Goal: Register for event/course

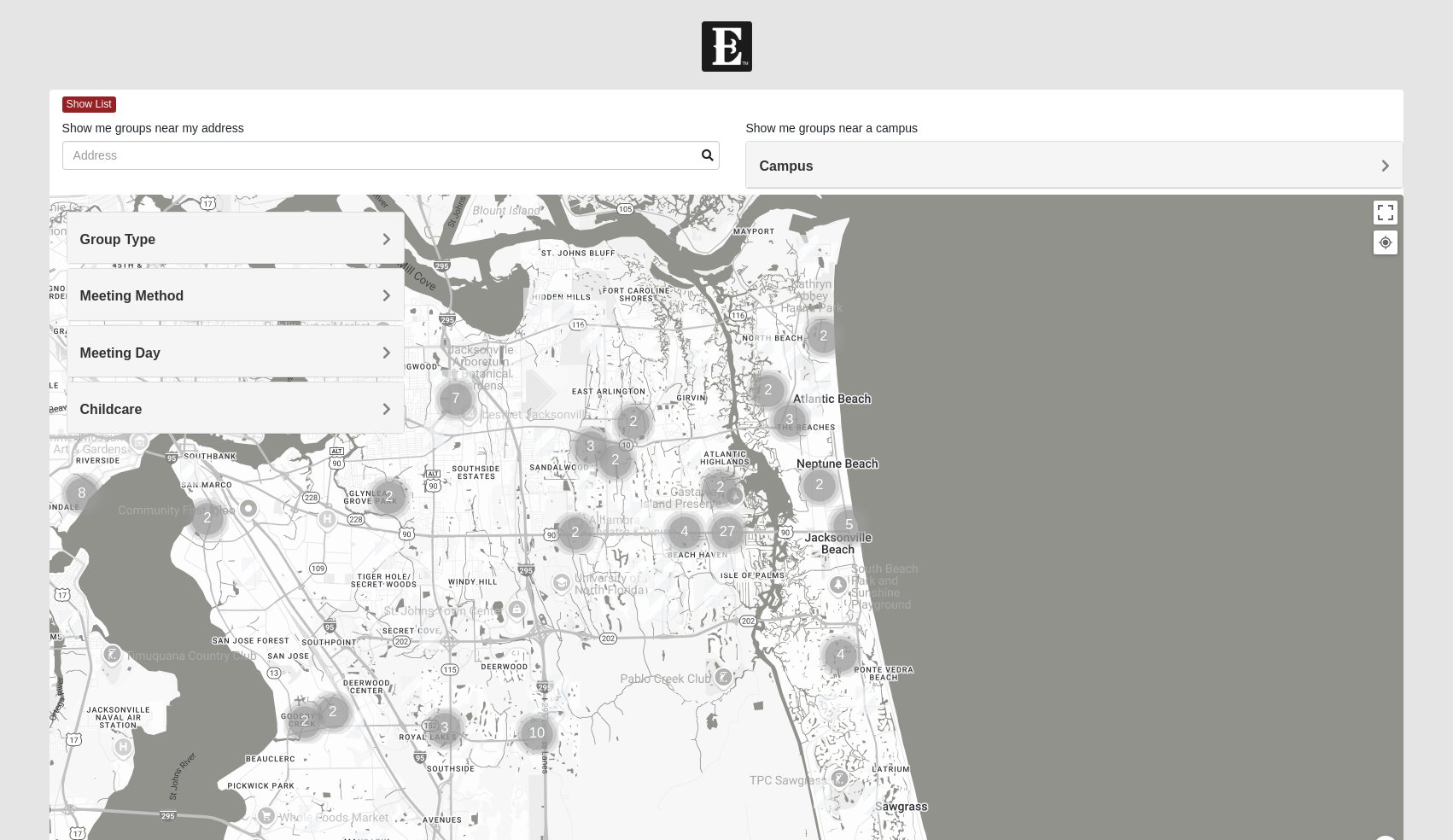
click at [314, 237] on h4 "Group Type" at bounding box center [236, 239] width 311 height 16
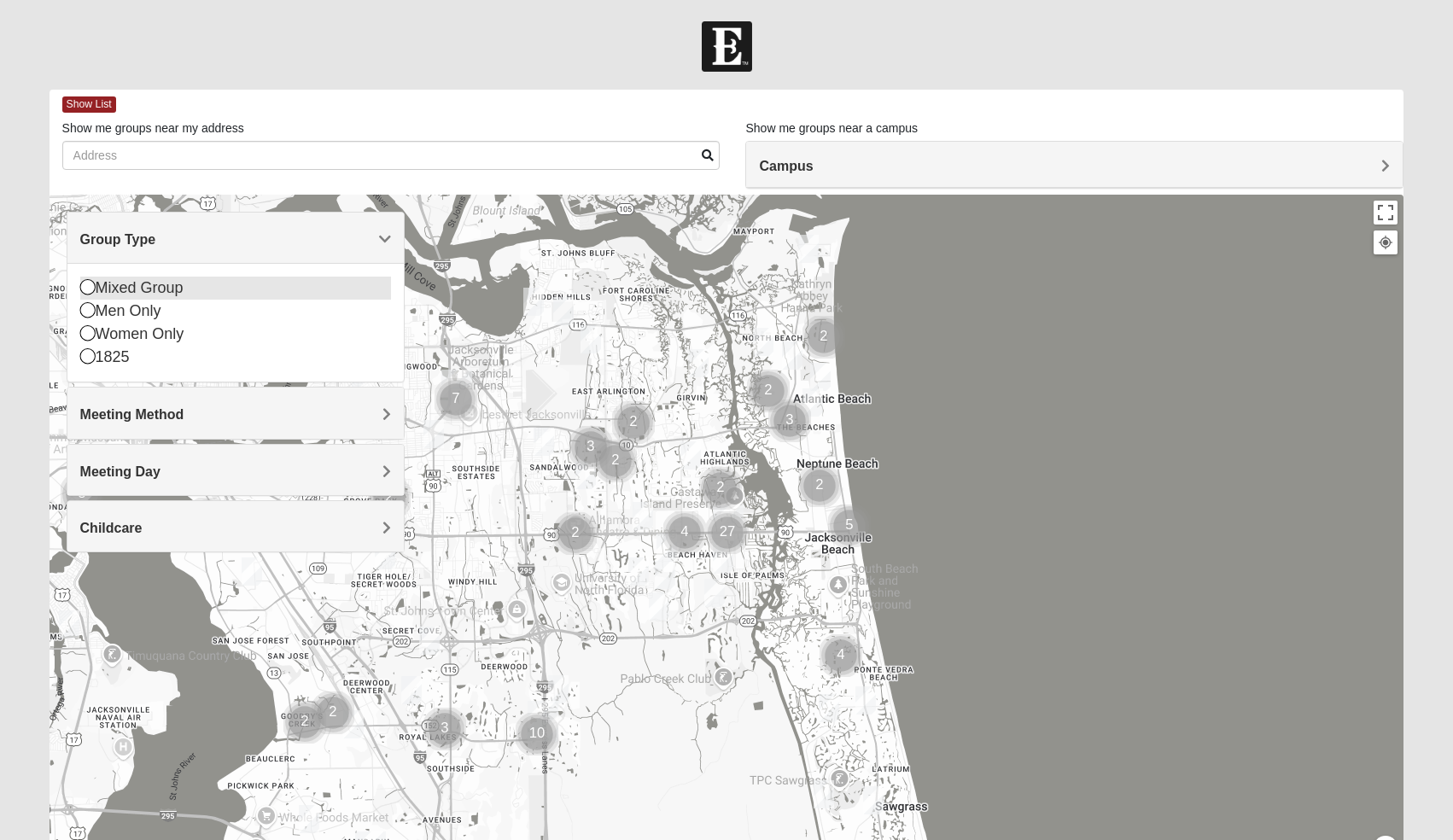
click at [175, 291] on div "Mixed Group" at bounding box center [236, 288] width 311 height 23
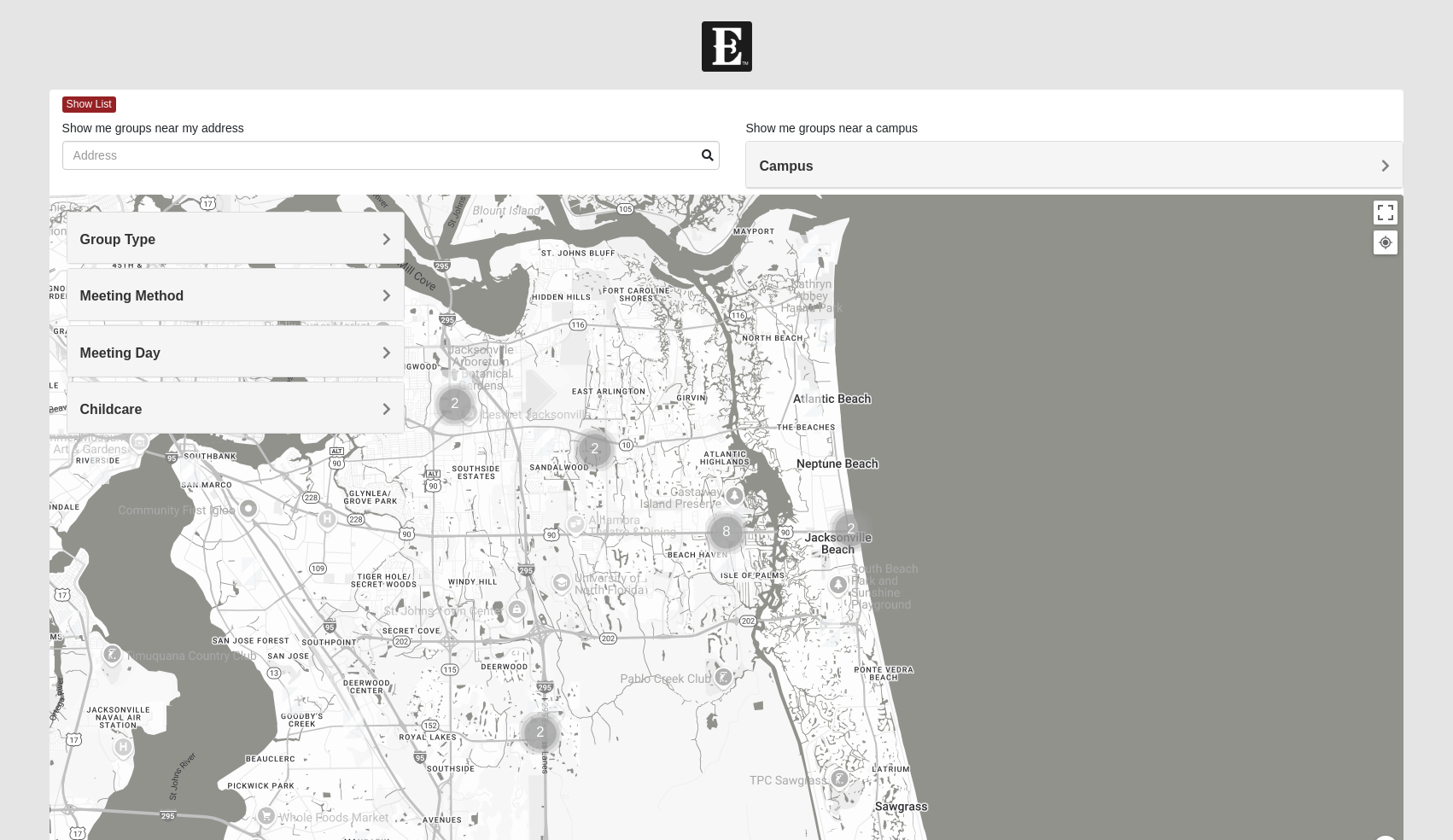
click at [182, 302] on span "Meeting Method" at bounding box center [132, 295] width 104 height 14
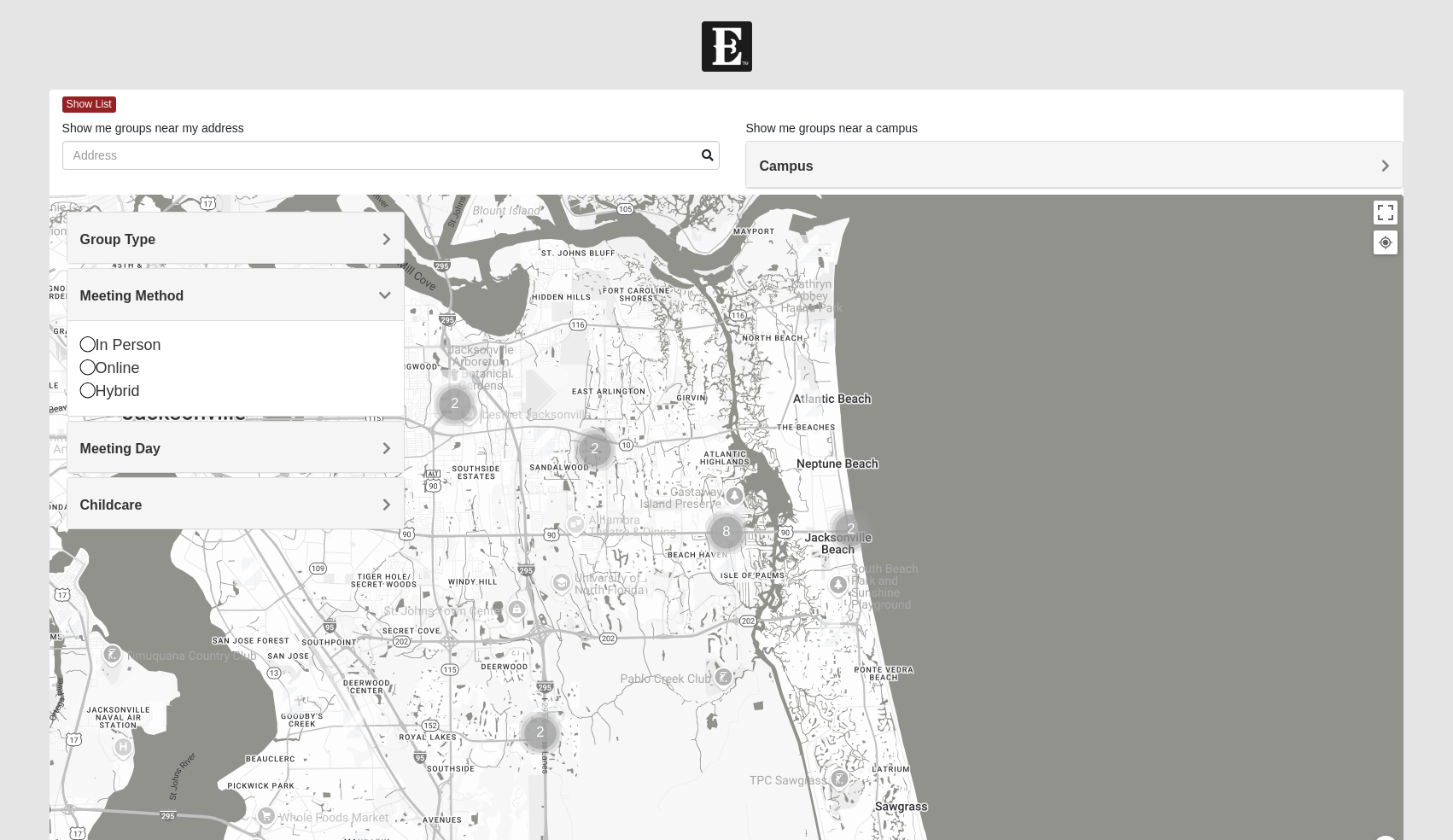
click at [198, 244] on h4 "Group Type" at bounding box center [236, 239] width 311 height 16
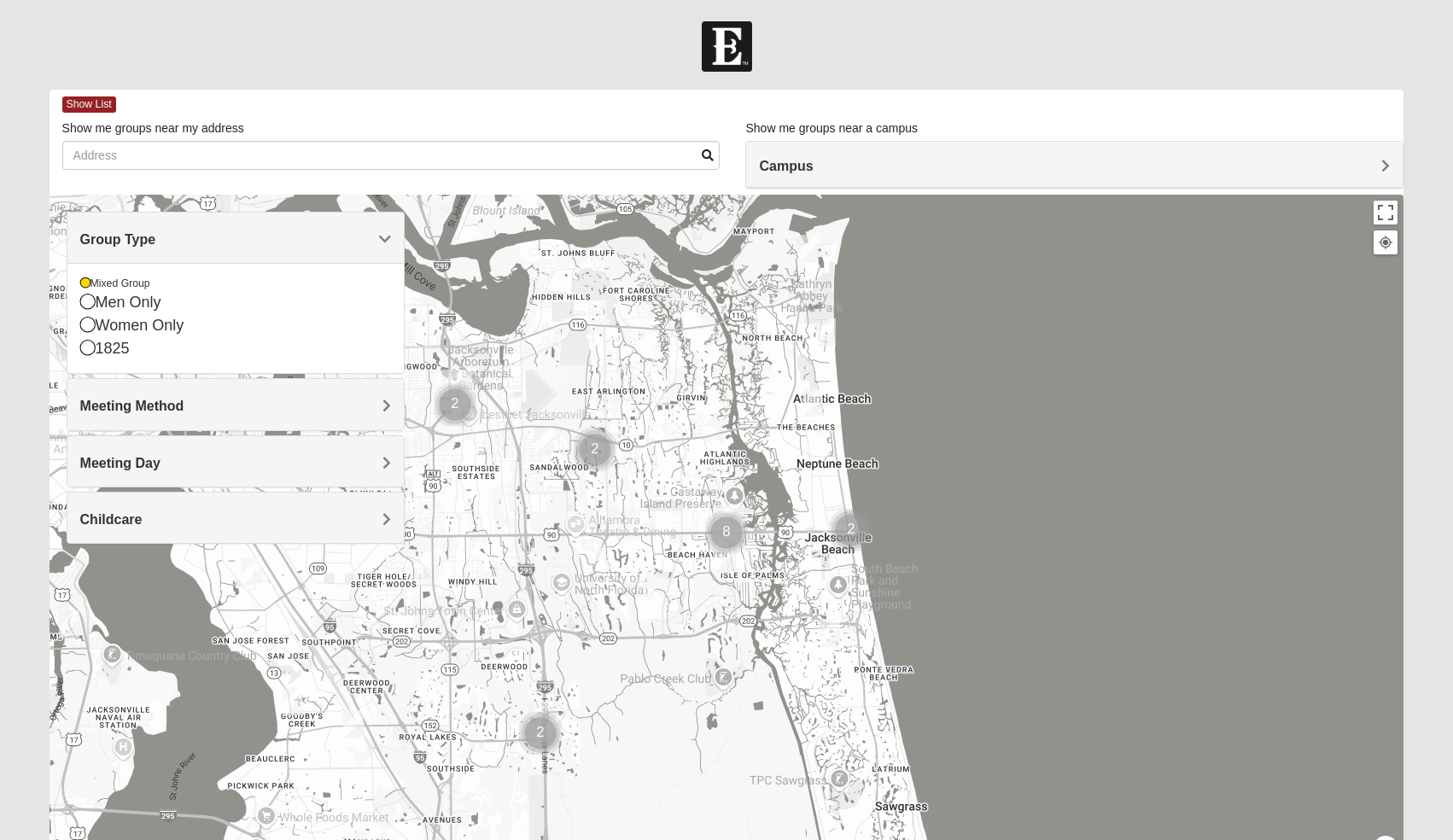
click at [198, 243] on h4 "Group Type" at bounding box center [236, 239] width 311 height 16
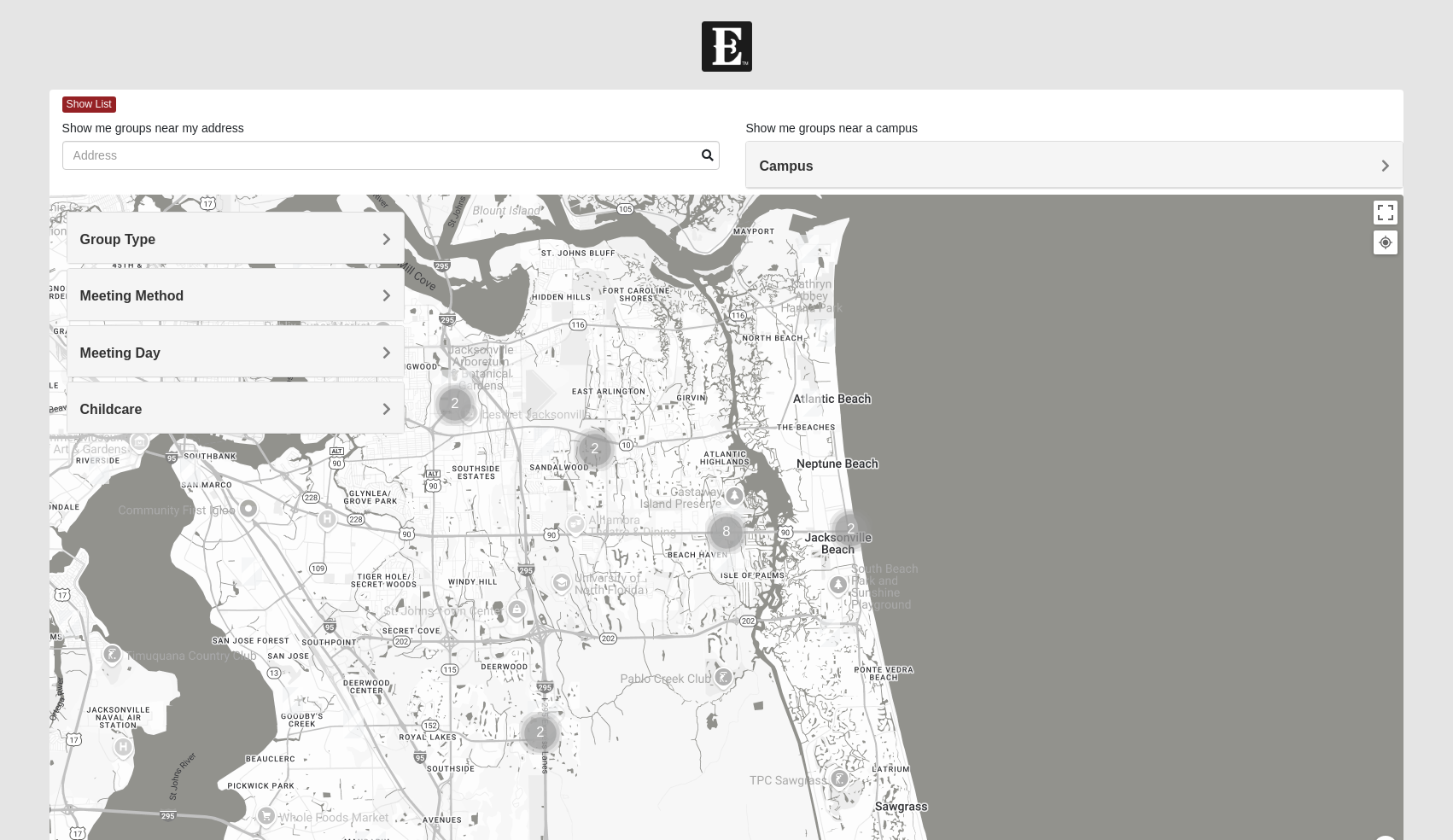
click at [185, 302] on h4 "Meeting Method" at bounding box center [236, 295] width 311 height 16
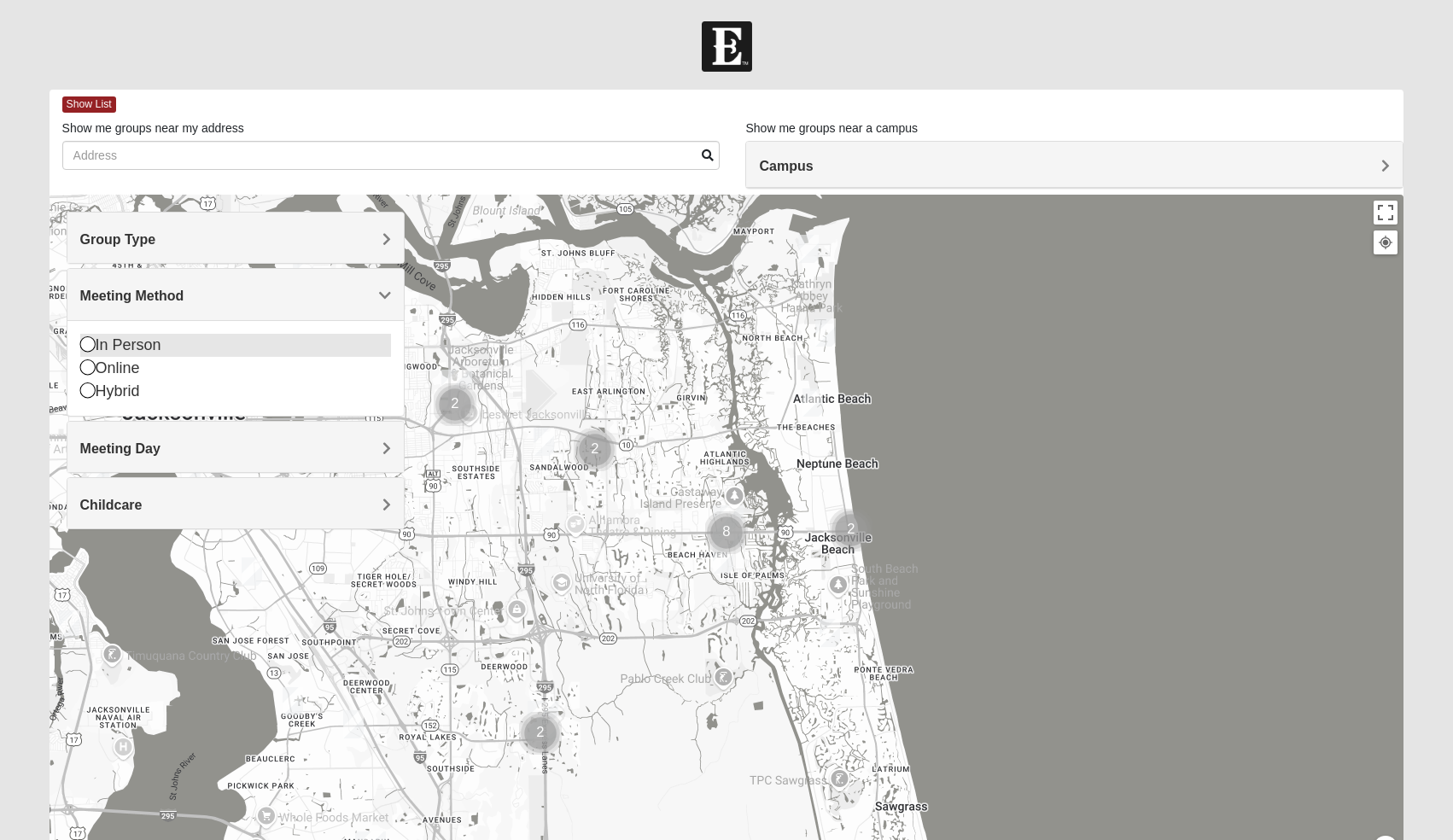
click at [116, 338] on div "In Person" at bounding box center [236, 345] width 311 height 23
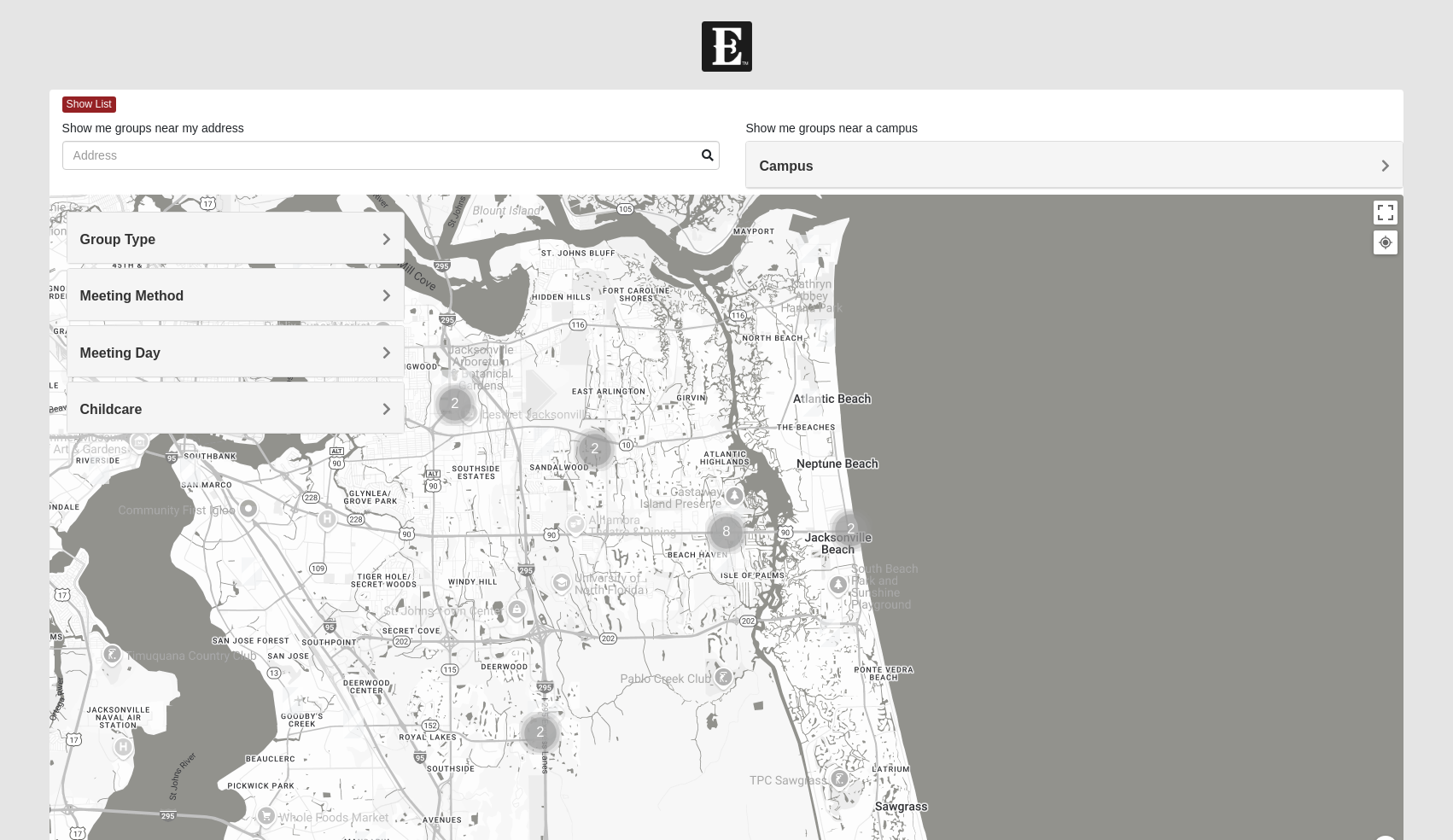
click at [177, 360] on div "Meeting Day" at bounding box center [237, 351] width 338 height 50
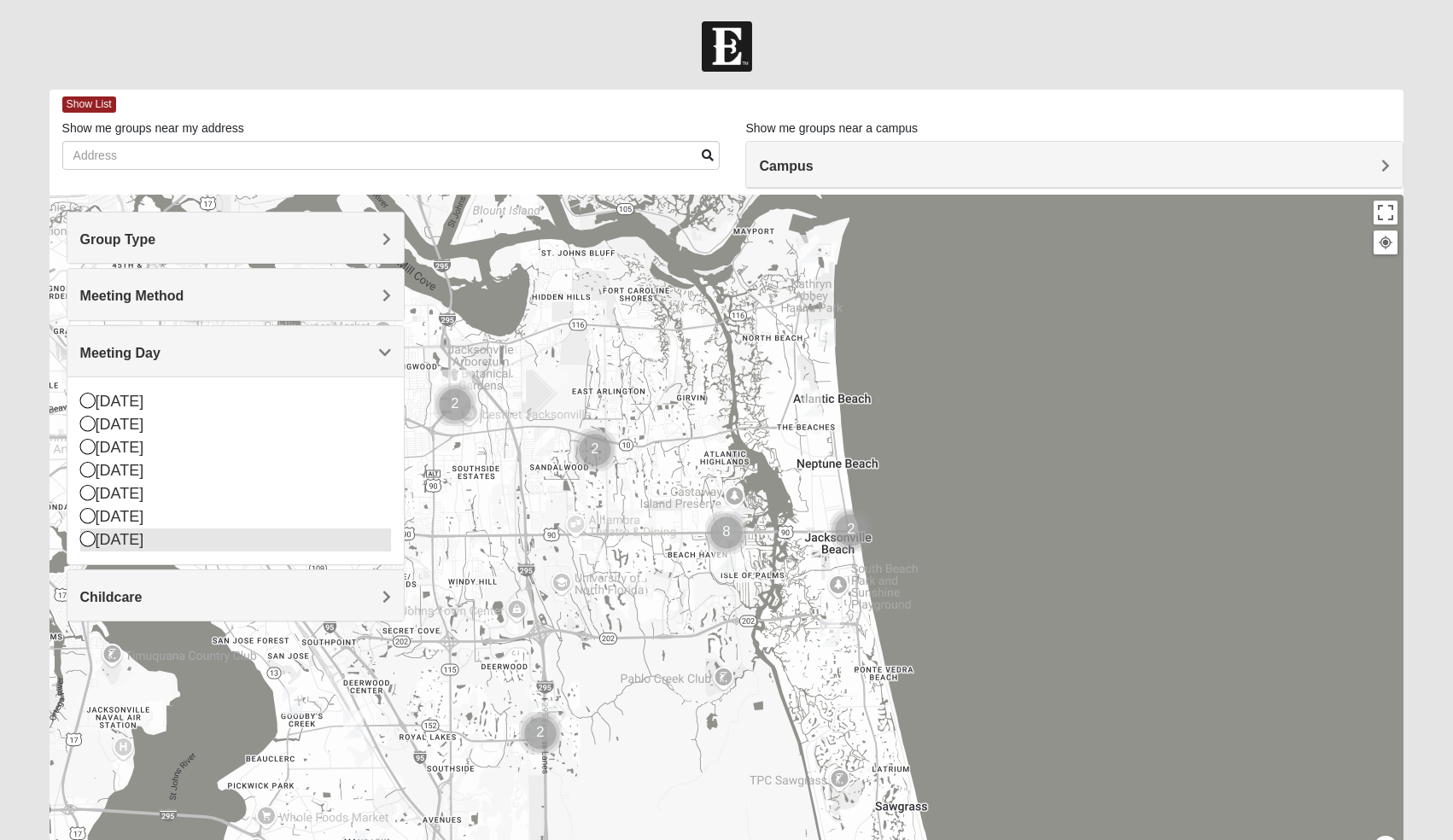
click at [140, 540] on div "[DATE]" at bounding box center [236, 539] width 311 height 23
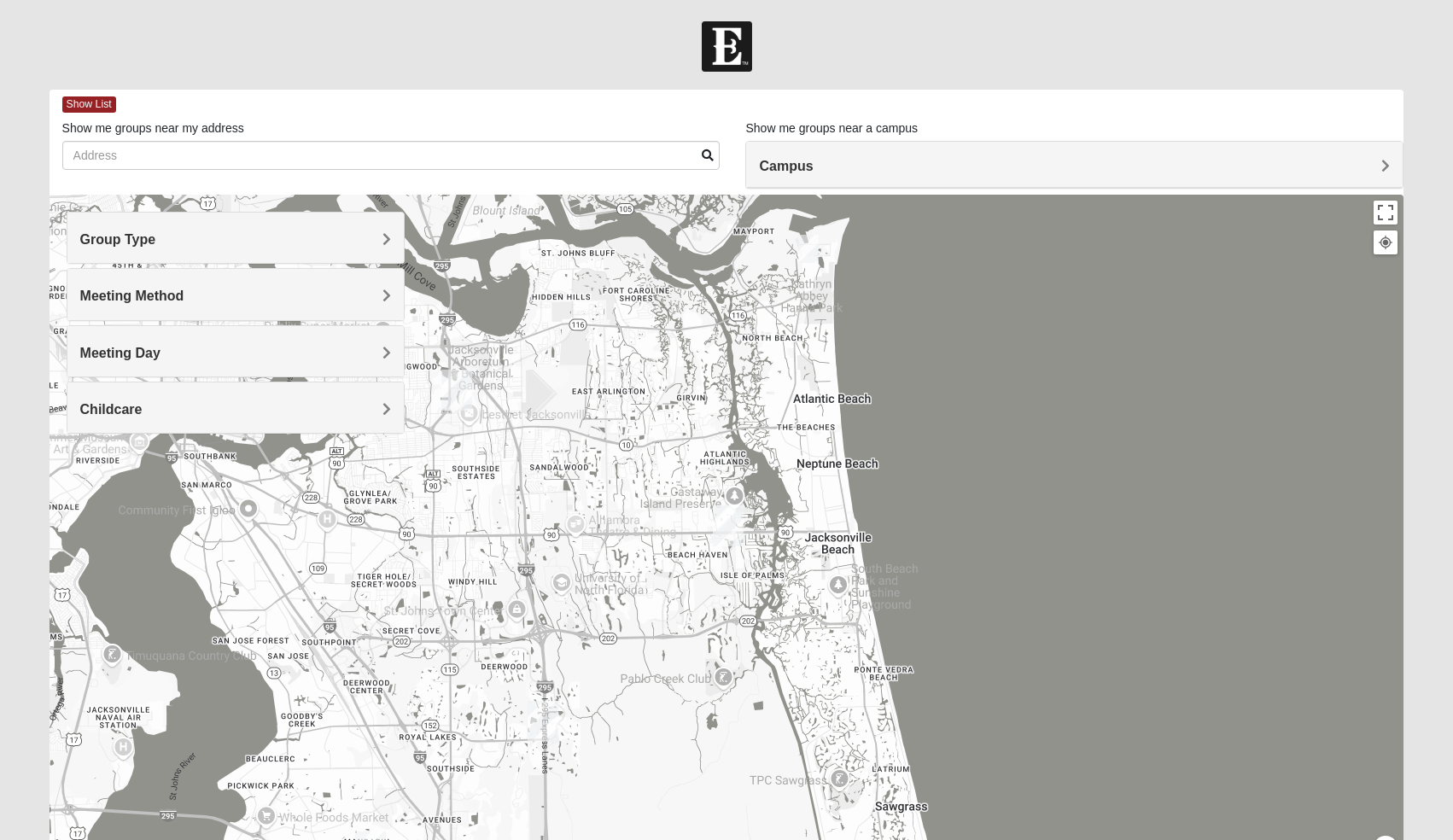
click at [537, 724] on img "Baymeadows" at bounding box center [542, 720] width 31 height 41
click at [808, 252] on img "Mixed Reed-Watkins 32266" at bounding box center [808, 249] width 21 height 28
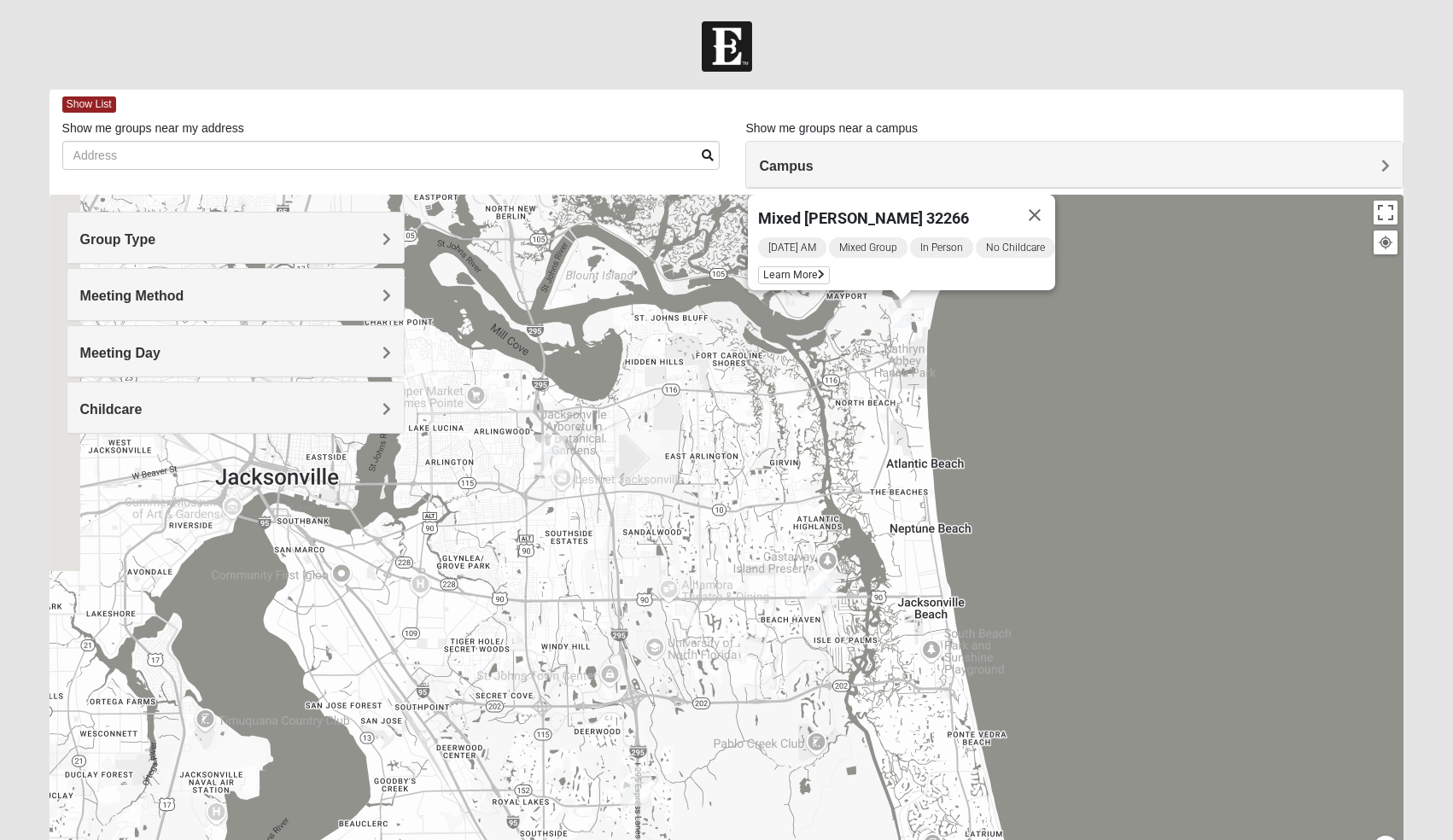
drag, startPoint x: 904, startPoint y: 518, endPoint x: 1001, endPoint y: 454, distance: 116.2
click at [1001, 454] on div "Mixed [PERSON_NAME] 32266 [DATE] AM Mixed Group In Person No Childcare Learn Mo…" at bounding box center [726, 535] width 1354 height 683
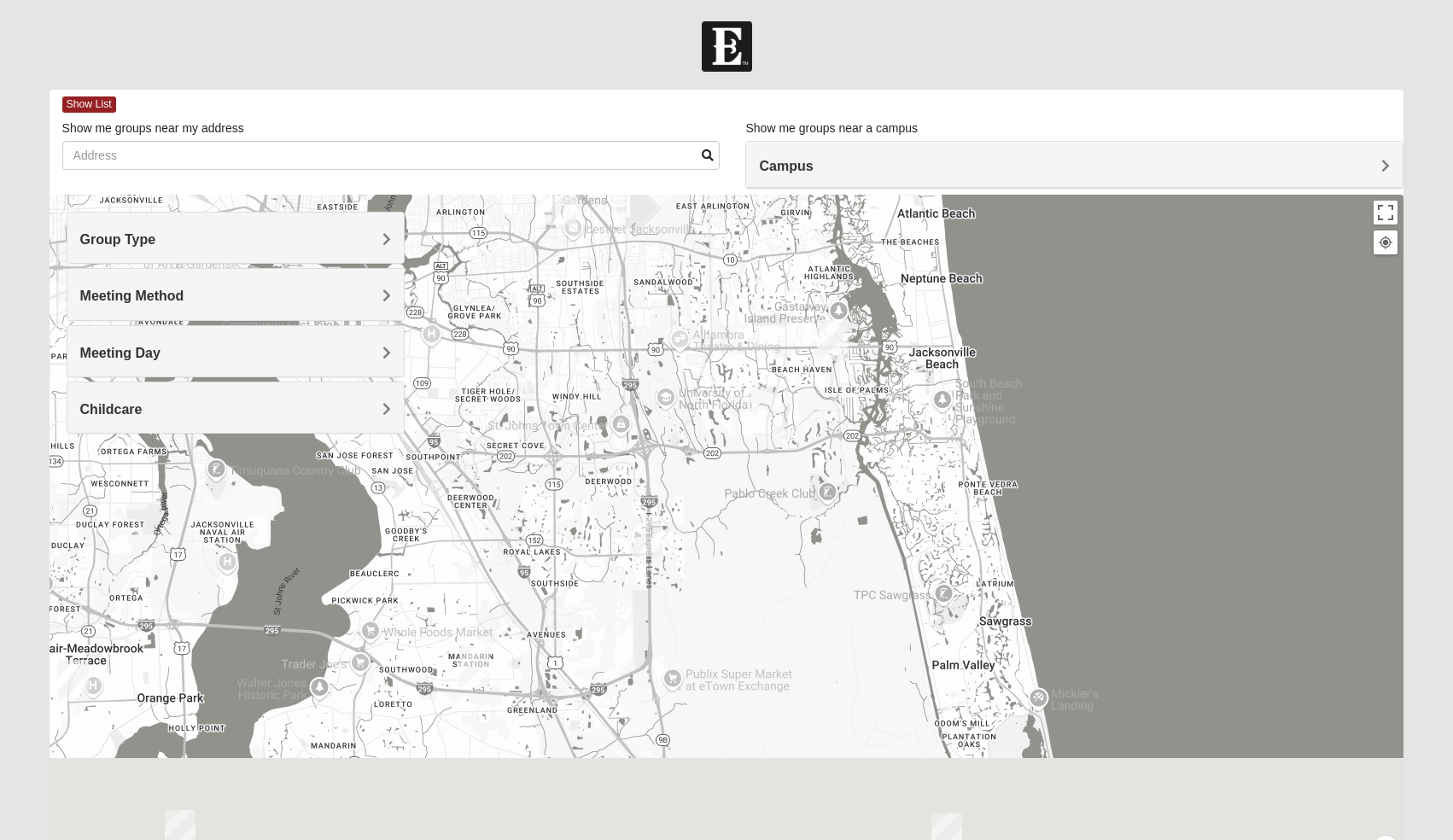
drag, startPoint x: 985, startPoint y: 525, endPoint x: 995, endPoint y: 270, distance: 255.2
click at [995, 270] on div "Mixed [PERSON_NAME] 32266 [DATE] AM Mixed Group In Person No Childcare Learn Mo…" at bounding box center [726, 535] width 1354 height 683
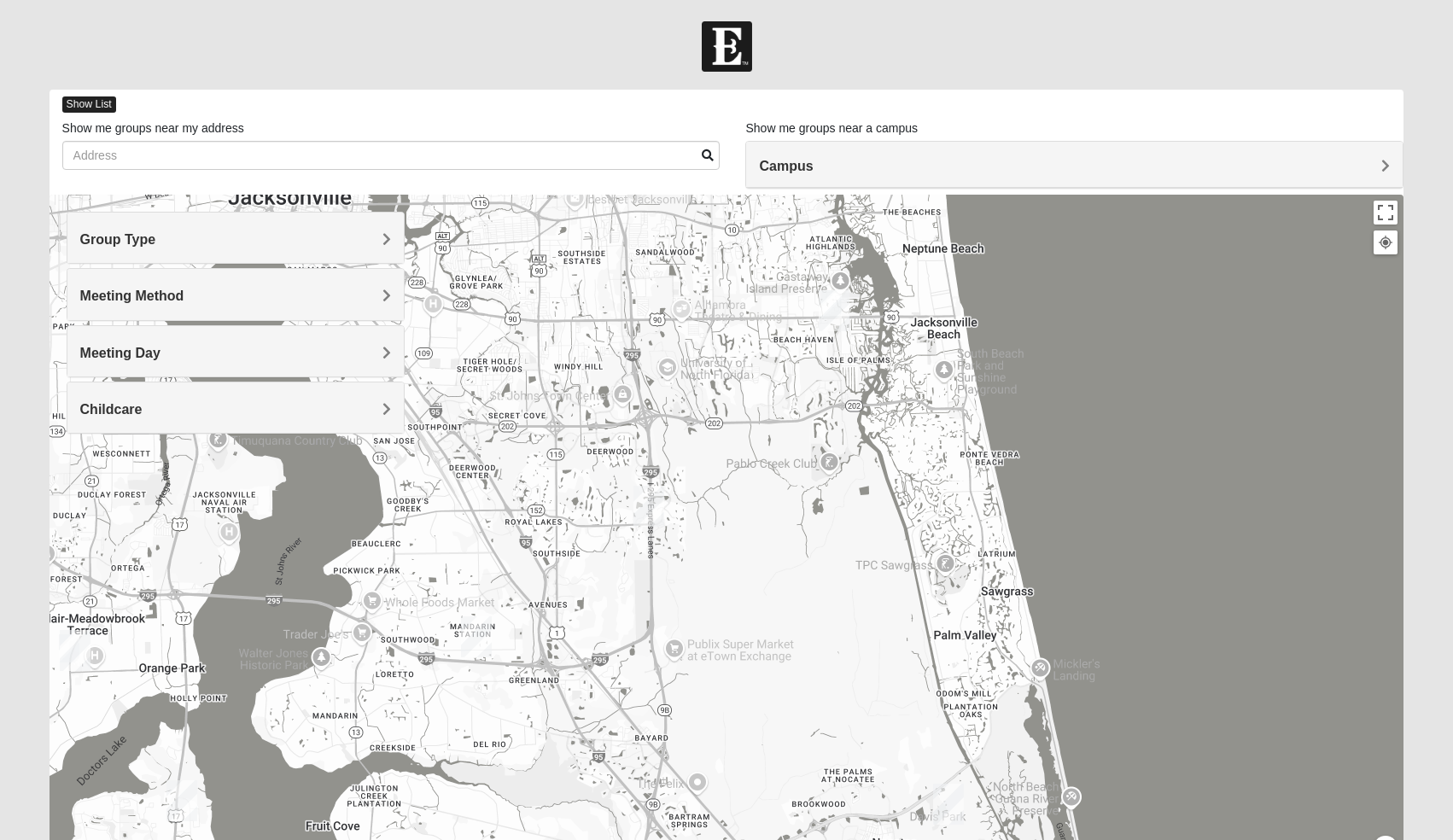
click at [113, 99] on span "Show List" at bounding box center [89, 104] width 54 height 16
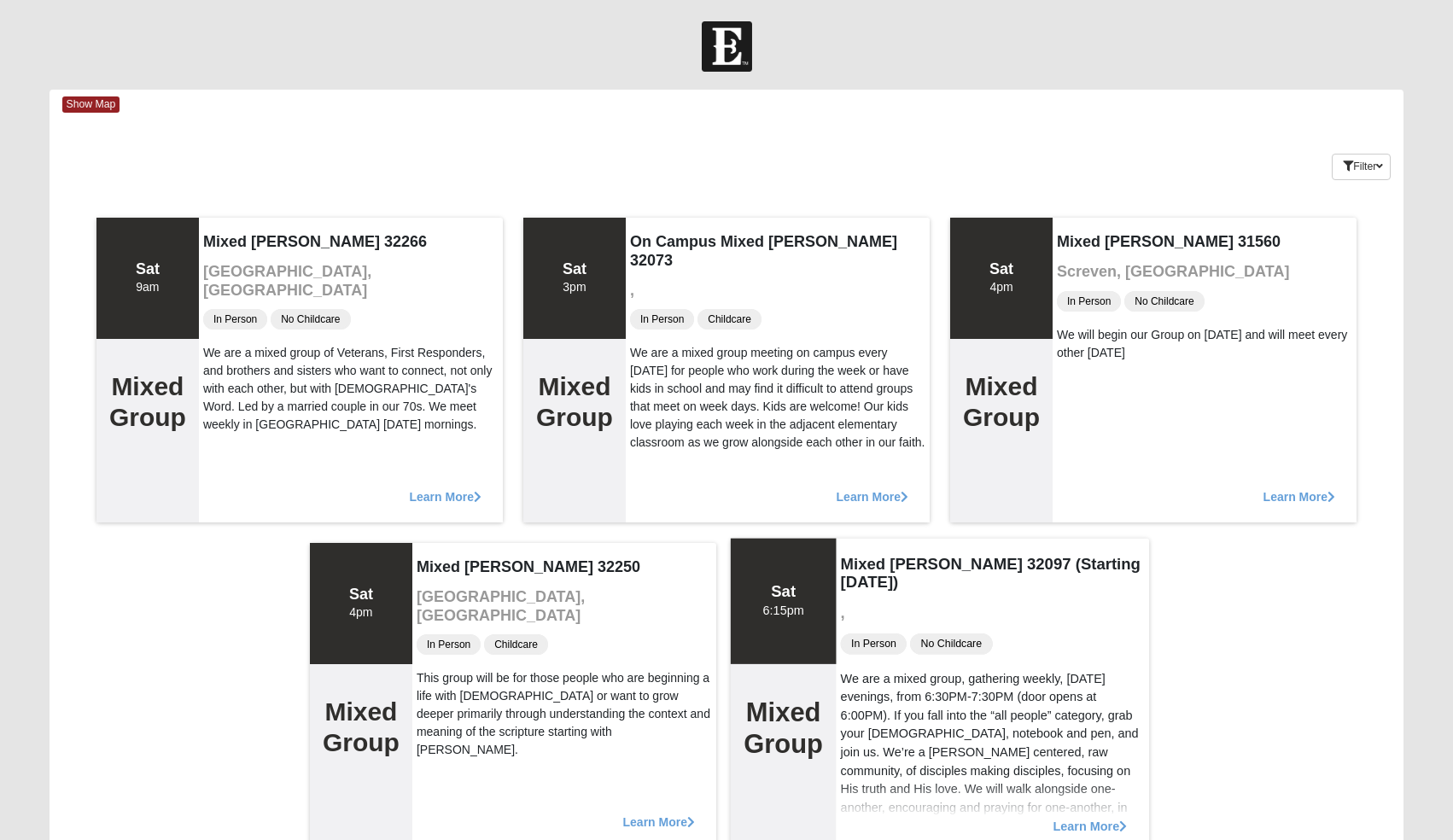
click at [784, 652] on div "Sat 6:15pm" at bounding box center [784, 600] width 106 height 125
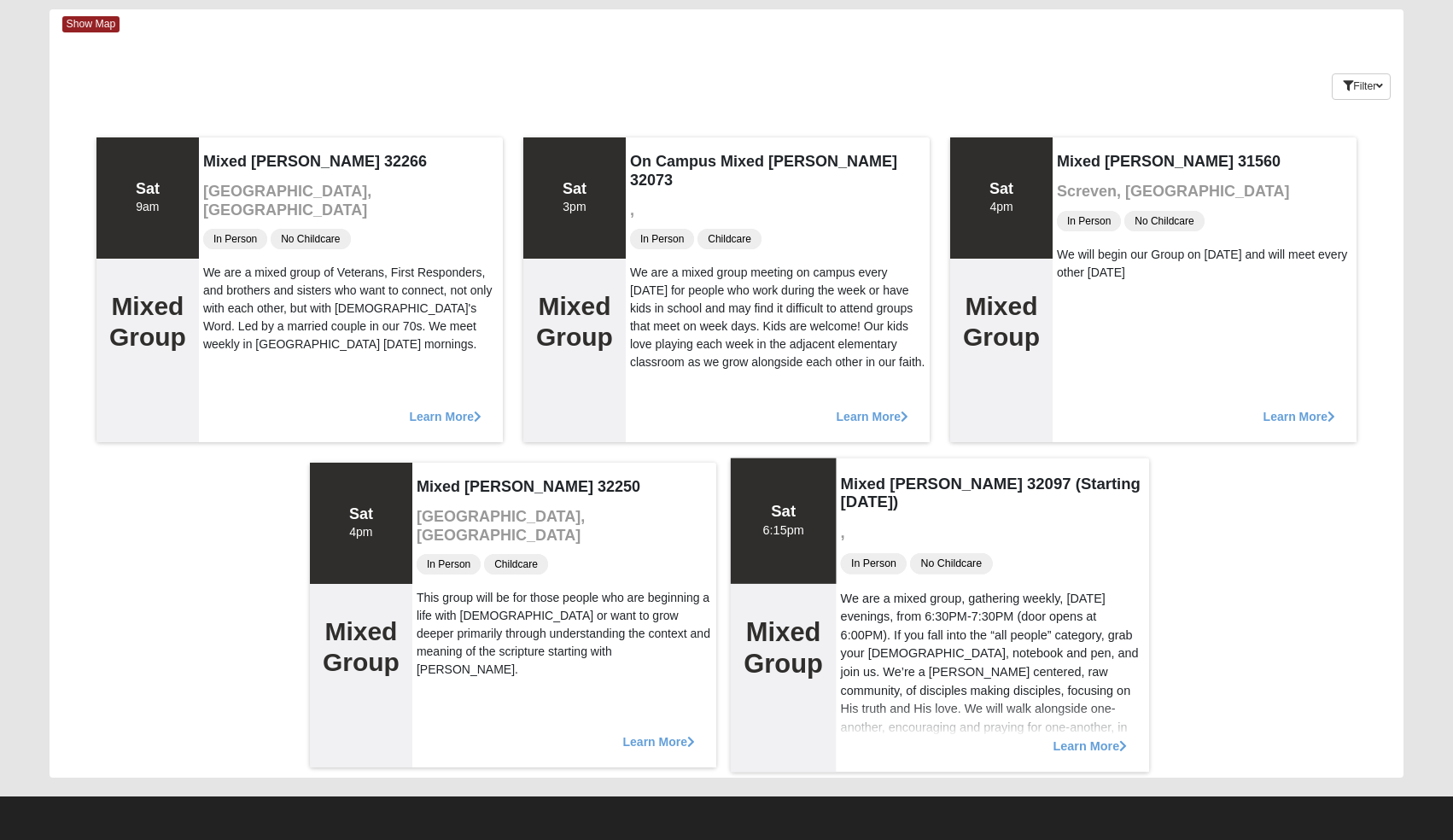
scroll to position [80, 0]
click at [1070, 736] on span "Learn More" at bounding box center [1089, 736] width 74 height 0
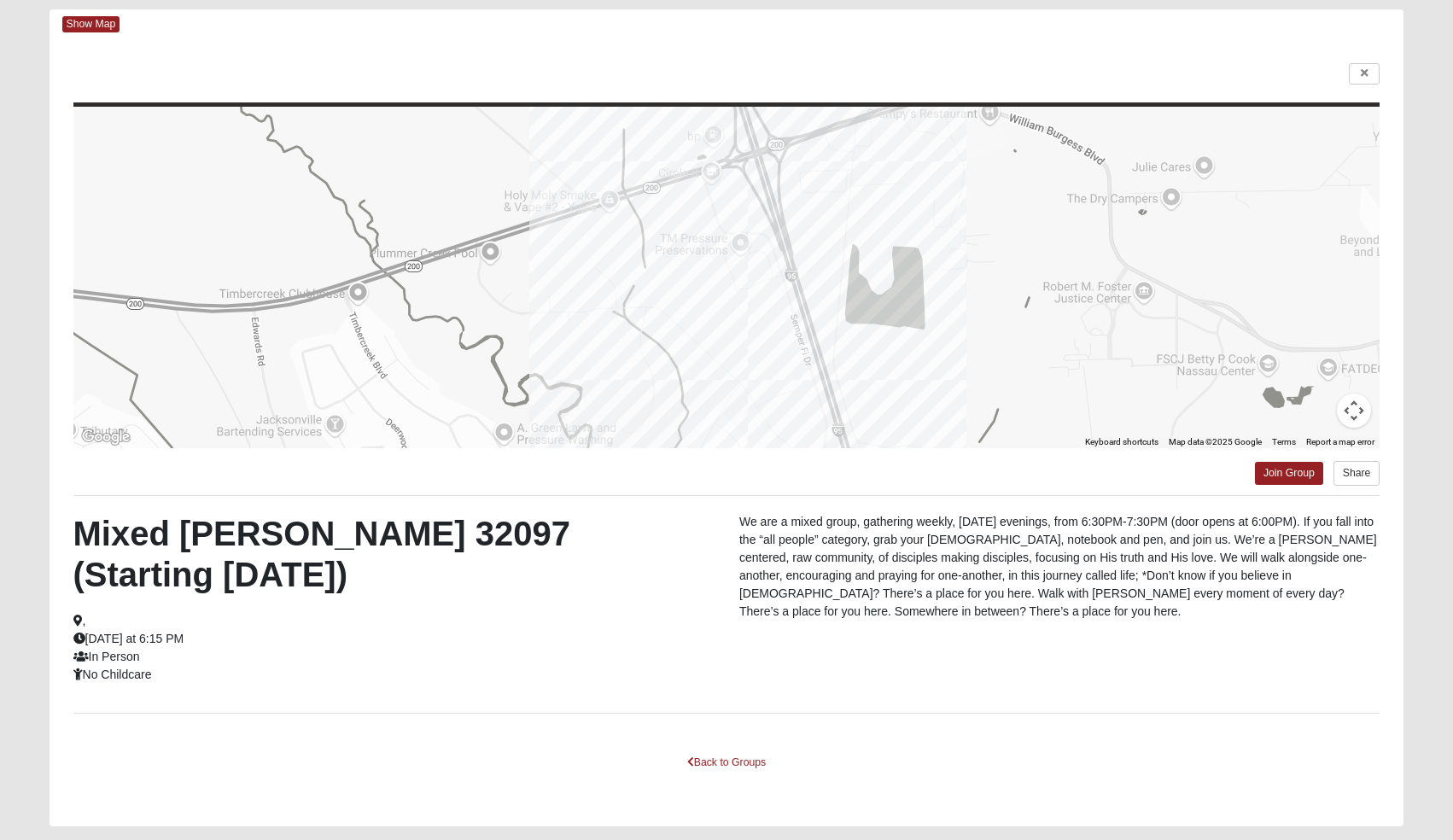
click at [954, 311] on div at bounding box center [727, 277] width 1307 height 341
click at [1347, 403] on button "Map camera controls" at bounding box center [1353, 410] width 34 height 34
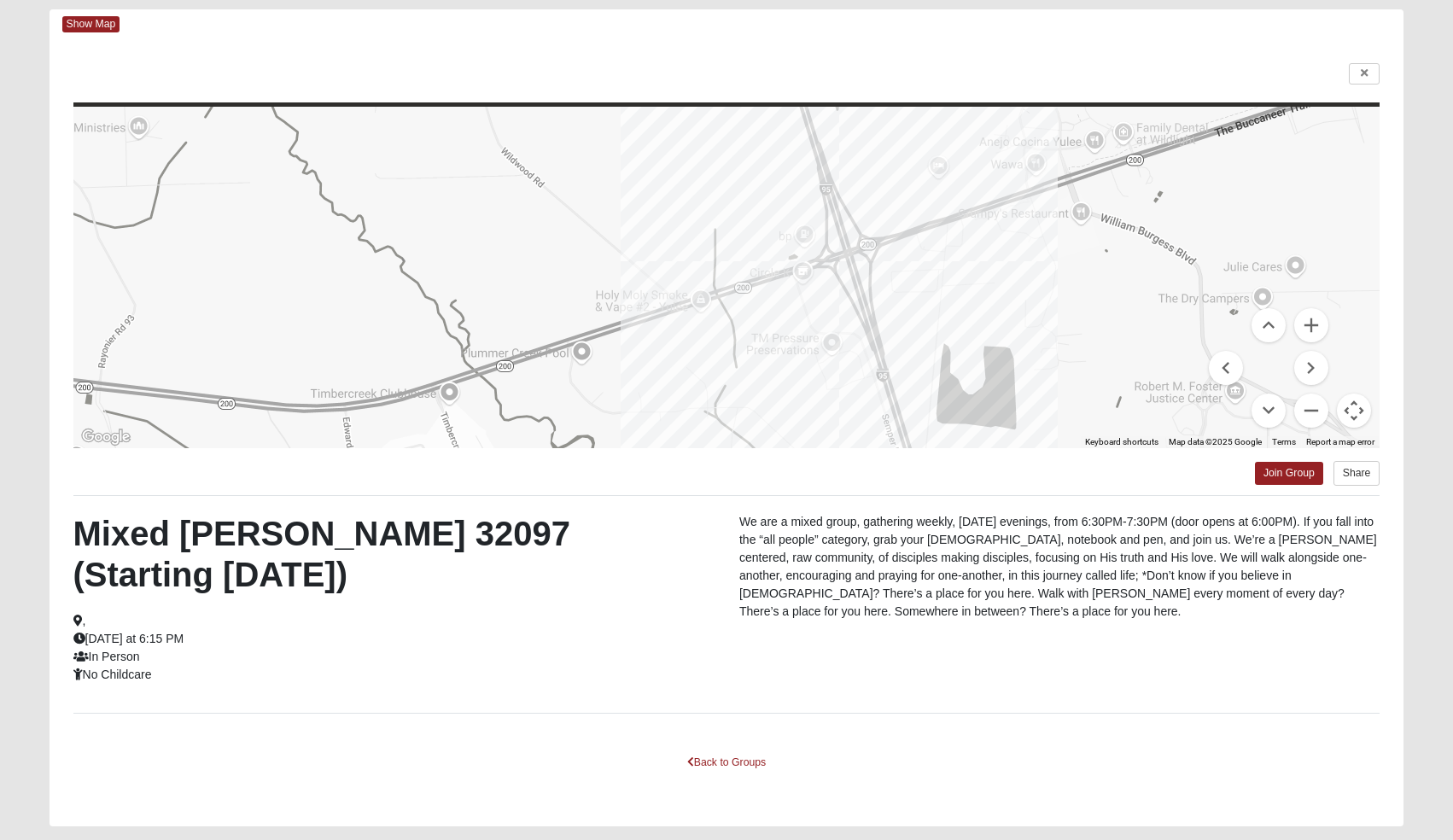
drag, startPoint x: 980, startPoint y: 251, endPoint x: 1084, endPoint y: 363, distance: 152.8
click at [1084, 363] on div at bounding box center [727, 277] width 1307 height 341
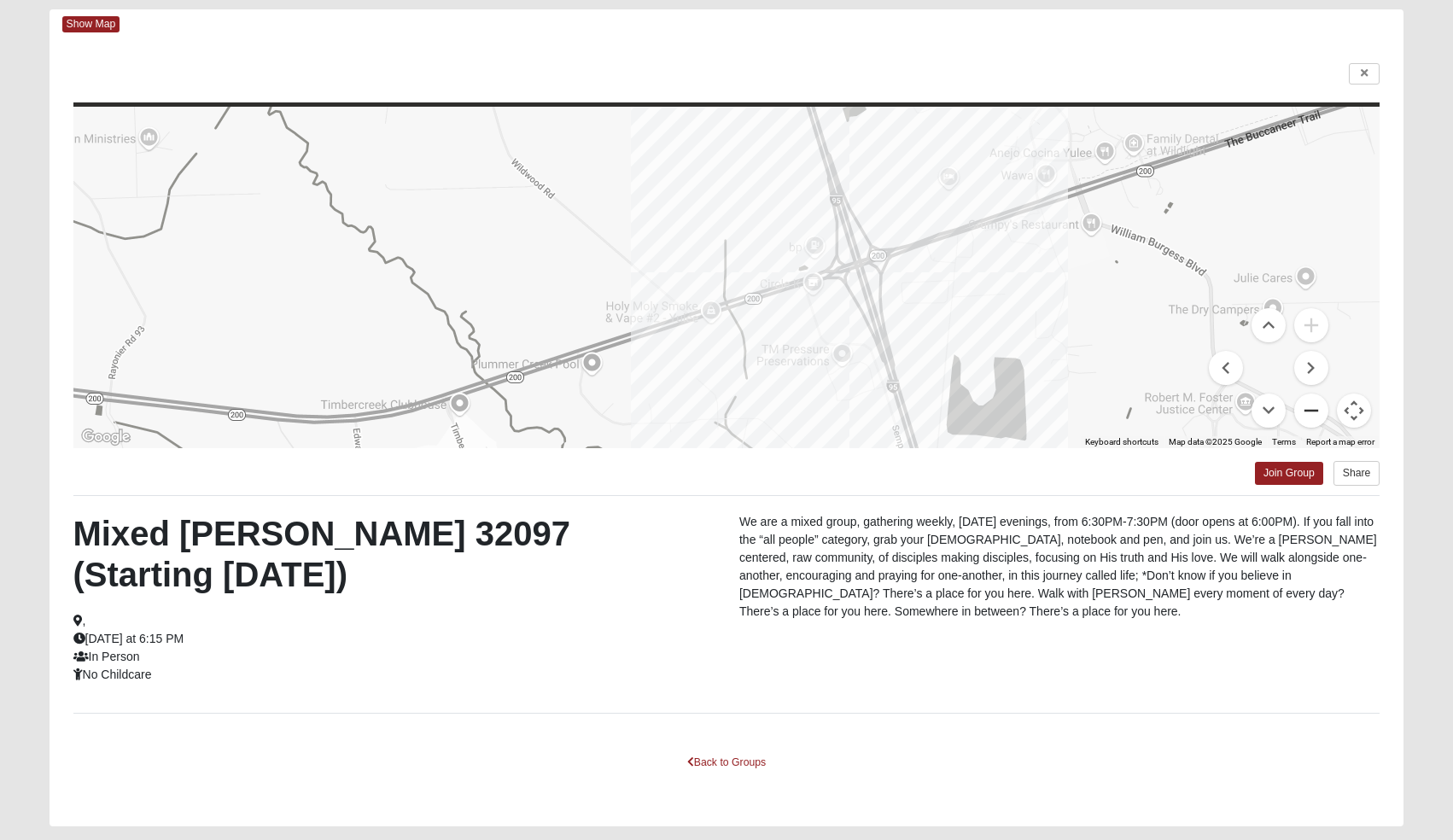
click at [1313, 404] on button "Zoom out" at bounding box center [1311, 410] width 34 height 34
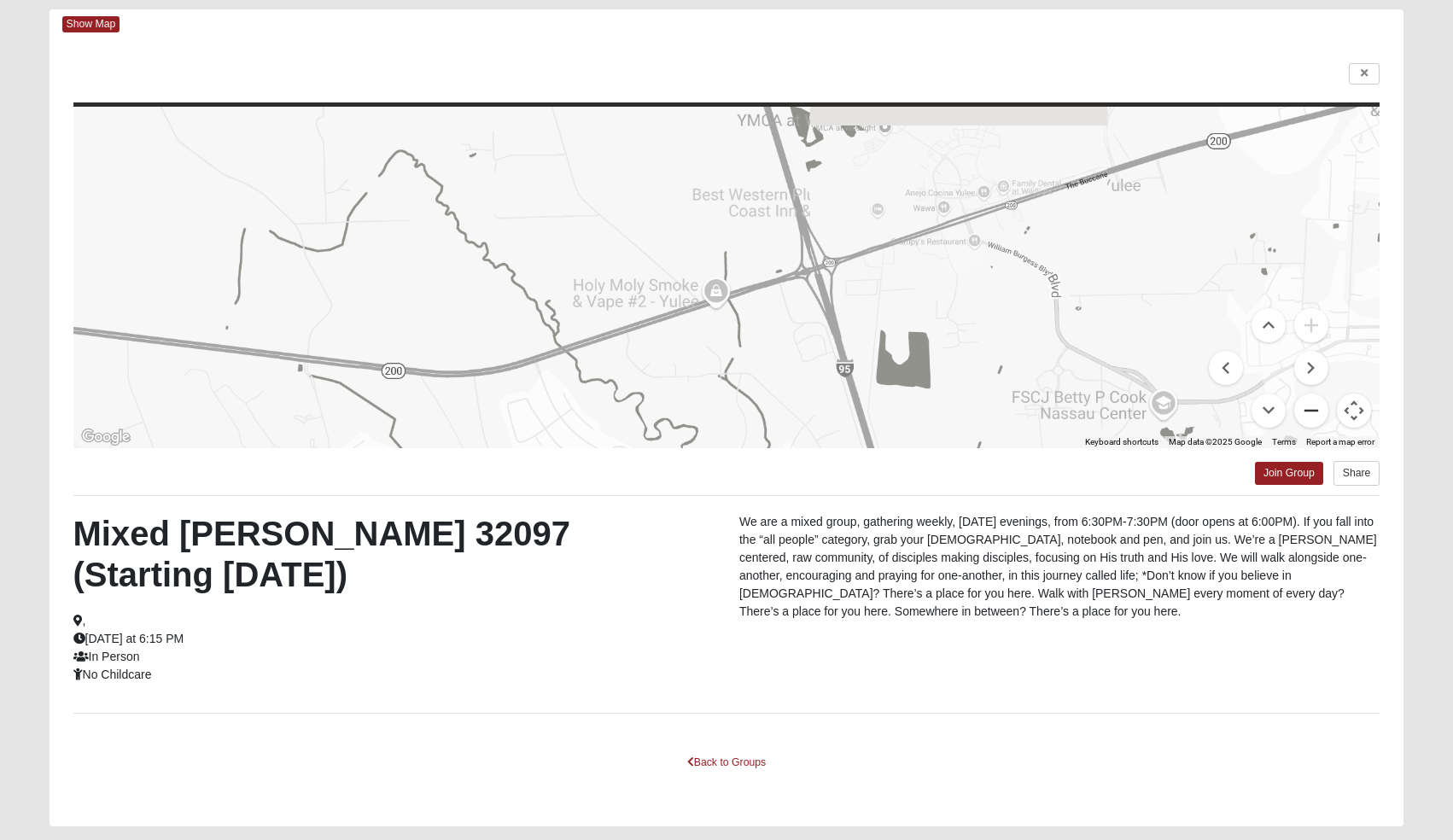
click at [1313, 404] on button "Zoom out" at bounding box center [1311, 410] width 34 height 34
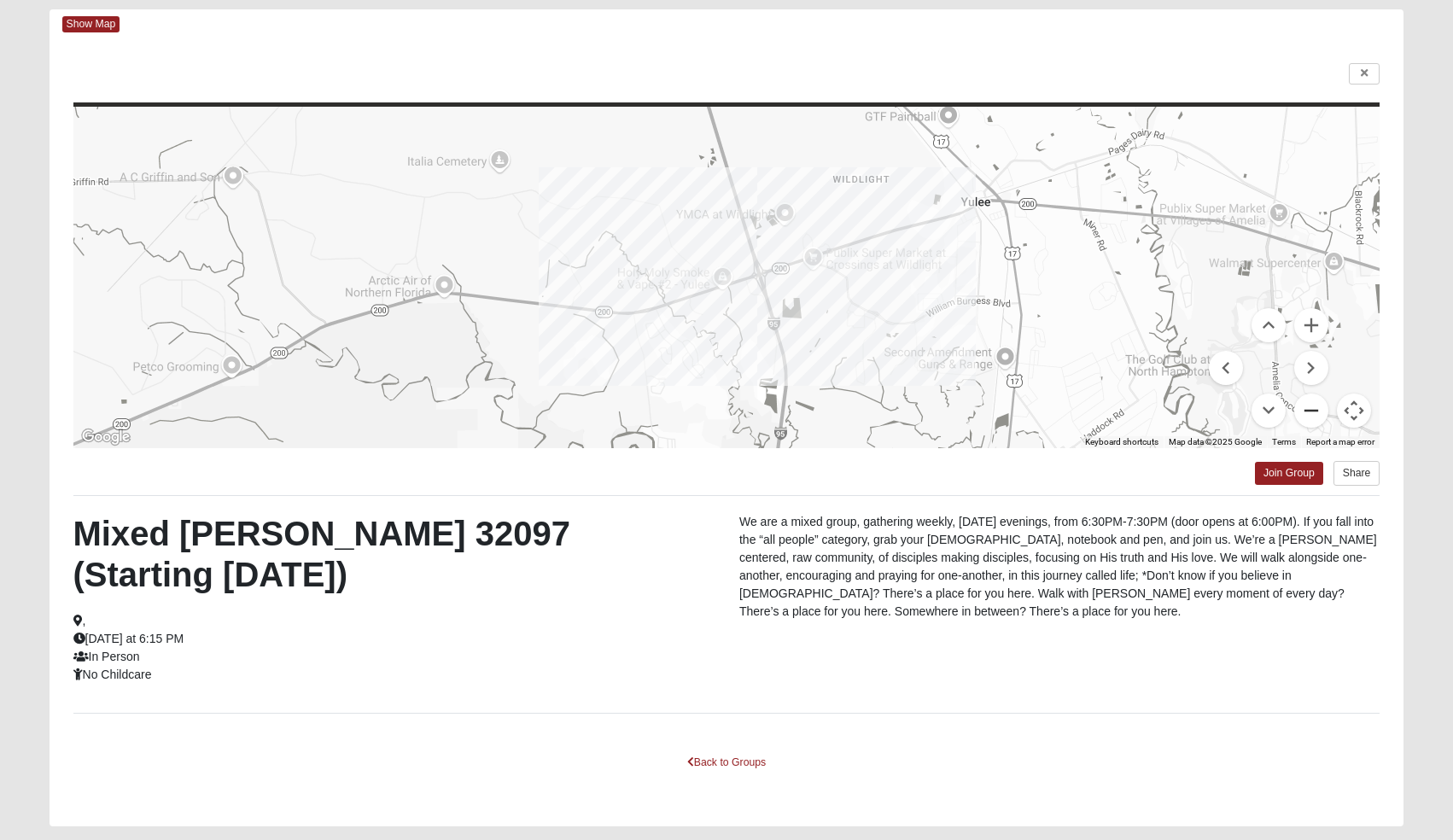
click at [1313, 404] on button "Zoom out" at bounding box center [1311, 410] width 34 height 34
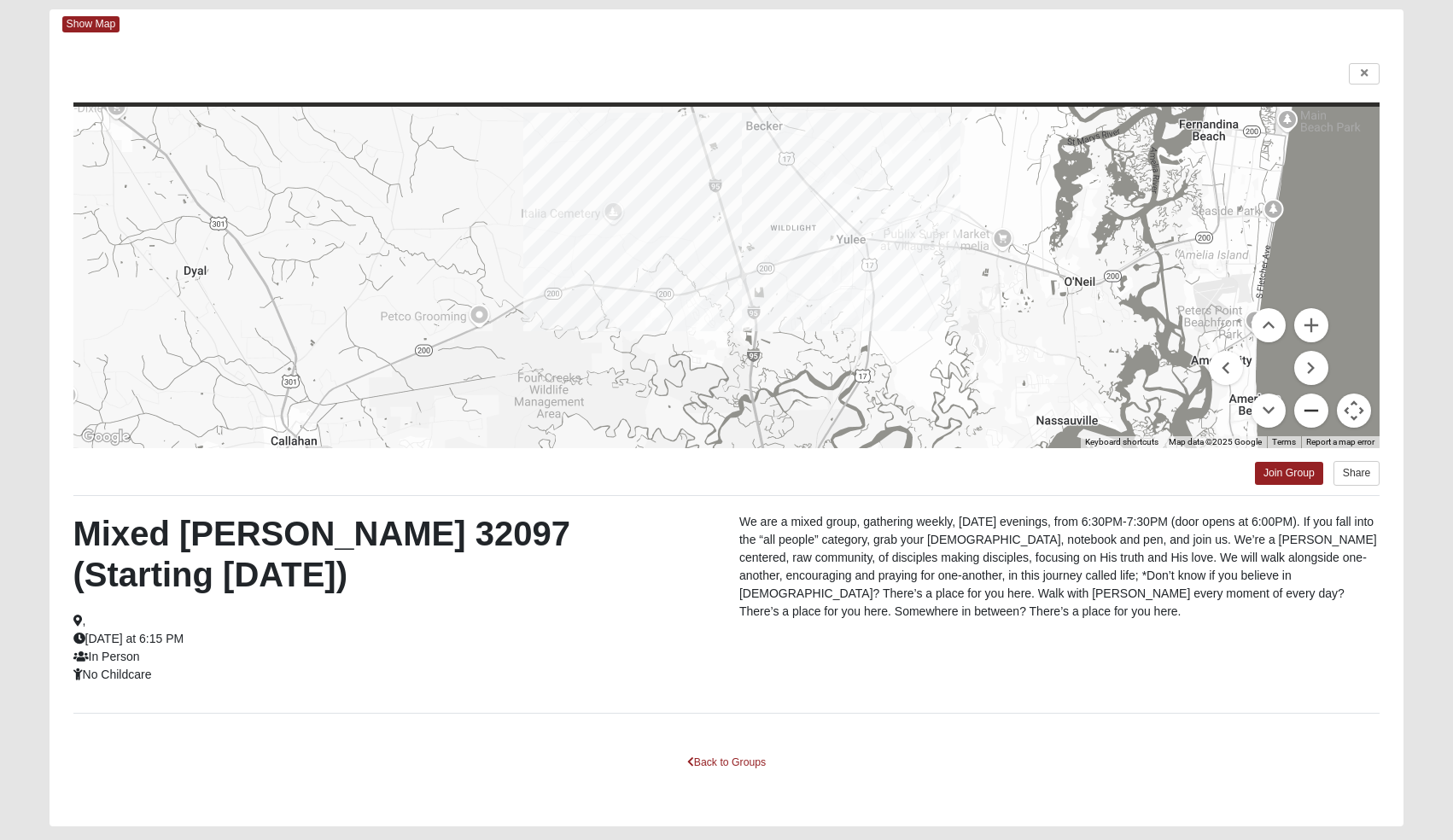
click at [1313, 404] on button "Zoom out" at bounding box center [1311, 410] width 34 height 34
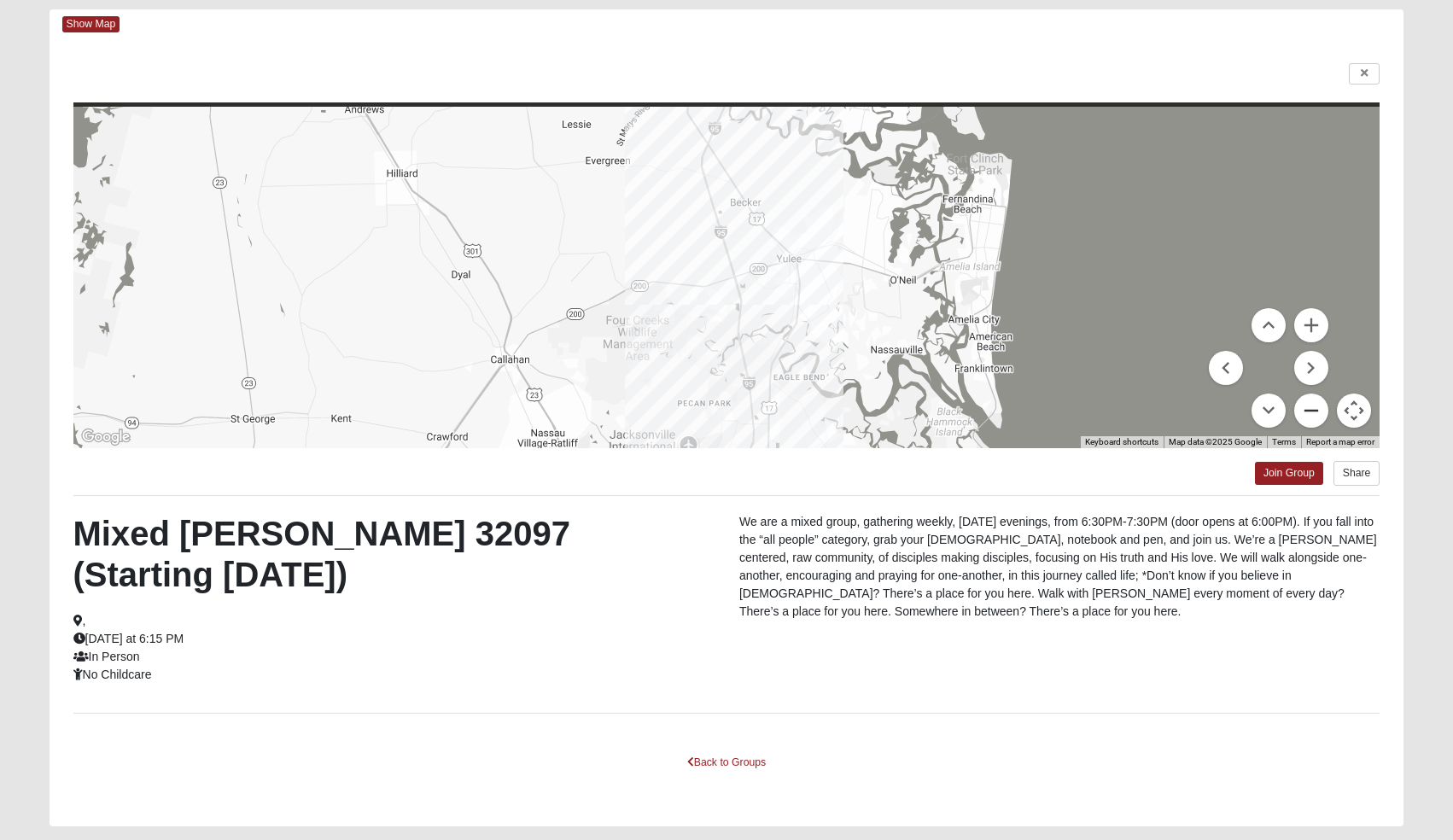
click at [1313, 404] on button "Zoom out" at bounding box center [1311, 410] width 34 height 34
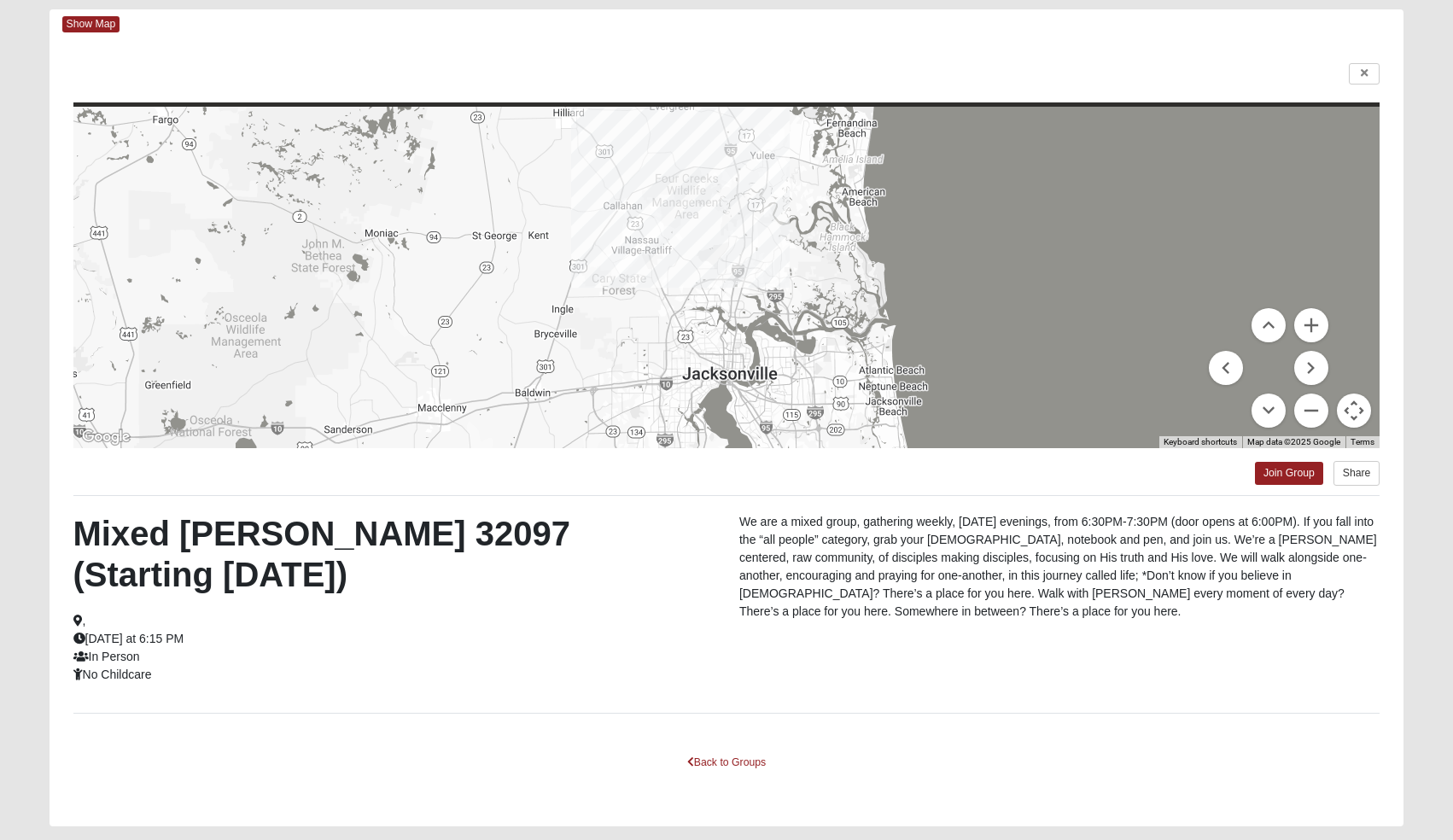
drag, startPoint x: 1019, startPoint y: 199, endPoint x: 1023, endPoint y: 87, distance: 112.1
click at [1023, 87] on div "← Move left → Move right ↑ Move up ↓ Move down + Zoom in - Zoom out Home Jump l…" at bounding box center [726, 433] width 1354 height 787
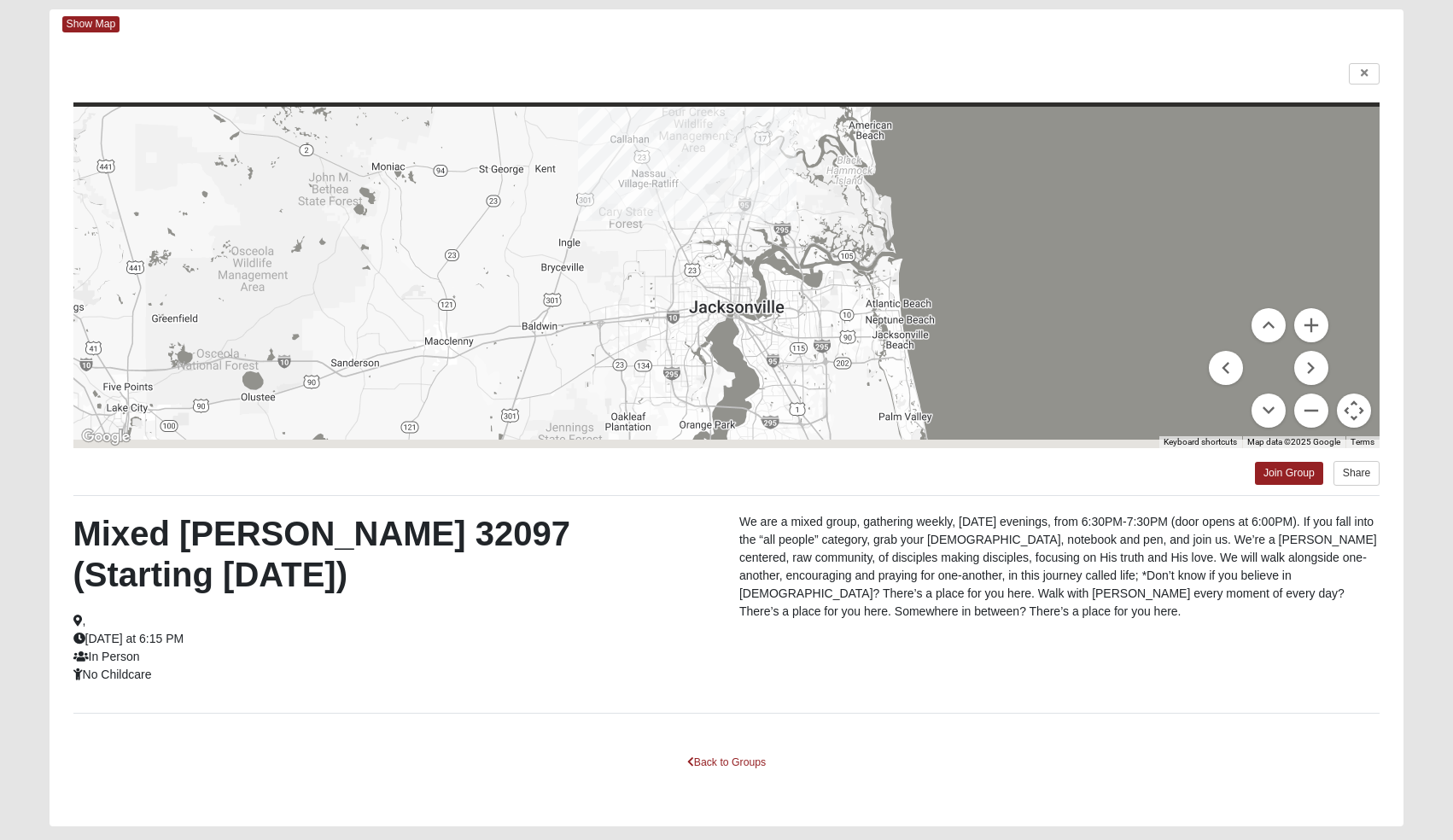
drag, startPoint x: 993, startPoint y: 212, endPoint x: 1000, endPoint y: 145, distance: 67.4
click at [1000, 145] on div at bounding box center [727, 277] width 1307 height 341
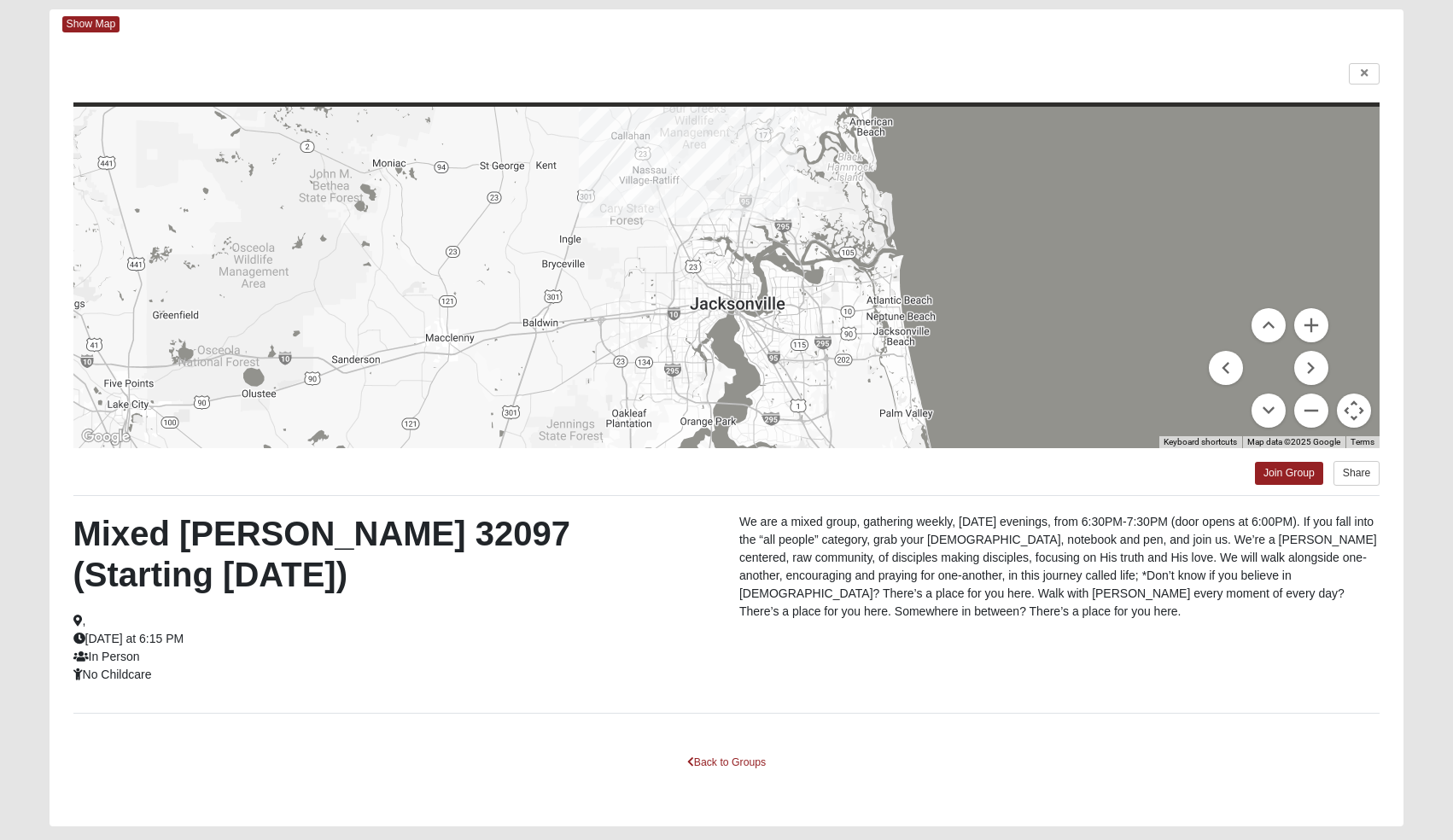
click at [1306, 342] on menu at bounding box center [1268, 368] width 120 height 120
click at [1307, 337] on button "Zoom in" at bounding box center [1311, 325] width 34 height 34
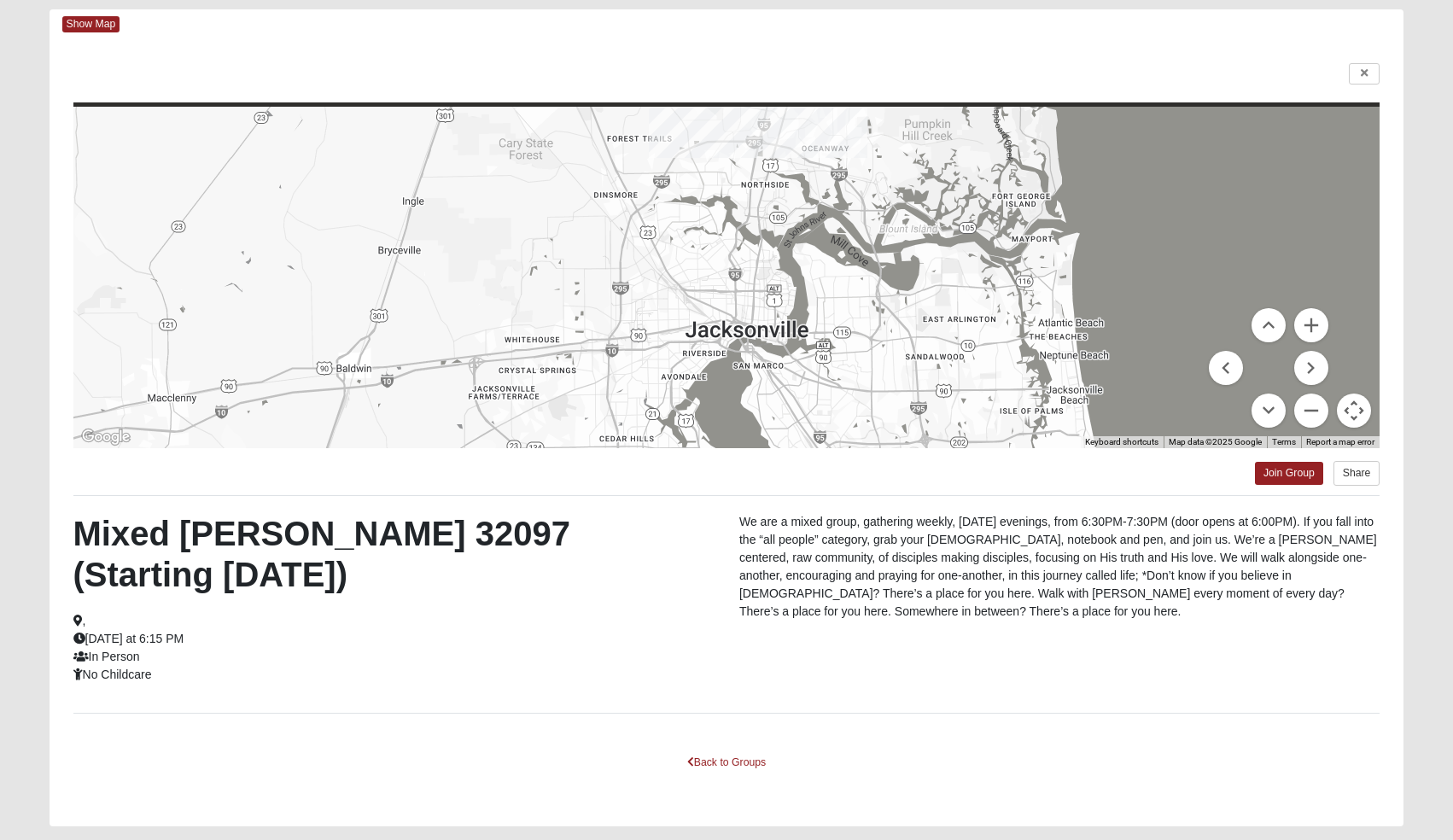
click at [1367, 61] on div "← Move left → Move right ↑ Move up ↓ Move down + Zoom in - Zoom out Home Jump l…" at bounding box center [726, 433] width 1354 height 787
click at [1367, 75] on icon at bounding box center [1363, 73] width 7 height 10
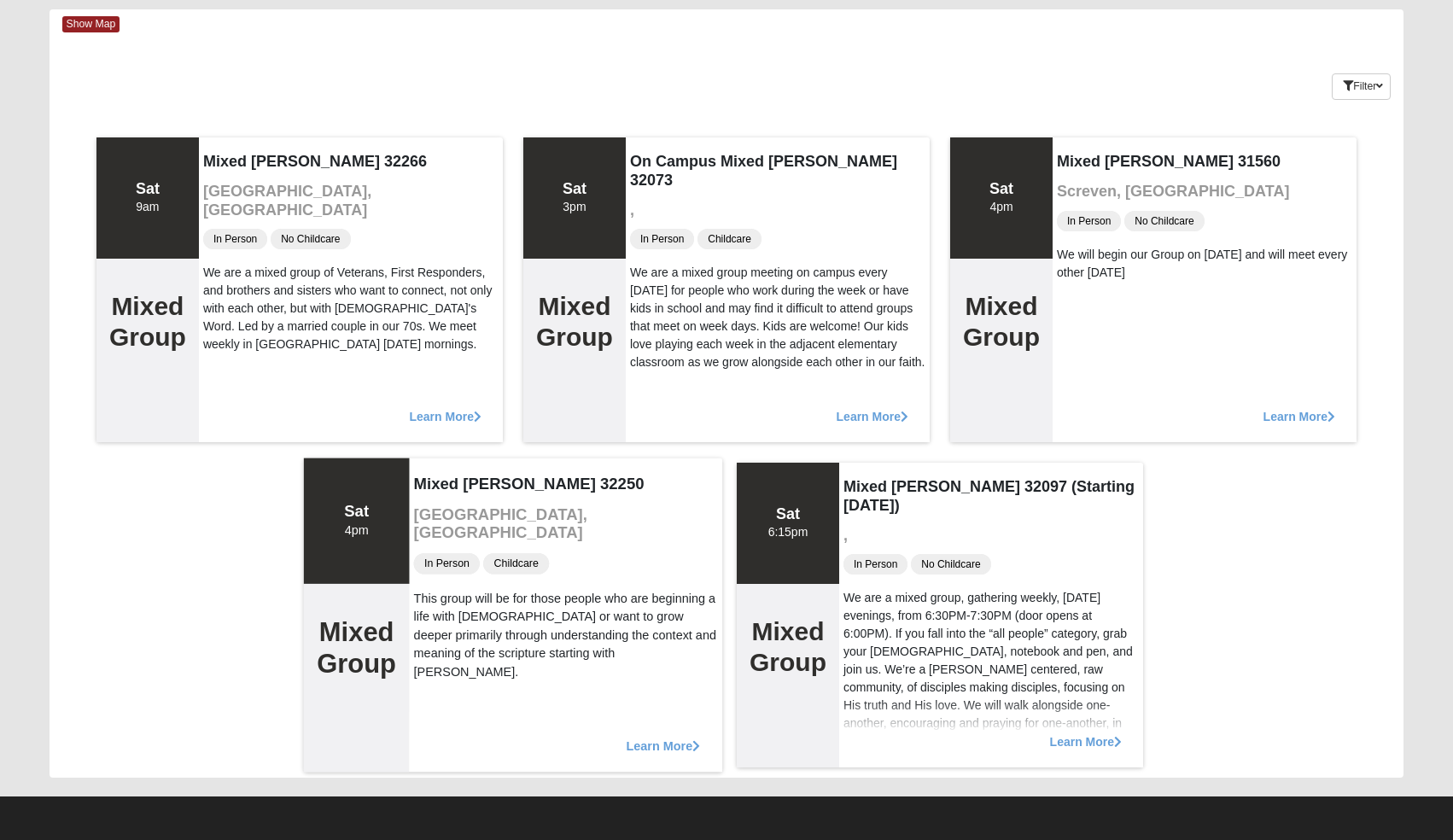
click at [663, 736] on span "Learn More" at bounding box center [662, 736] width 74 height 0
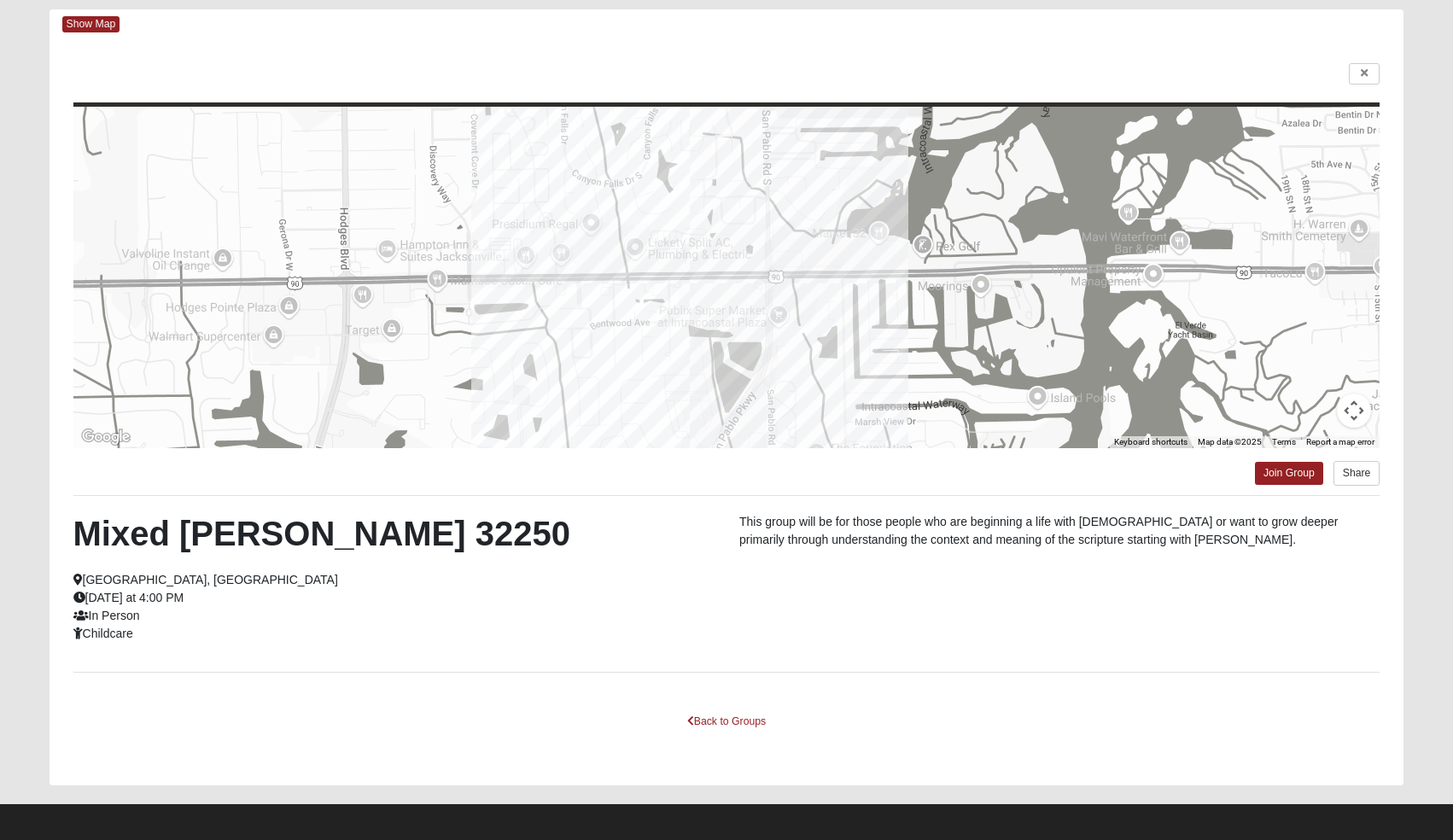
click at [1354, 412] on button "Map camera controls" at bounding box center [1353, 410] width 34 height 34
drag, startPoint x: 1281, startPoint y: 343, endPoint x: 1277, endPoint y: 274, distance: 69.1
click at [1277, 274] on div "Keyboard shortcuts Map Data Map data ©2025 Map data ©2025 200 m Click to toggle…" at bounding box center [727, 277] width 1307 height 341
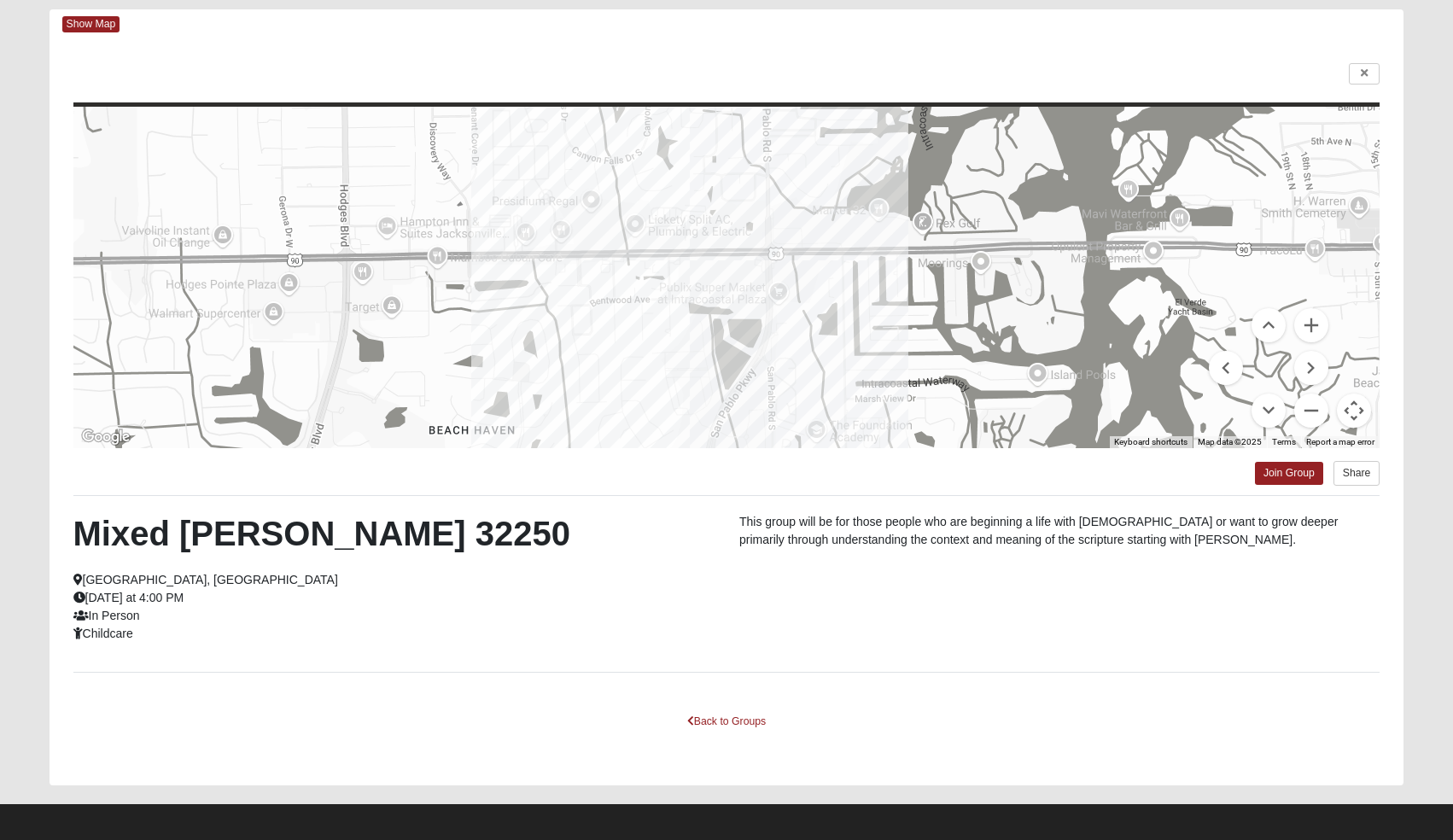
drag, startPoint x: 1140, startPoint y: 340, endPoint x: 1140, endPoint y: 308, distance: 32.0
click at [1140, 308] on div at bounding box center [727, 277] width 1307 height 341
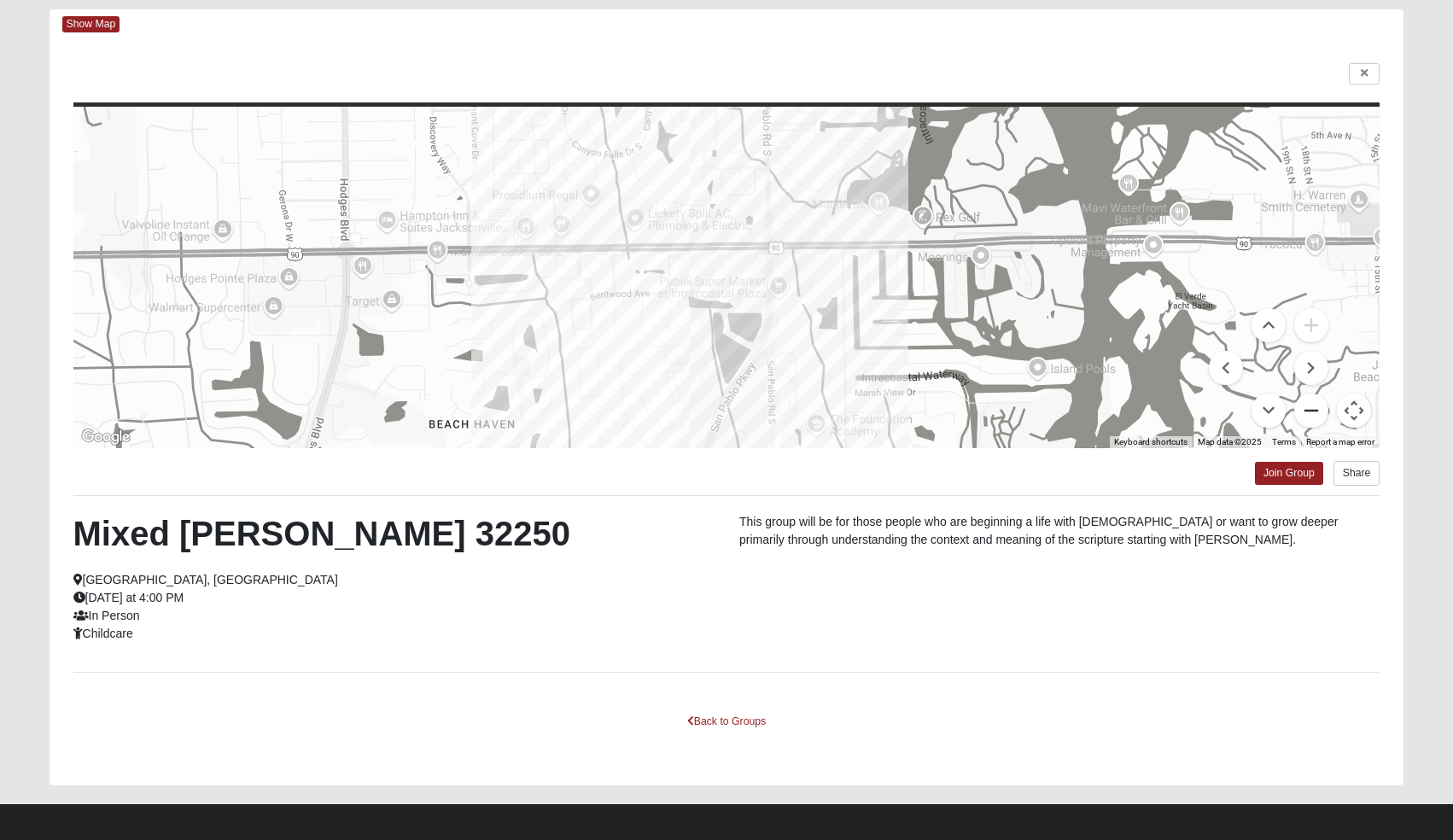
click at [1313, 412] on button "Zoom out" at bounding box center [1311, 410] width 34 height 34
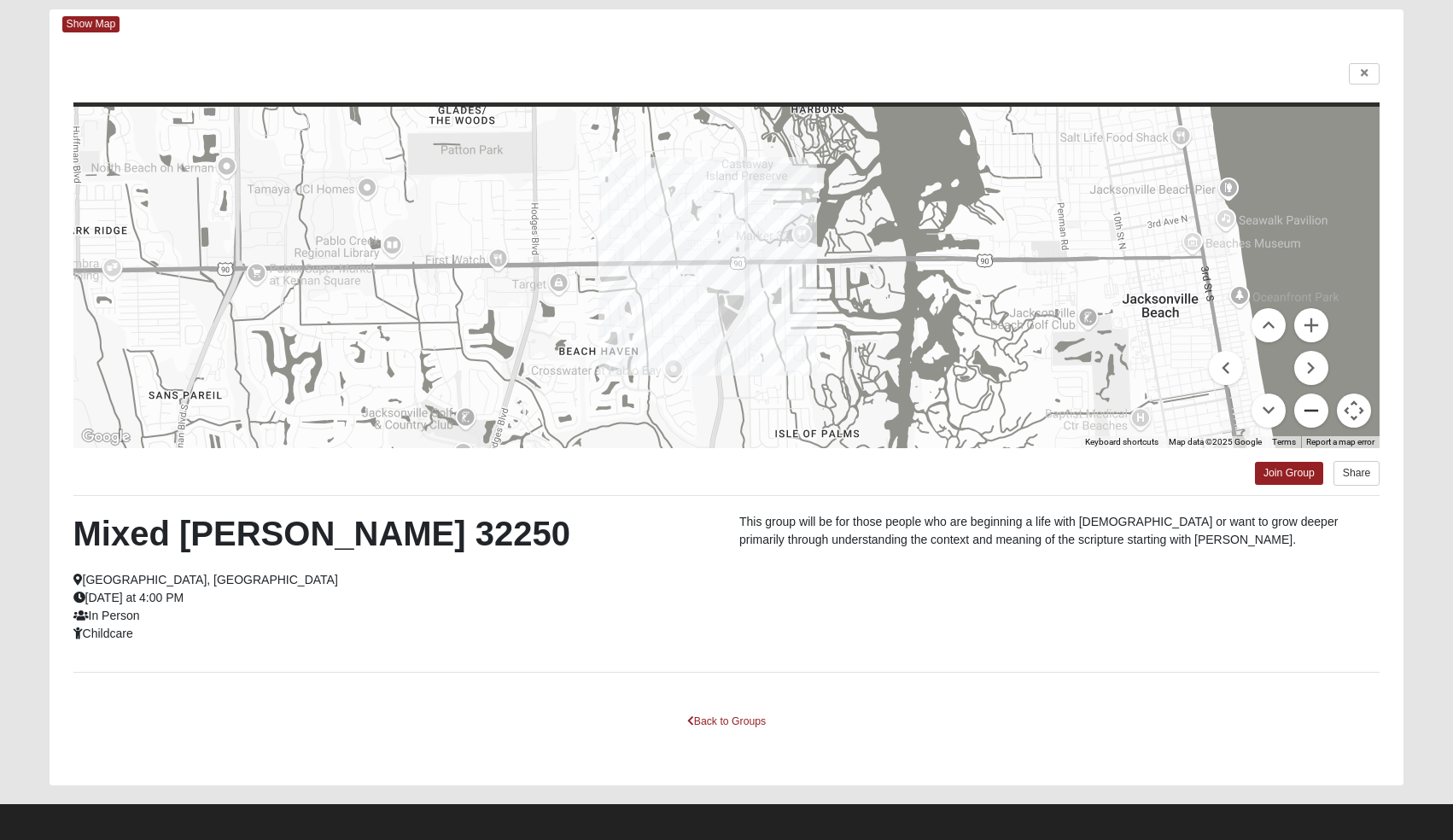
click at [1313, 412] on button "Zoom out" at bounding box center [1311, 410] width 34 height 34
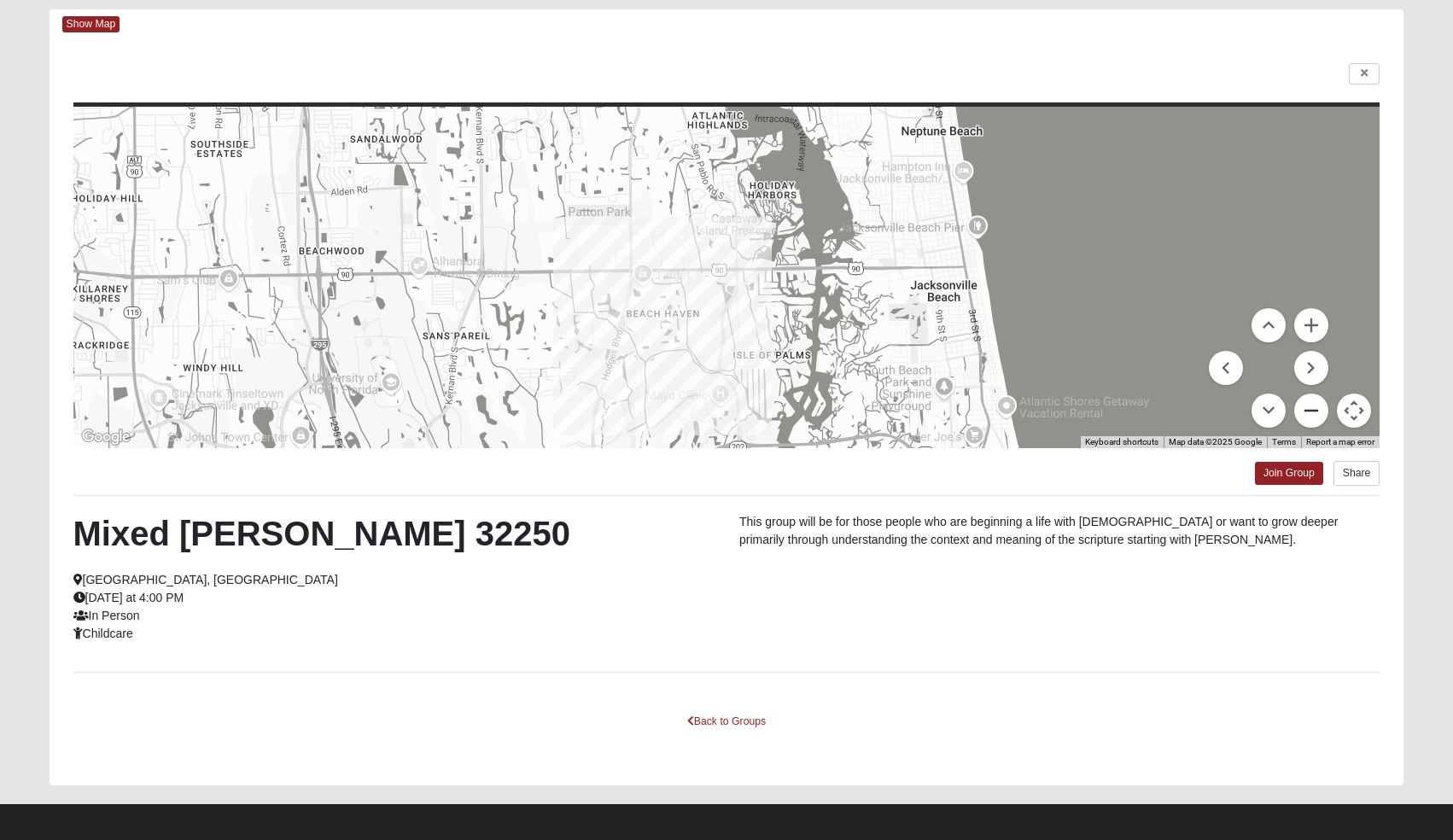
click at [1313, 412] on button "Zoom out" at bounding box center [1311, 410] width 34 height 34
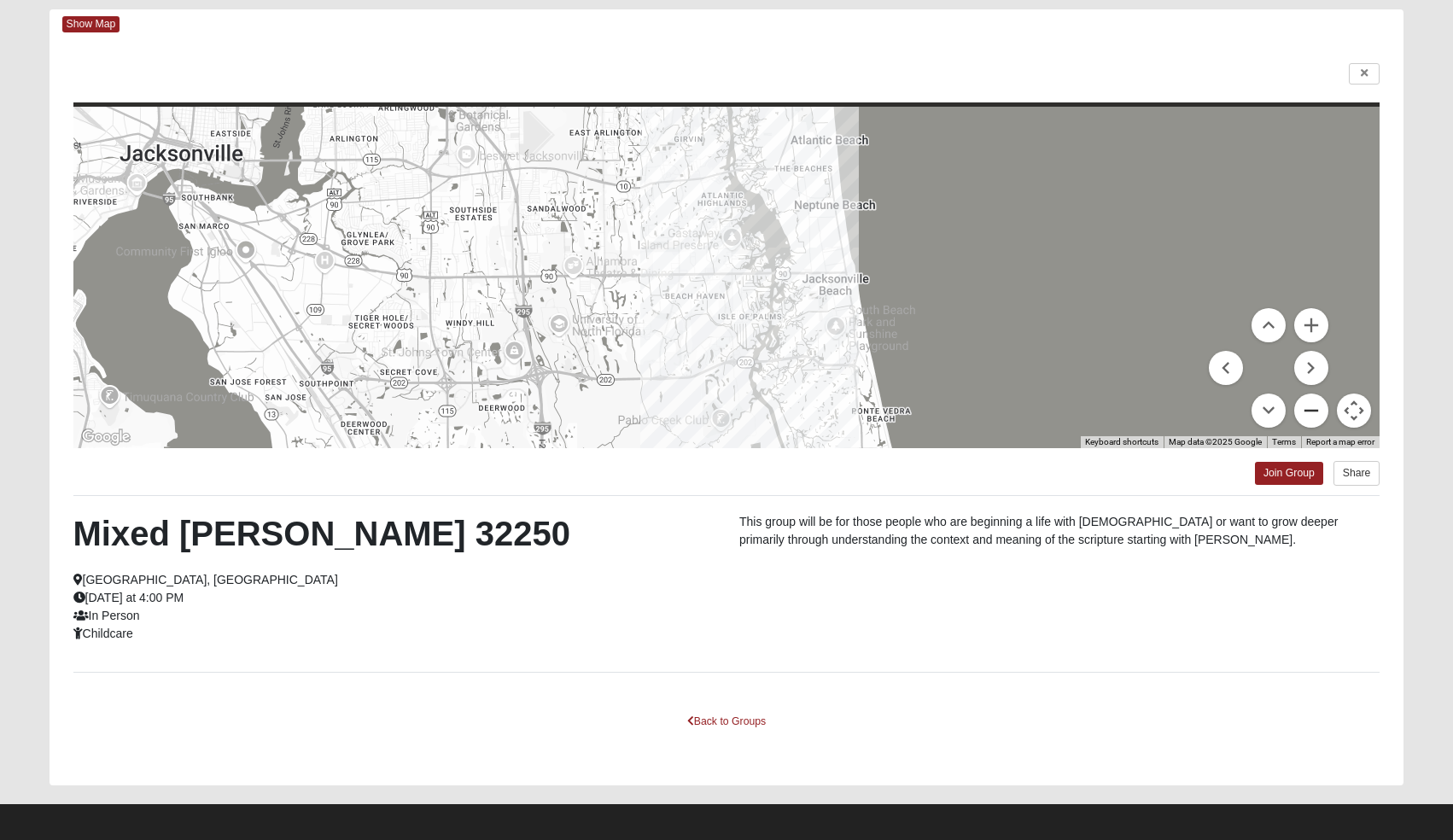
click at [1304, 407] on button "Zoom out" at bounding box center [1311, 410] width 34 height 34
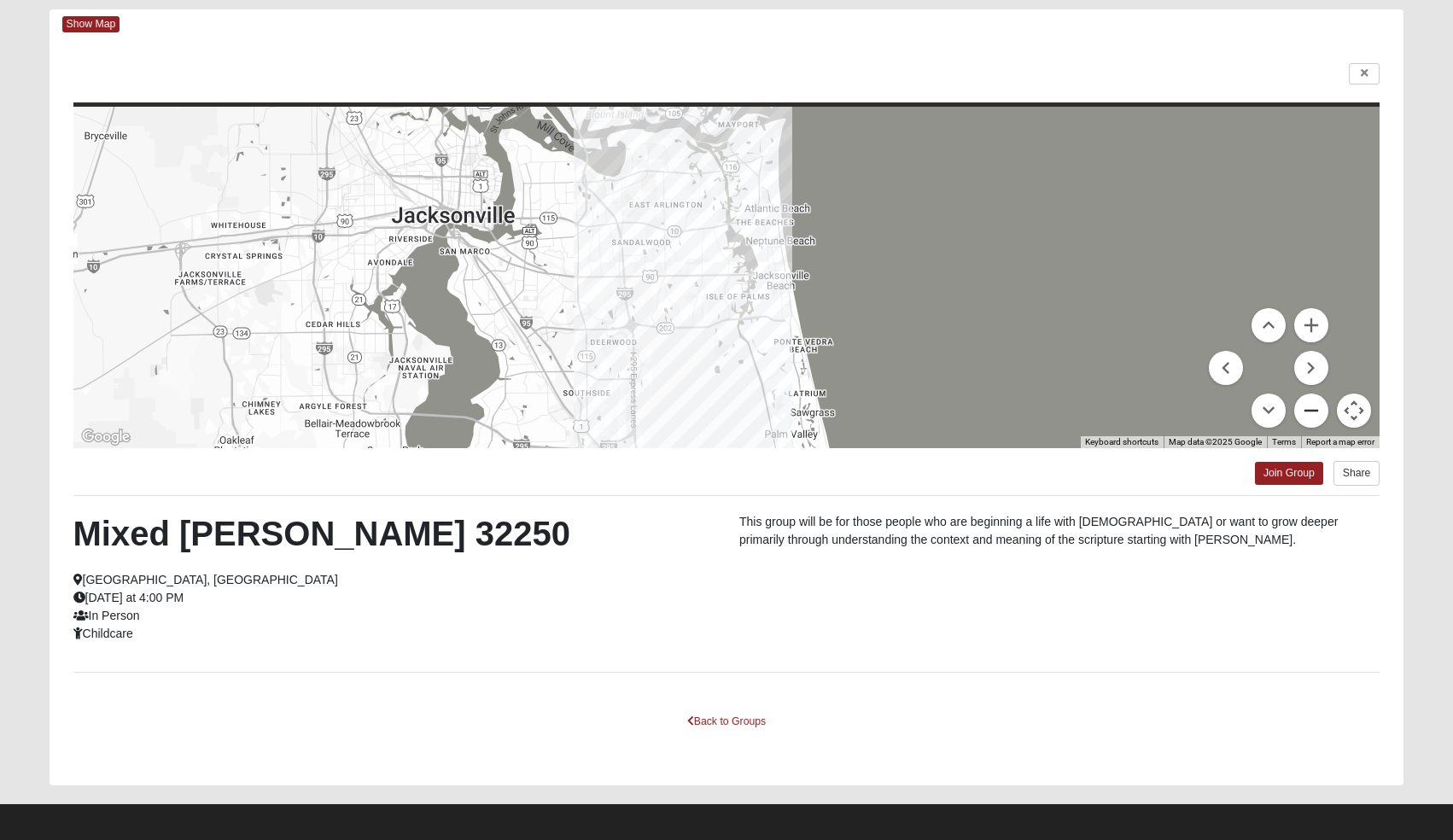
click at [1304, 407] on button "Zoom out" at bounding box center [1311, 410] width 34 height 34
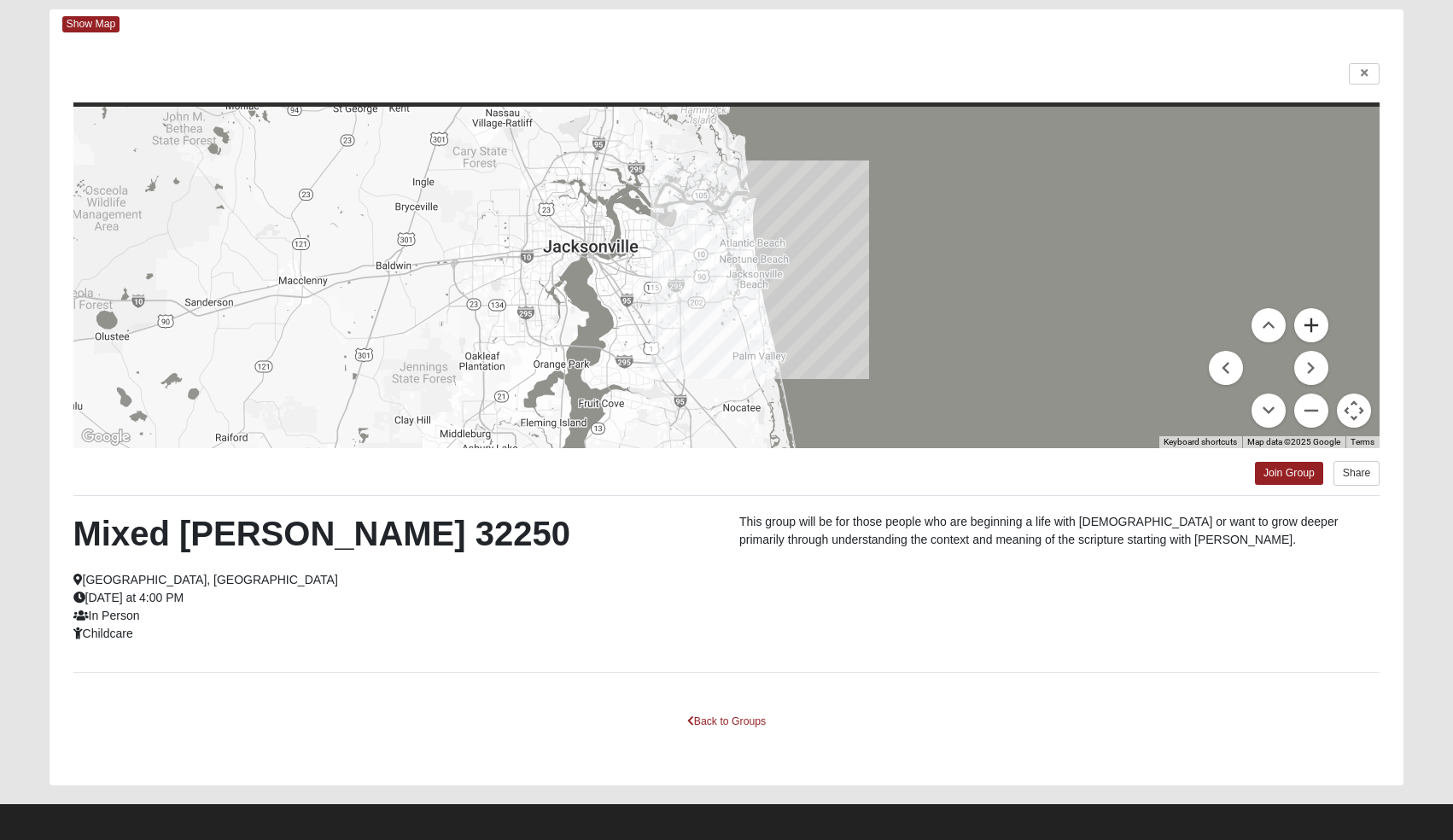
click at [1309, 331] on button "Zoom in" at bounding box center [1311, 325] width 34 height 34
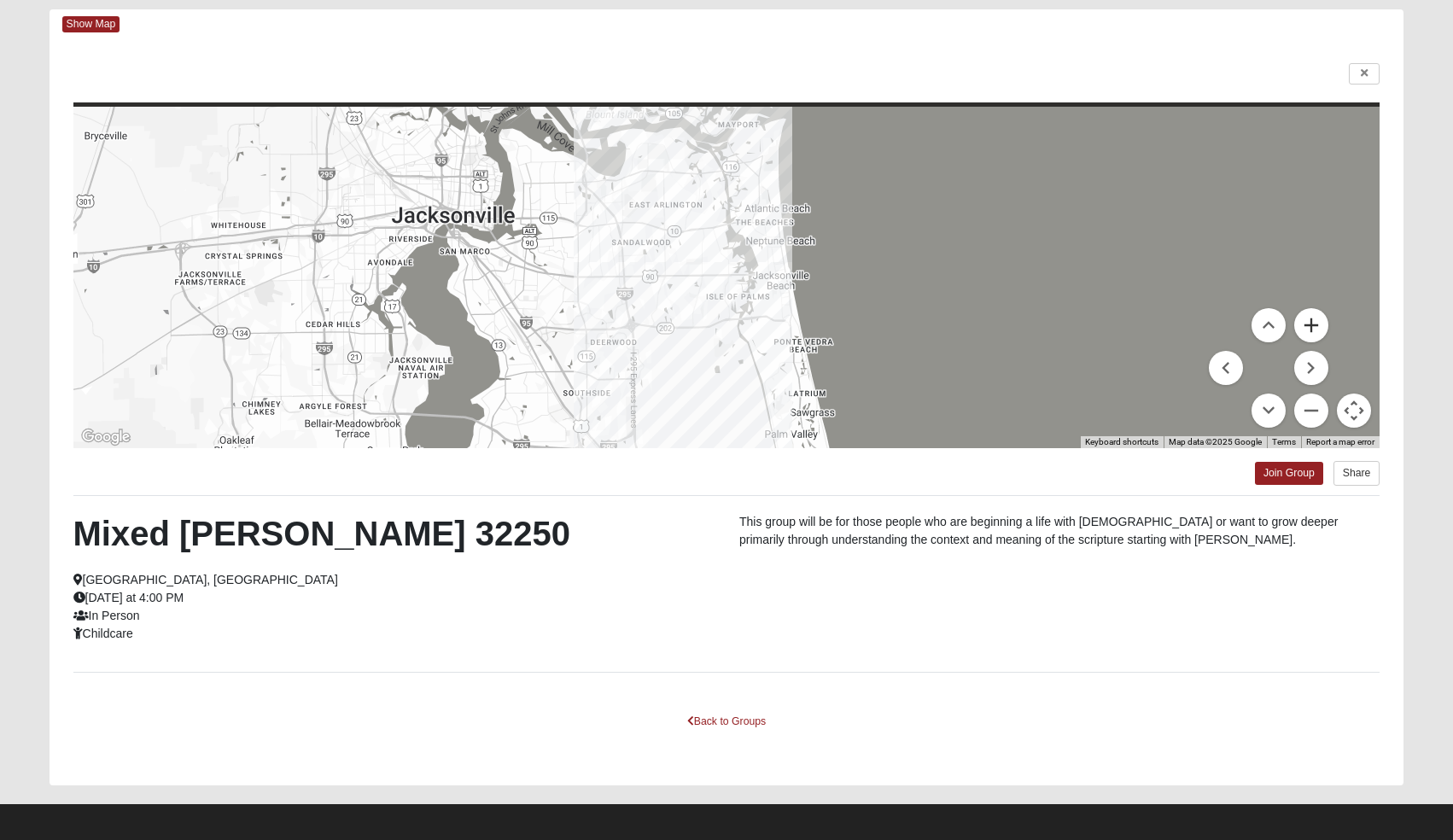
click at [1309, 331] on button "Zoom in" at bounding box center [1311, 325] width 34 height 34
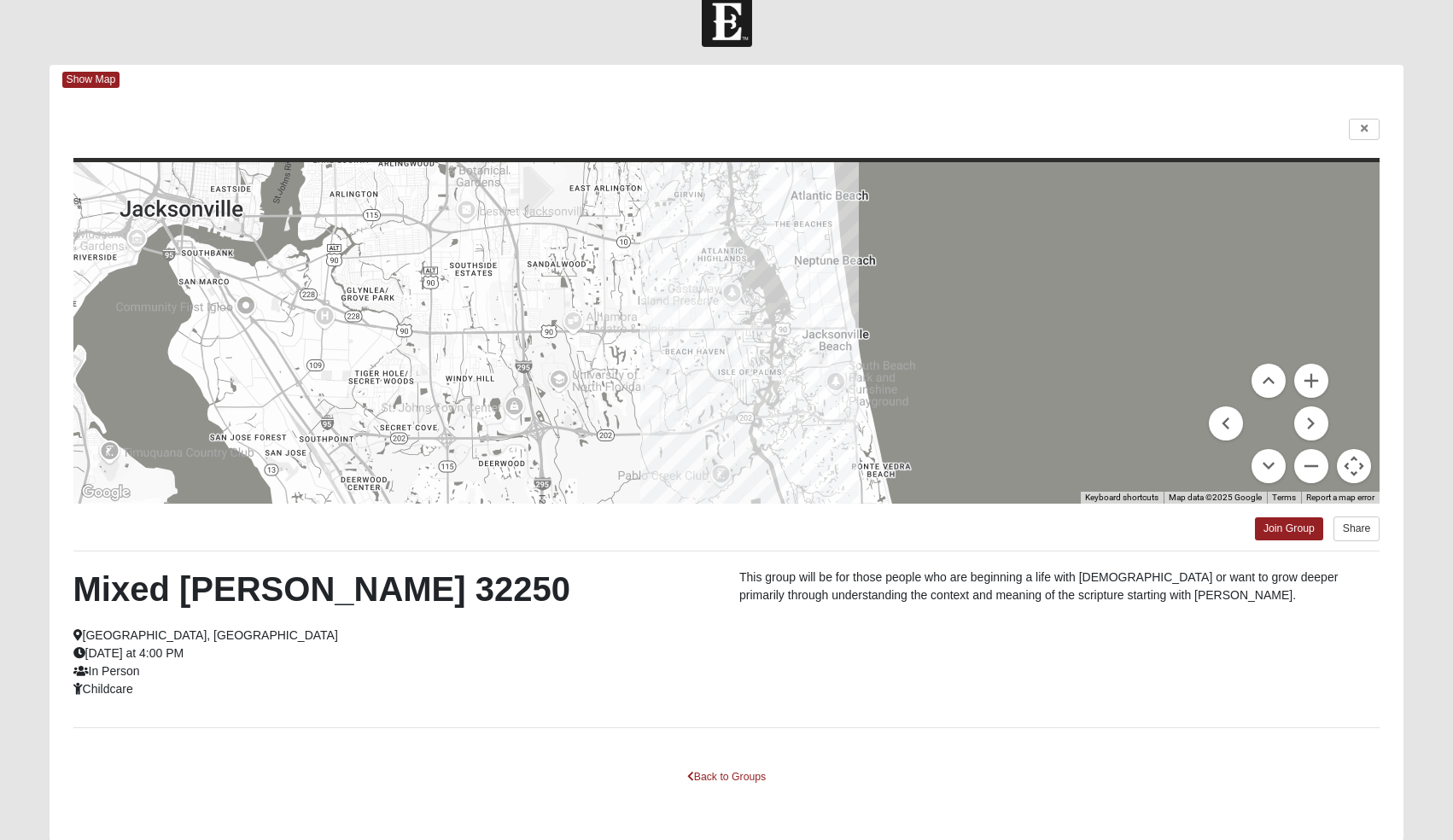
scroll to position [21, 0]
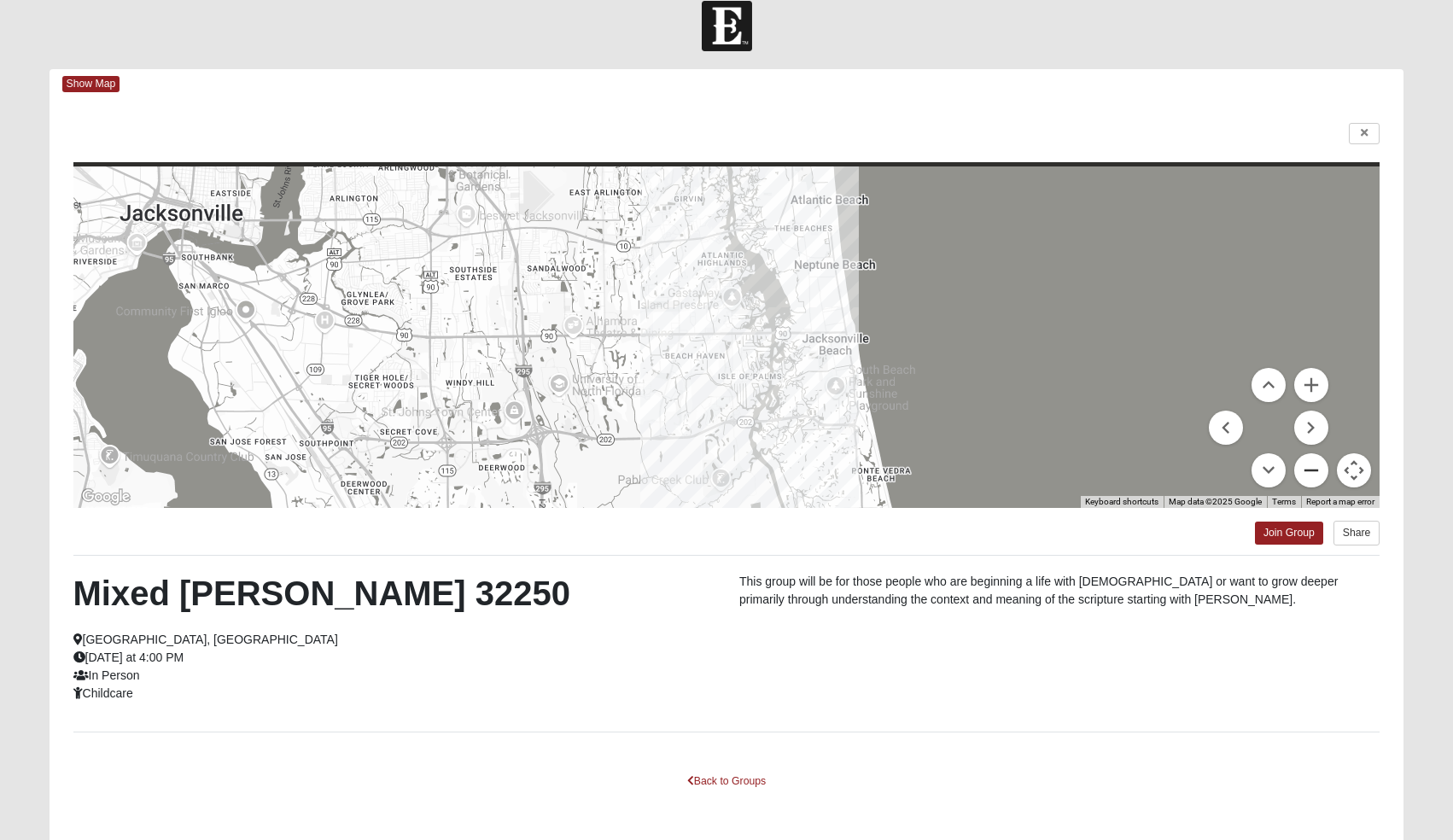
click at [1305, 466] on button "Zoom out" at bounding box center [1311, 470] width 34 height 34
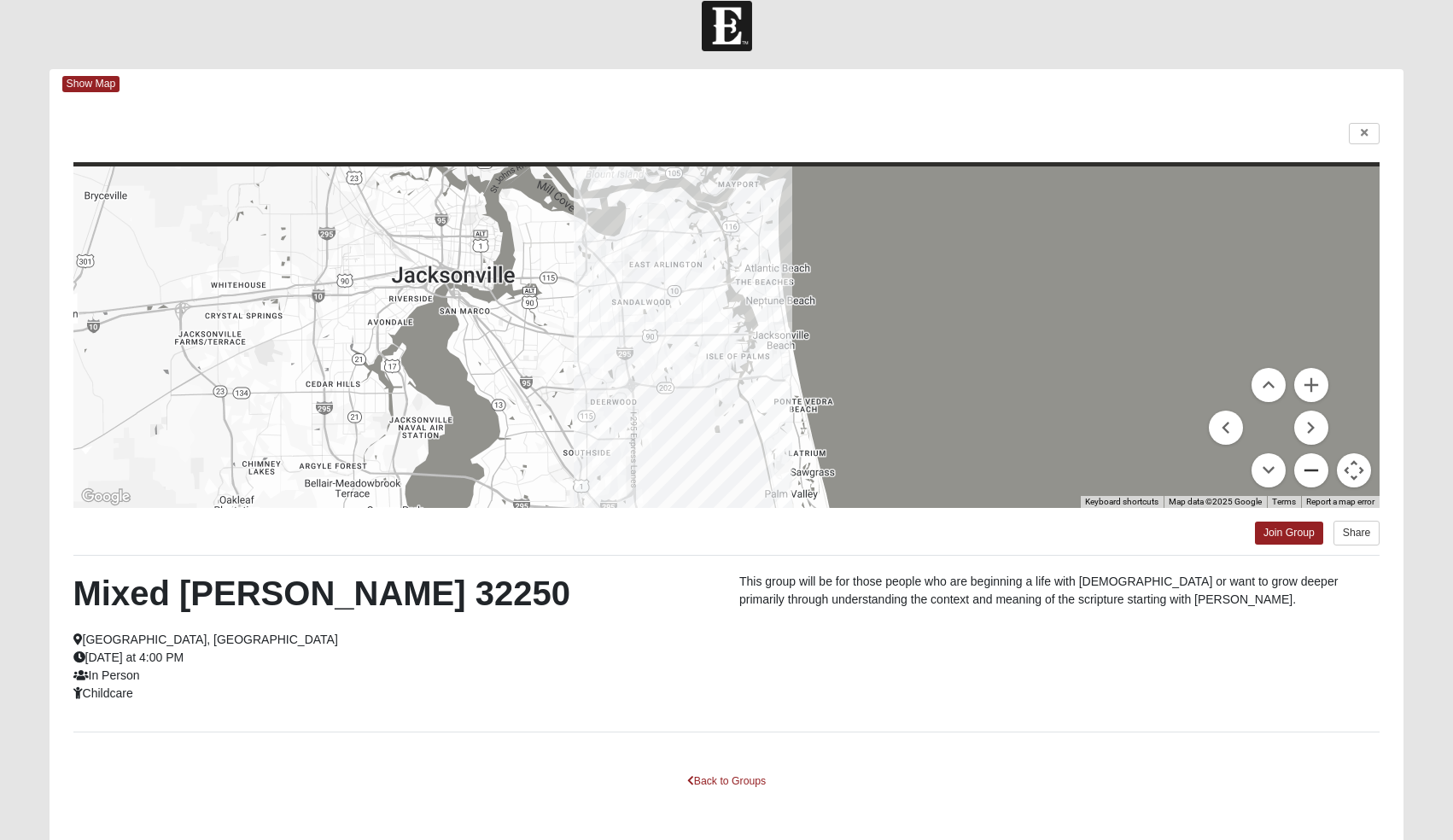
click at [1305, 466] on button "Zoom out" at bounding box center [1311, 470] width 34 height 34
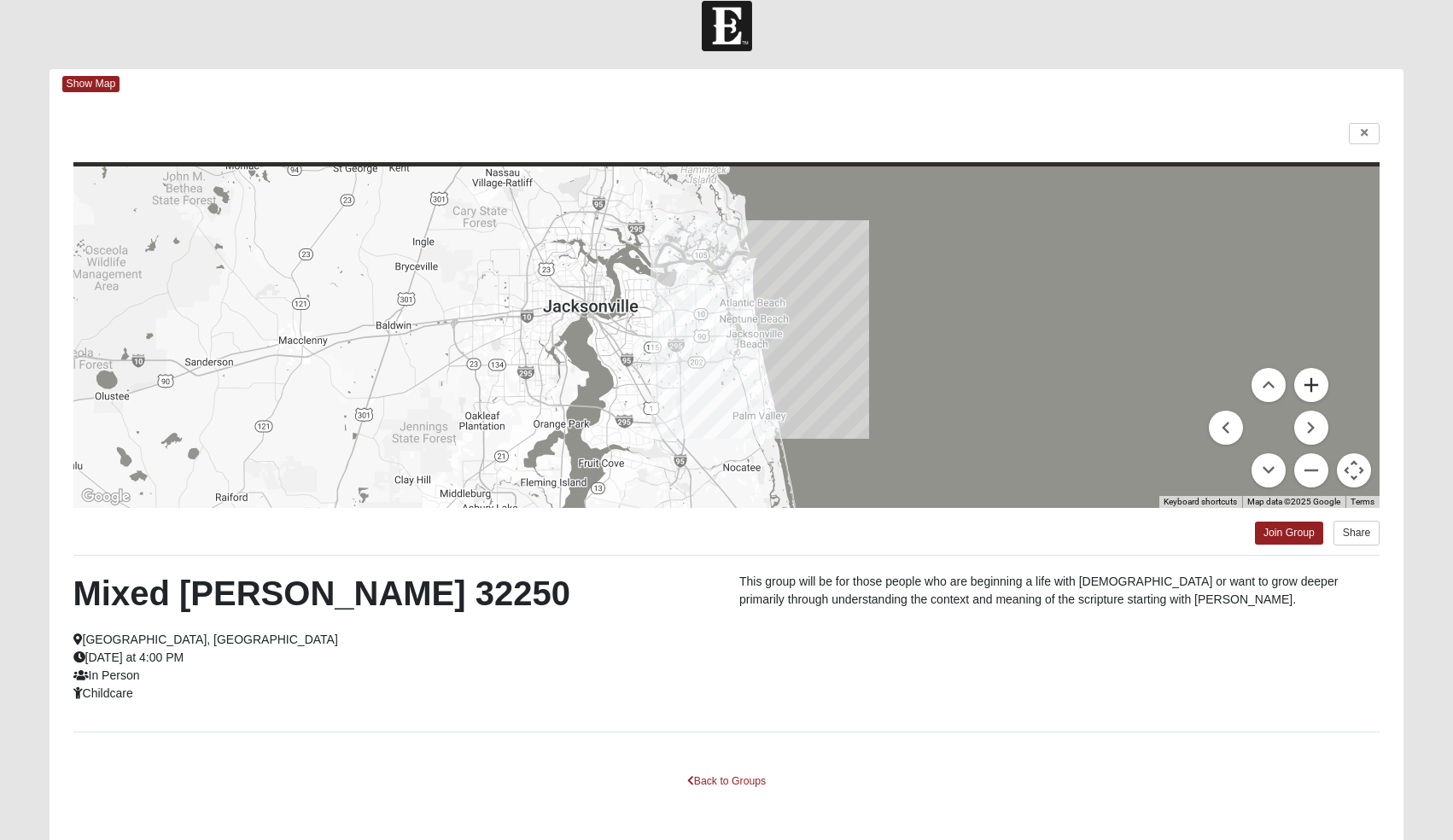
click at [1313, 389] on button "Zoom in" at bounding box center [1311, 385] width 34 height 34
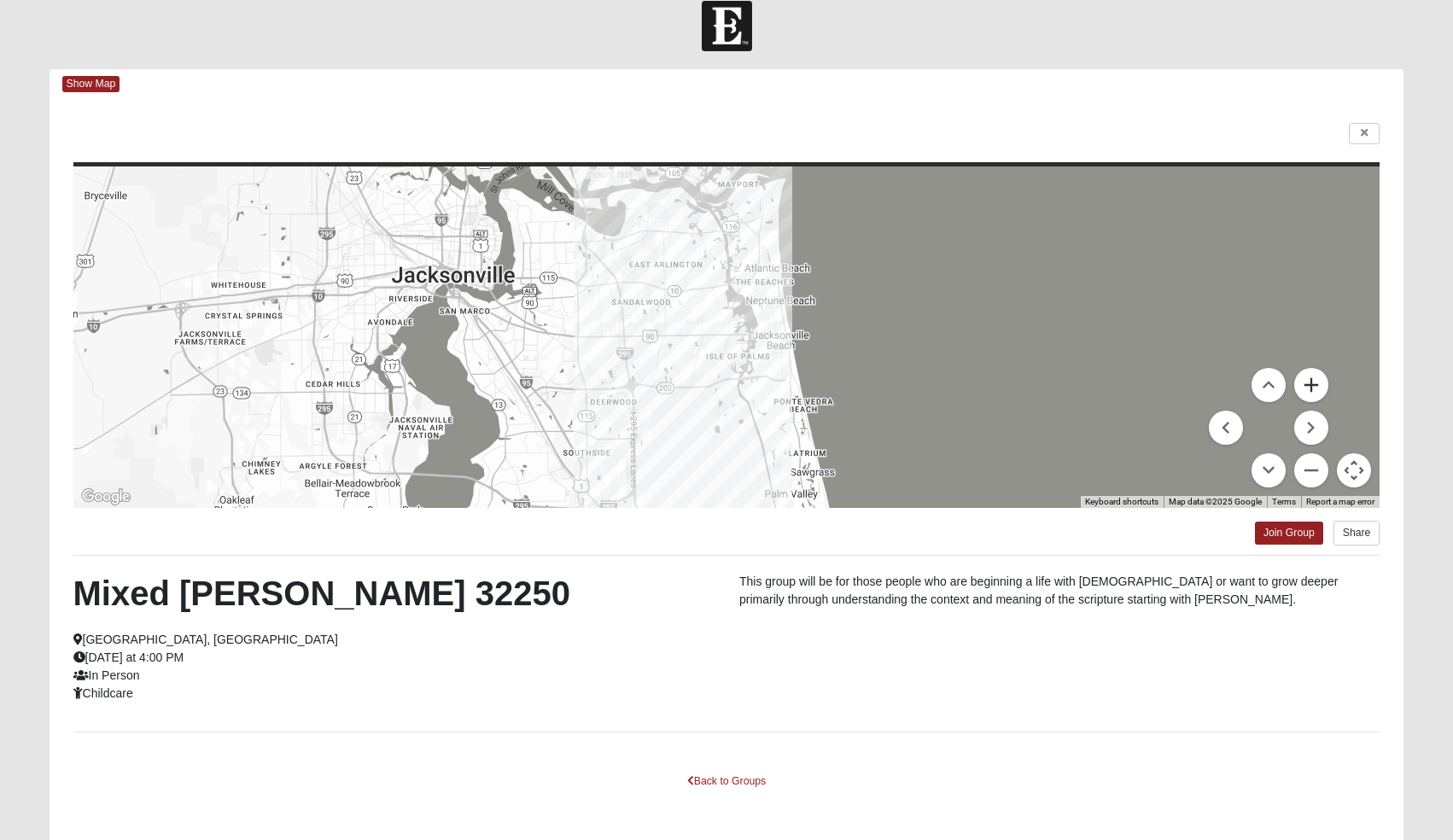
click at [1313, 389] on button "Zoom in" at bounding box center [1311, 385] width 34 height 34
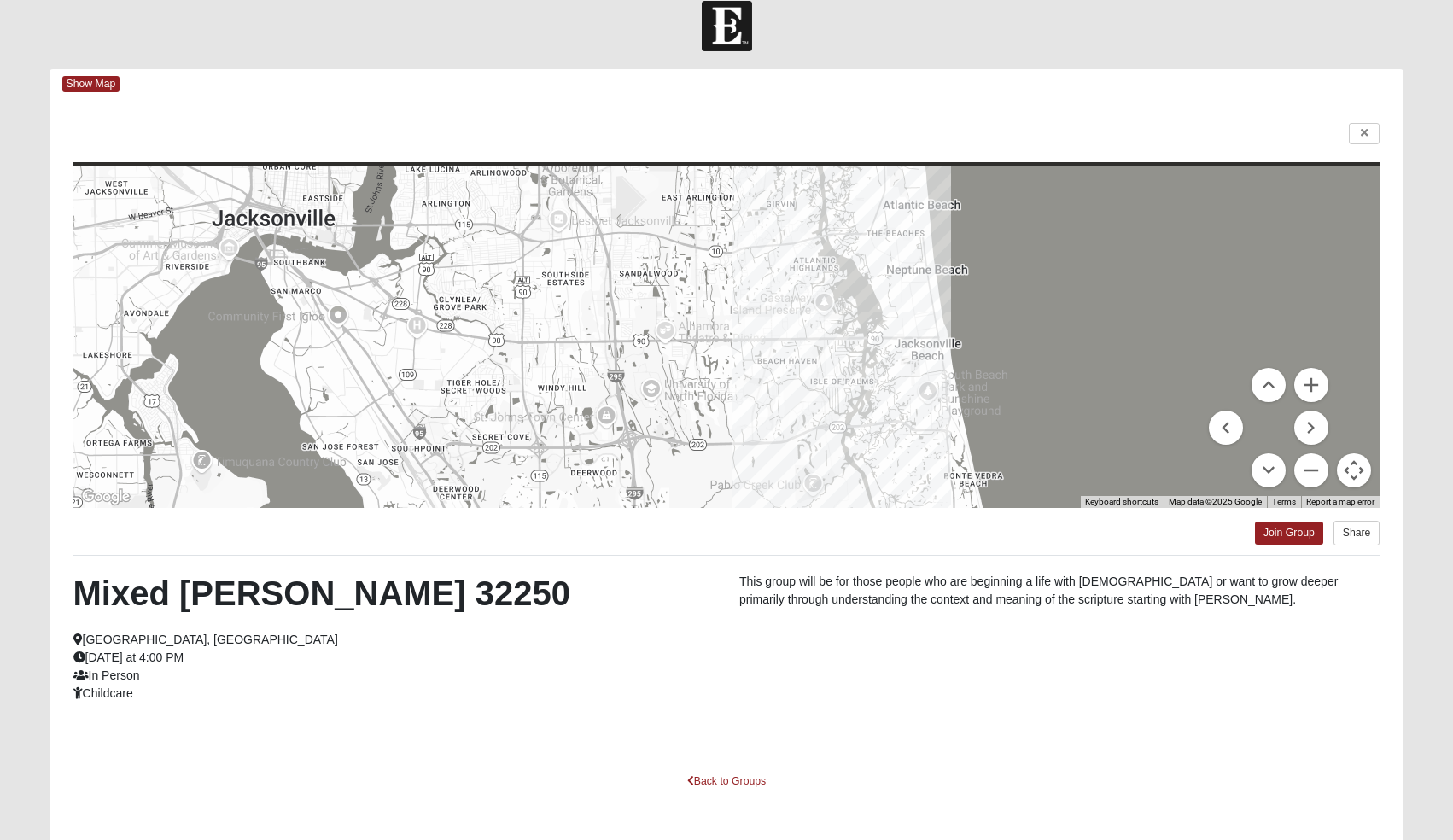
drag, startPoint x: 938, startPoint y: 364, endPoint x: 1032, endPoint y: 370, distance: 94.2
click at [1032, 370] on div at bounding box center [727, 338] width 1307 height 341
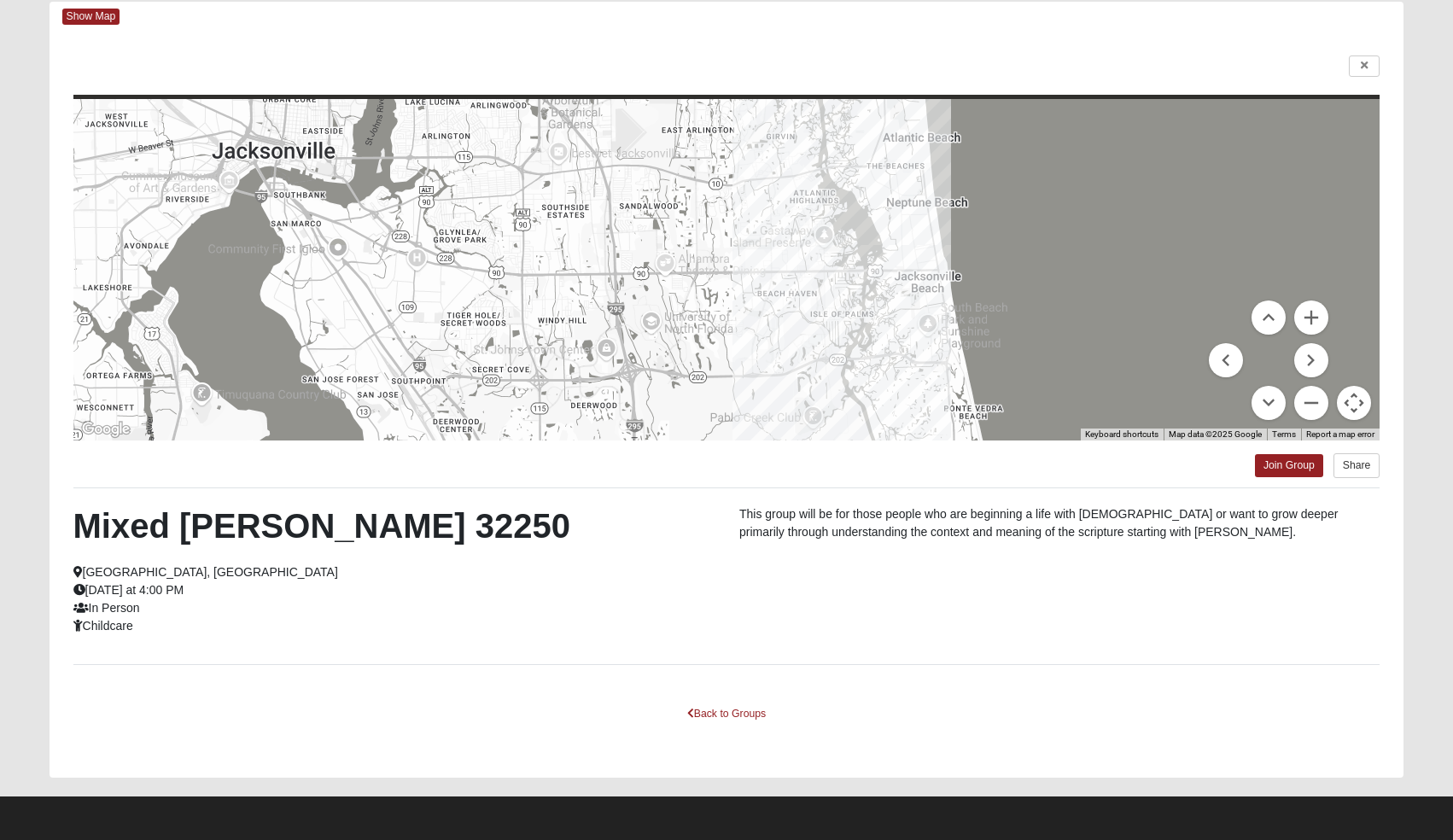
scroll to position [87, 0]
click at [1296, 463] on link "Join Group" at bounding box center [1289, 466] width 68 height 23
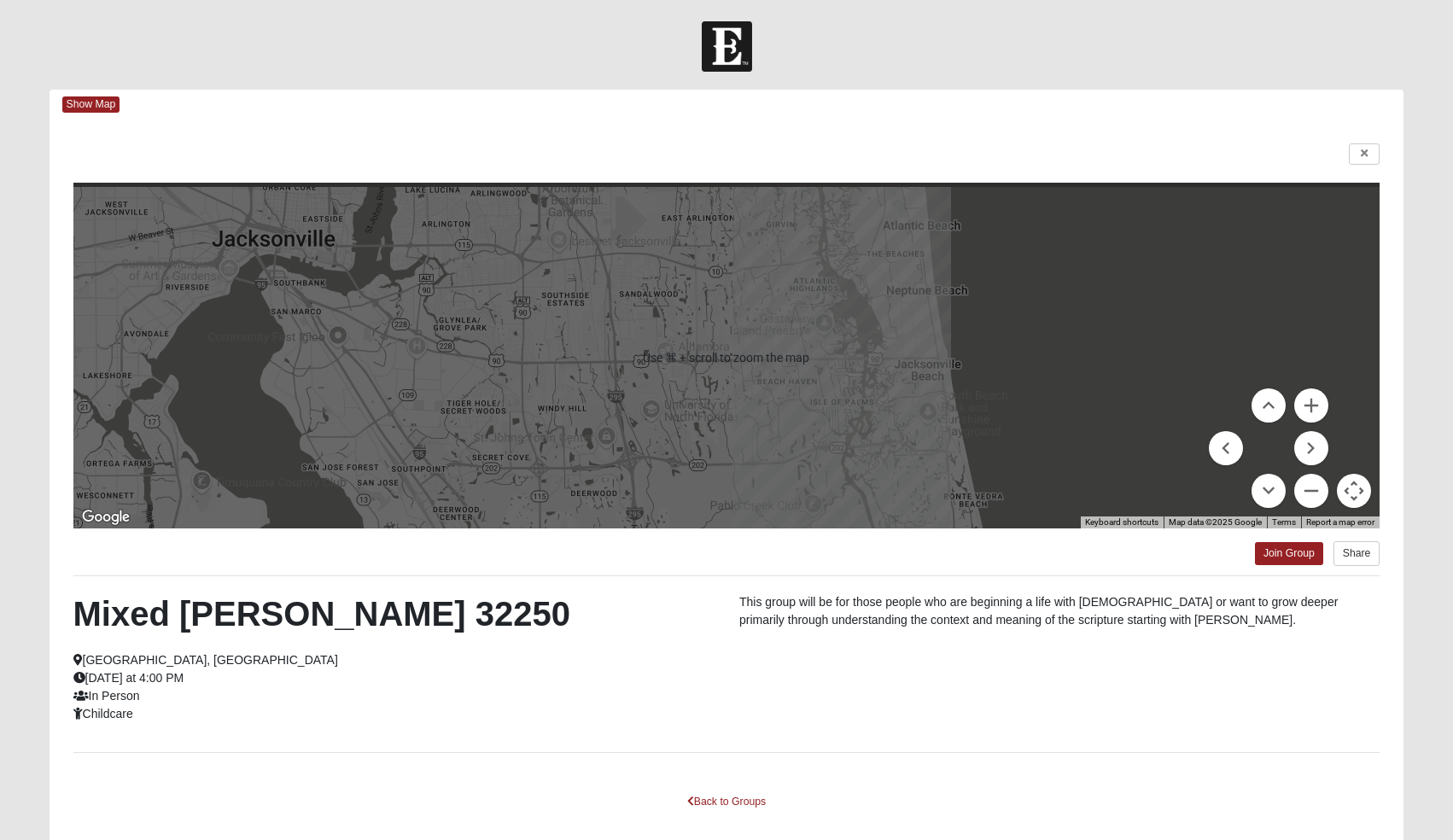
scroll to position [0, 0]
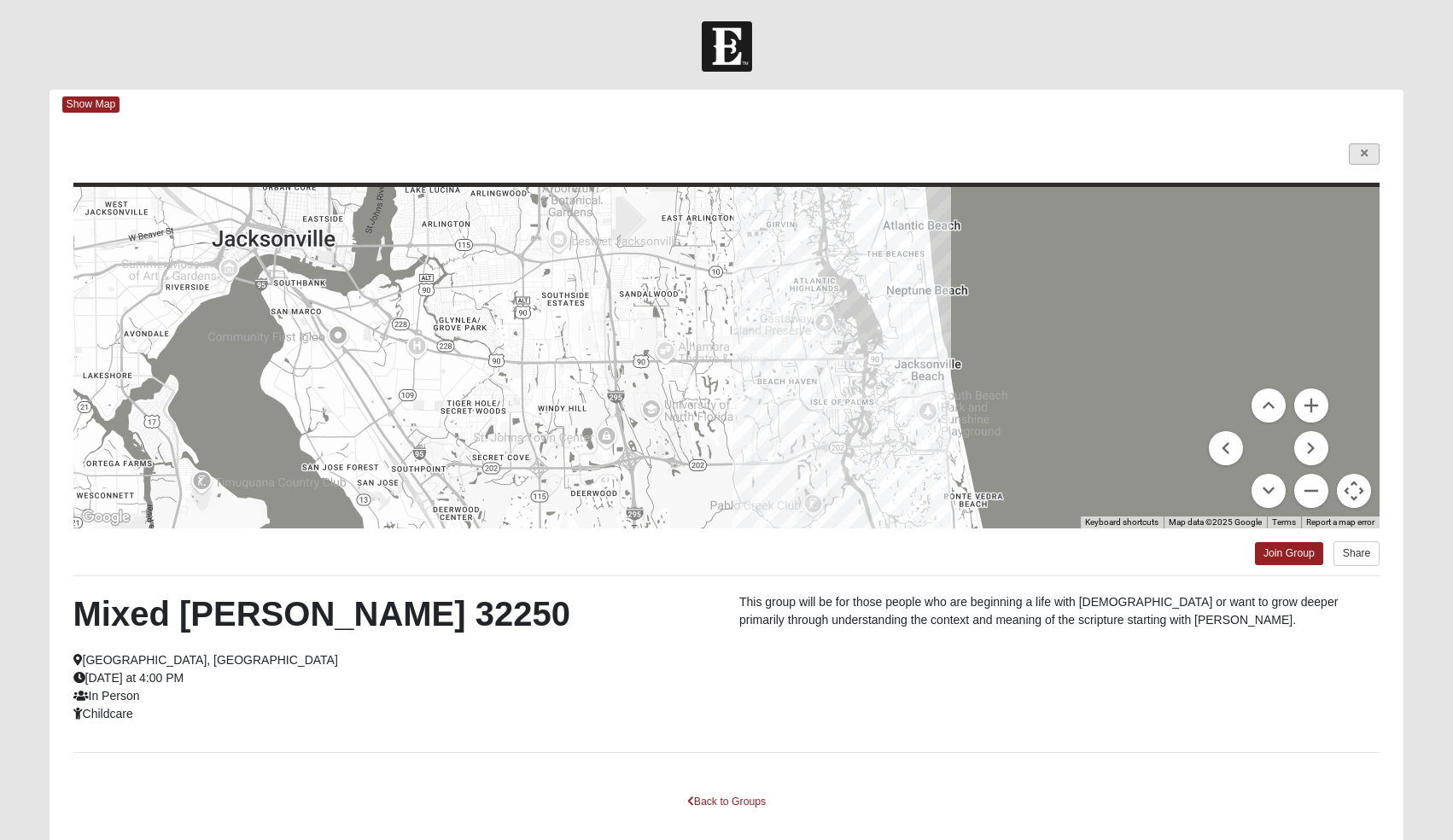
click at [1362, 150] on icon at bounding box center [1363, 153] width 7 height 10
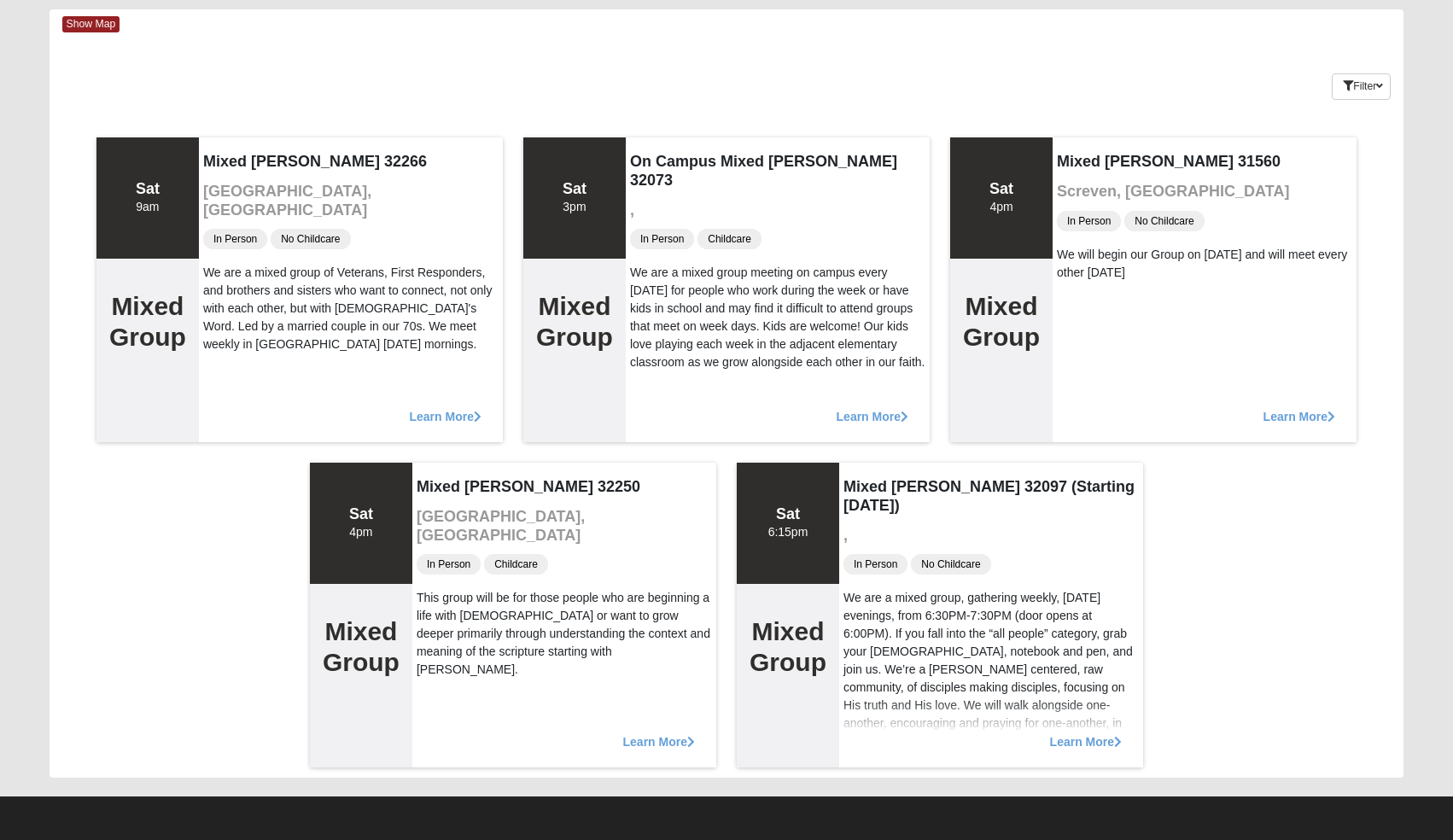
scroll to position [80, 0]
click at [1380, 67] on div "Filter" at bounding box center [1361, 76] width 58 height 49
click at [1379, 115] on div "Show Map Loading Groups Keywords Filter Additional Filters Campus [GEOGRAPHIC_D…" at bounding box center [726, 393] width 1354 height 768
click at [1380, 83] on icon "button" at bounding box center [1379, 86] width 7 height 10
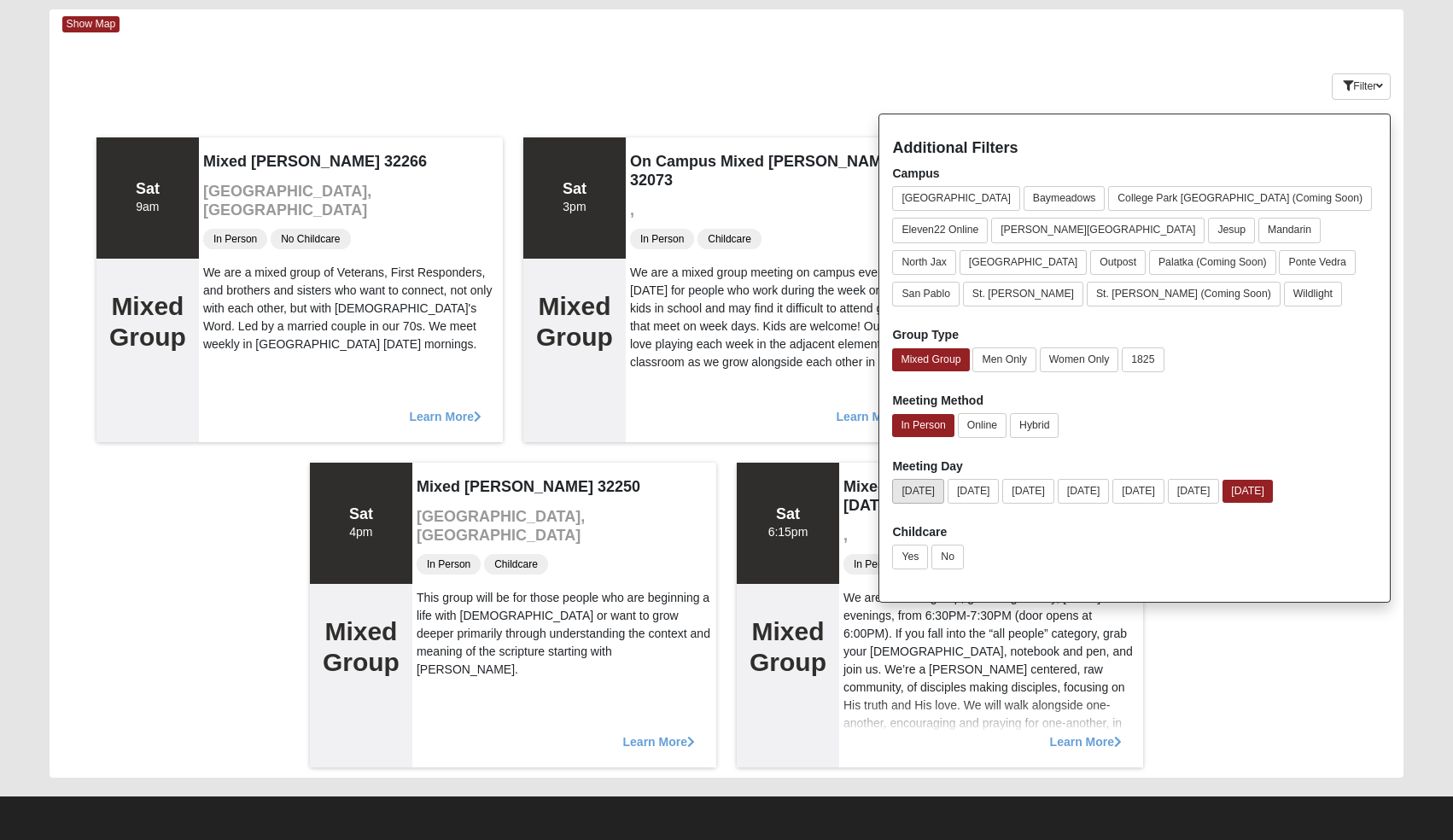
click at [933, 494] on button "[DATE]" at bounding box center [917, 491] width 52 height 25
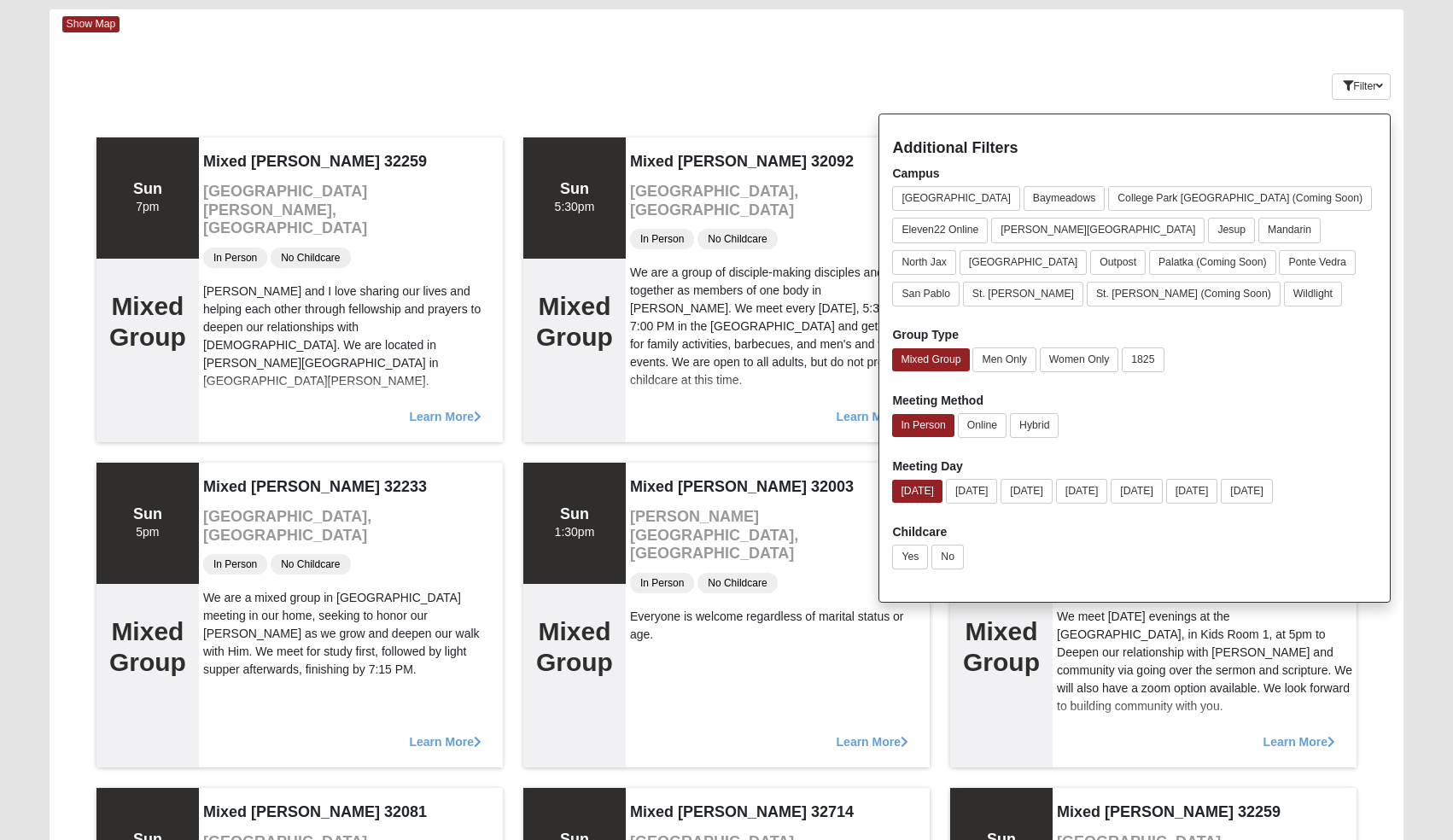
click at [772, 78] on div "Keywords Filter Additional Filters Campus [GEOGRAPHIC_DATA] [GEOGRAPHIC_DATA] […" at bounding box center [726, 83] width 1354 height 62
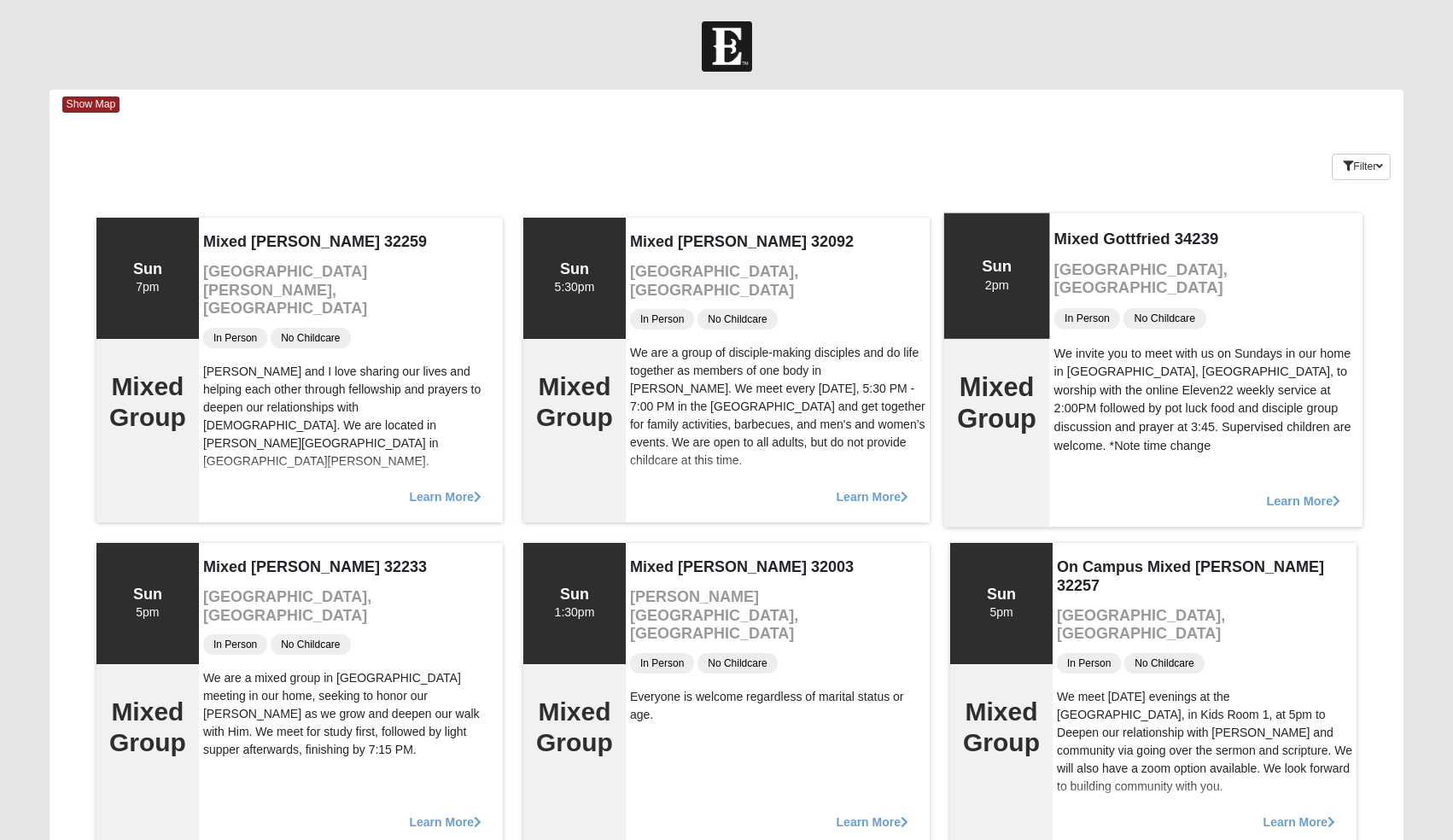
scroll to position [0, 0]
click at [1367, 157] on button "Filter" at bounding box center [1361, 167] width 58 height 26
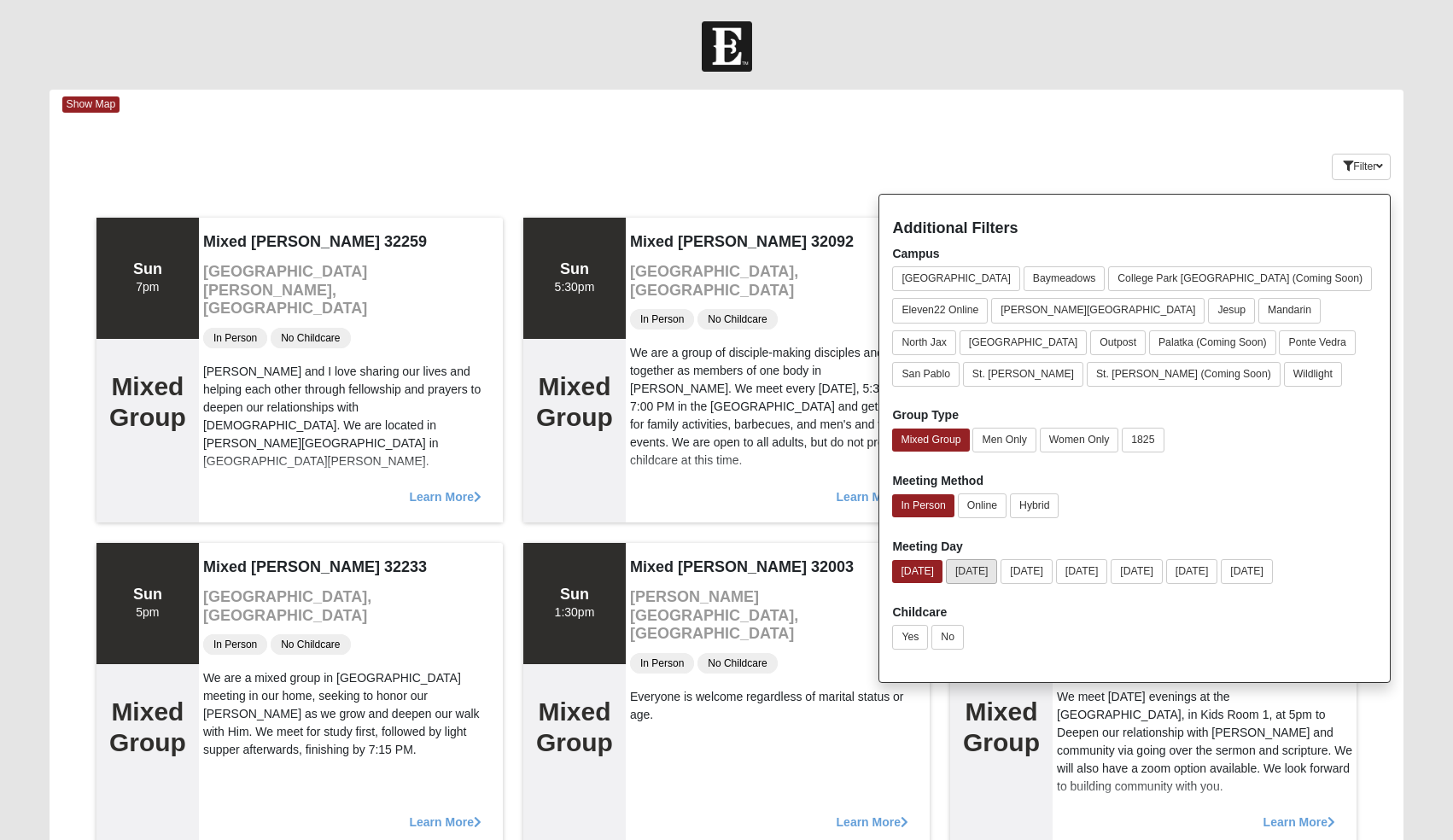
click at [987, 578] on button "[DATE]" at bounding box center [971, 571] width 52 height 25
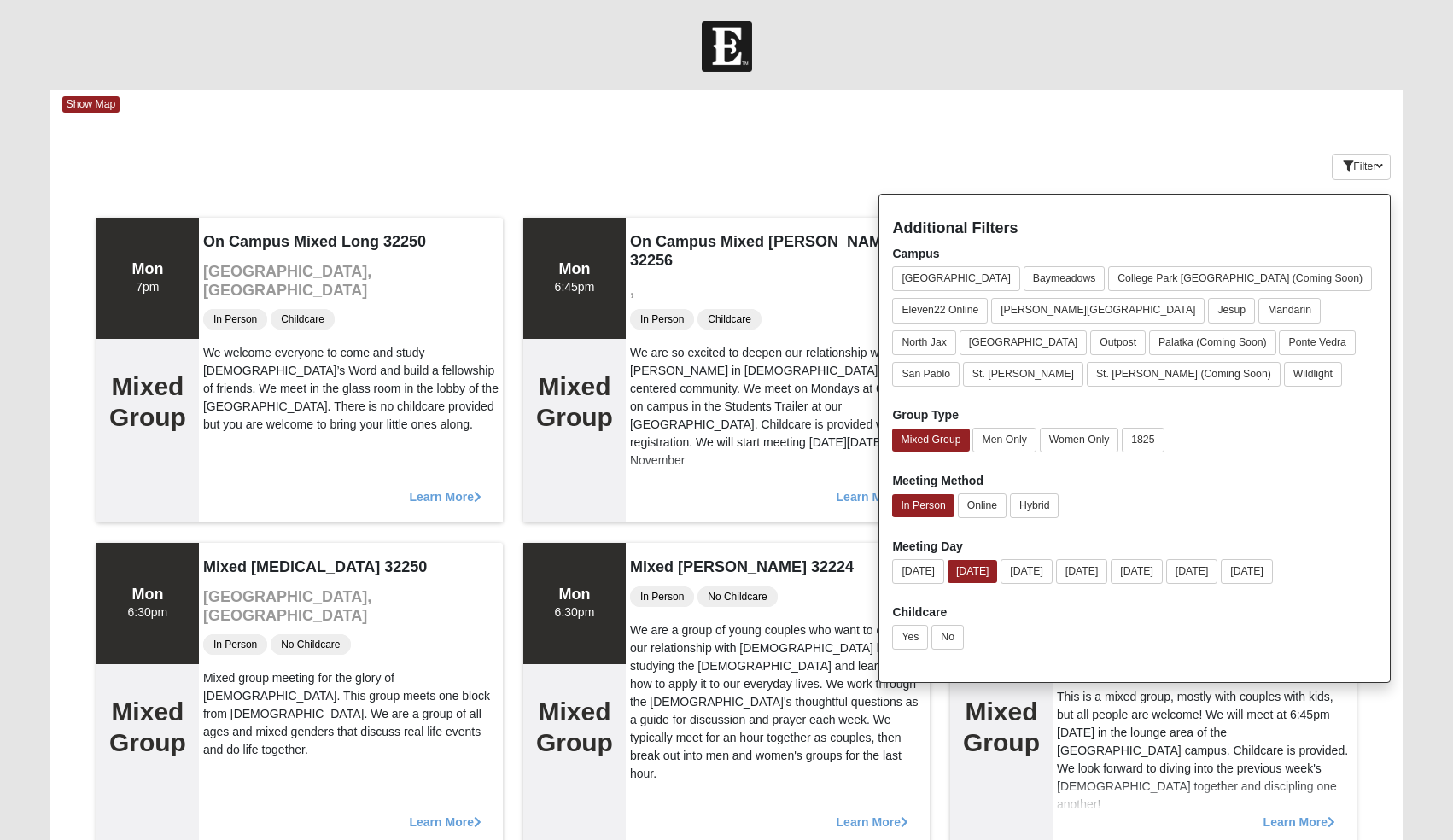
scroll to position [5, 0]
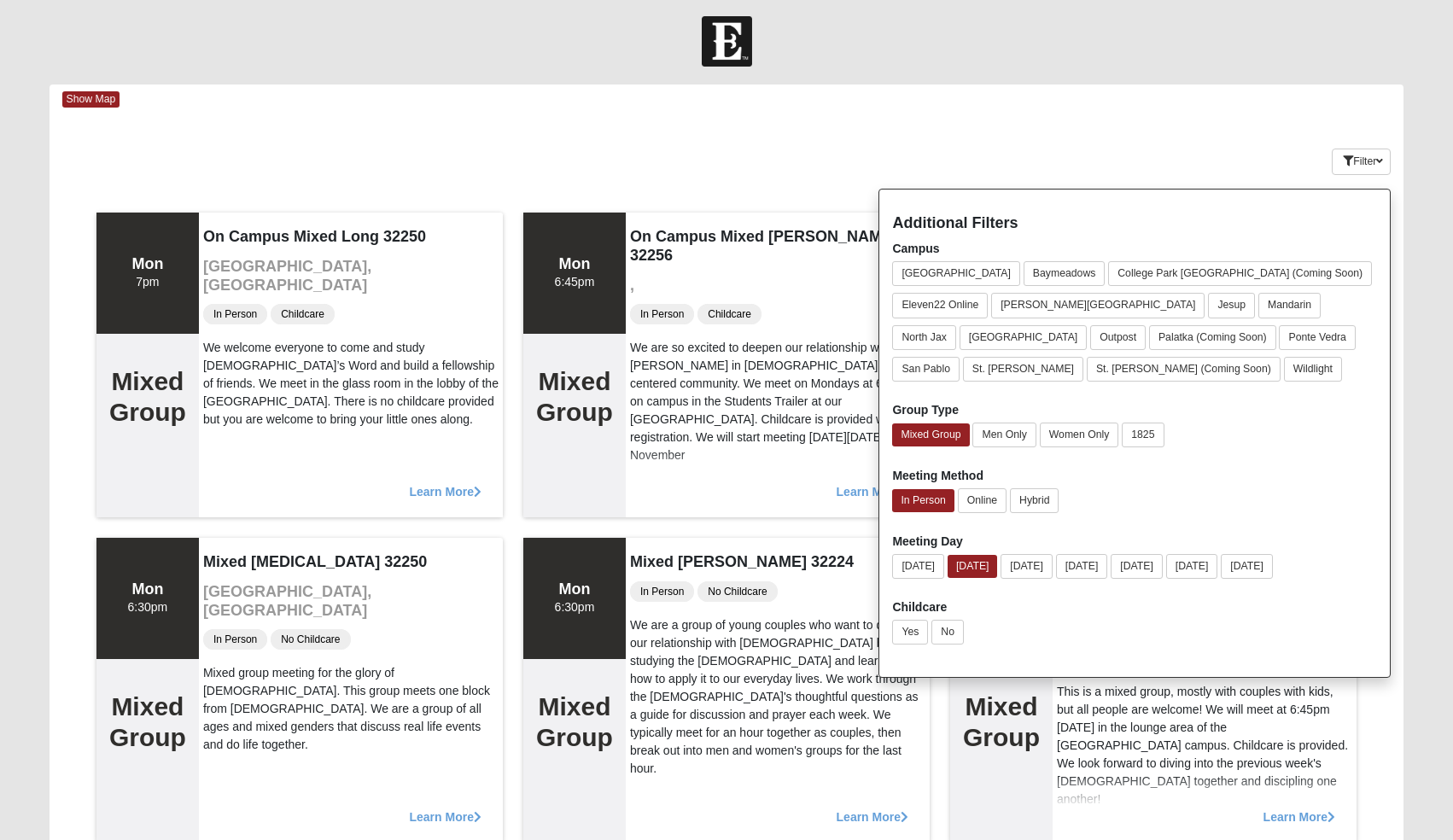
click at [802, 139] on div "Keywords Filter Additional Filters Campus [GEOGRAPHIC_DATA] [GEOGRAPHIC_DATA] […" at bounding box center [726, 158] width 1354 height 62
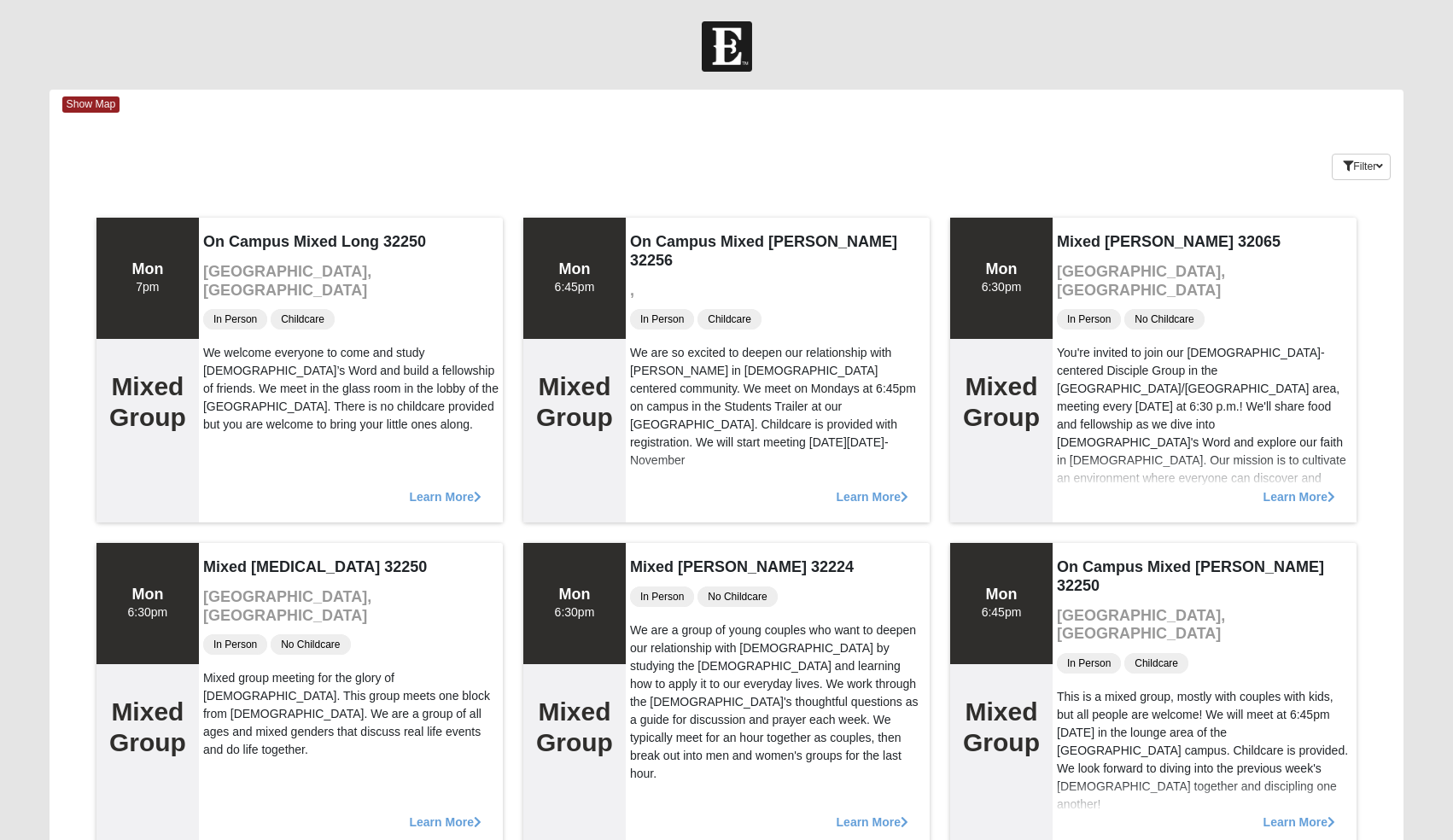
scroll to position [0, 0]
click at [98, 107] on span "Show Map" at bounding box center [91, 104] width 58 height 16
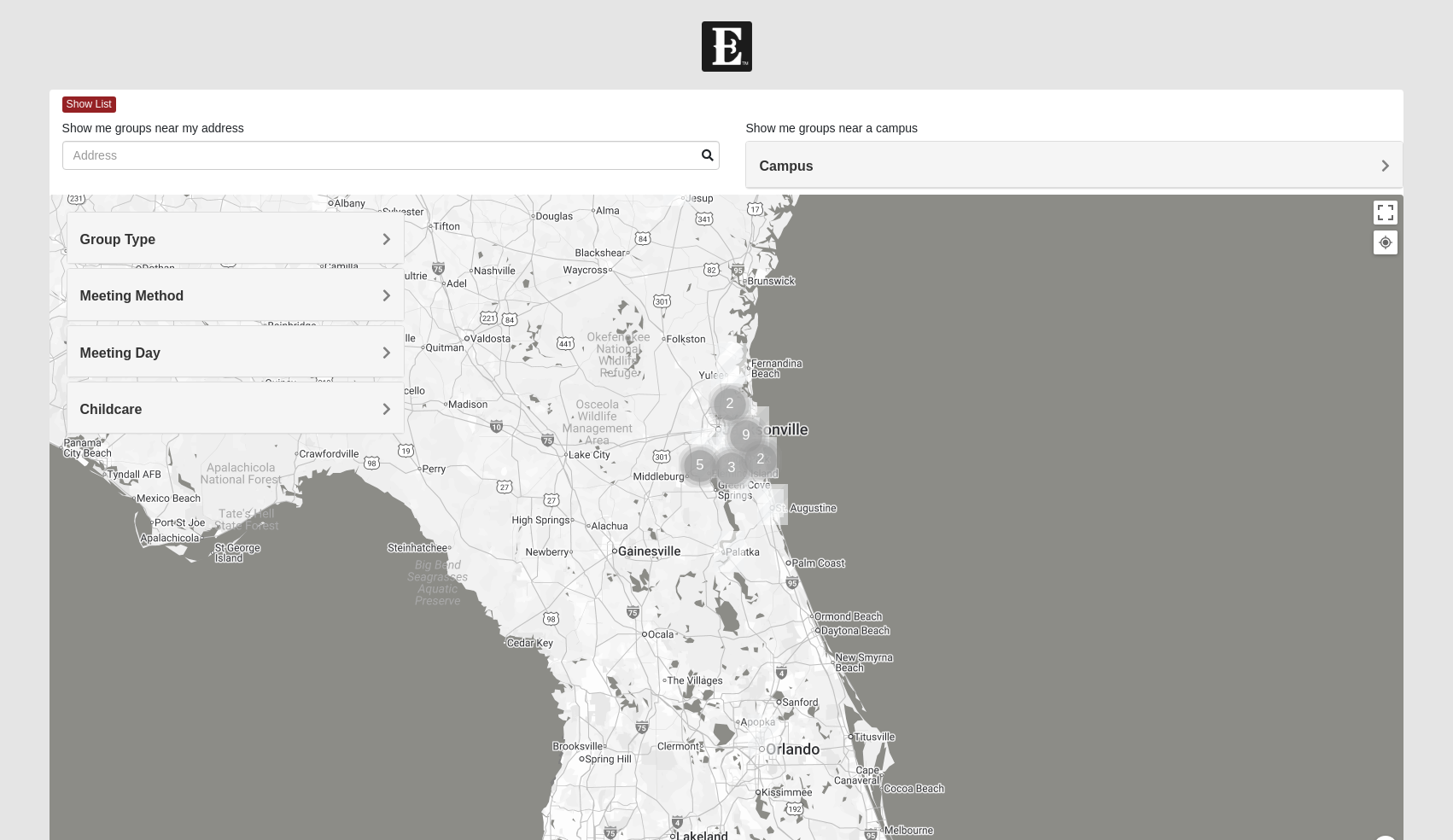
drag, startPoint x: 1107, startPoint y: 519, endPoint x: 1107, endPoint y: 330, distance: 189.0
click at [1107, 330] on div at bounding box center [726, 535] width 1354 height 683
click at [768, 743] on img "College Park Orlando (Coming Soon)" at bounding box center [763, 734] width 31 height 41
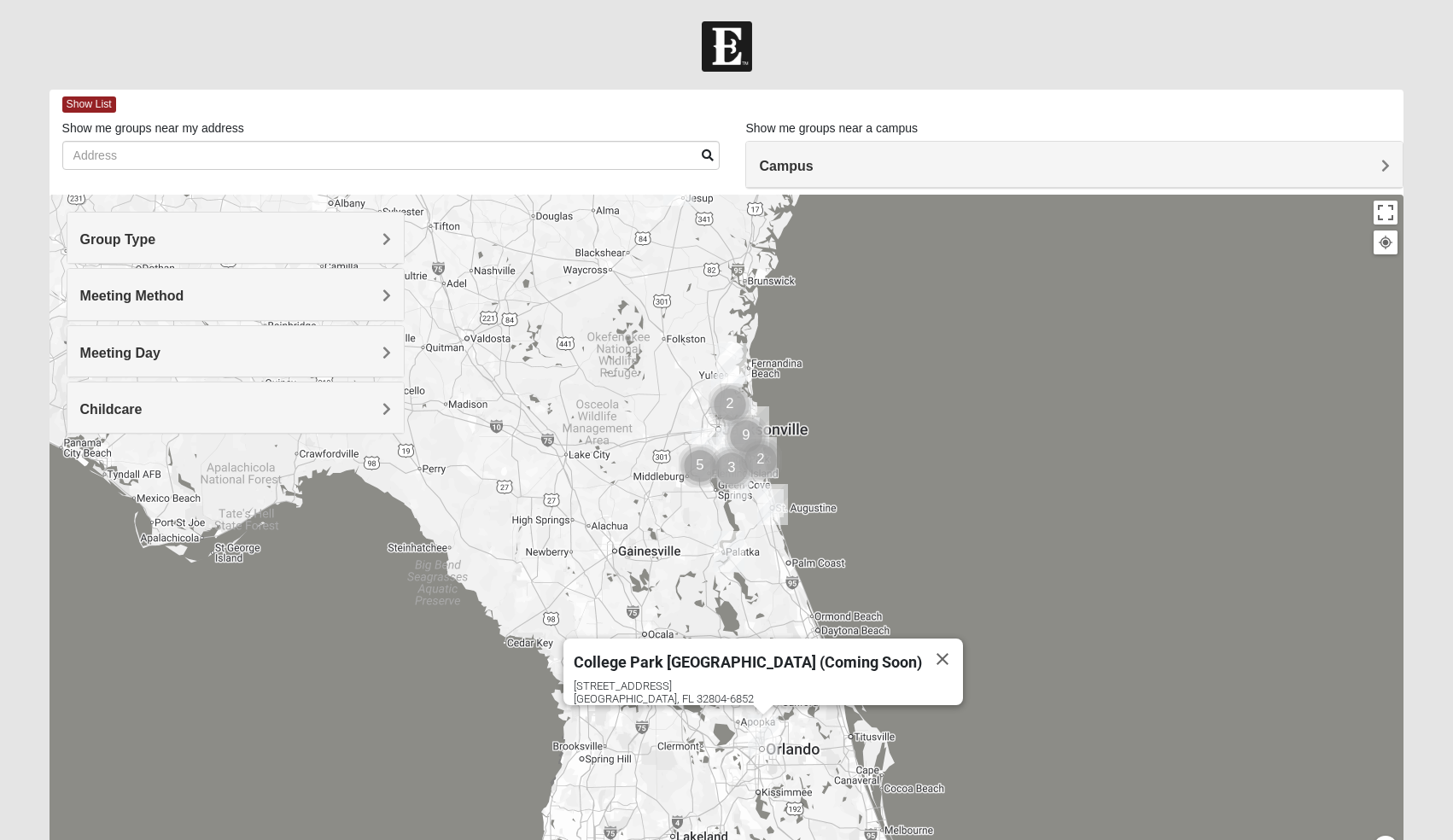
click at [1066, 492] on div "College Park [GEOGRAPHIC_DATA] (Coming Soon) [STREET_ADDRESS]" at bounding box center [726, 535] width 1354 height 683
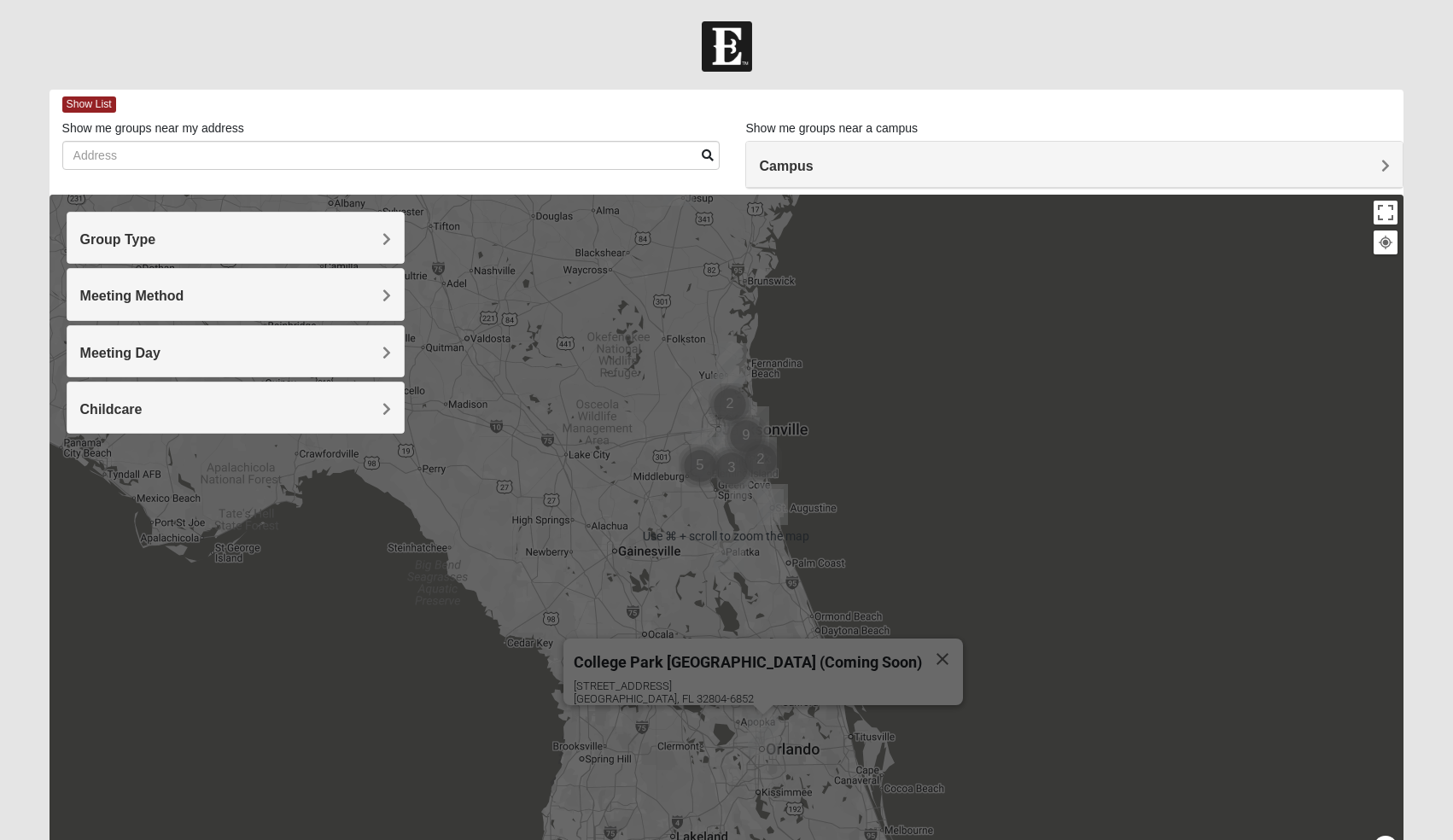
scroll to position [31, 0]
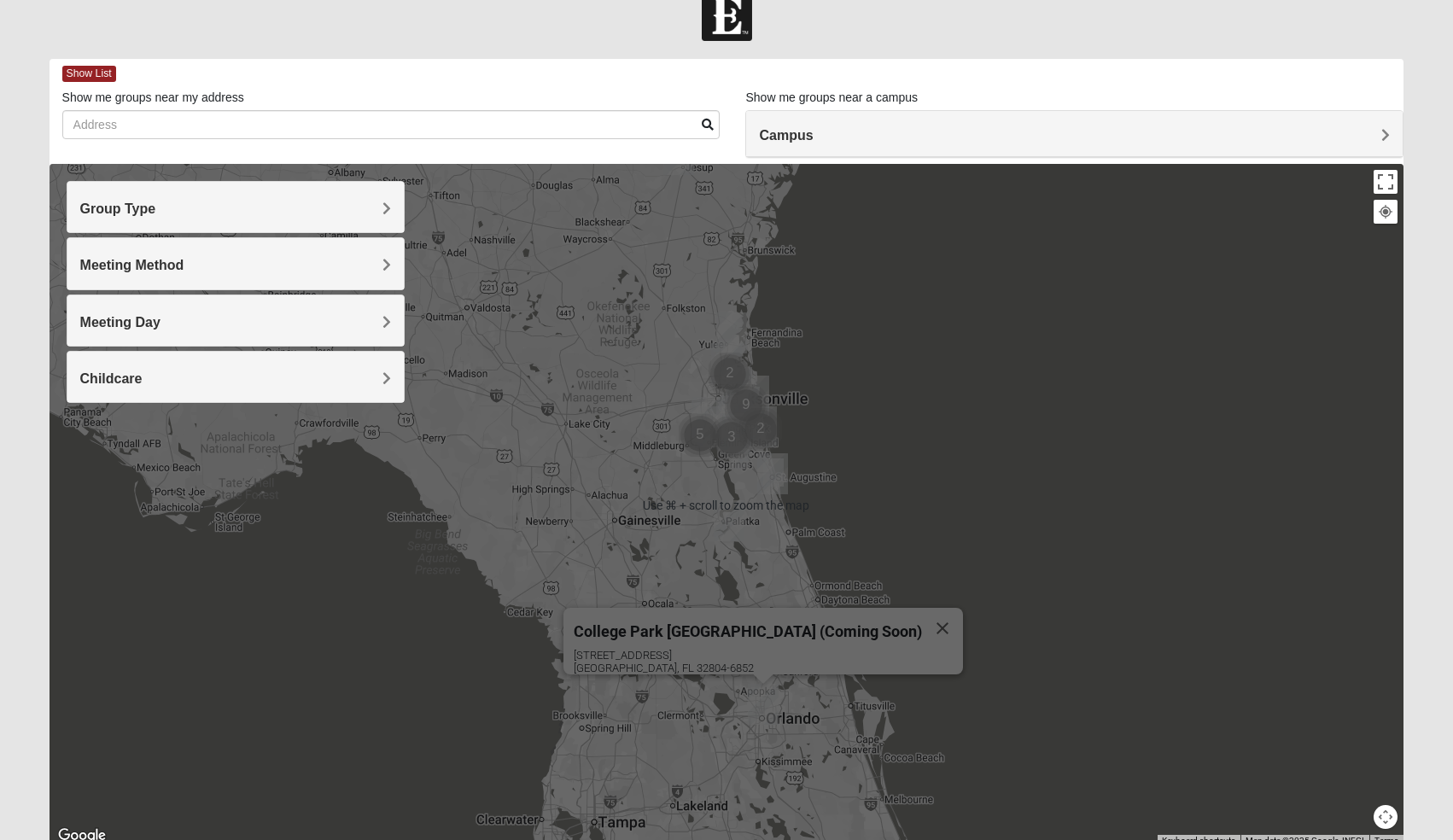
click at [833, 454] on div "College Park [GEOGRAPHIC_DATA] (Coming Soon) [STREET_ADDRESS]" at bounding box center [726, 505] width 1354 height 683
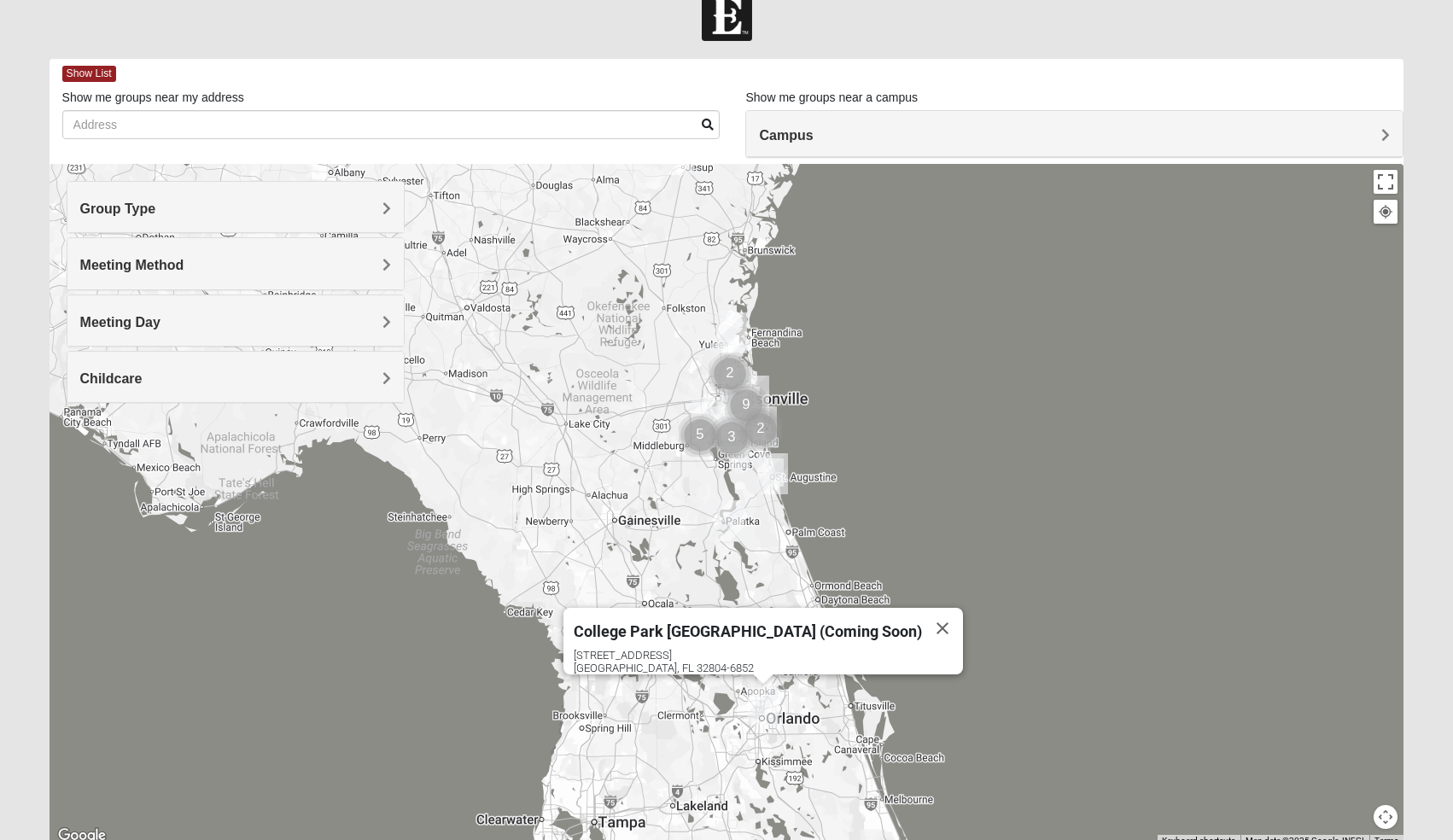
click at [192, 321] on h4 "Meeting Day" at bounding box center [236, 321] width 311 height 16
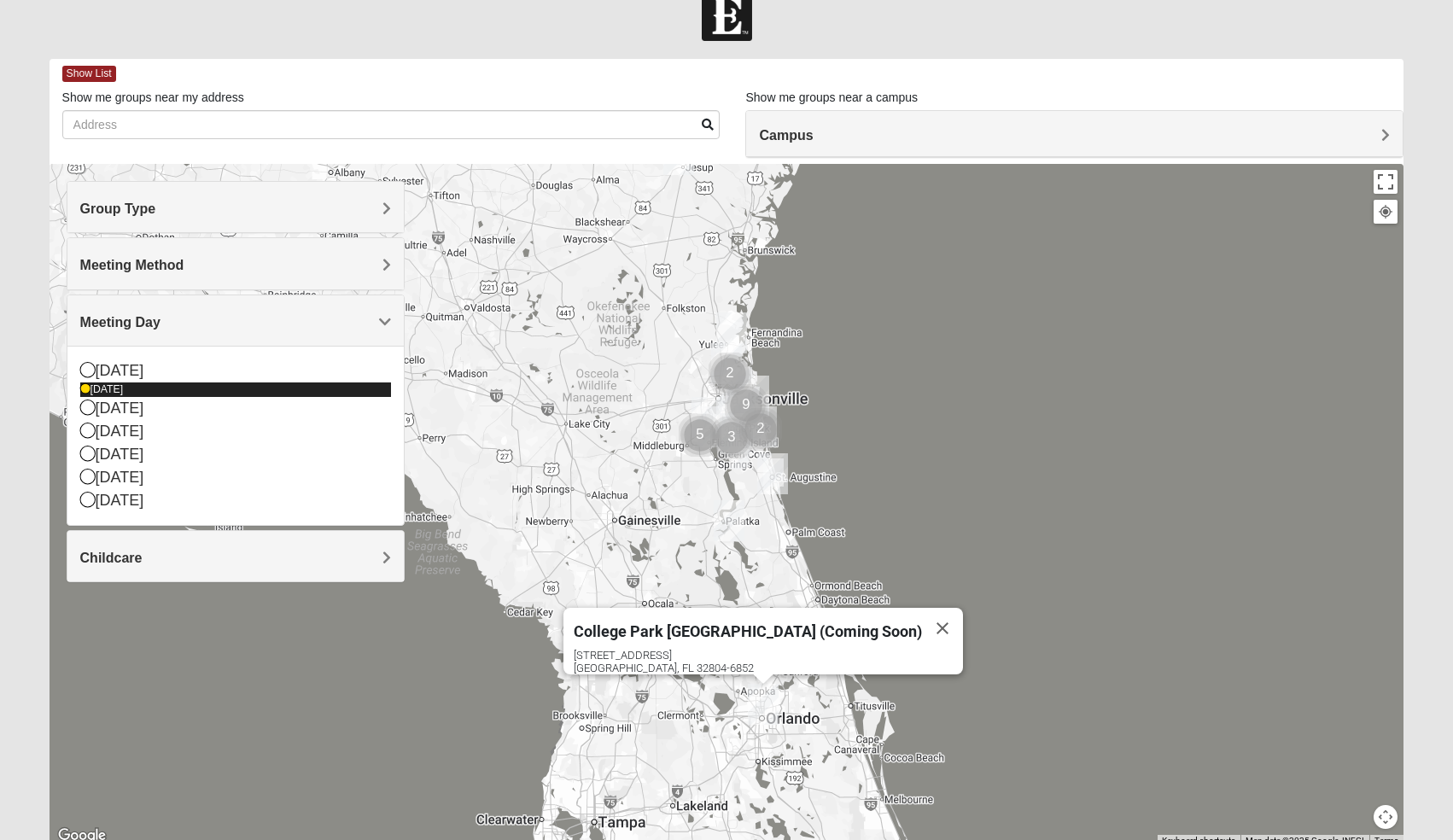
click at [87, 384] on icon at bounding box center [85, 388] width 10 height 10
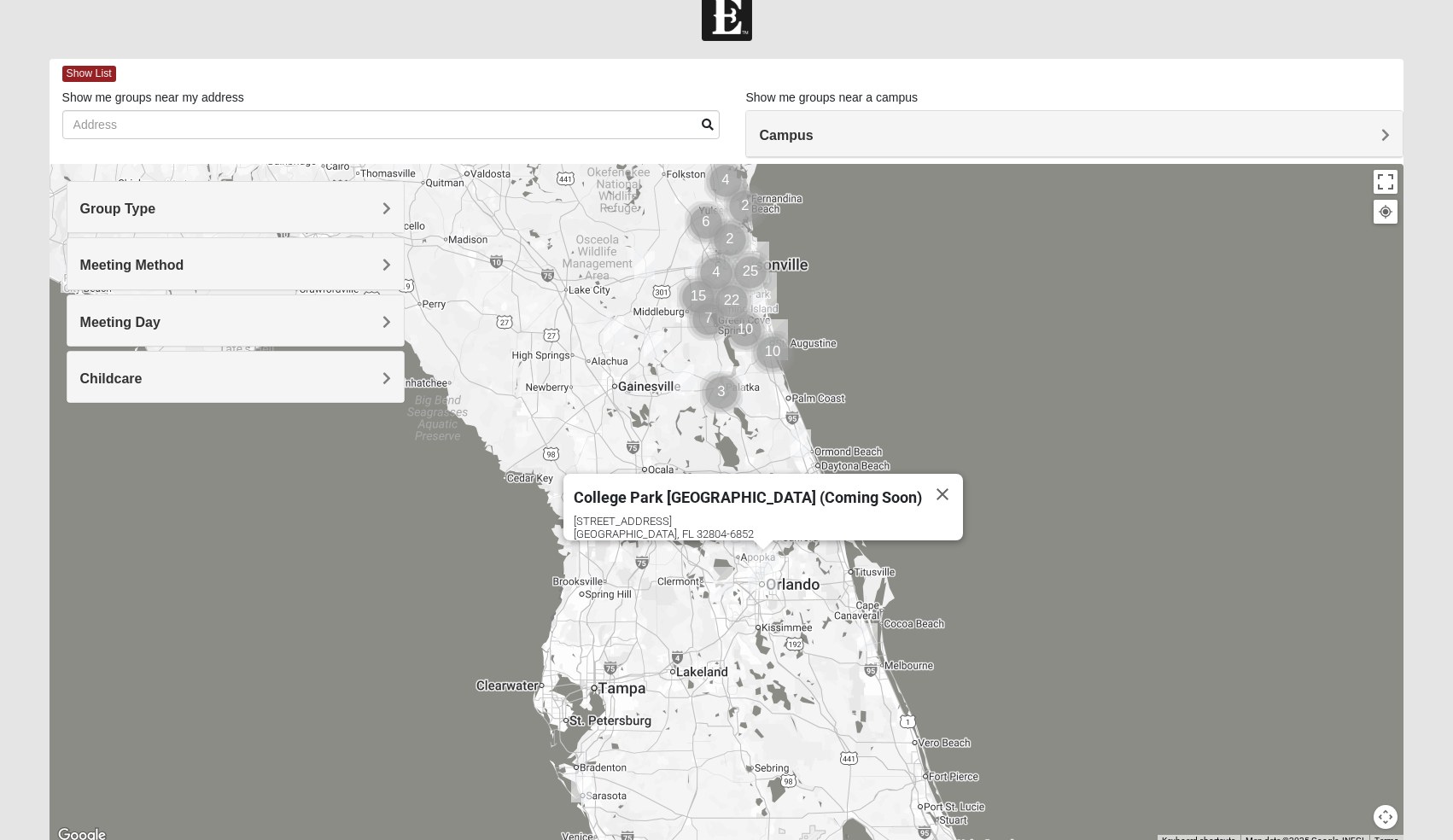
drag, startPoint x: 1109, startPoint y: 716, endPoint x: 1109, endPoint y: 583, distance: 133.0
click at [1109, 583] on div "College Park [GEOGRAPHIC_DATA] (Coming Soon) [STREET_ADDRESS]" at bounding box center [726, 505] width 1354 height 683
click at [800, 443] on img "Mixed Tracy 32714" at bounding box center [801, 443] width 21 height 28
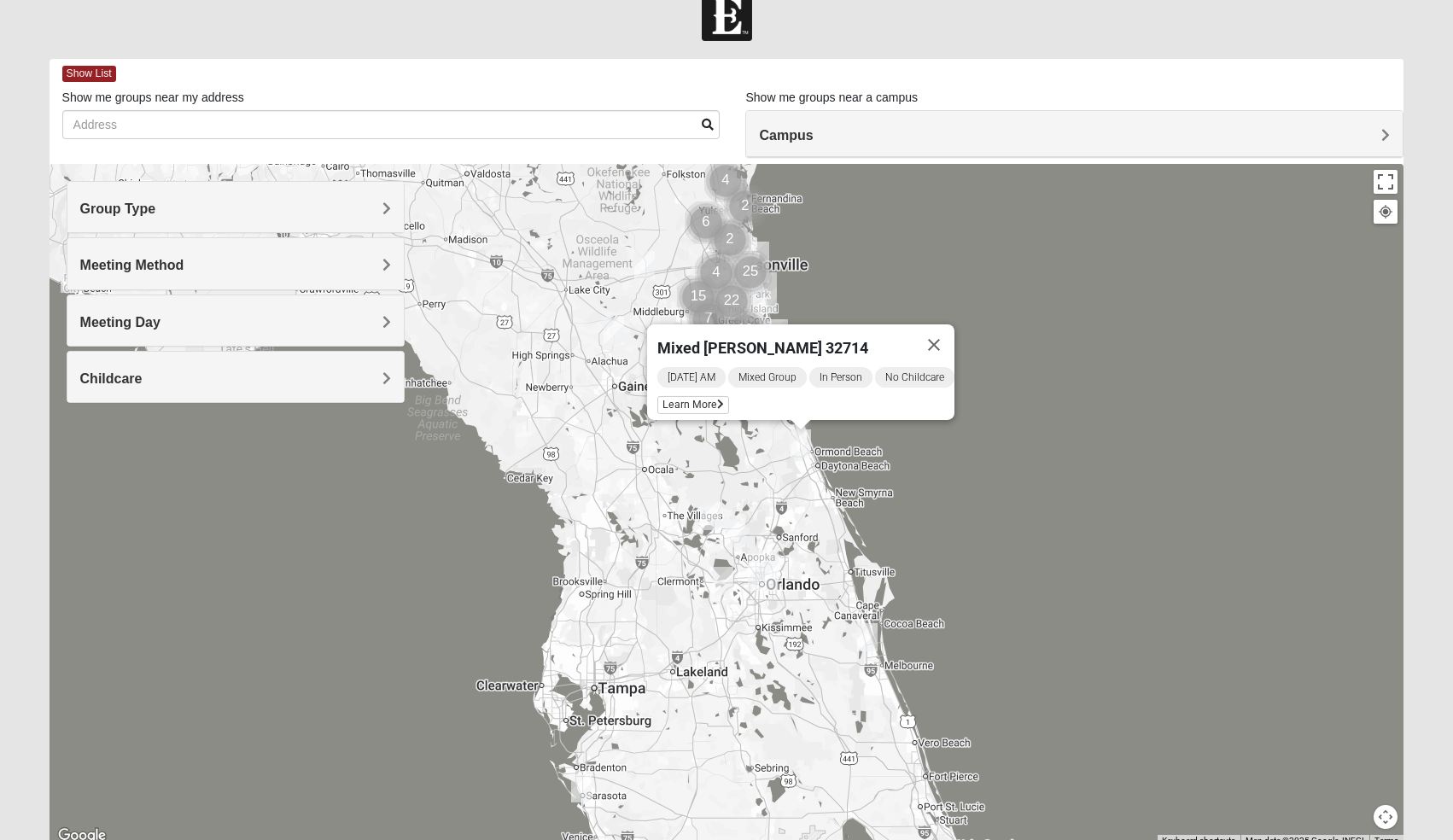
click at [738, 527] on img "Mixed Gerber 32712" at bounding box center [735, 533] width 21 height 28
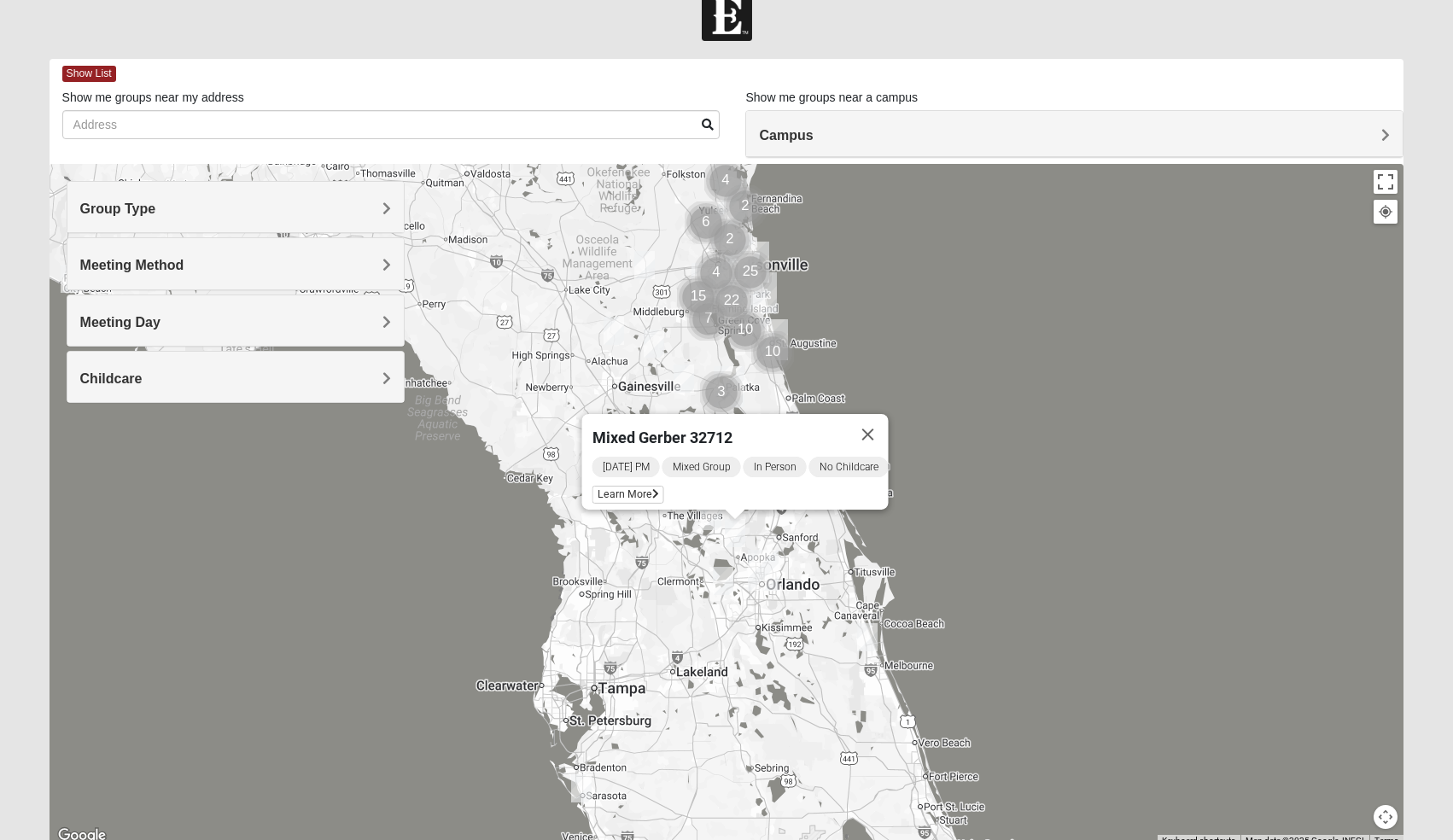
click at [710, 519] on img "Mixed Ferree 32726" at bounding box center [711, 516] width 21 height 28
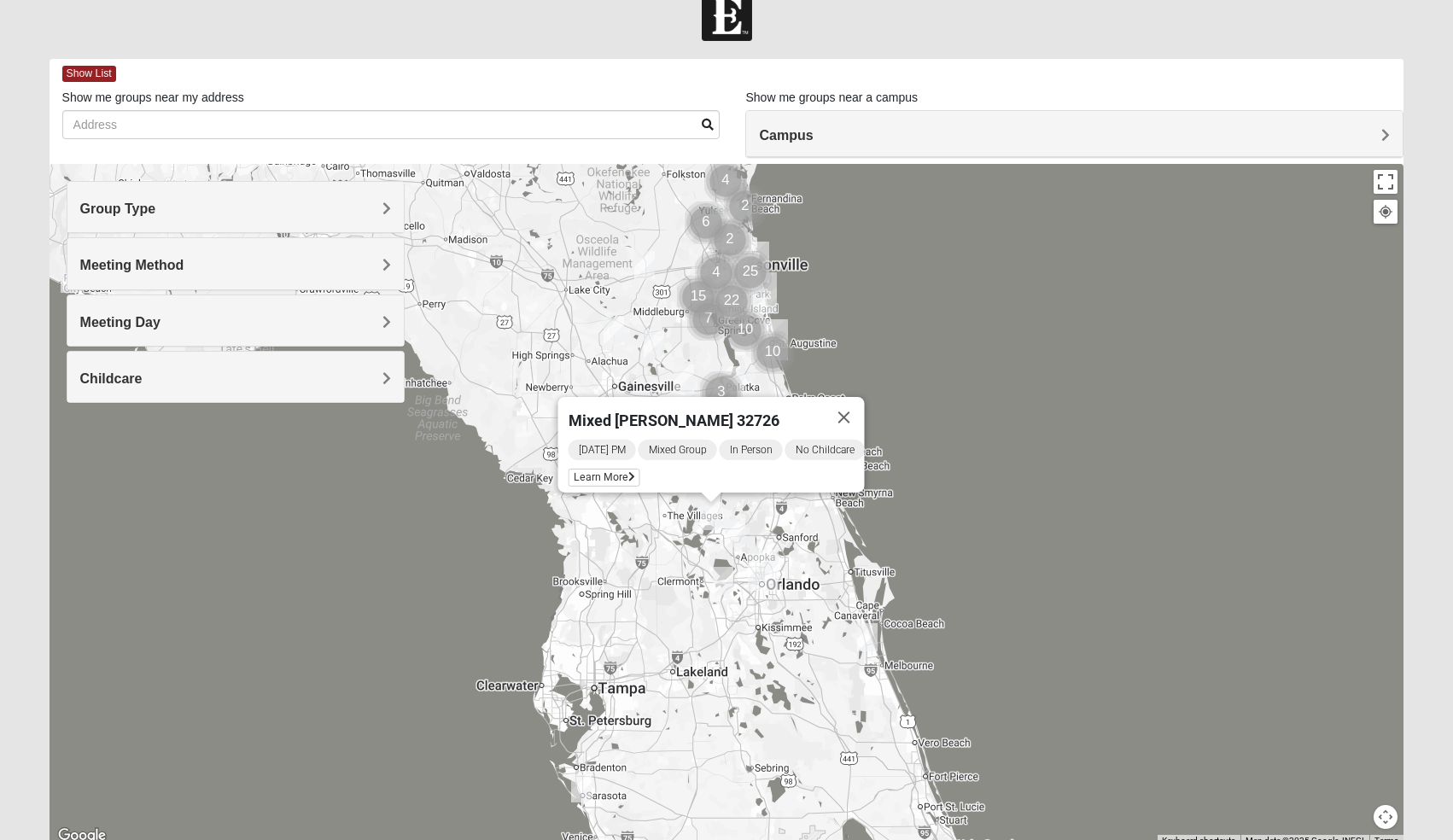
click at [732, 578] on img "Mixed Lange 34787" at bounding box center [723, 581] width 21 height 28
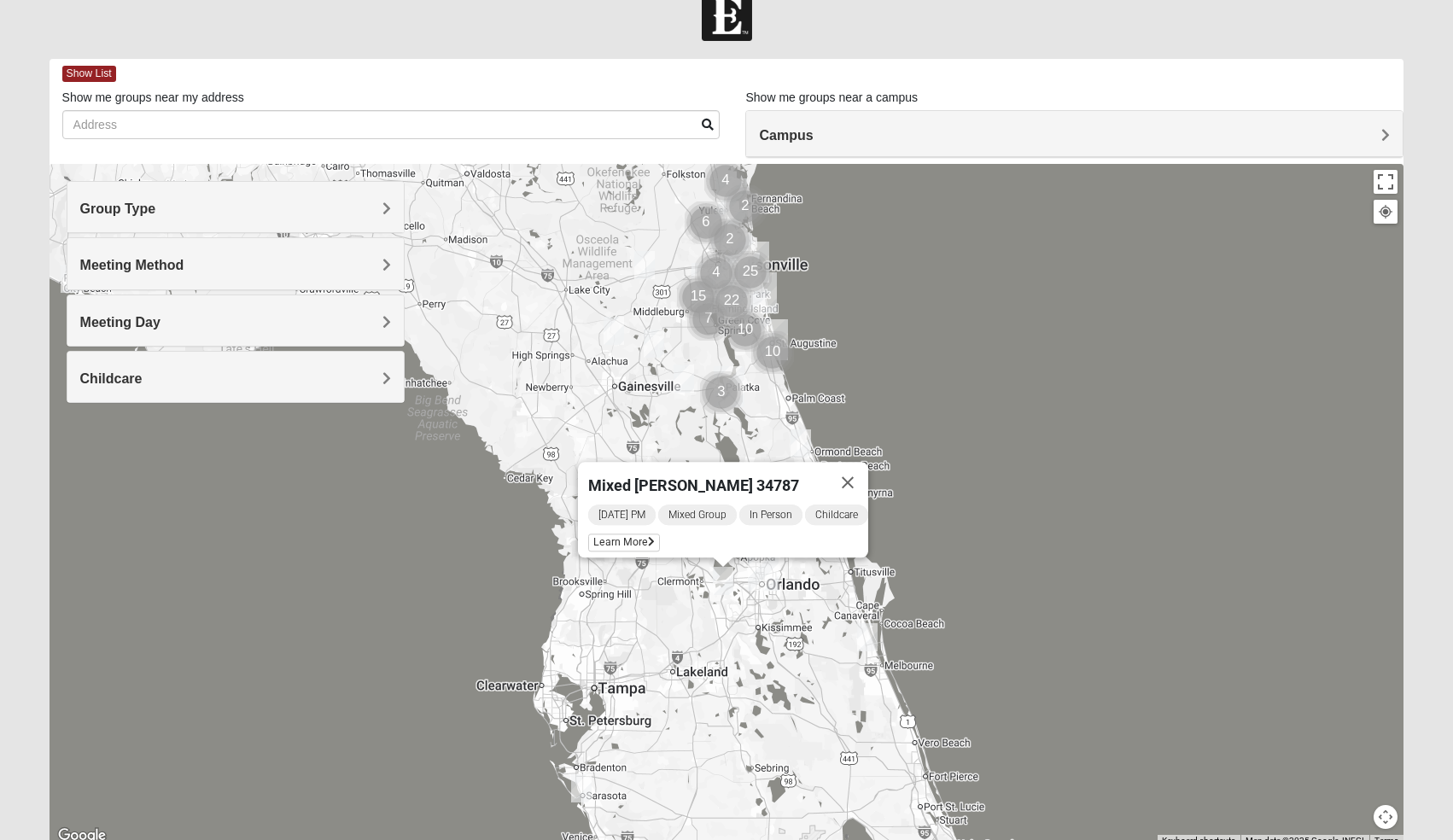
click at [685, 377] on img "Mixed Gill 32148" at bounding box center [684, 378] width 21 height 28
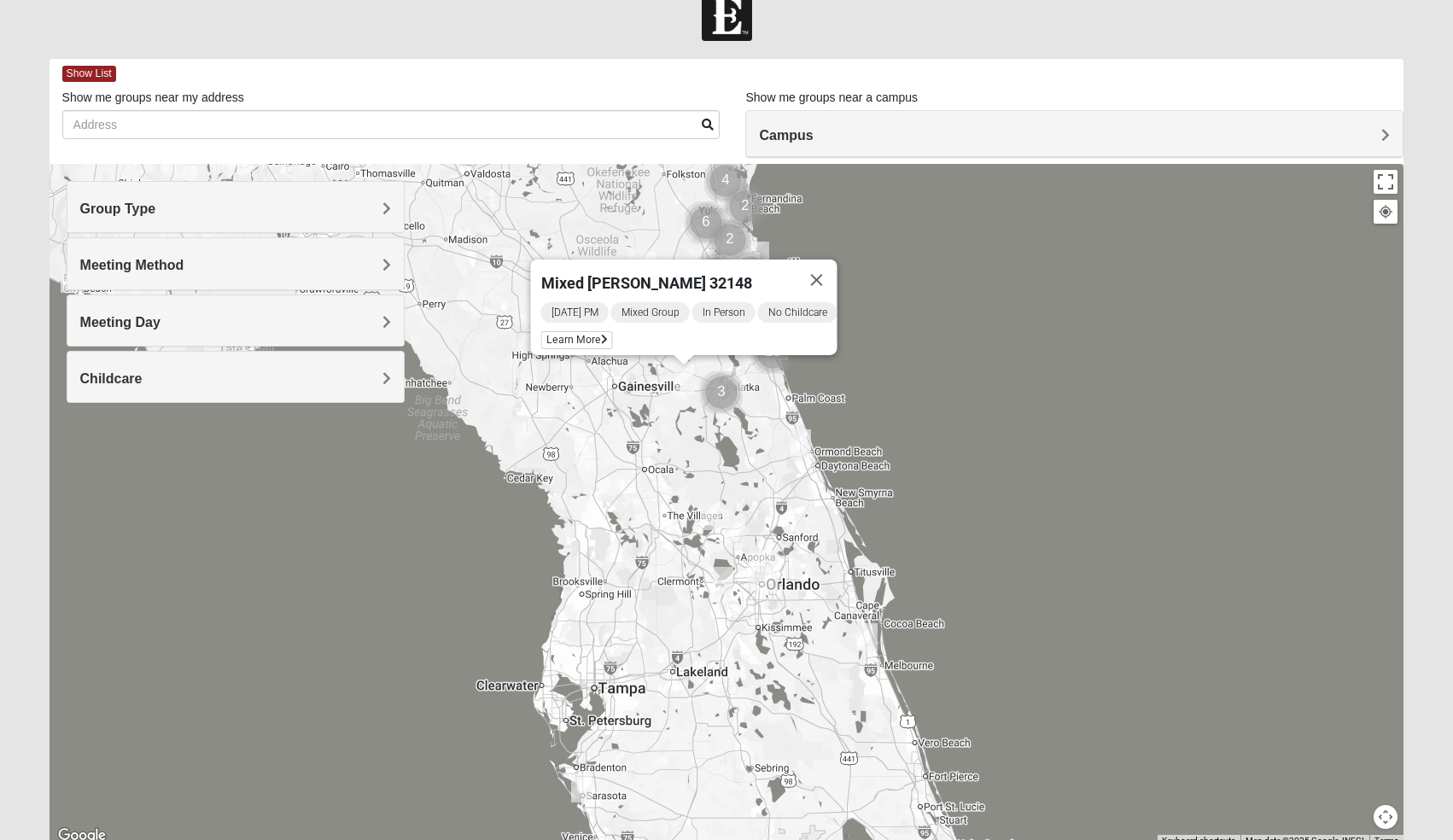
click at [945, 379] on div "Mixed [PERSON_NAME] 32148 [DATE] PM Mixed Group In Person No Childcare Learn Mo…" at bounding box center [726, 505] width 1354 height 683
click at [835, 266] on button "Close" at bounding box center [816, 279] width 41 height 41
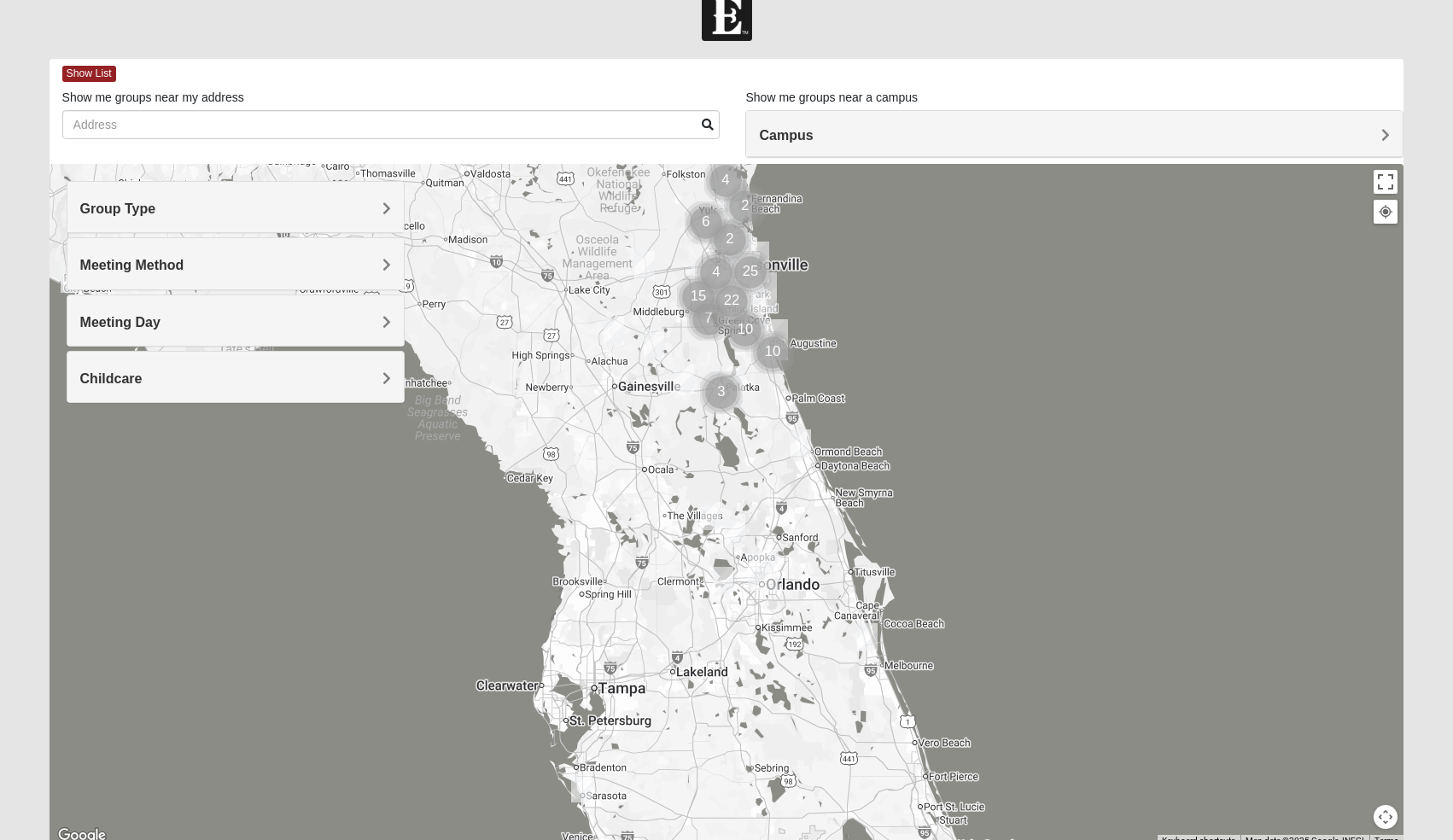
click at [807, 451] on img "Mixed Tracy 32714" at bounding box center [801, 443] width 21 height 28
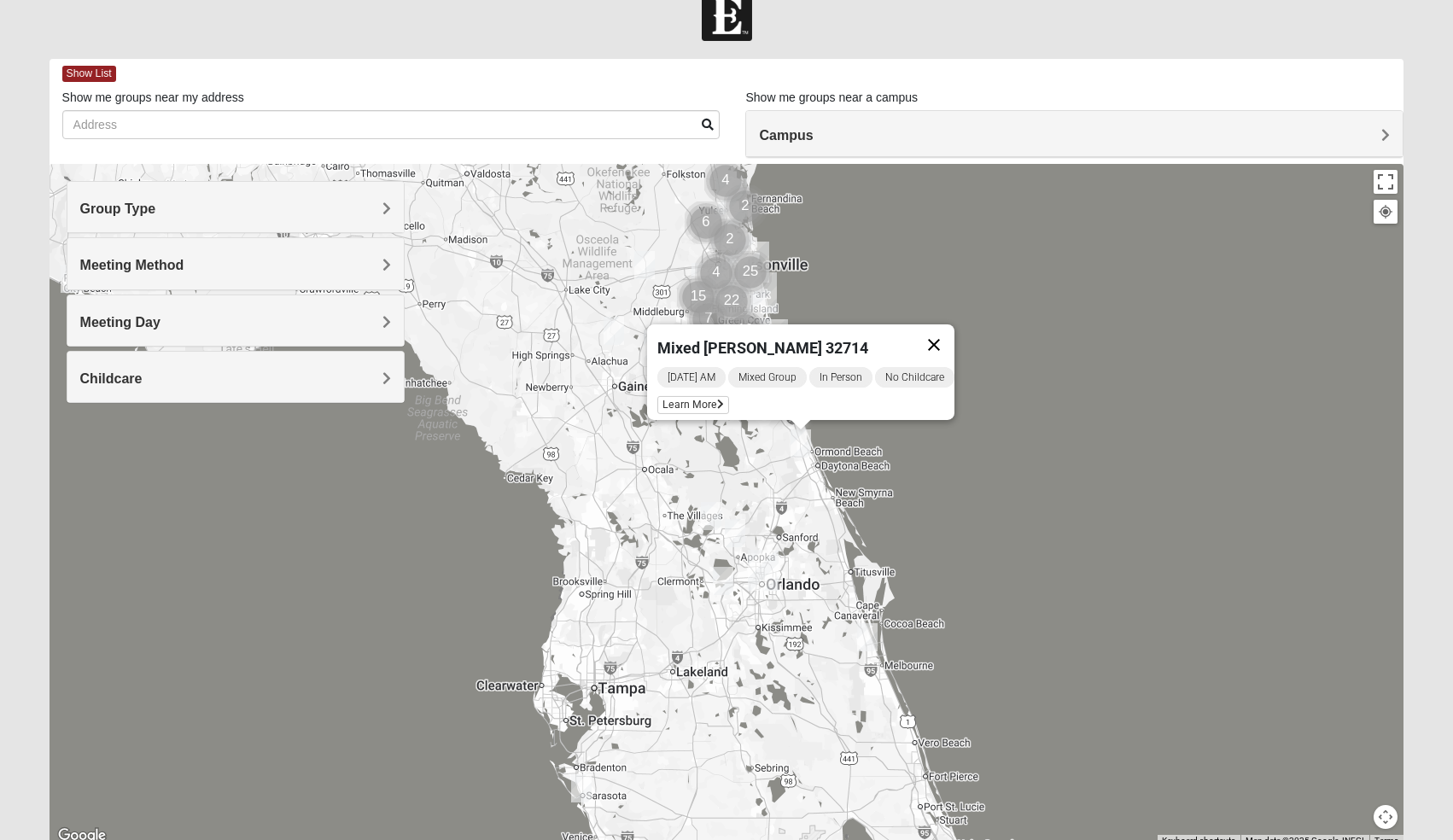
click at [949, 336] on button "Close" at bounding box center [933, 344] width 41 height 41
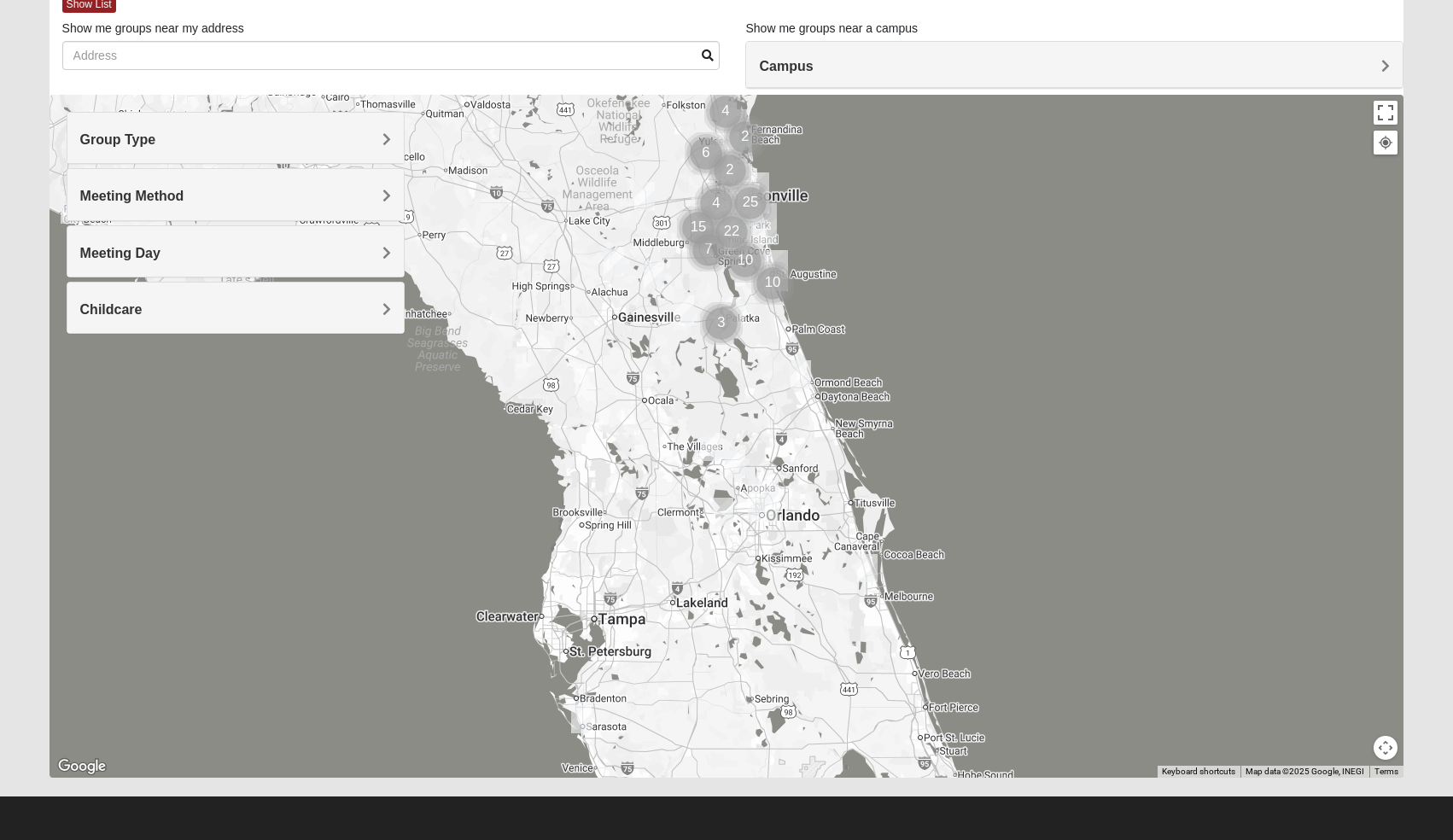
scroll to position [100, 0]
drag, startPoint x: 1129, startPoint y: 419, endPoint x: 1084, endPoint y: 531, distance: 120.7
click at [1084, 531] on div "To navigate, press the arrow keys." at bounding box center [726, 436] width 1354 height 683
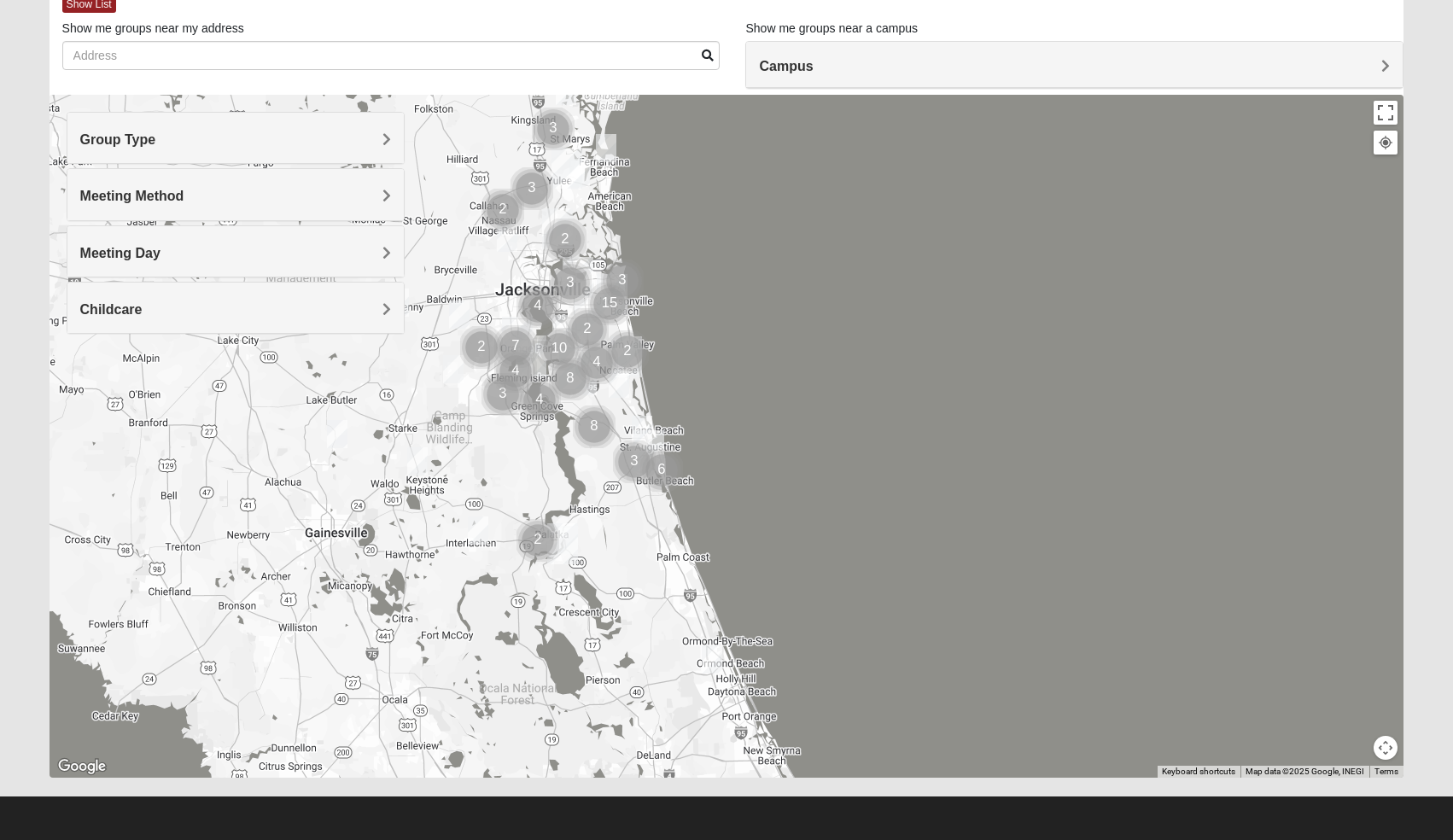
drag, startPoint x: 724, startPoint y: 497, endPoint x: 801, endPoint y: 373, distance: 146.0
click at [801, 373] on div at bounding box center [726, 436] width 1354 height 683
click at [647, 420] on img "Mixed Richardson 32084" at bounding box center [642, 428] width 21 height 28
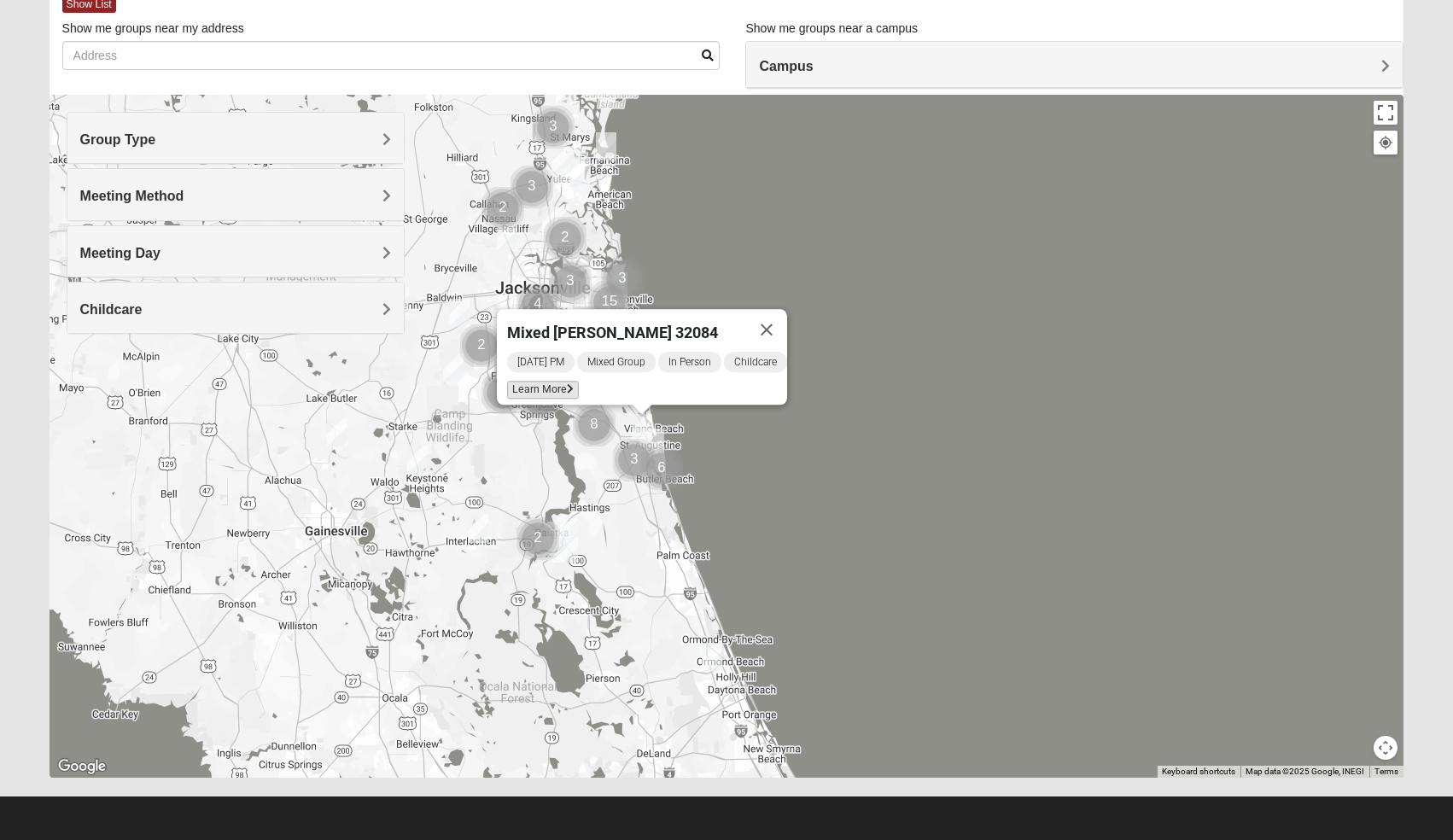
click at [545, 381] on span "Learn More" at bounding box center [543, 389] width 72 height 18
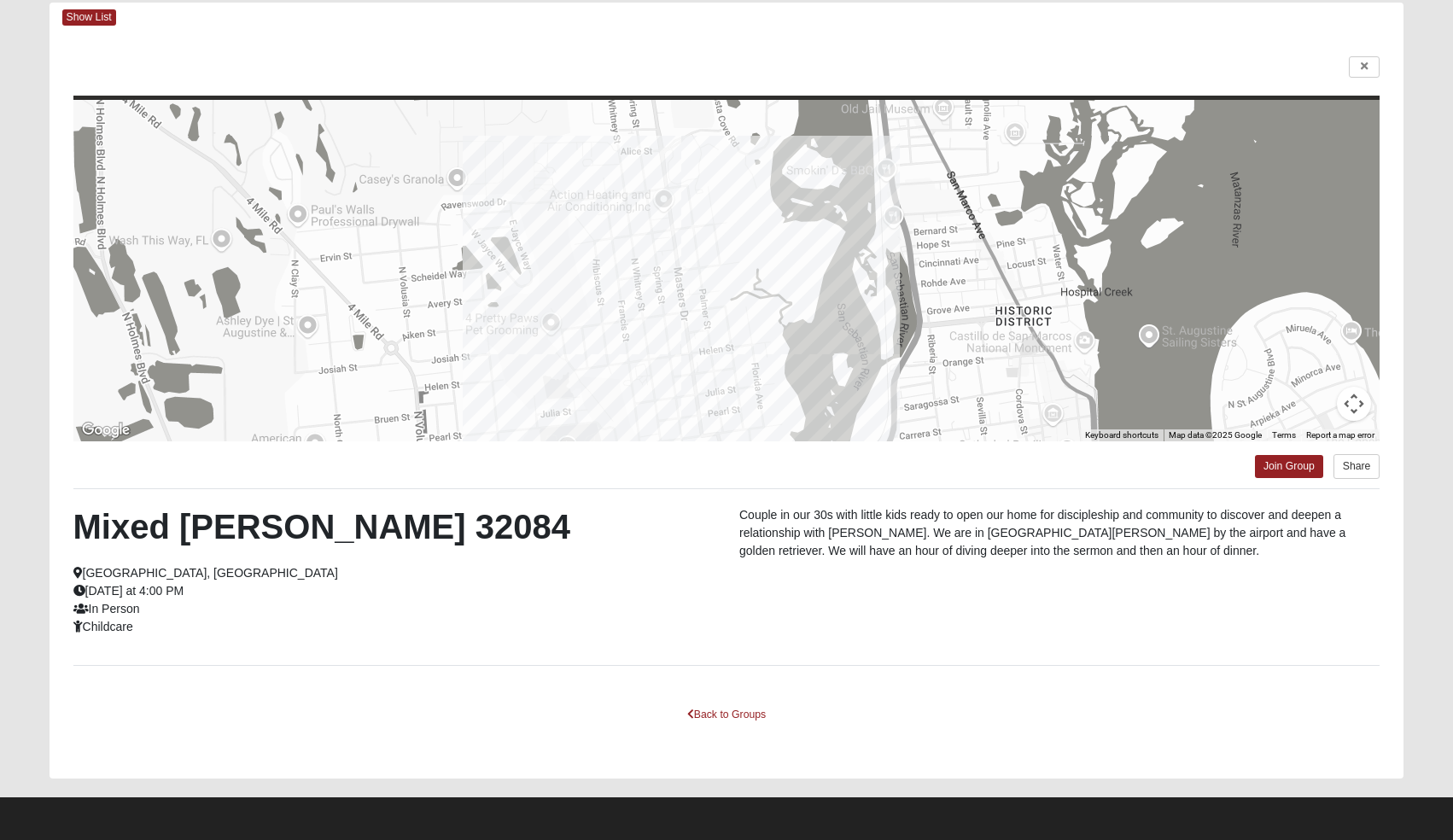
click at [1361, 55] on div "← Move left → Move right ↑ Move up ↓ Move down + Zoom in - Zoom out Home Jump l…" at bounding box center [726, 404] width 1354 height 746
click at [1365, 78] on div "← Move left → Move right ↑ Move up ↓ Move down + Zoom in - Zoom out Home Jump l…" at bounding box center [726, 404] width 1354 height 746
click at [1365, 63] on icon at bounding box center [1363, 66] width 7 height 10
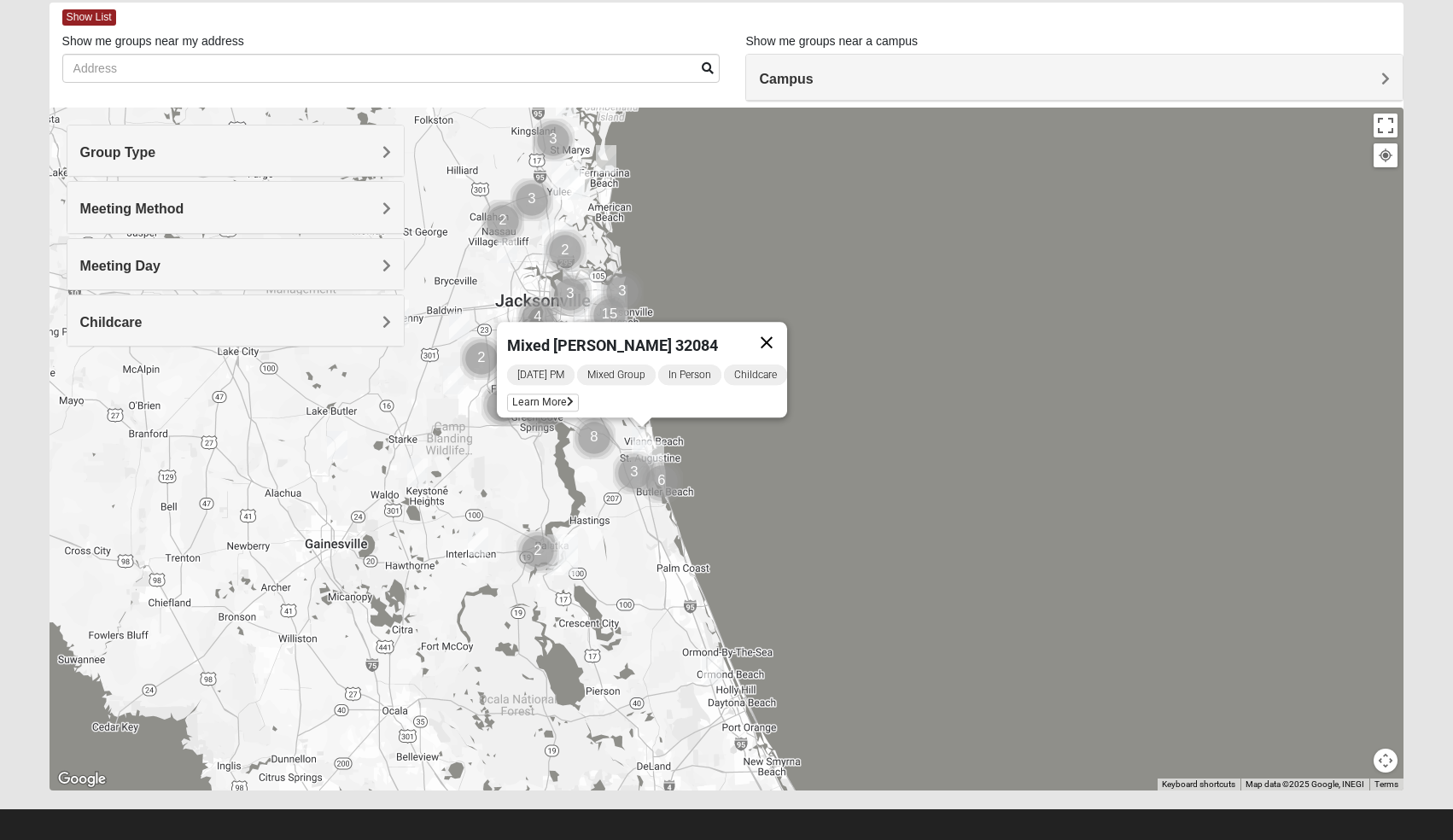
click at [776, 326] on button "Close" at bounding box center [766, 341] width 41 height 41
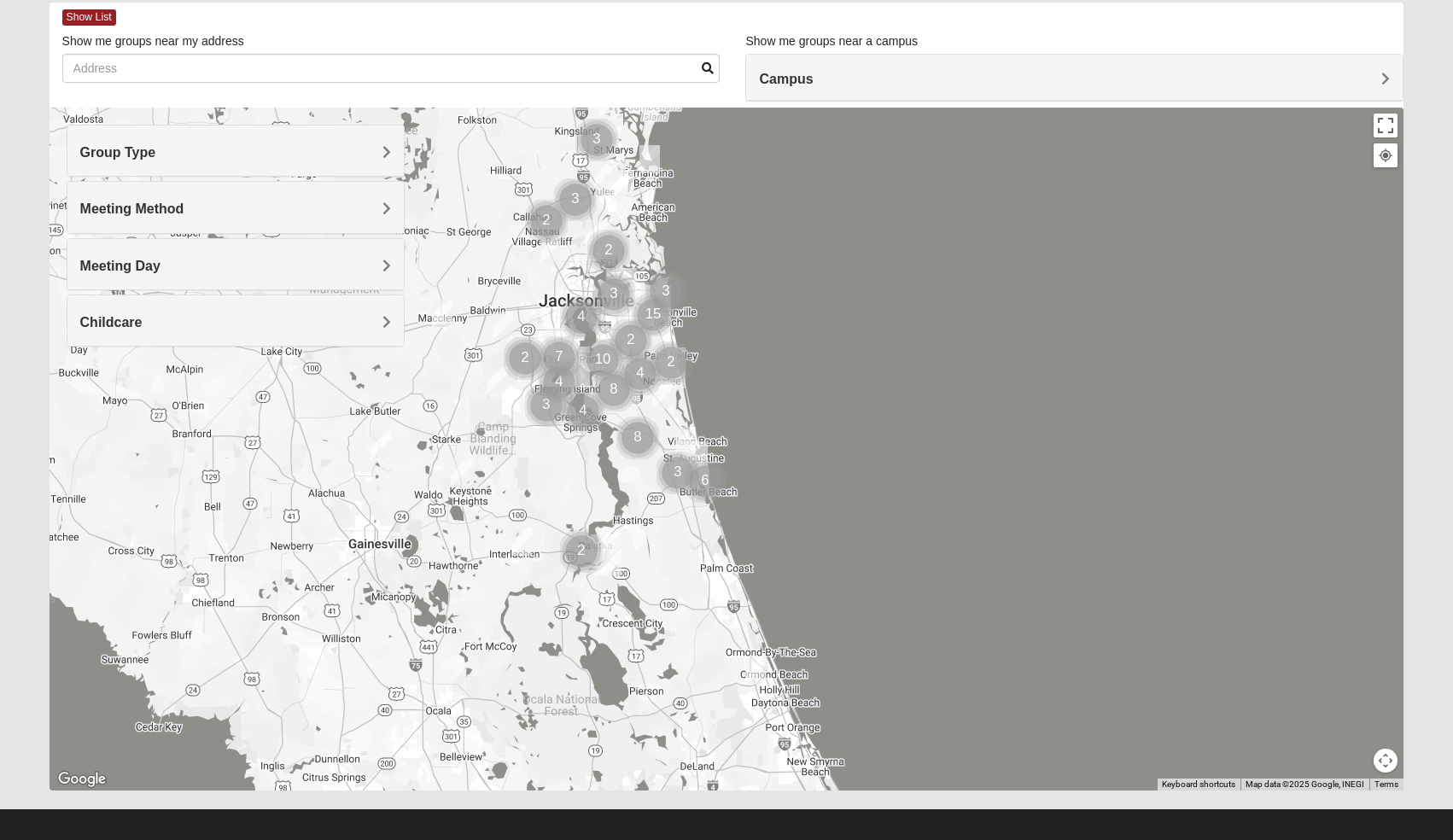
drag, startPoint x: 756, startPoint y: 383, endPoint x: 801, endPoint y: 383, distance: 45.0
click at [801, 383] on div at bounding box center [726, 449] width 1354 height 683
click at [633, 399] on img "Cluster of 8 groups" at bounding box center [615, 389] width 42 height 42
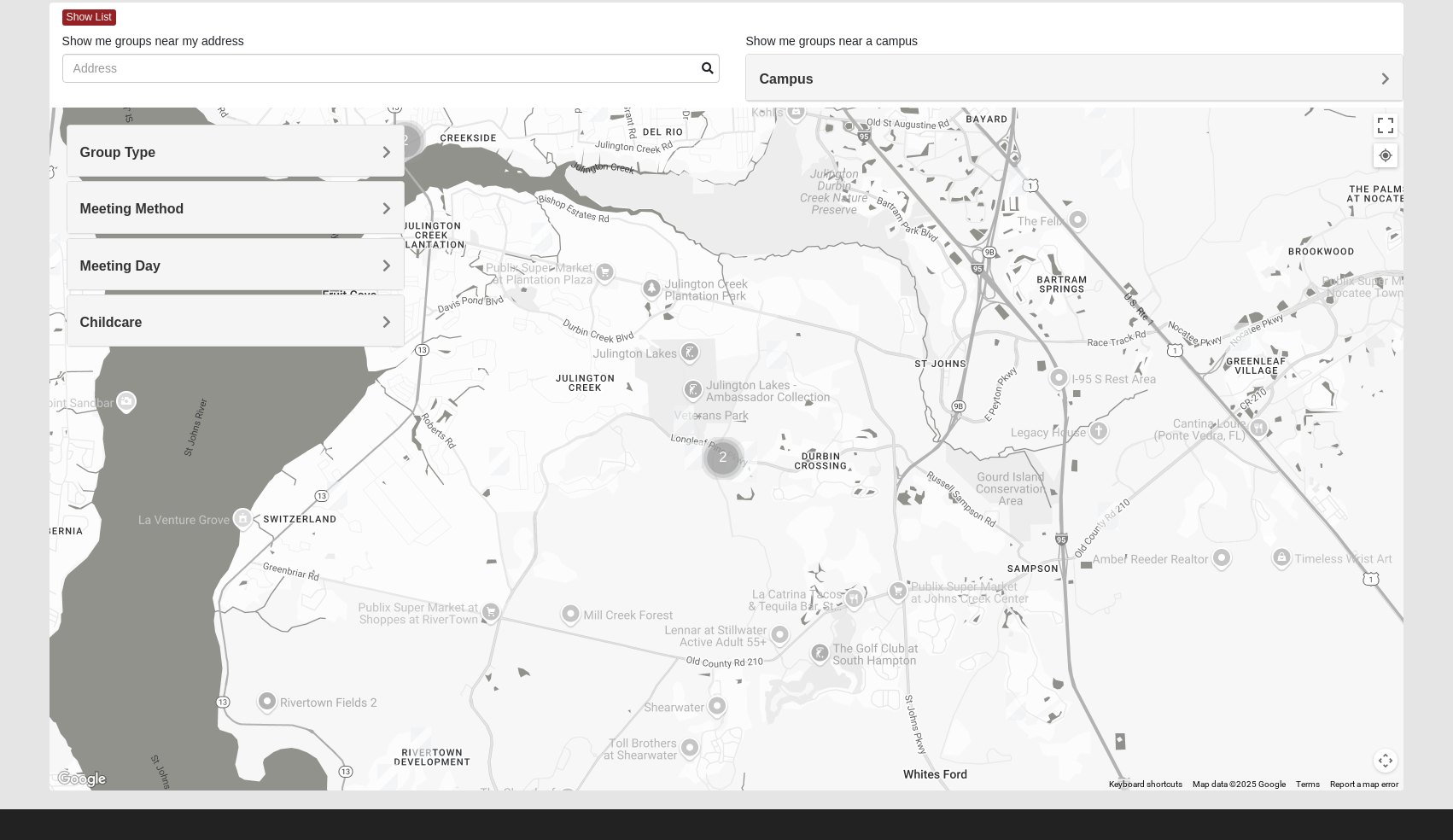
click at [1021, 716] on img "Mixed Stevens 32092" at bounding box center [1015, 706] width 21 height 28
click at [898, 661] on span "Learn More" at bounding box center [908, 667] width 72 height 18
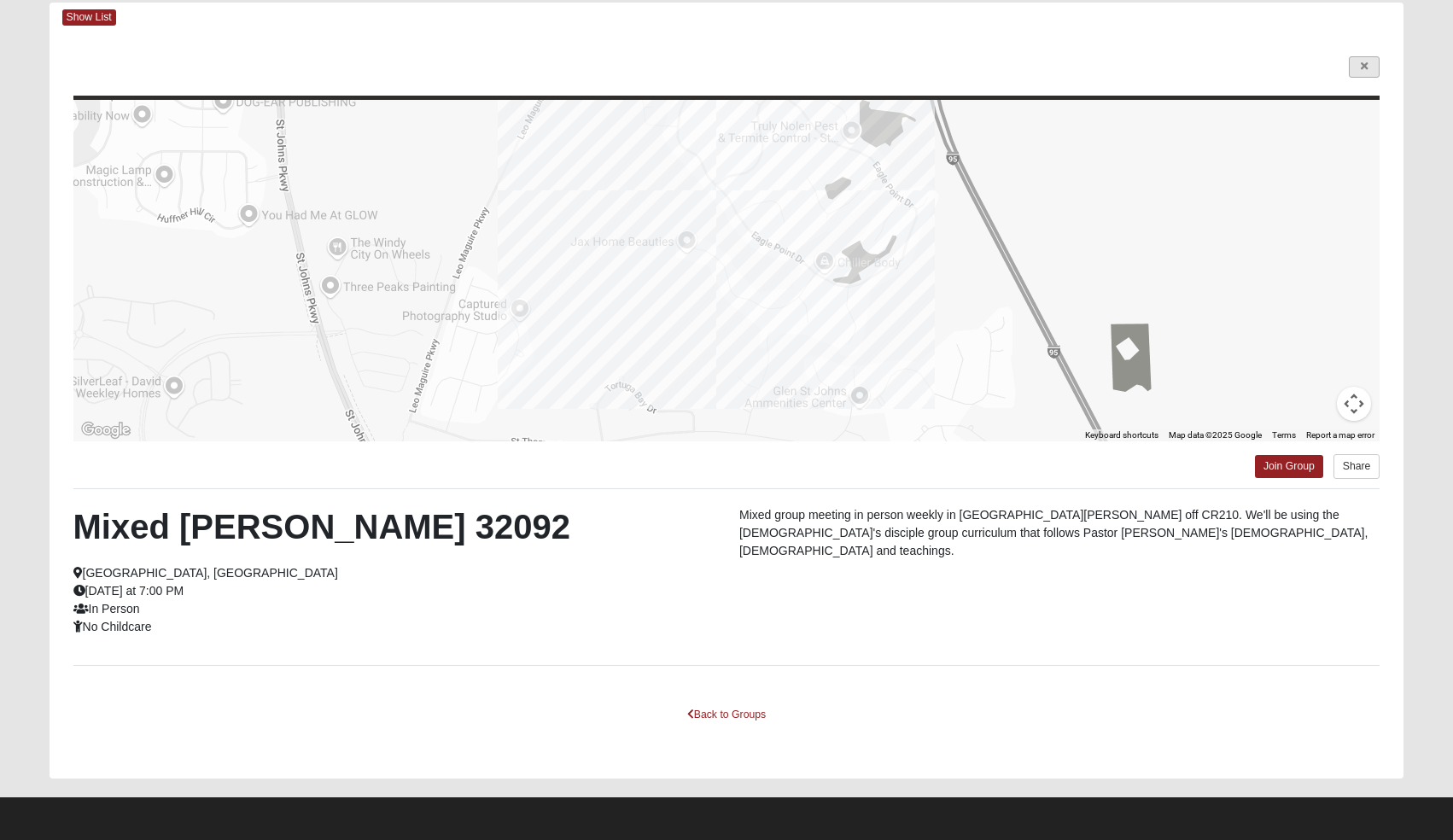
click at [1367, 58] on link at bounding box center [1363, 67] width 31 height 22
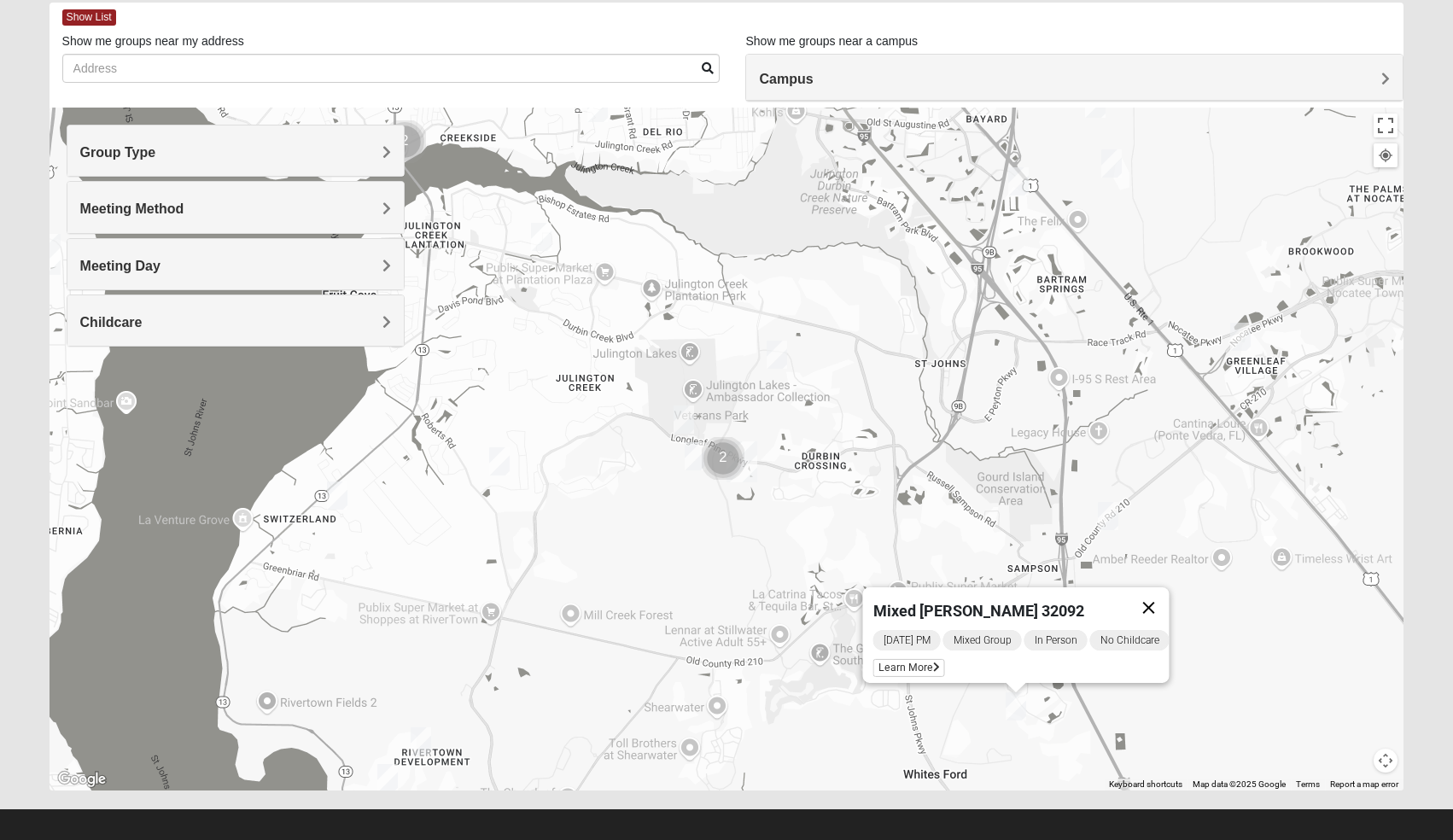
click at [1163, 593] on button "Close" at bounding box center [1148, 607] width 41 height 41
click at [1115, 507] on img "Mixed Klein 32095" at bounding box center [1108, 516] width 21 height 28
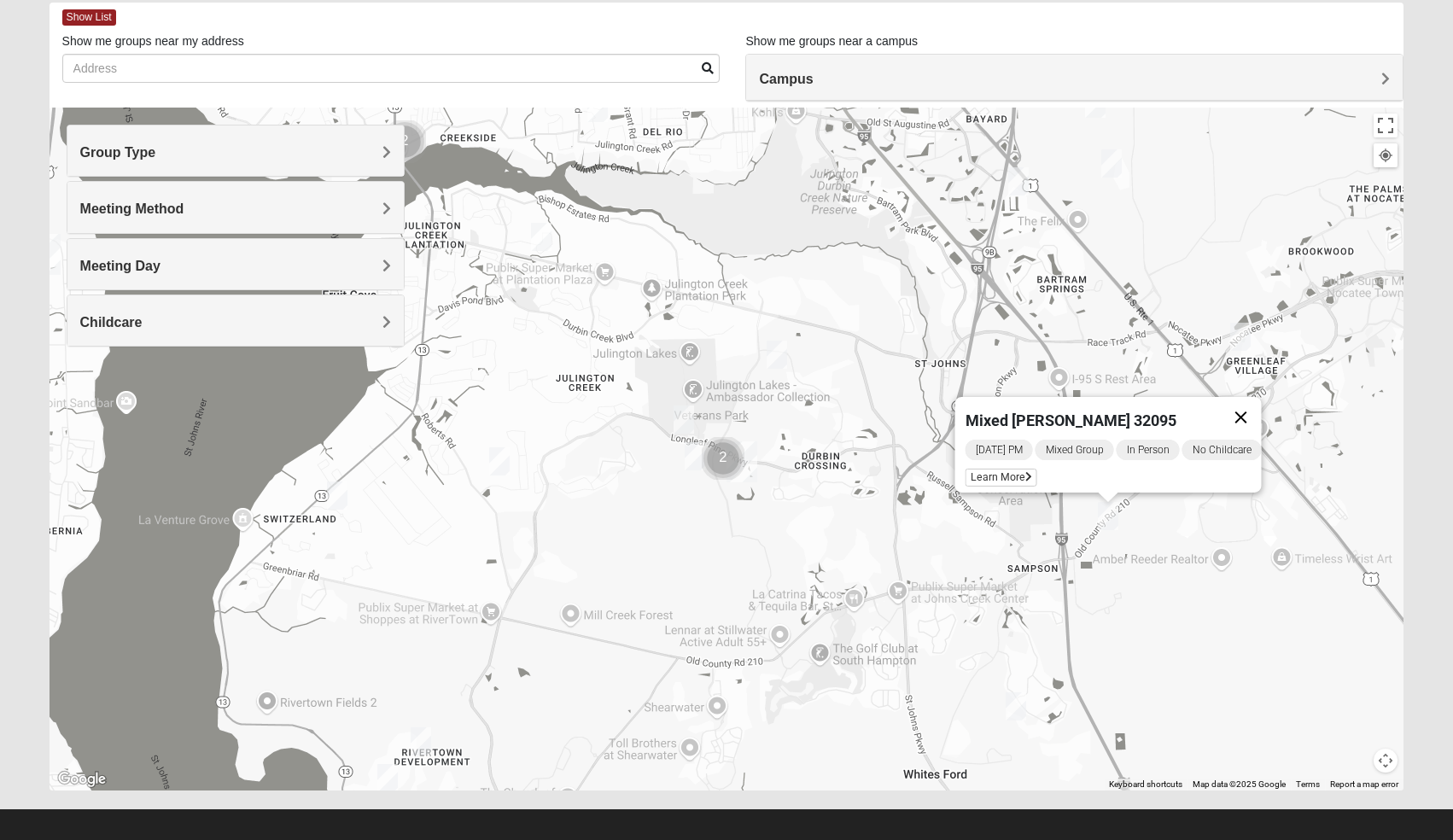
click at [1254, 403] on button "Close" at bounding box center [1239, 417] width 41 height 41
click at [1017, 708] on img "Mixed Stevens 32092" at bounding box center [1015, 706] width 21 height 28
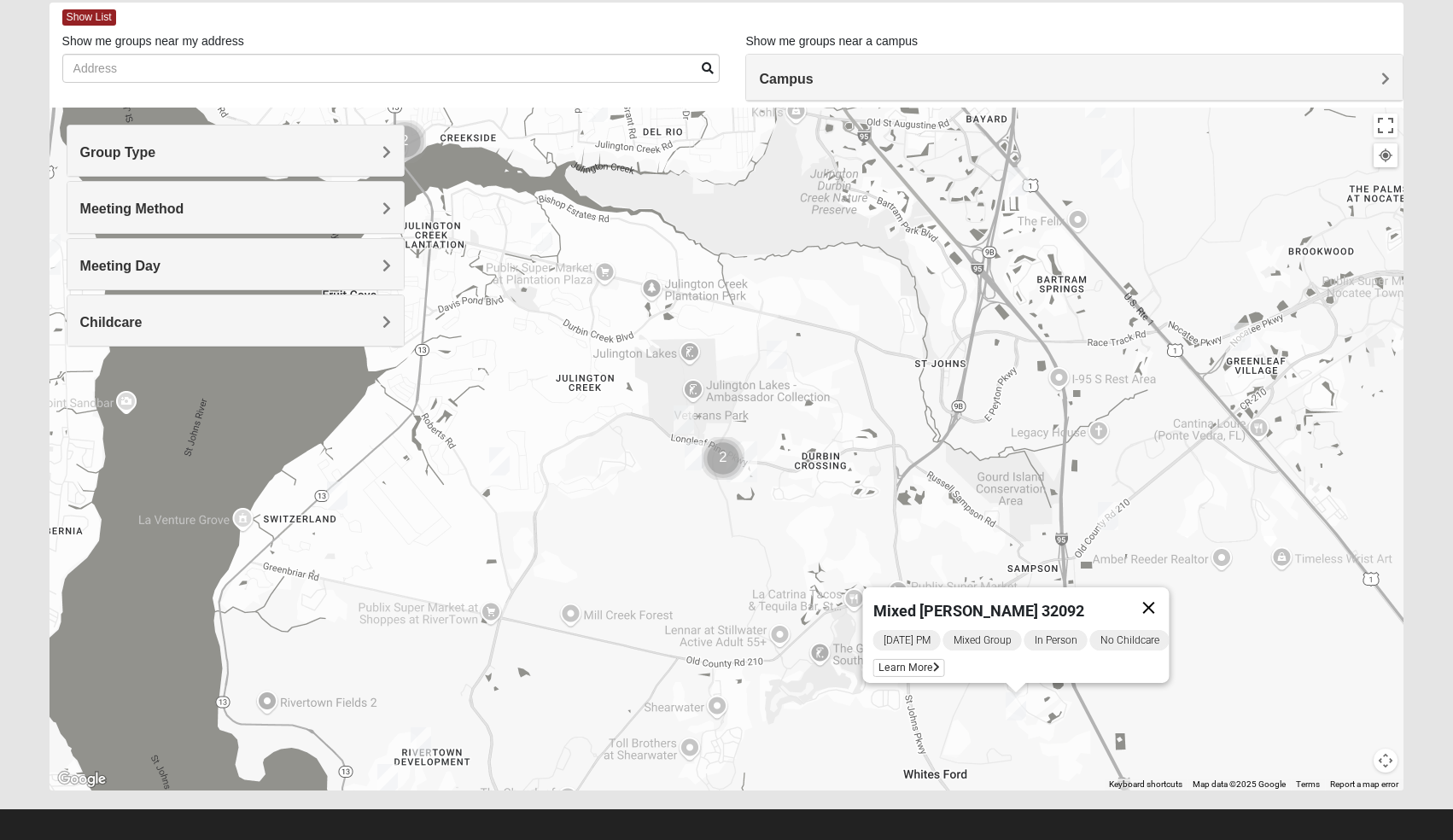
click at [1168, 598] on button "Close" at bounding box center [1148, 607] width 41 height 41
click at [1019, 186] on img "Mixed Reed/Tabak 32258" at bounding box center [1018, 181] width 21 height 28
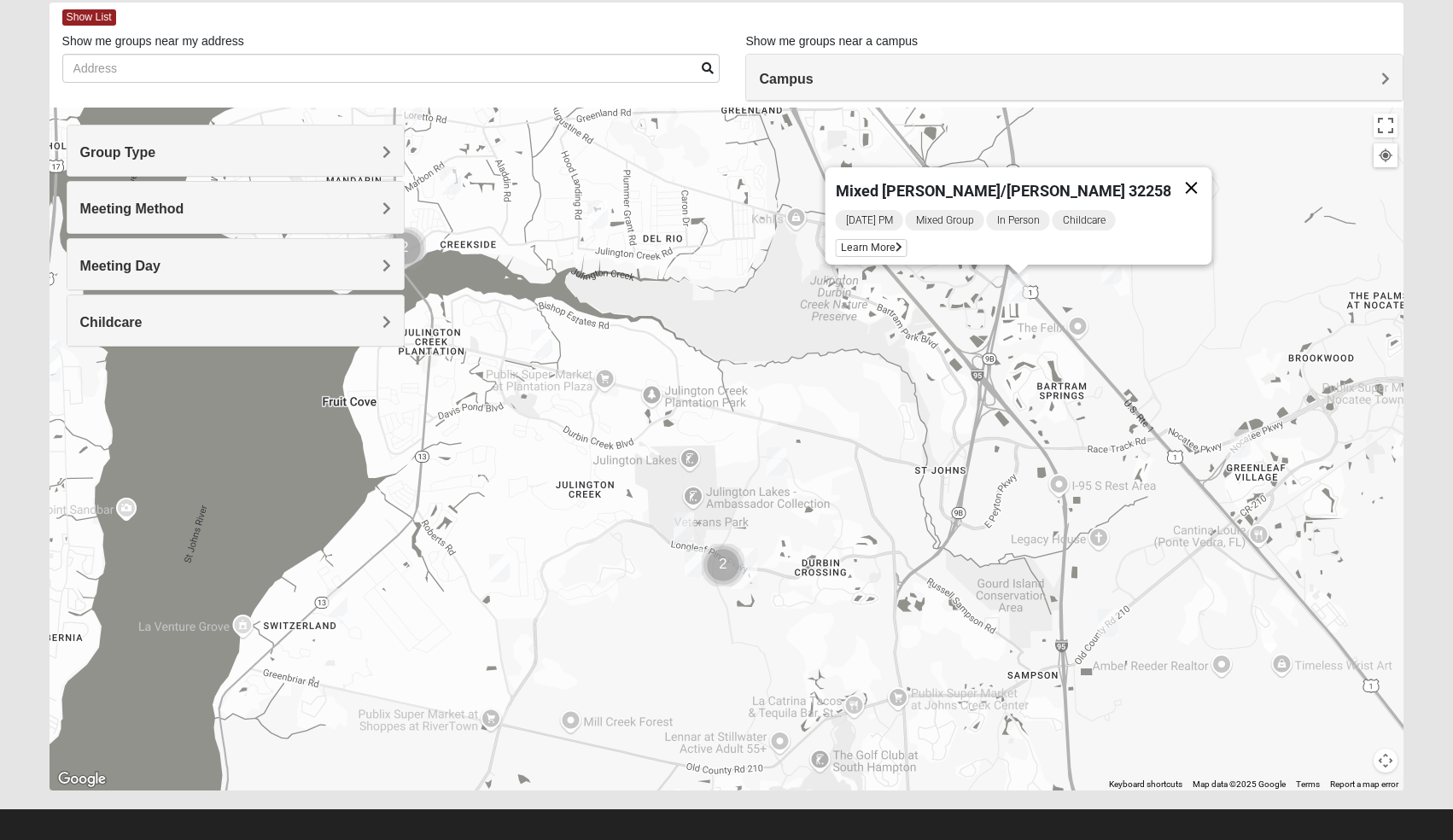
click at [1170, 175] on button "Close" at bounding box center [1190, 187] width 41 height 41
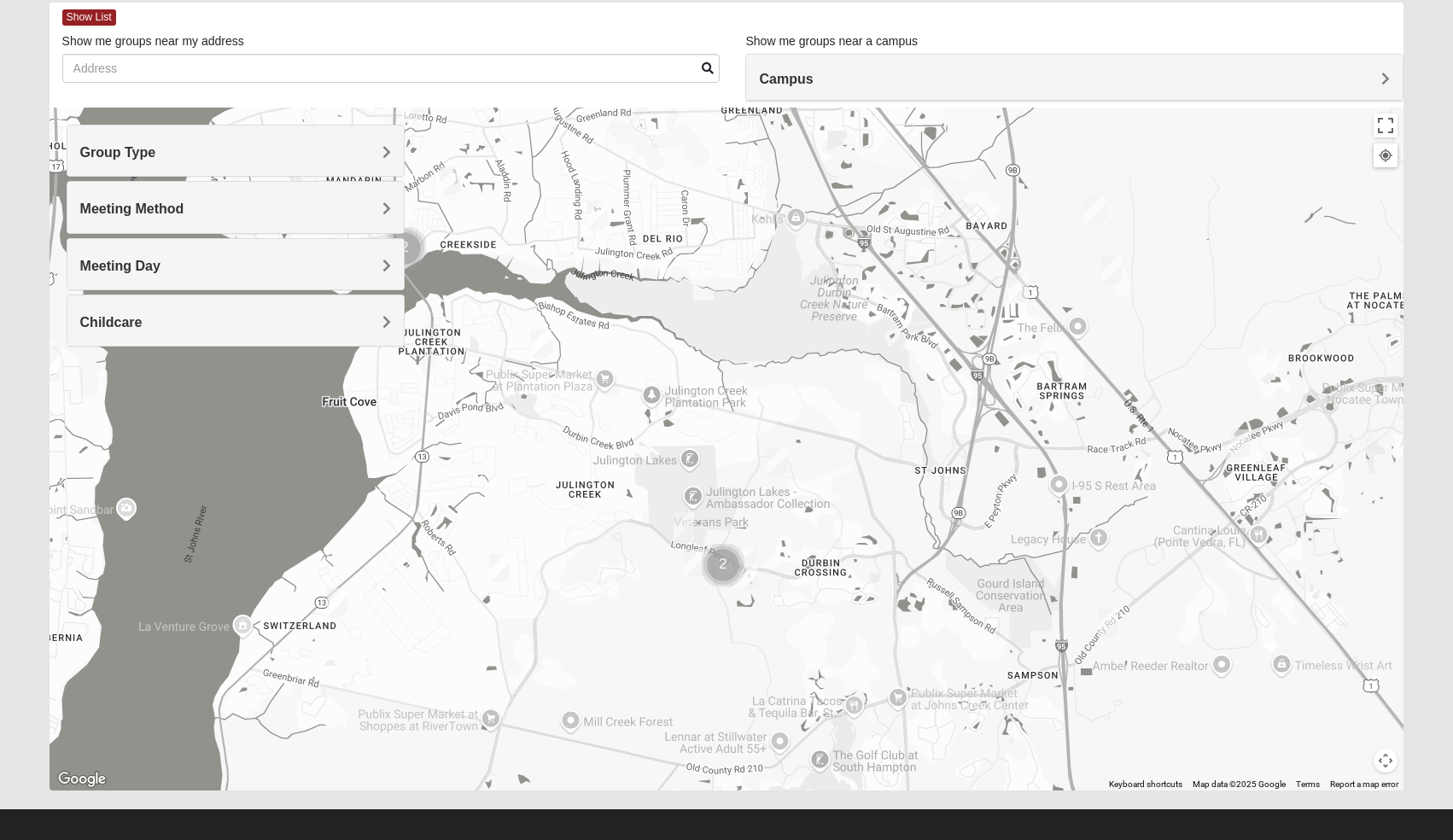
click at [1238, 438] on img "Mixed Buckley 32081" at bounding box center [1240, 443] width 21 height 28
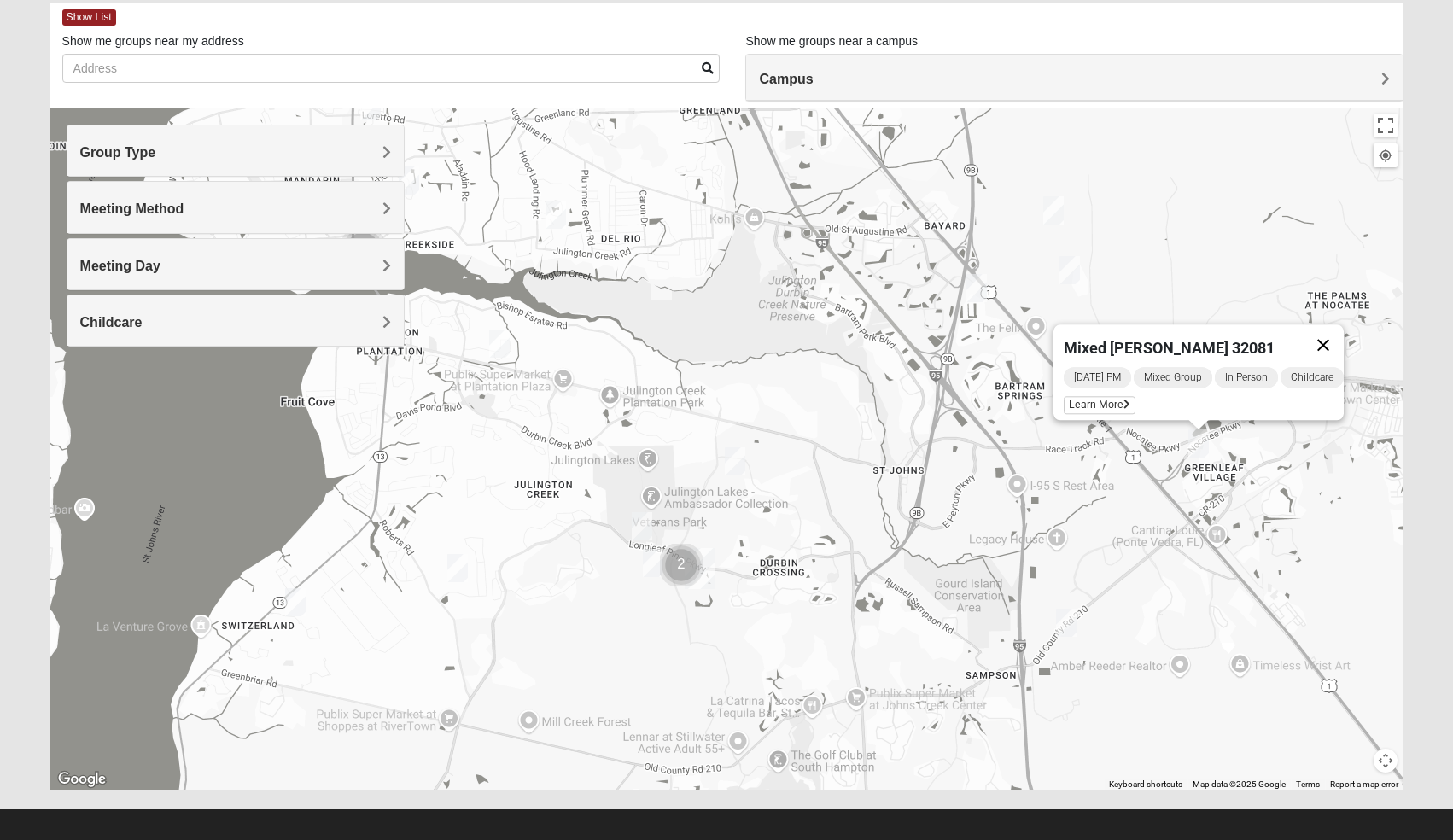
click at [1334, 335] on button "Close" at bounding box center [1322, 344] width 41 height 41
click at [980, 292] on img "Mixed Reed/Tabak 32258" at bounding box center [977, 288] width 21 height 28
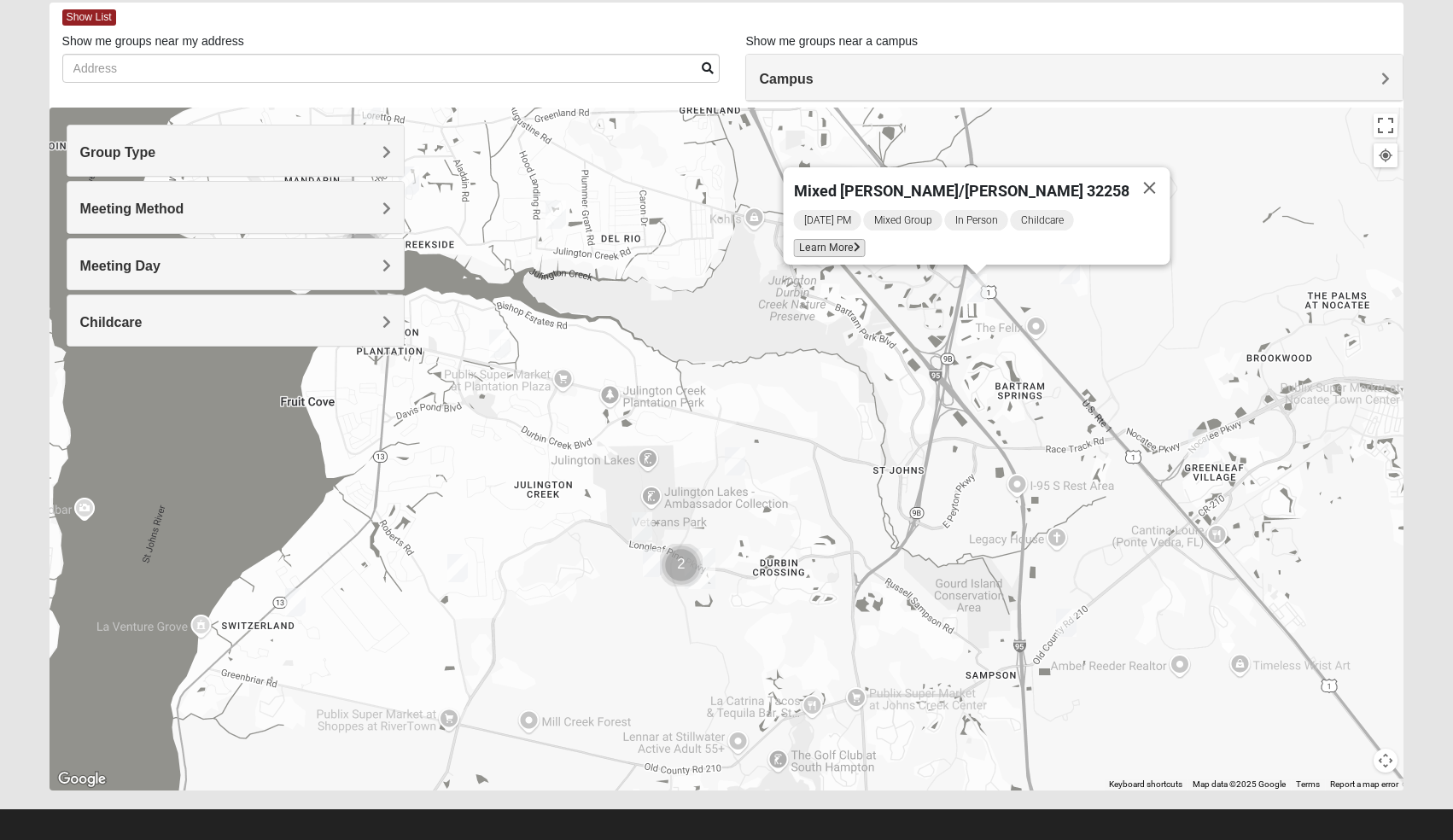
click at [865, 239] on span "Learn More" at bounding box center [829, 247] width 72 height 18
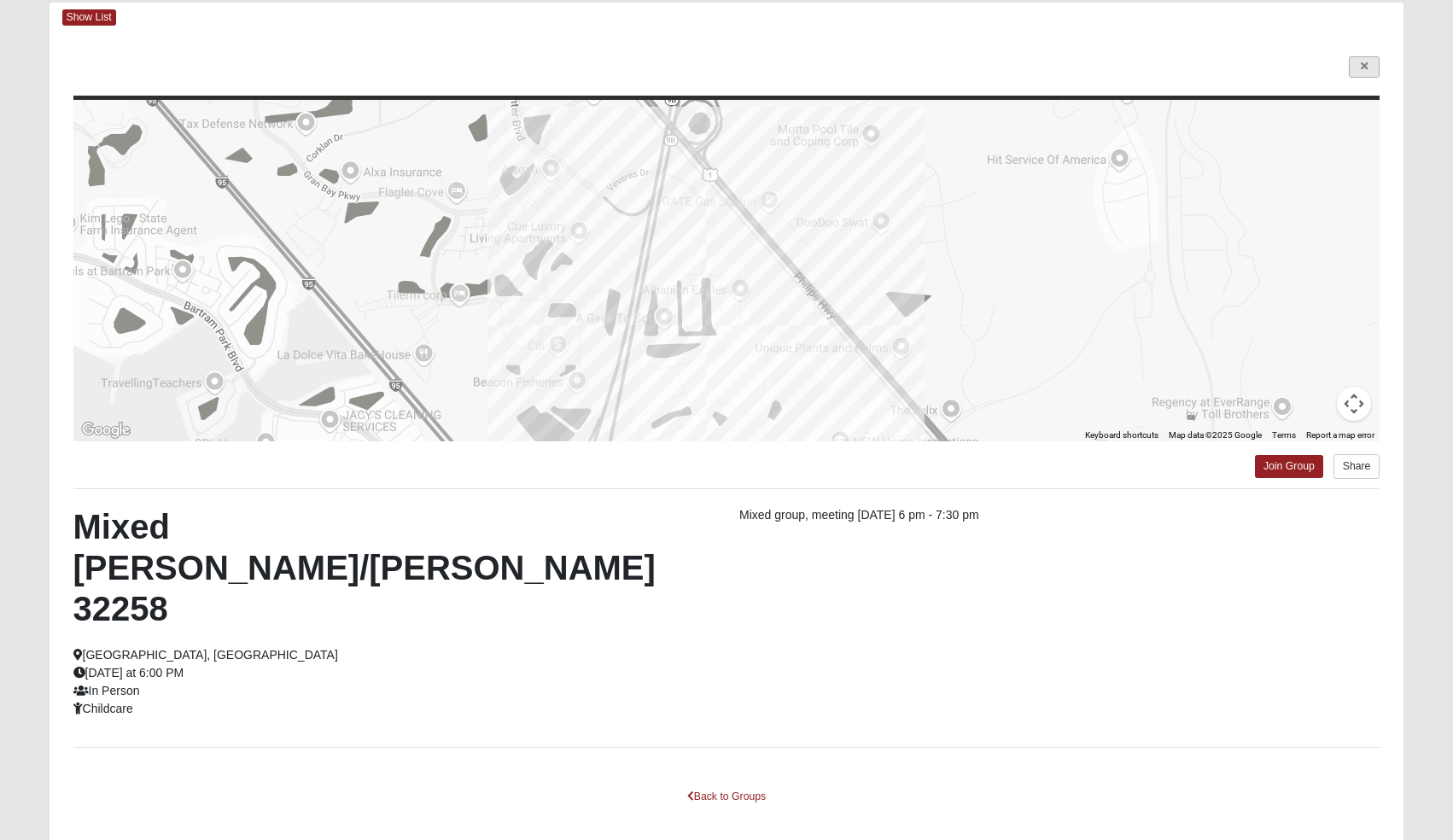
click at [1362, 61] on icon at bounding box center [1363, 66] width 7 height 10
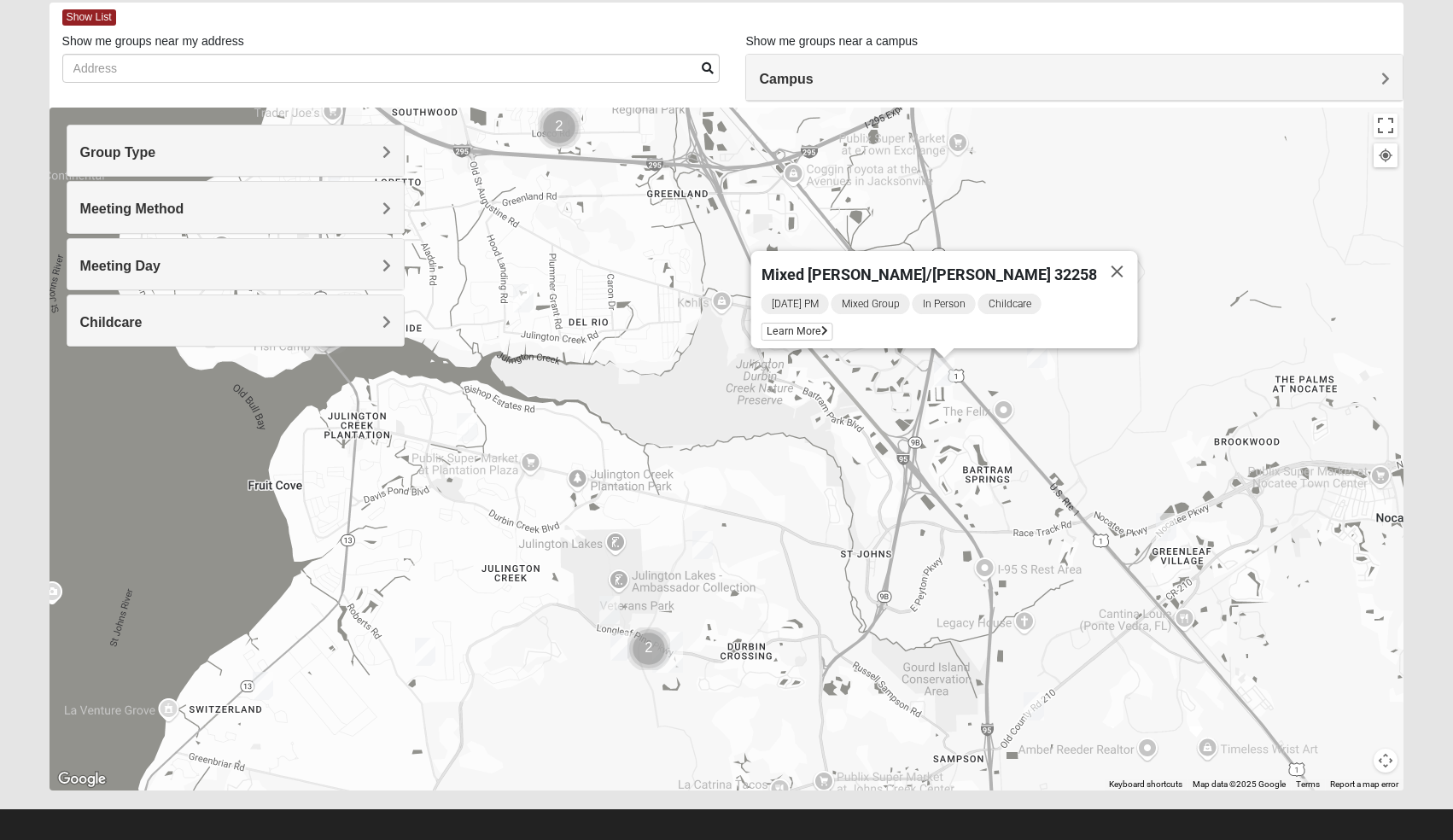
drag, startPoint x: 808, startPoint y: 296, endPoint x: 776, endPoint y: 382, distance: 91.8
click at [776, 382] on div "Mixed [PERSON_NAME]/[PERSON_NAME] 32258 [DATE] PM Mixed Group In Person Childca…" at bounding box center [726, 449] width 1354 height 683
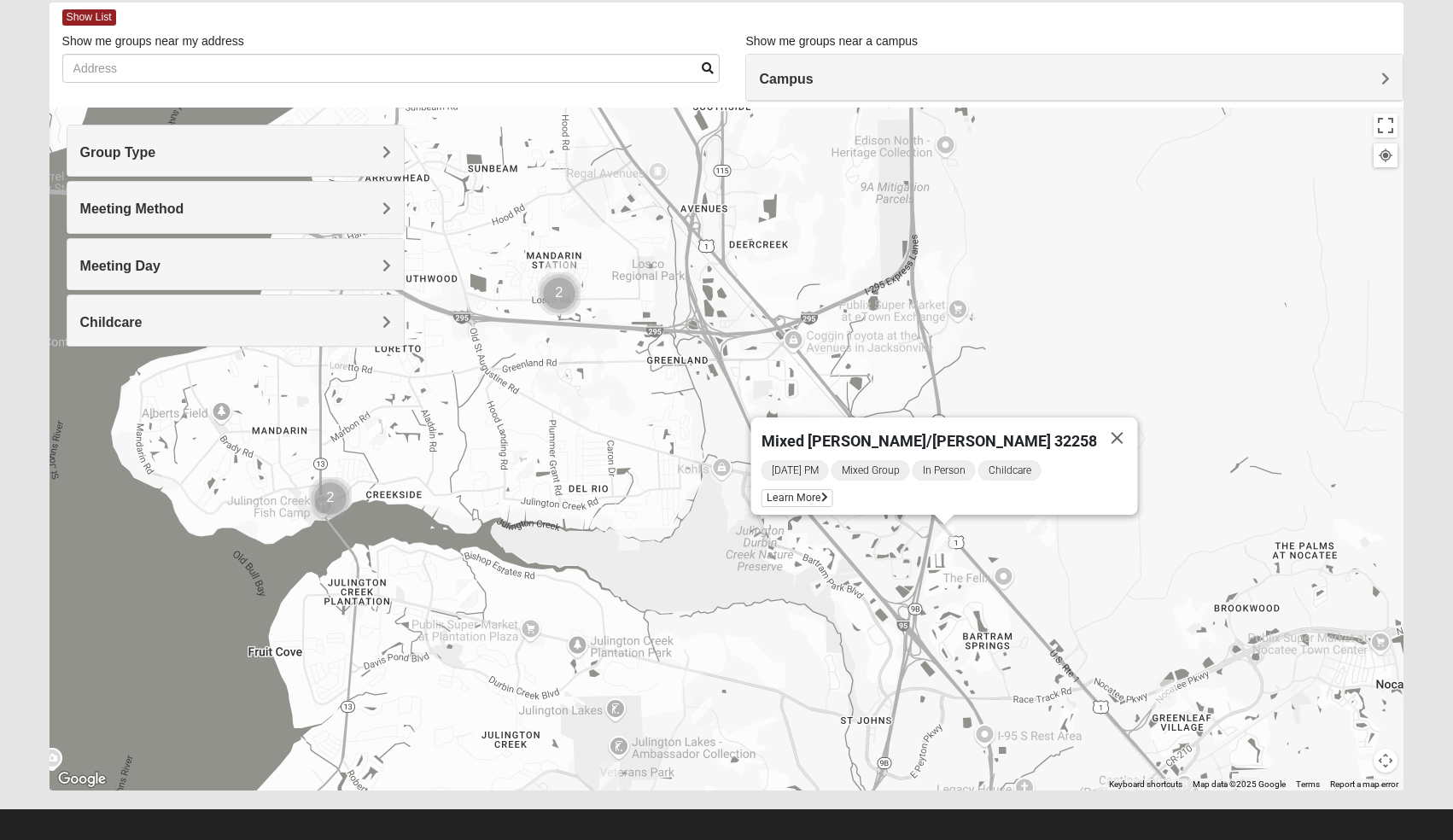
drag, startPoint x: 701, startPoint y: 349, endPoint x: 701, endPoint y: 520, distance: 171.0
click at [701, 520] on div "Mixed [PERSON_NAME]/[PERSON_NAME] 32258 [DATE] PM Mixed Group In Person Childca…" at bounding box center [726, 449] width 1354 height 683
click at [239, 143] on div "Group Type" at bounding box center [237, 150] width 338 height 50
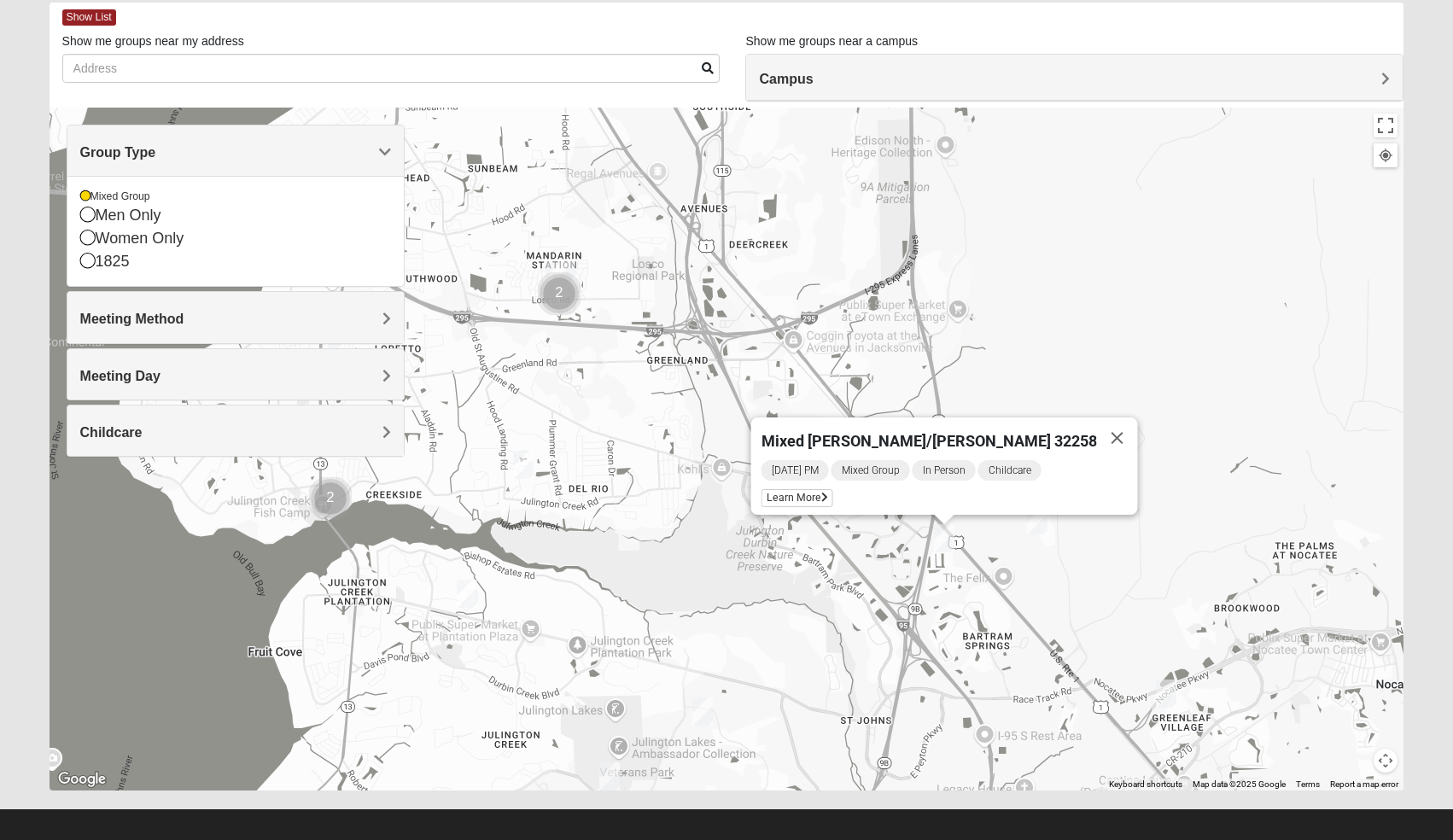
click at [162, 326] on h4 "Meeting Method" at bounding box center [236, 318] width 311 height 16
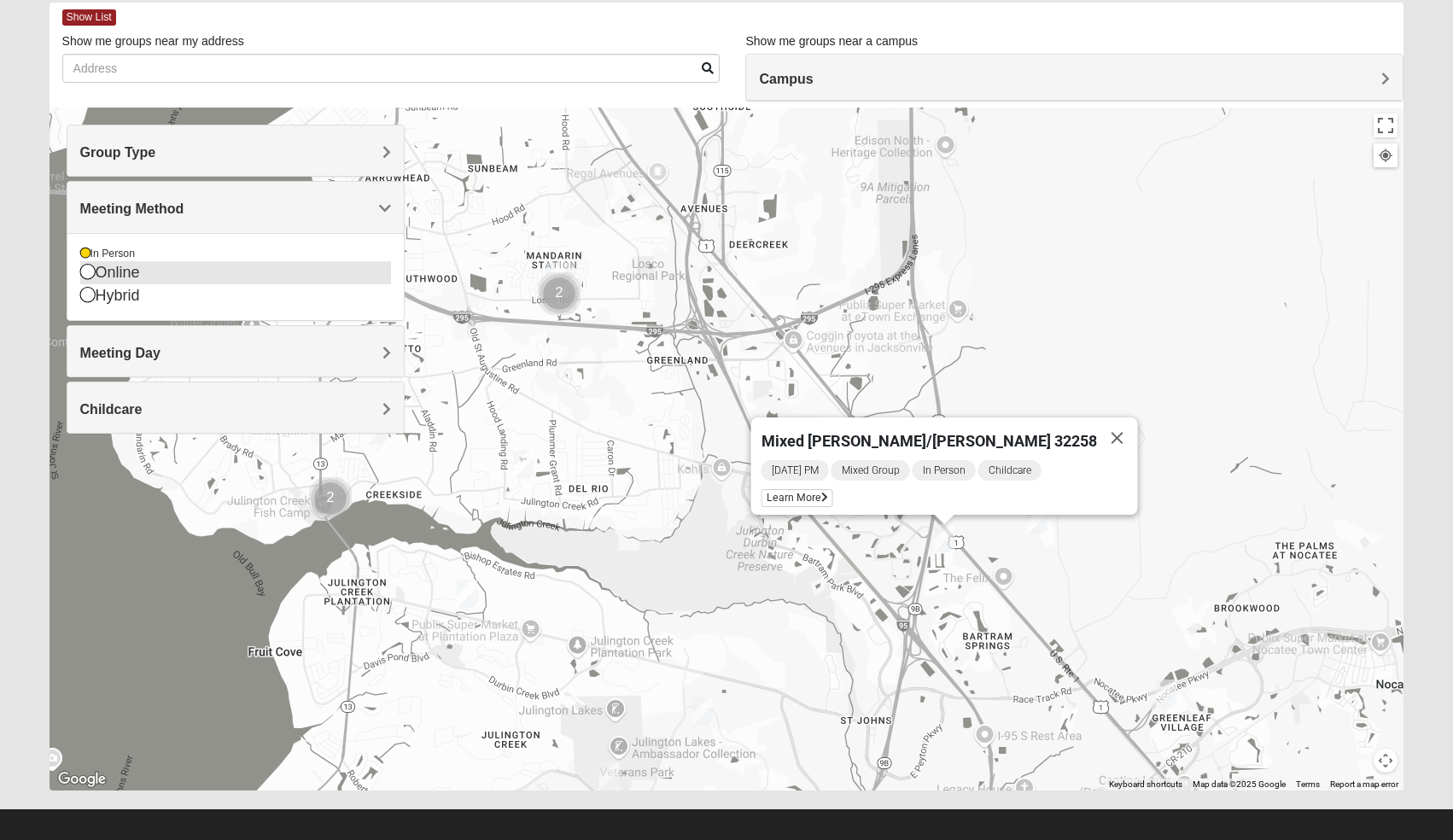
click at [91, 278] on icon at bounding box center [88, 272] width 15 height 15
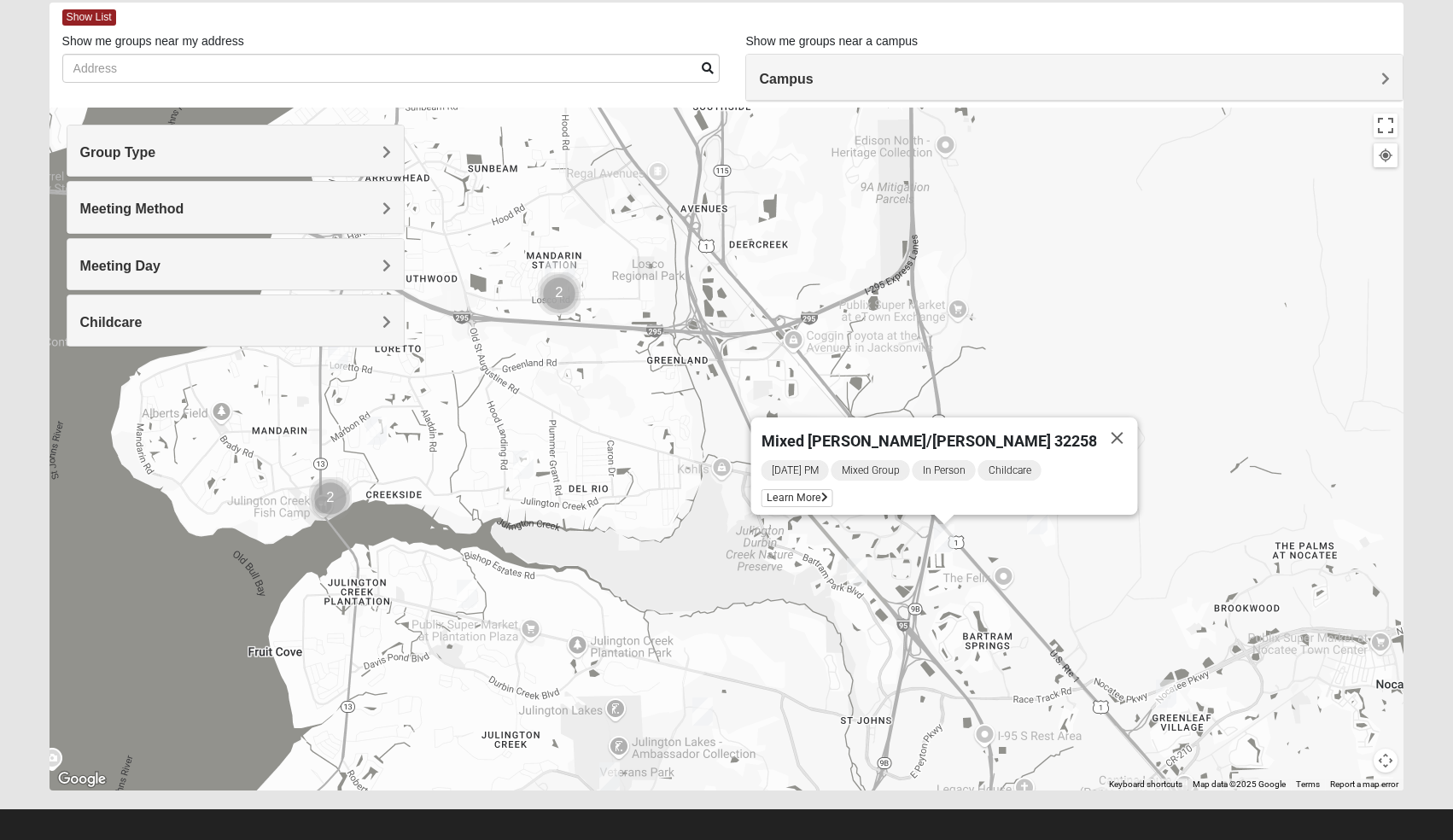
click at [140, 222] on div "Meeting Method" at bounding box center [237, 206] width 338 height 50
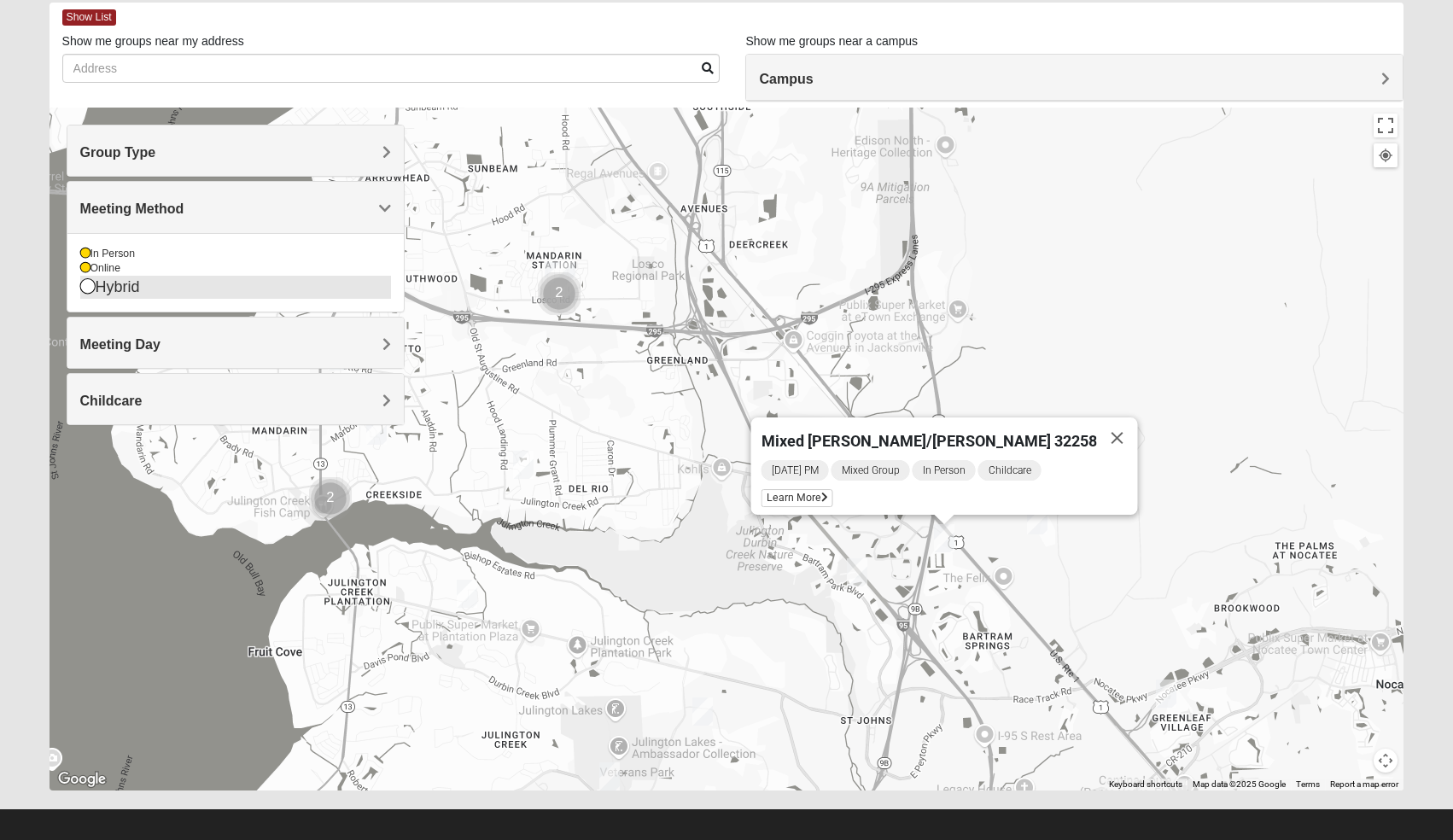
click at [88, 288] on icon at bounding box center [88, 286] width 15 height 15
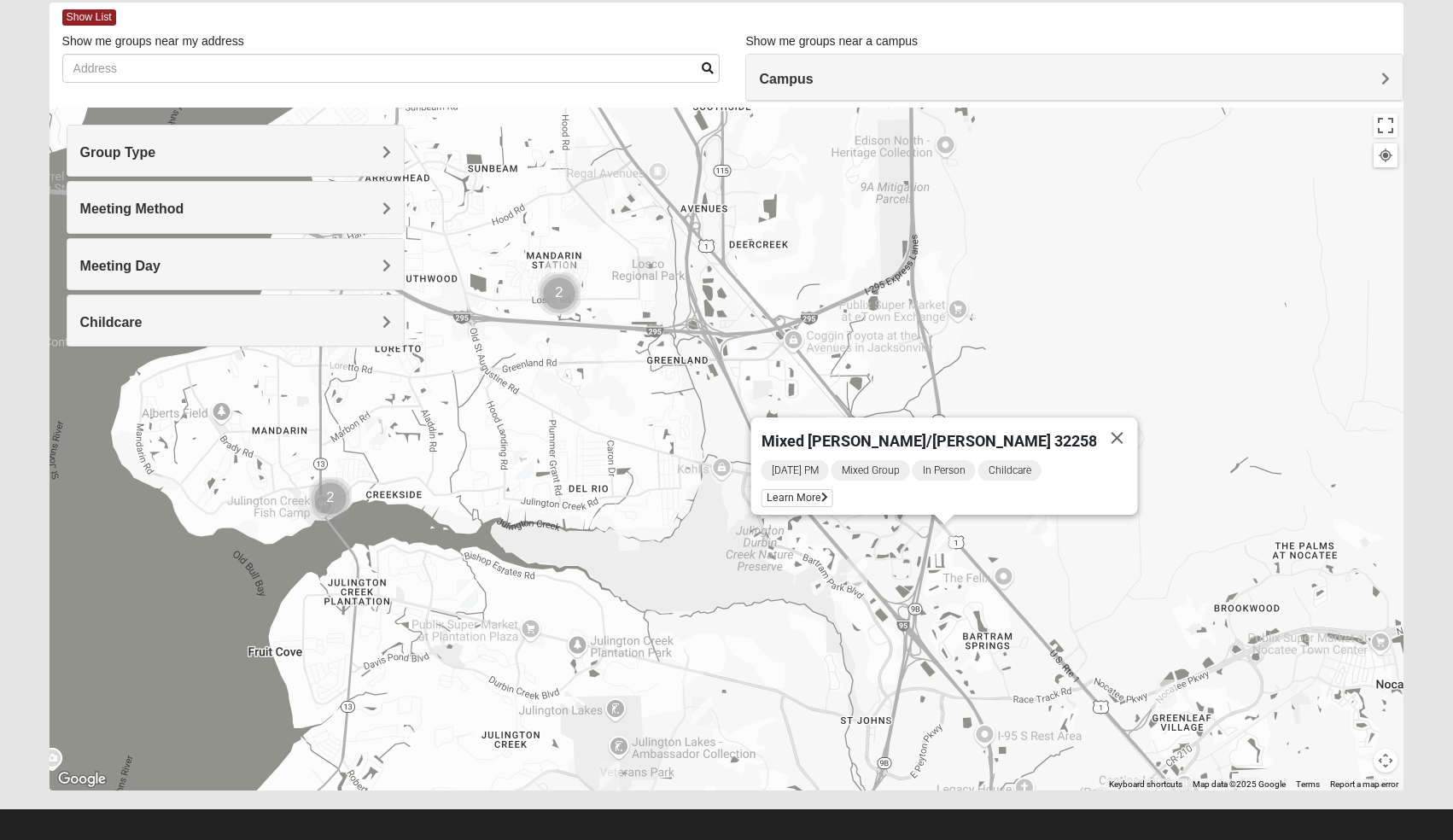
click at [121, 221] on div "Meeting Method" at bounding box center [237, 206] width 338 height 50
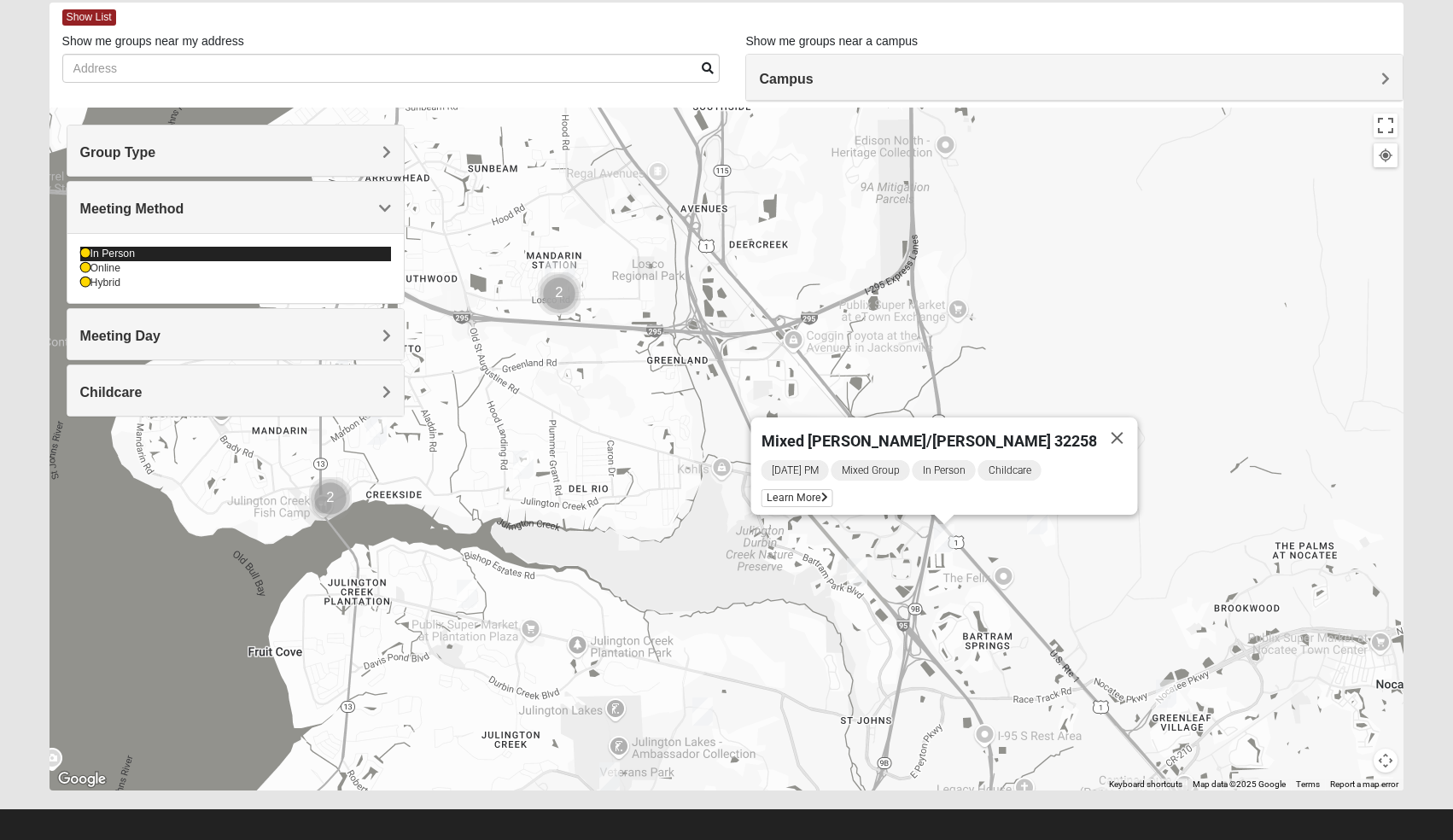
click at [82, 255] on icon at bounding box center [85, 253] width 10 height 10
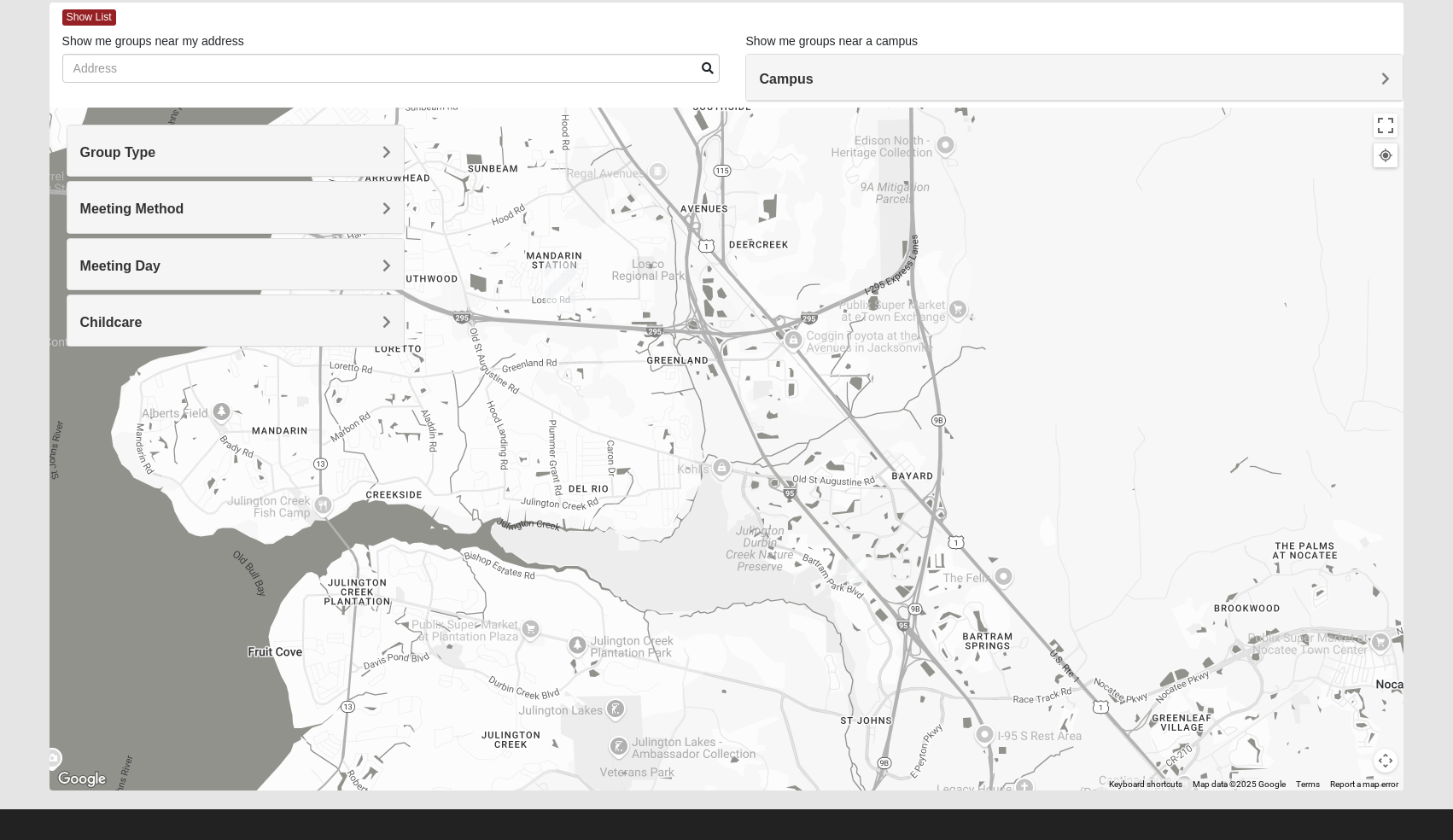
click at [199, 222] on div "Meeting Method" at bounding box center [237, 206] width 338 height 50
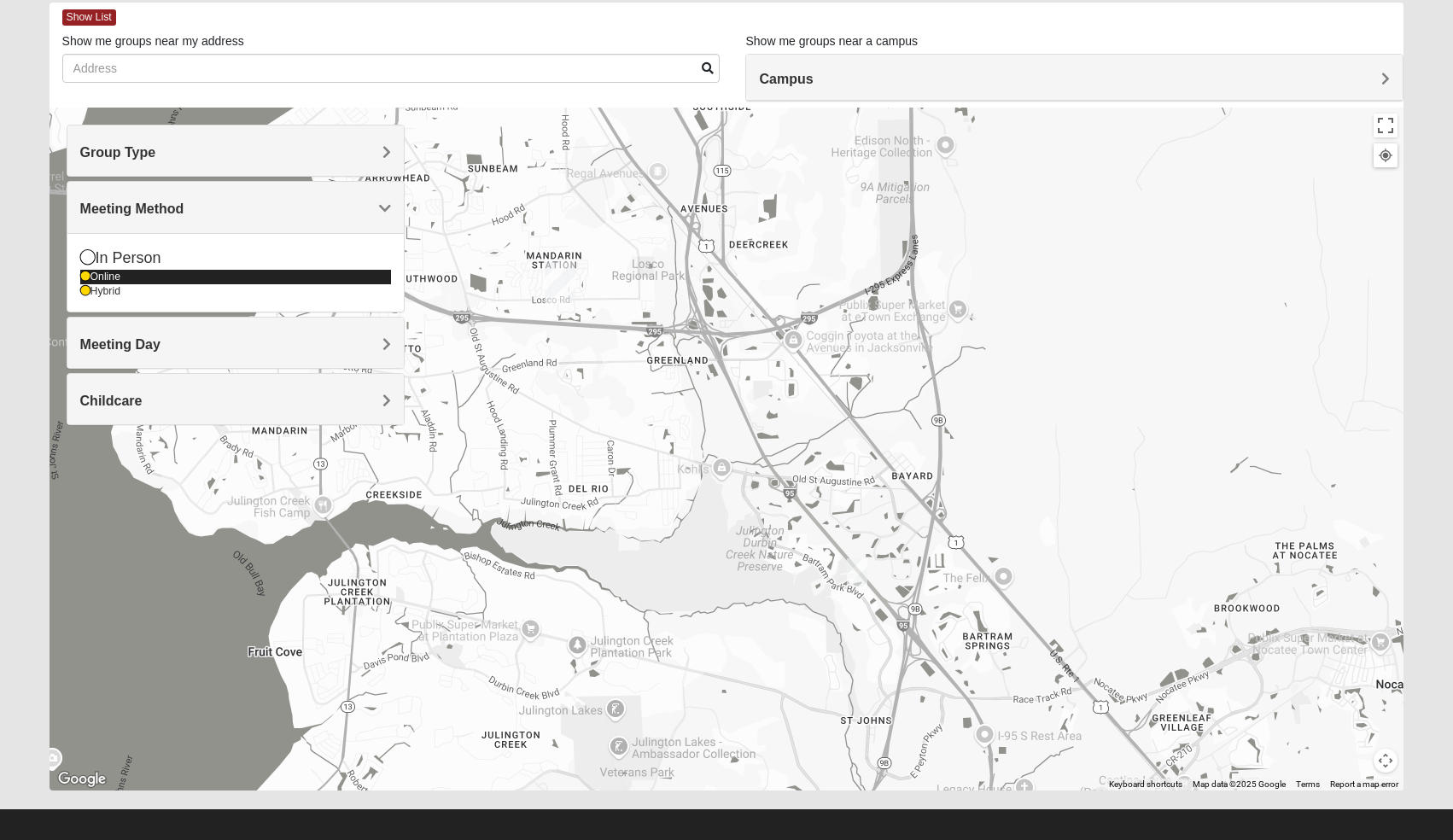
click at [80, 278] on icon at bounding box center [85, 276] width 10 height 10
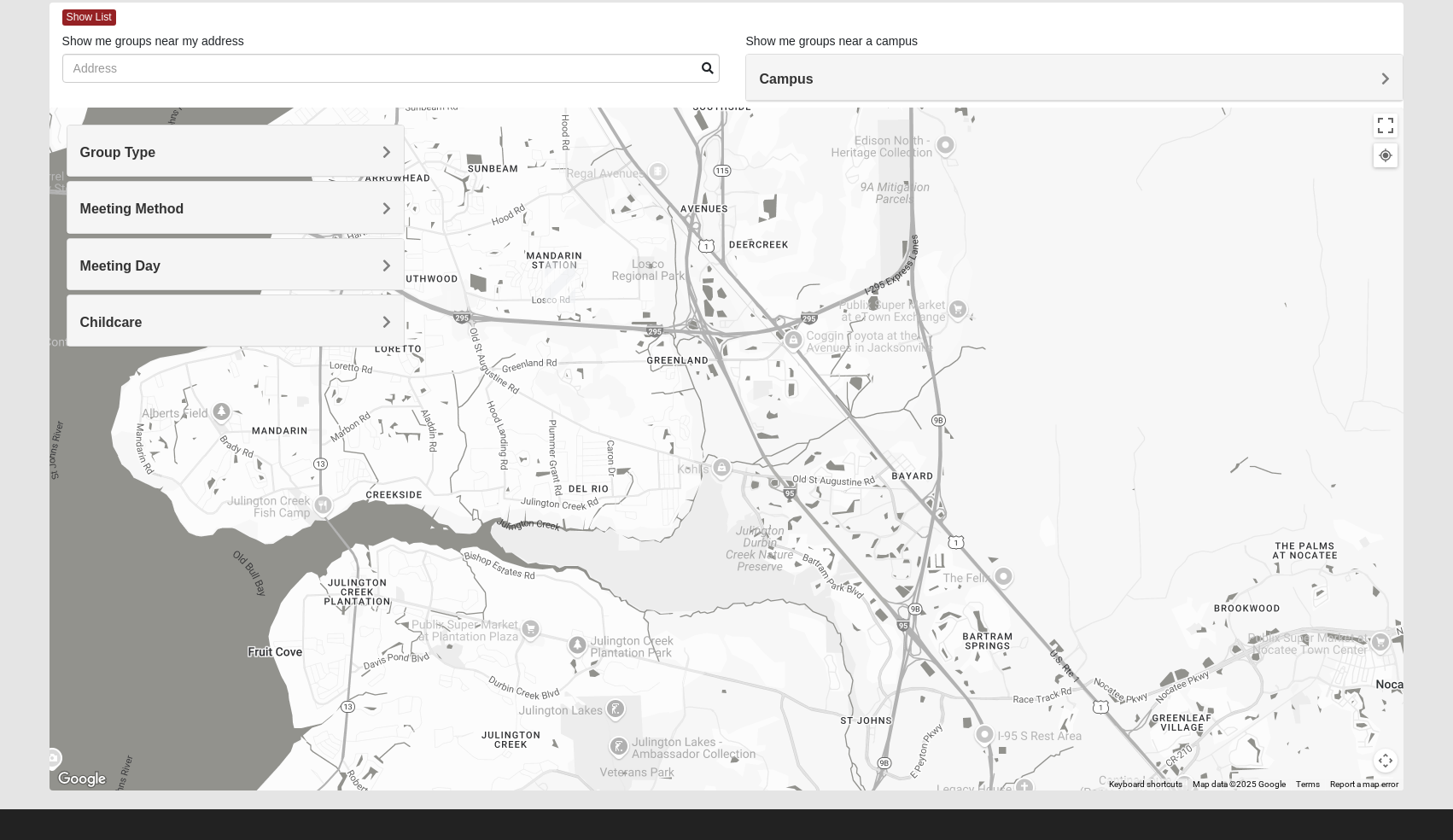
click at [801, 472] on div at bounding box center [726, 449] width 1354 height 683
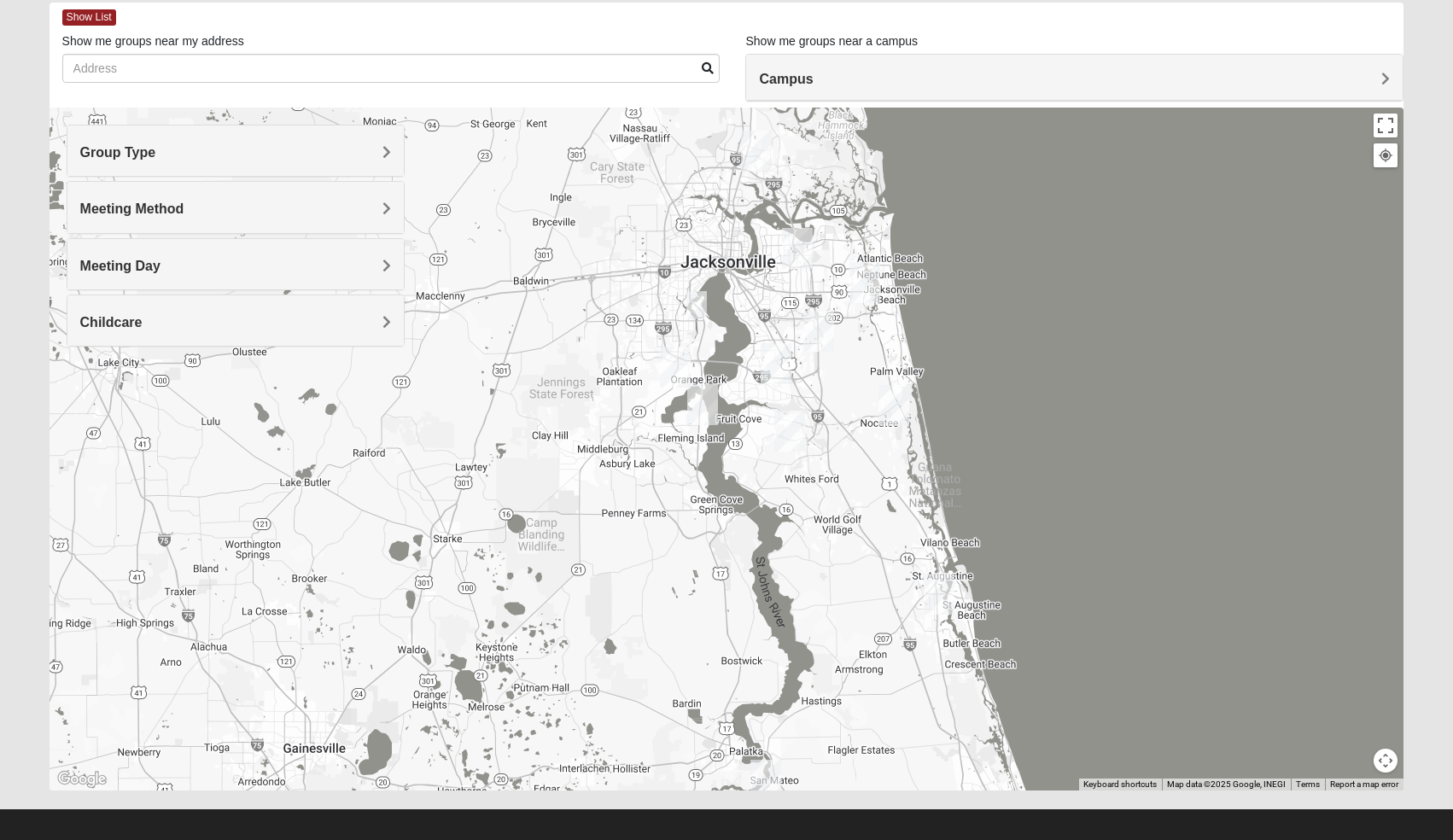
drag, startPoint x: 933, startPoint y: 288, endPoint x: 933, endPoint y: 320, distance: 32.0
click at [933, 320] on div at bounding box center [726, 449] width 1354 height 683
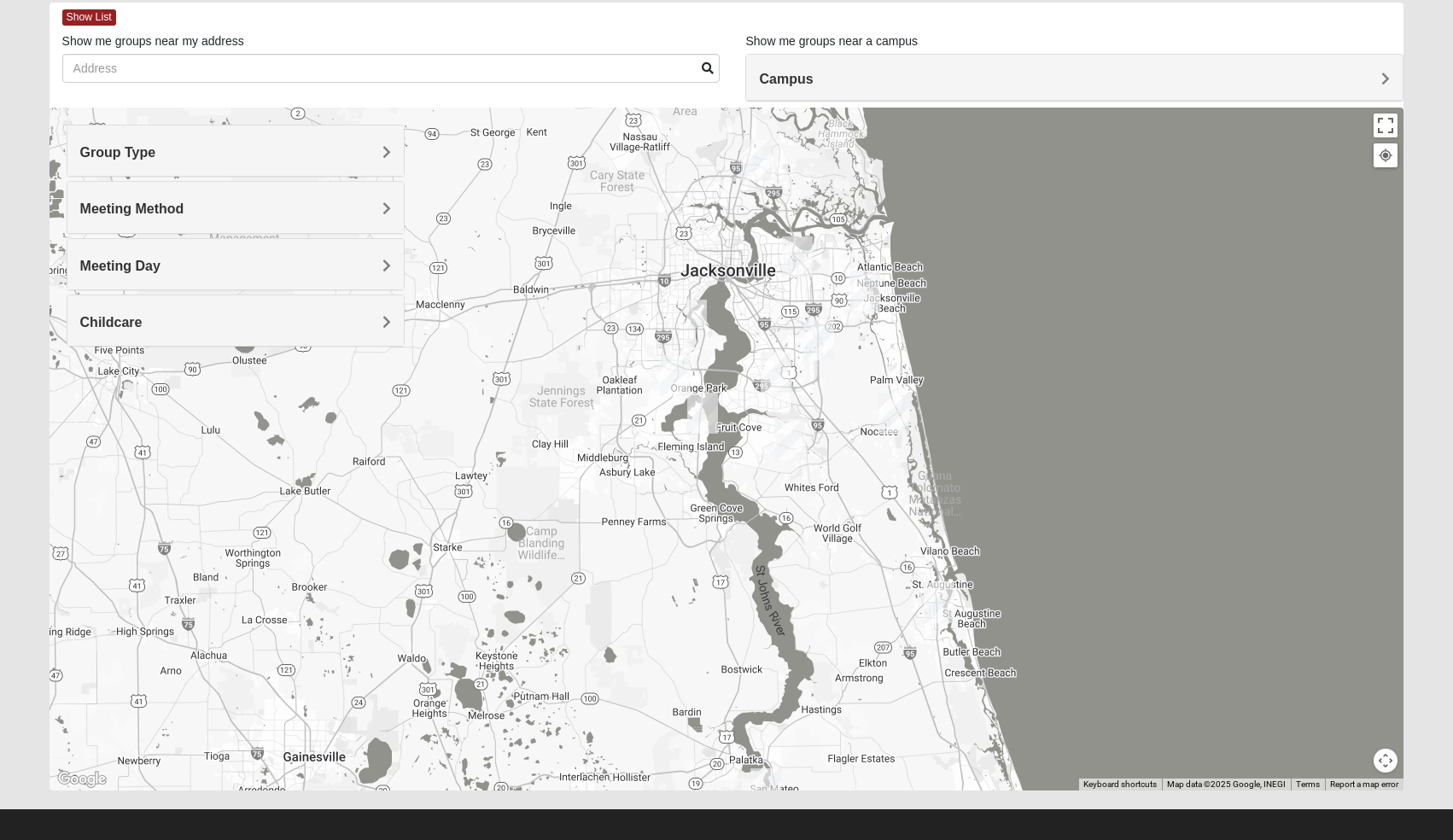
click at [699, 302] on img "Mixed Schneider 32210" at bounding box center [697, 314] width 21 height 28
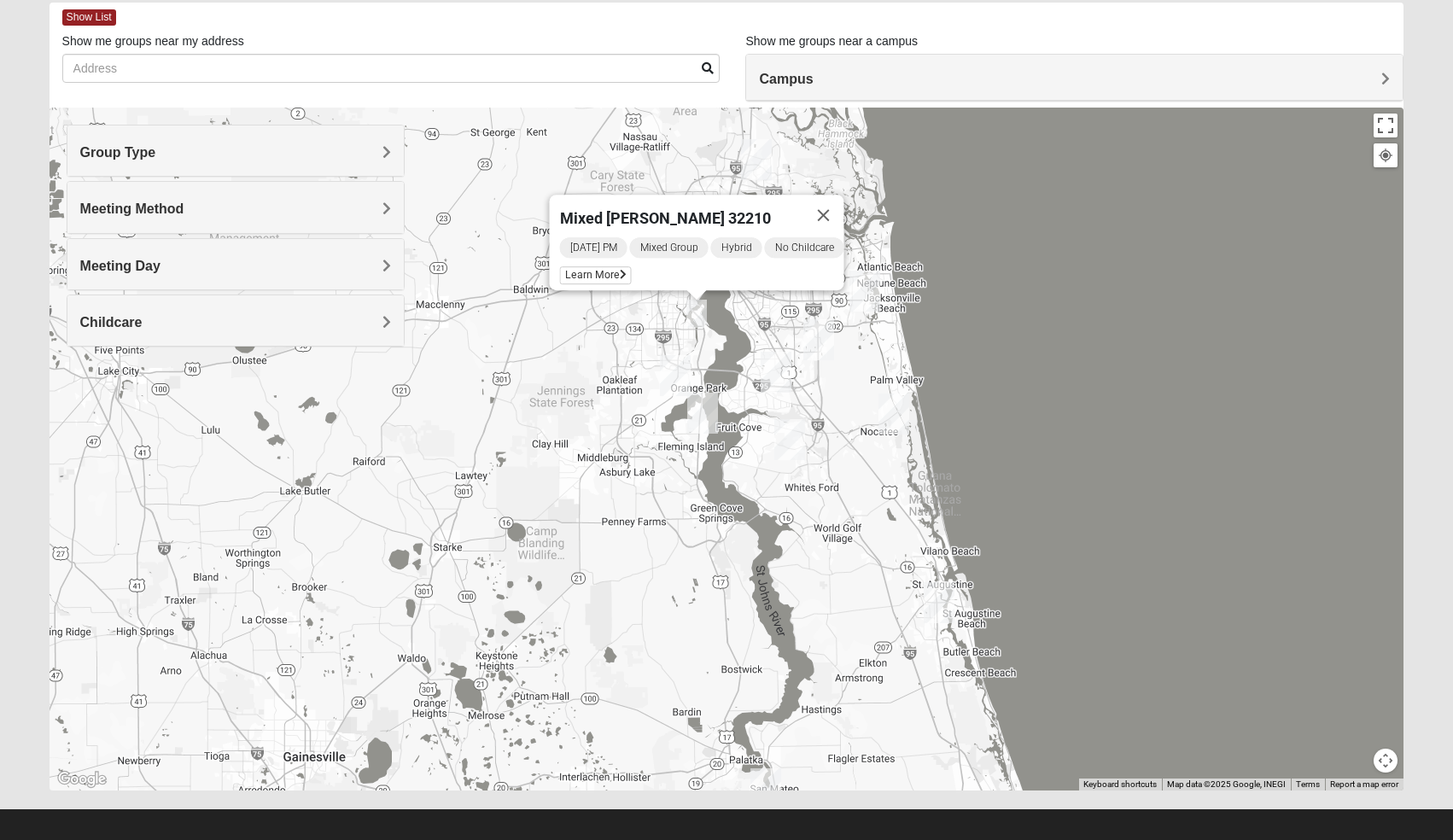
click at [1026, 288] on div "Mixed [PERSON_NAME] 32210 [DATE] PM Mixed Group Hybrid No Childcare Learn More" at bounding box center [726, 449] width 1354 height 683
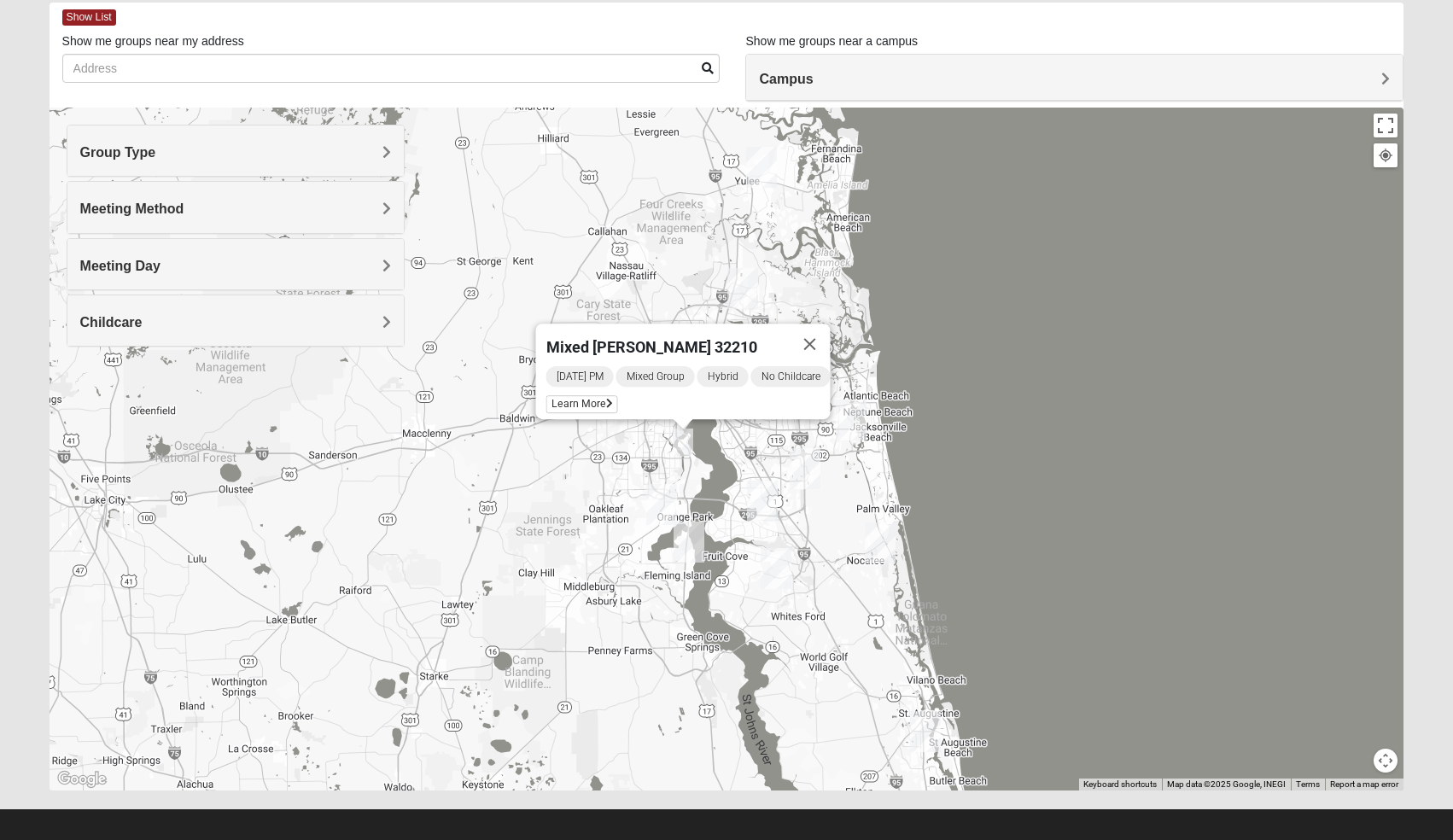
drag, startPoint x: 995, startPoint y: 249, endPoint x: 982, endPoint y: 365, distance: 116.7
click at [982, 365] on div "Mixed [PERSON_NAME] 32210 [DATE] PM Mixed Group Hybrid No Childcare Learn More" at bounding box center [726, 449] width 1354 height 683
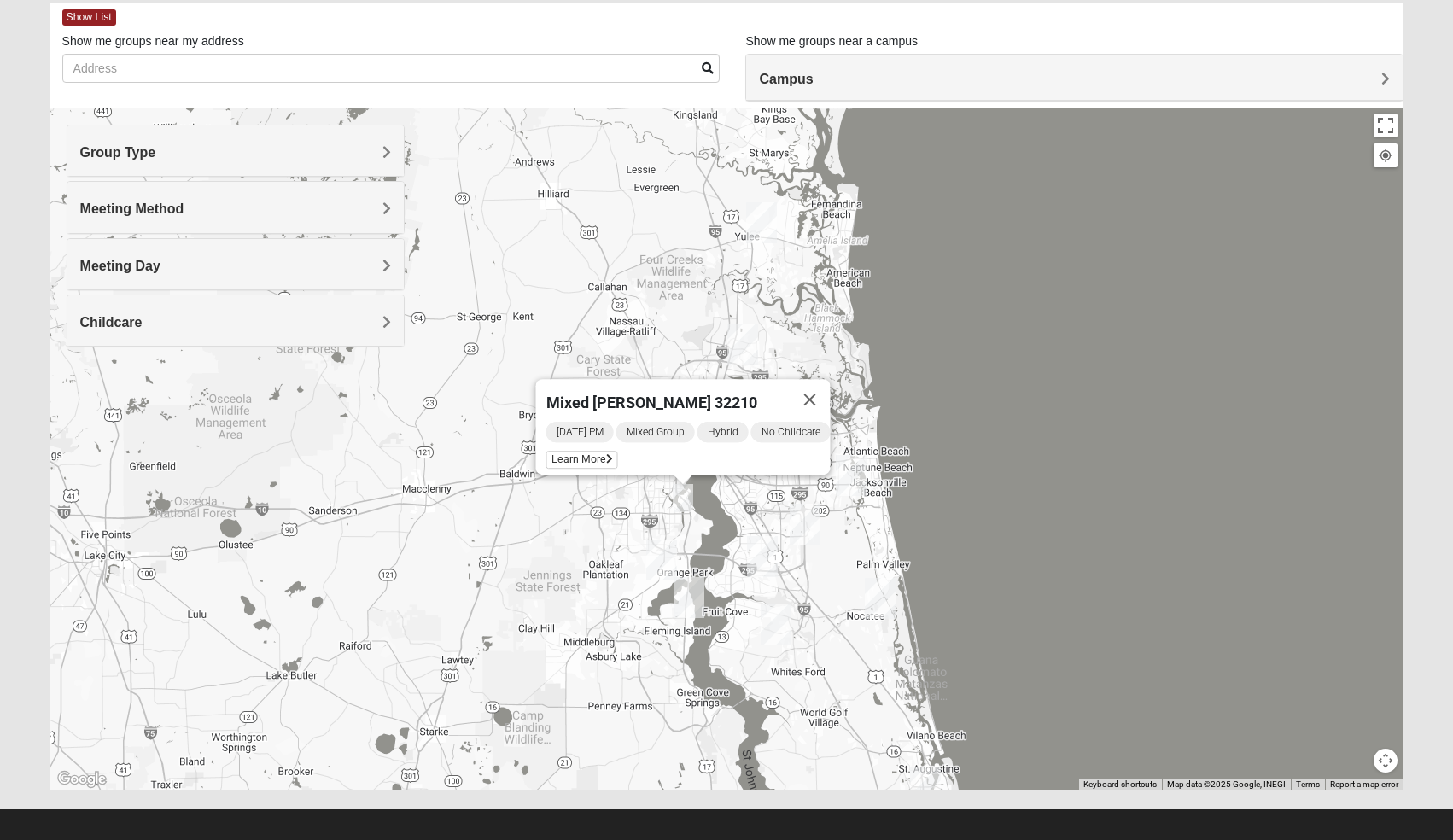
drag, startPoint x: 995, startPoint y: 273, endPoint x: 995, endPoint y: 336, distance: 63.0
click at [995, 336] on div "Mixed [PERSON_NAME] 32210 [DATE] PM Mixed Group Hybrid No Childcare Learn More" at bounding box center [726, 449] width 1354 height 683
click at [222, 214] on h4 "Meeting Method" at bounding box center [236, 208] width 311 height 16
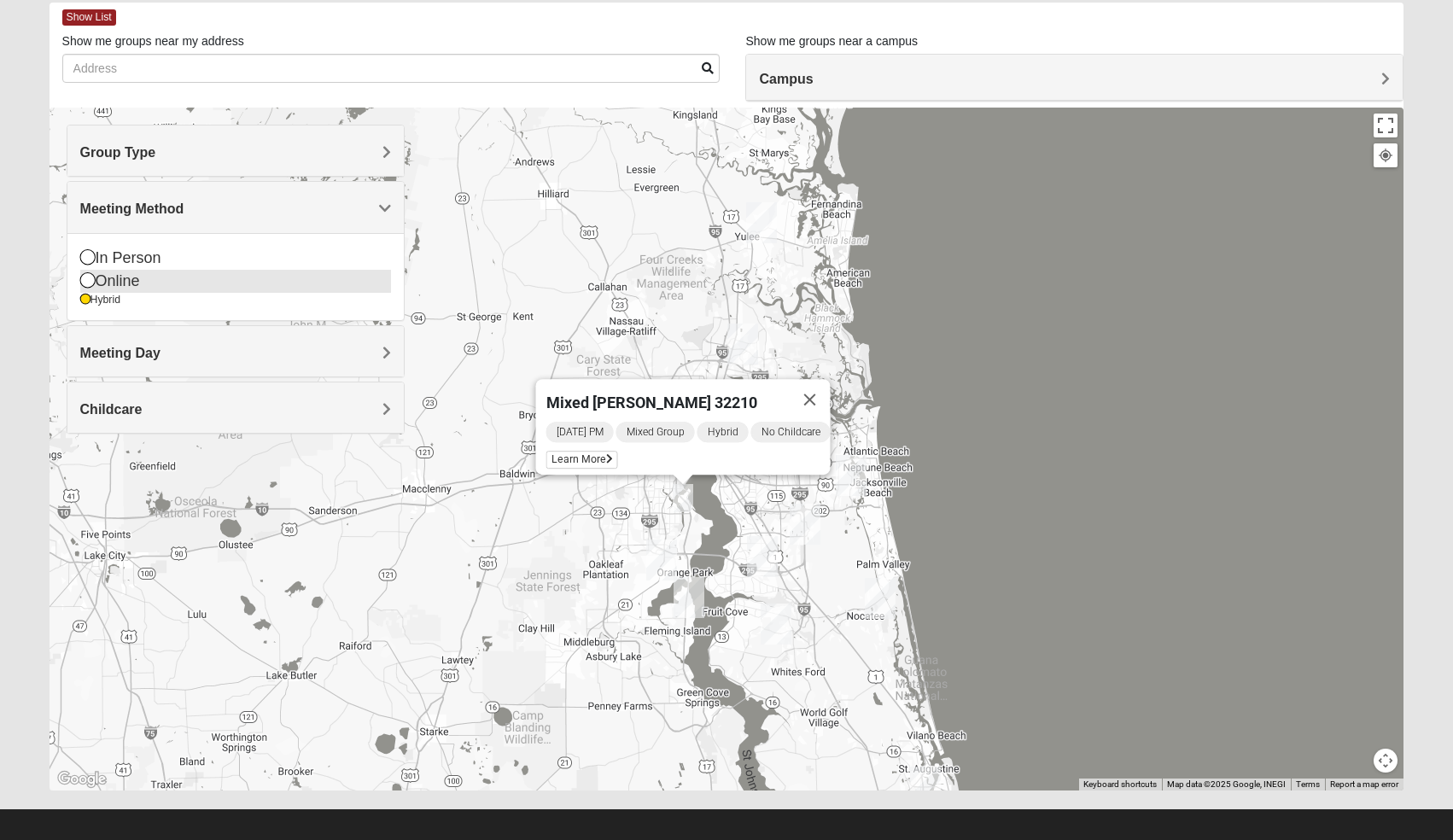
click at [86, 277] on icon at bounding box center [88, 280] width 15 height 15
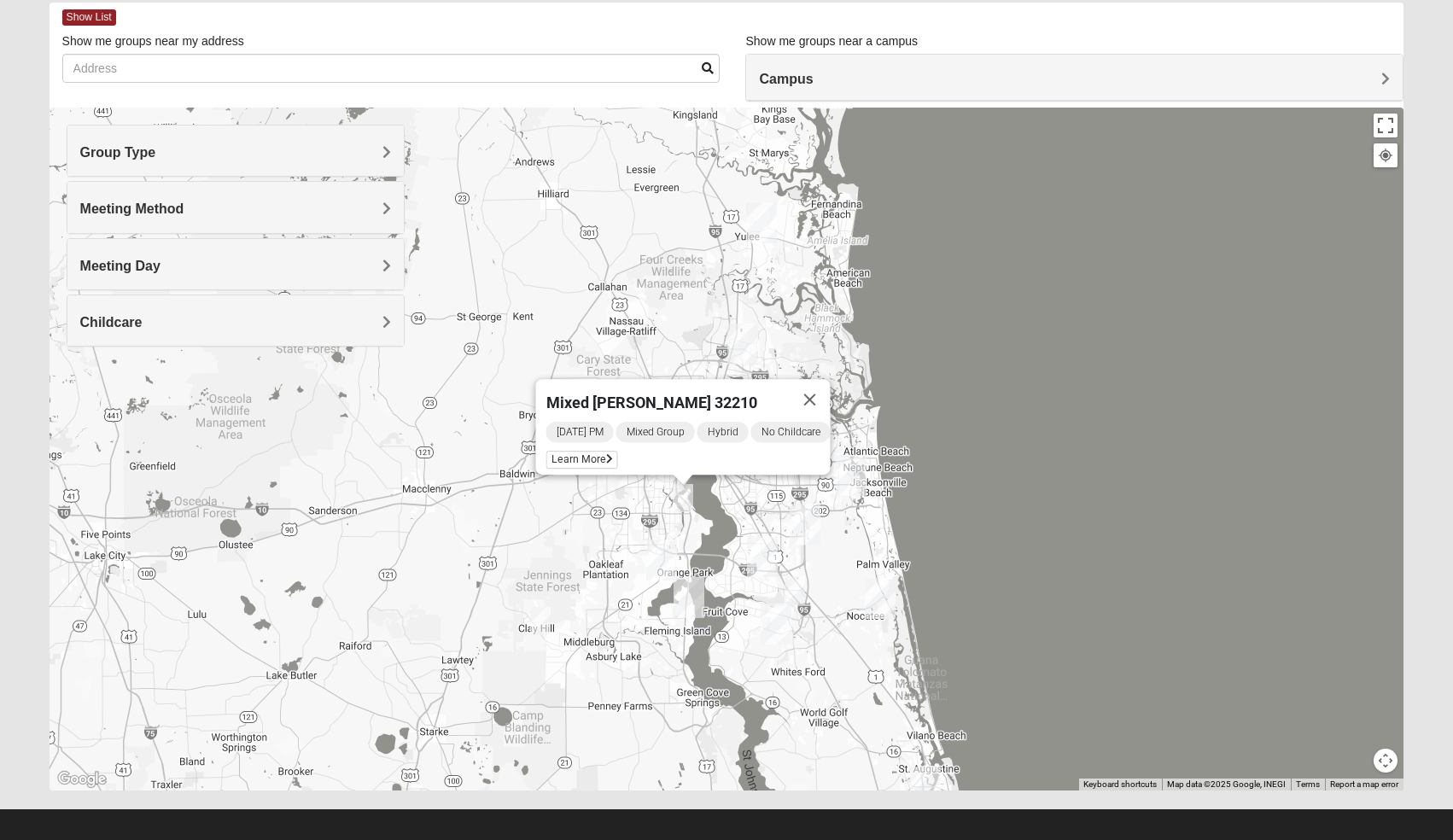
click at [803, 586] on img "Online Mixed Krause/Chasten 32258" at bounding box center [795, 590] width 21 height 28
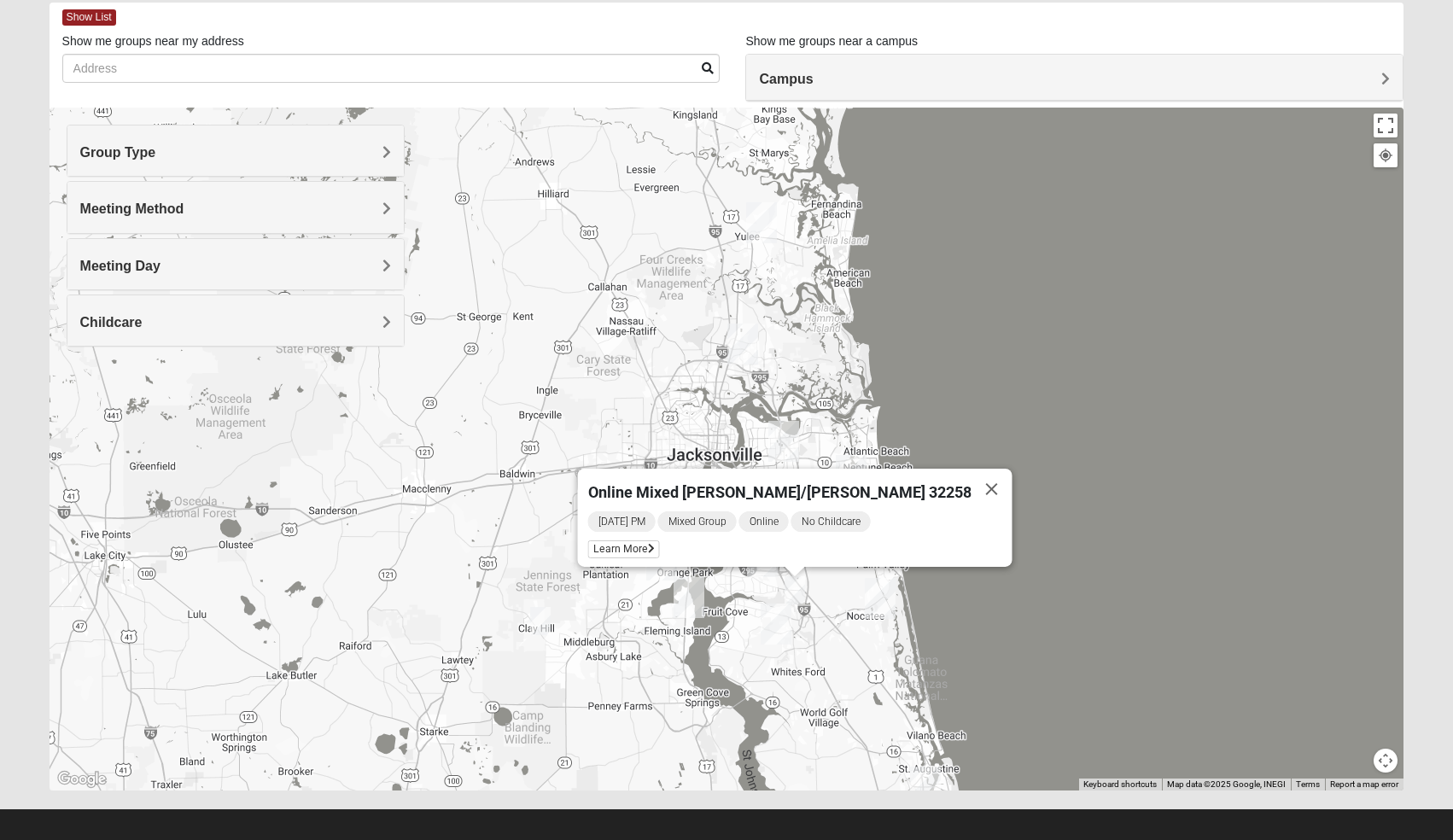
click at [746, 601] on div "Online Mixed [PERSON_NAME]/[PERSON_NAME] 32258 [DATE] PM Mixed Group Online No …" at bounding box center [726, 449] width 1354 height 683
click at [545, 622] on img "Online Mixed Hodges 32068" at bounding box center [540, 621] width 21 height 28
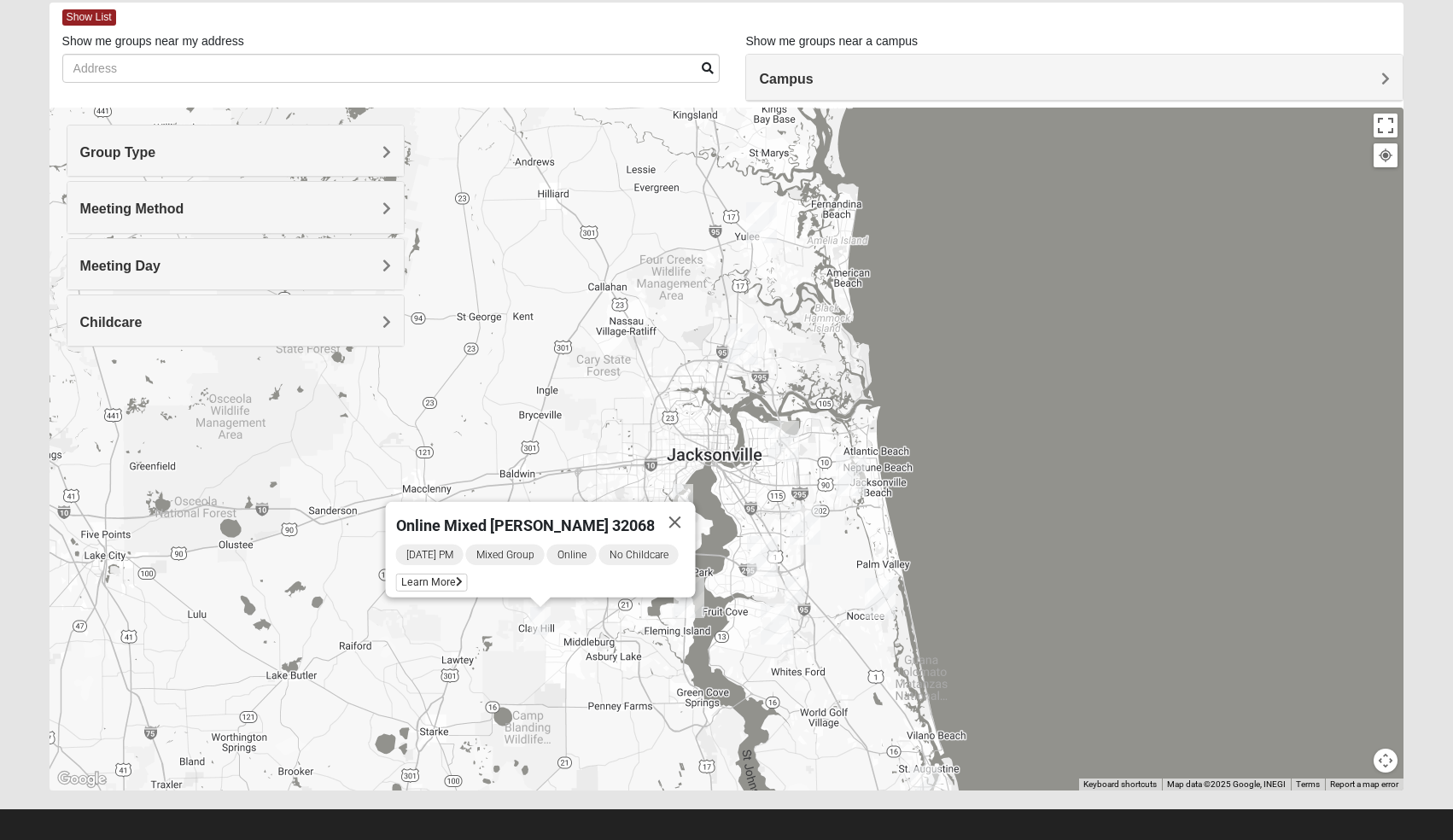
click at [760, 482] on div "Online Mixed [PERSON_NAME] 32068 [DATE] PM Mixed Group Online No Childcare Lear…" at bounding box center [726, 449] width 1354 height 683
click at [684, 508] on button "Close" at bounding box center [673, 521] width 41 height 41
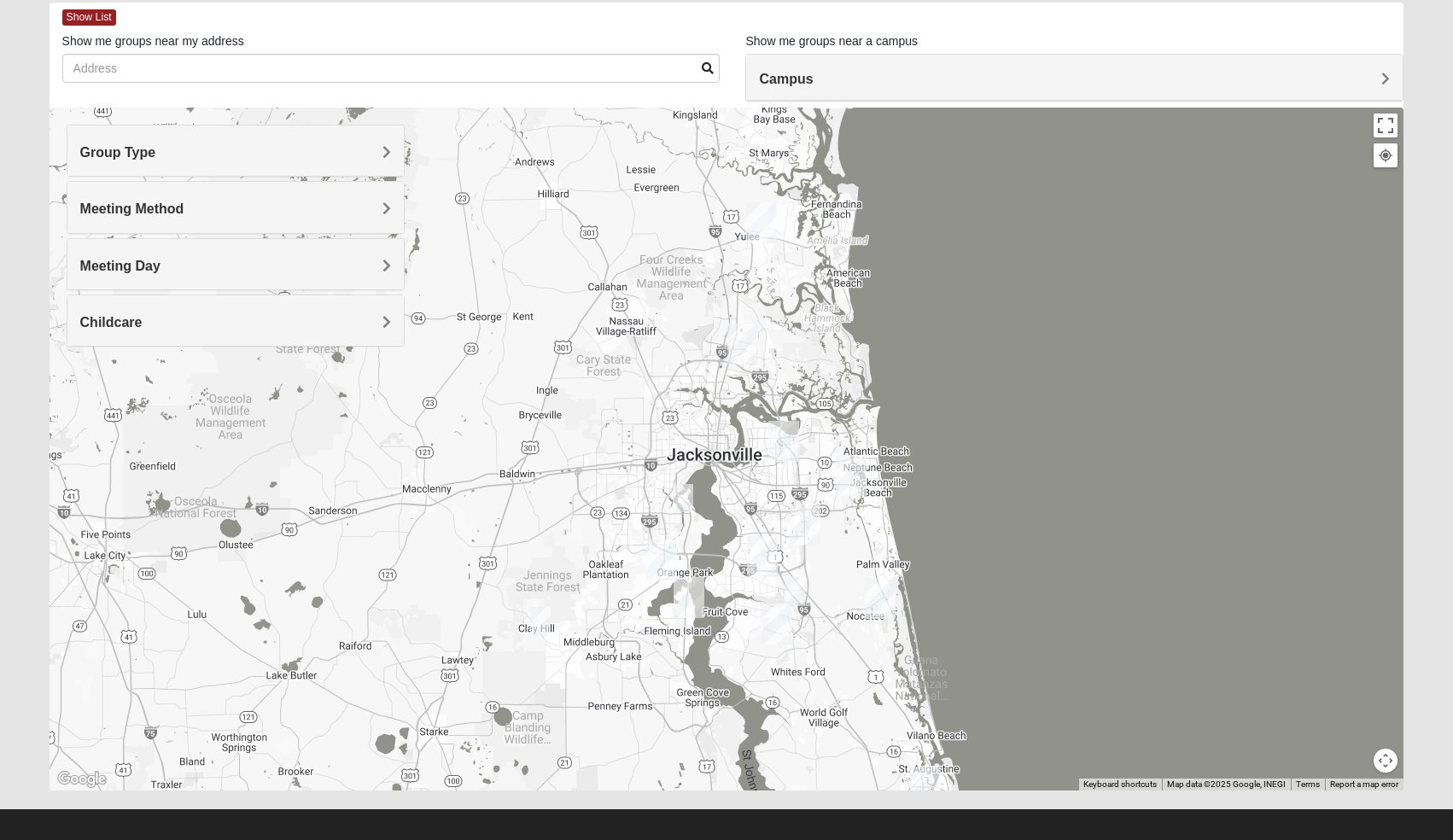
click at [682, 500] on img "Mixed Schneider 32210" at bounding box center [683, 498] width 21 height 28
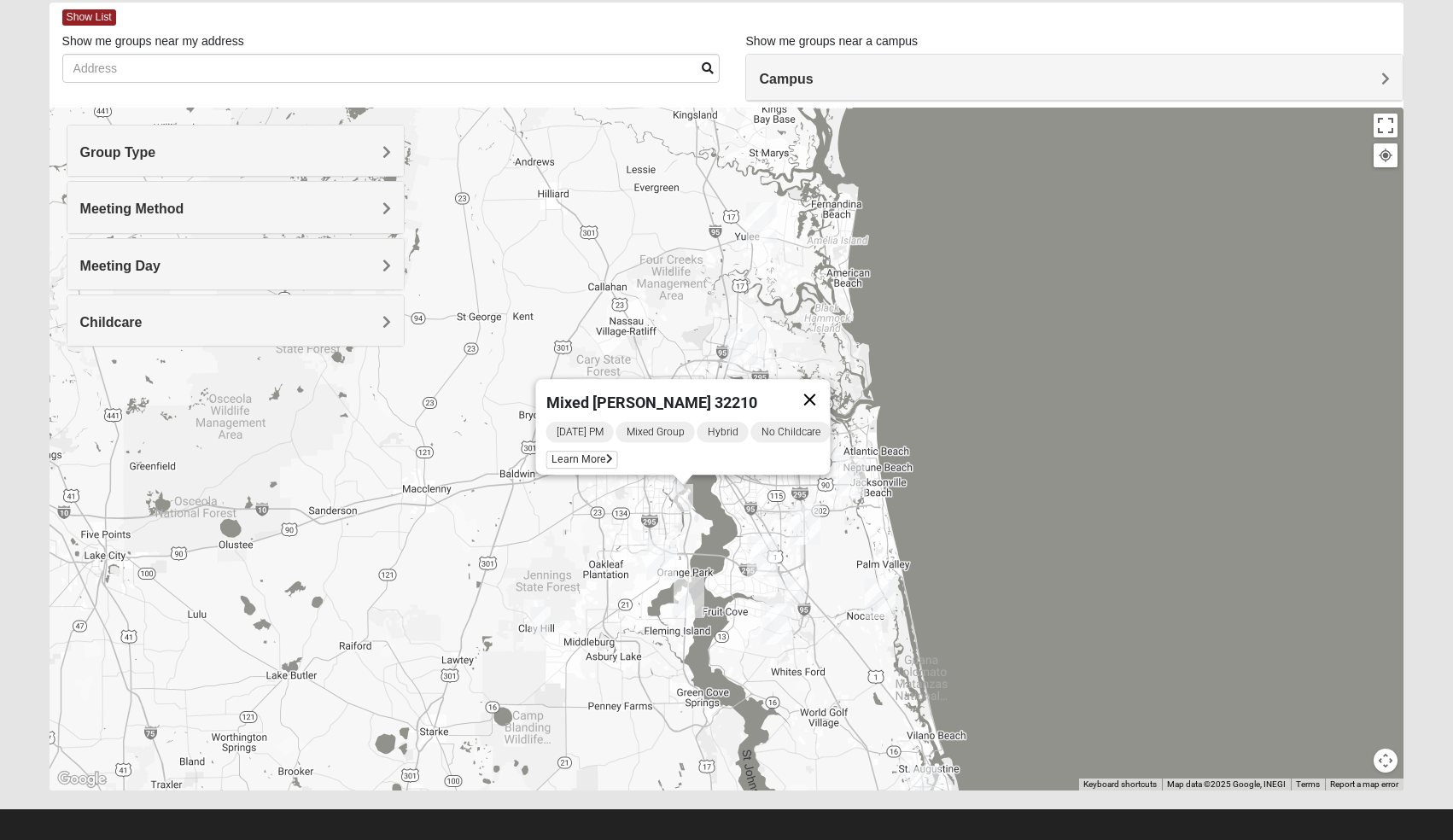
click at [819, 387] on button "Close" at bounding box center [808, 399] width 41 height 41
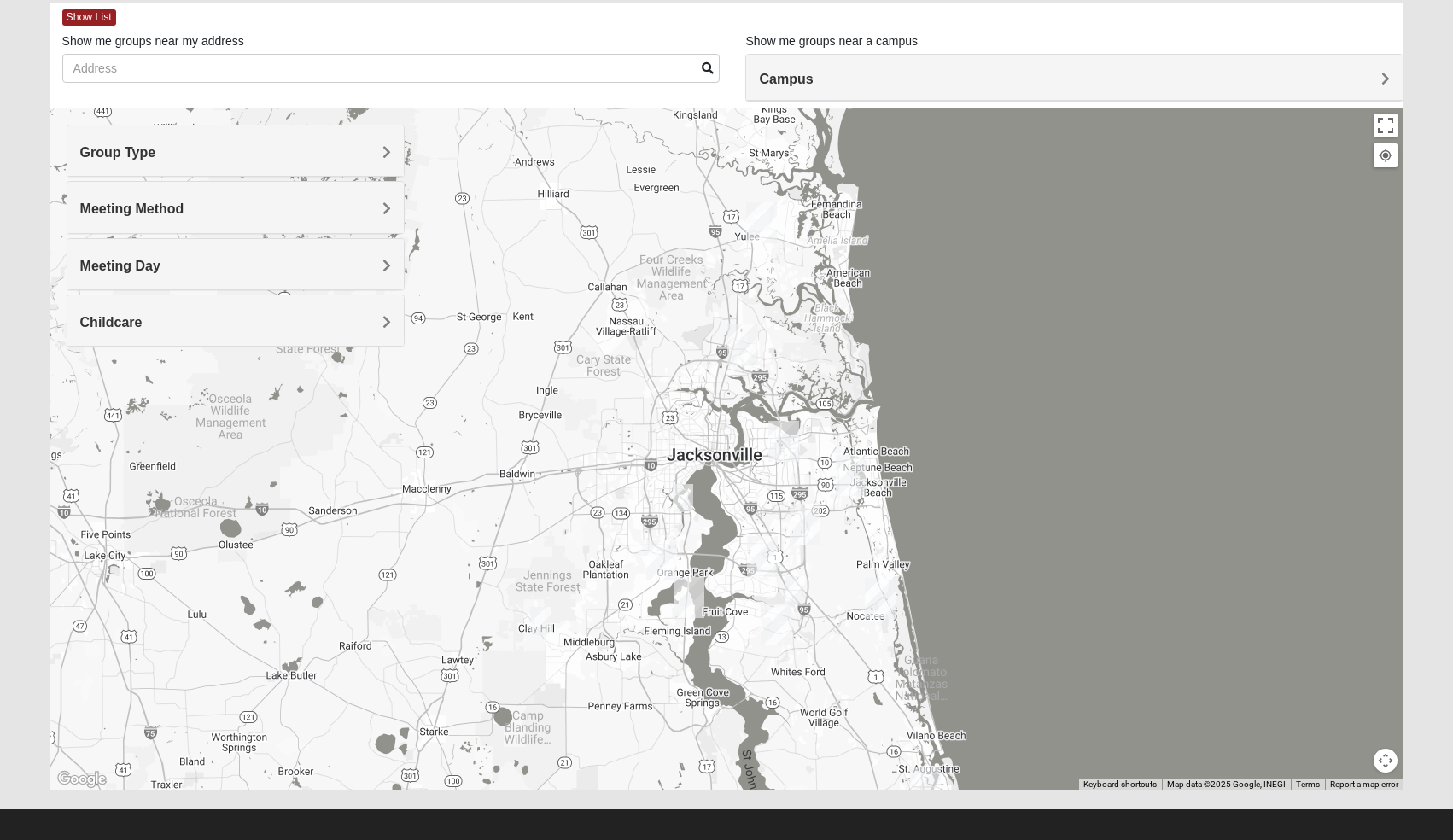
click at [255, 205] on h4 "Meeting Method" at bounding box center [236, 208] width 311 height 16
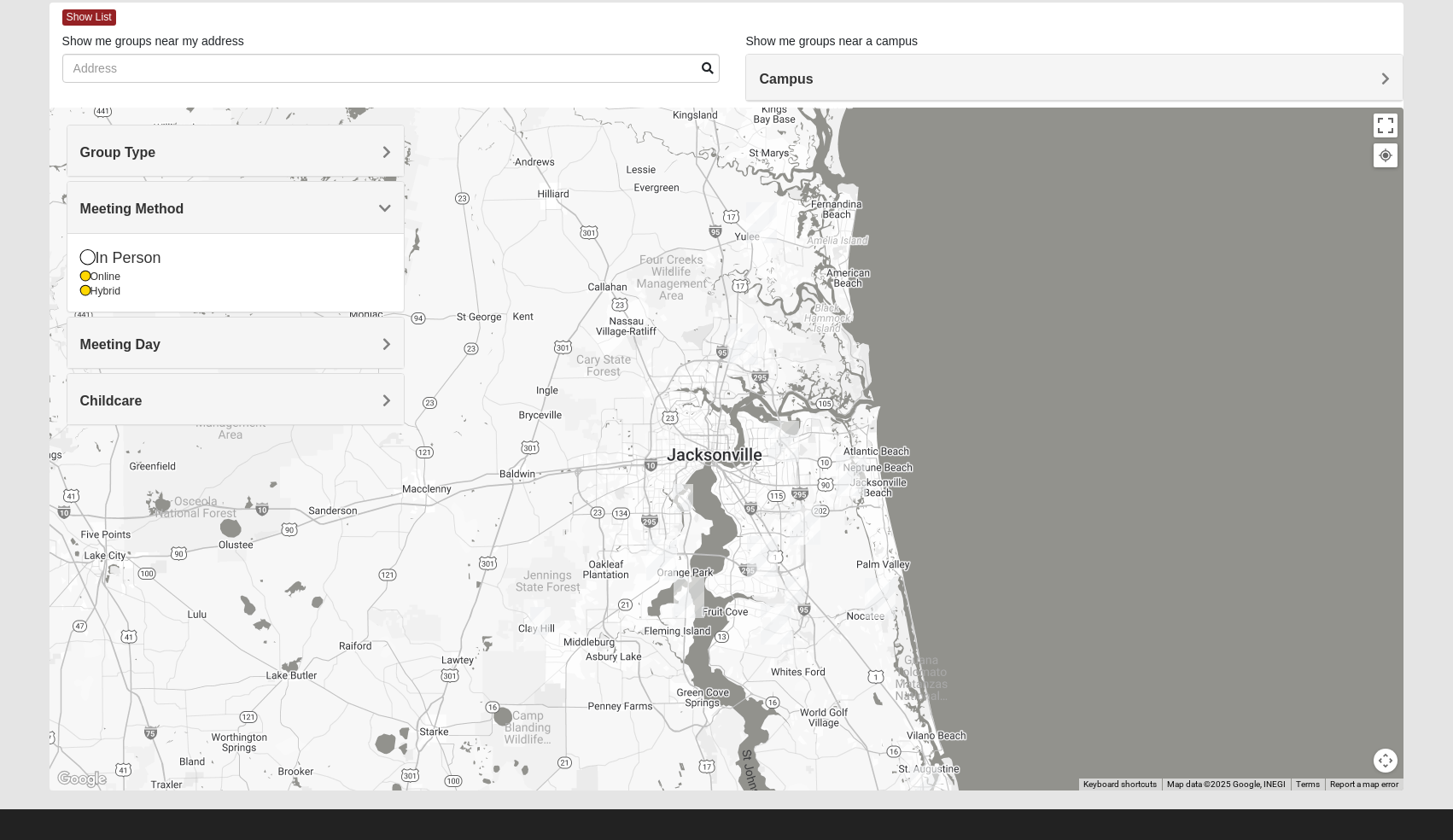
click at [78, 275] on div "In Person Online Hybrid" at bounding box center [237, 272] width 338 height 78
click at [83, 274] on icon at bounding box center [85, 276] width 10 height 10
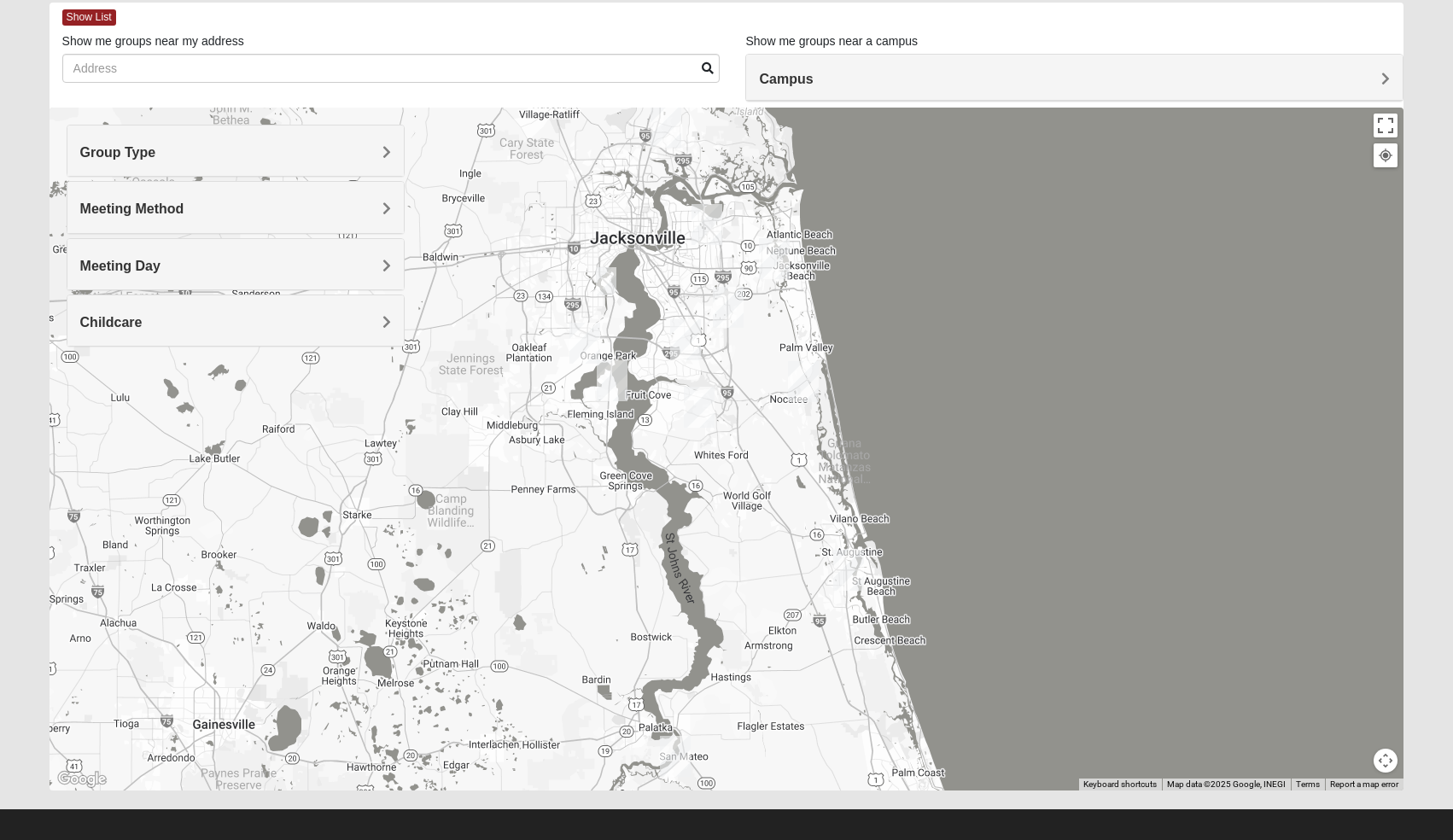
drag, startPoint x: 1030, startPoint y: 558, endPoint x: 949, endPoint y: 338, distance: 234.4
click at [949, 338] on div at bounding box center [726, 449] width 1354 height 683
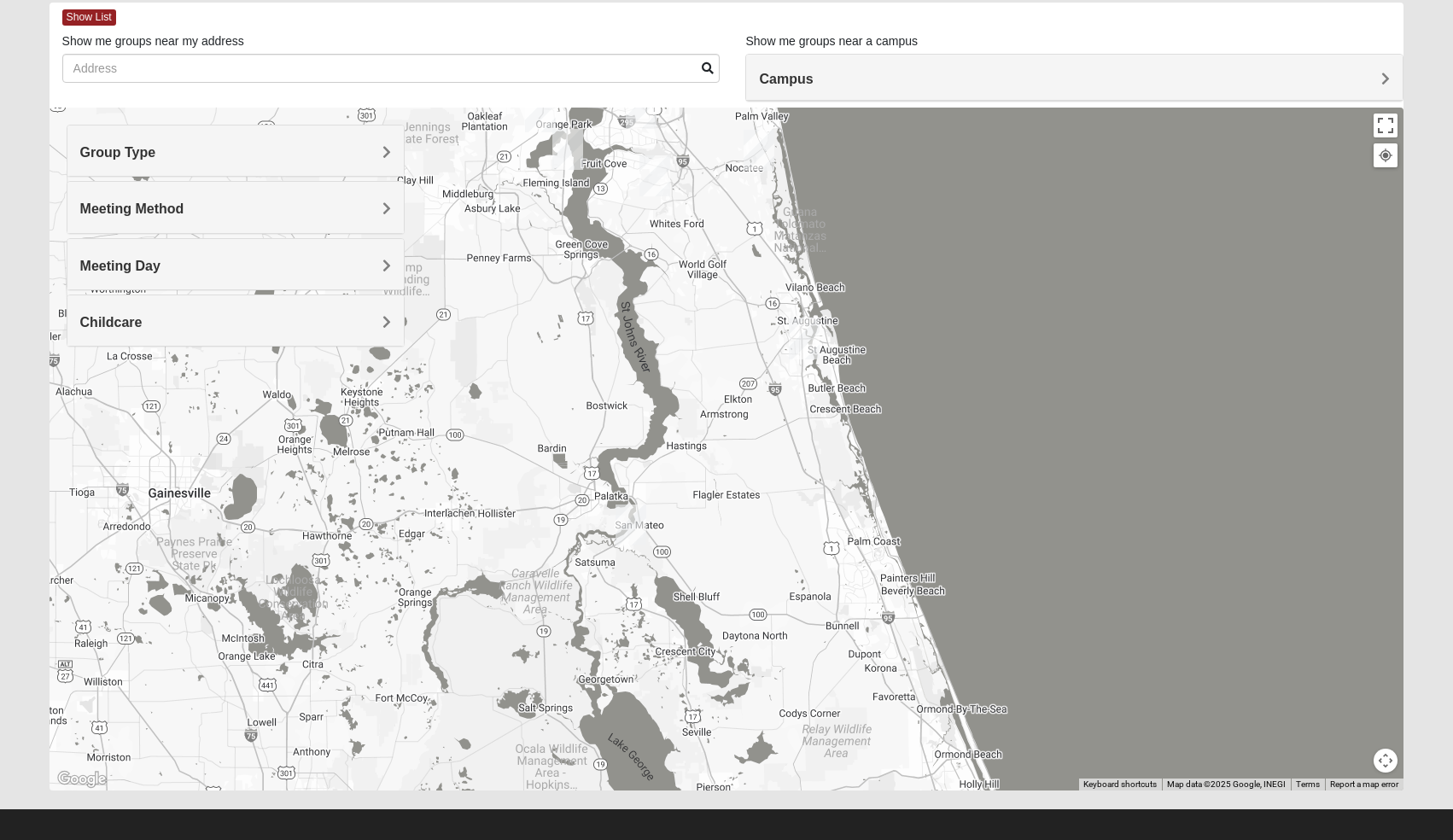
drag, startPoint x: 957, startPoint y: 418, endPoint x: 922, endPoint y: 230, distance: 191.2
click at [922, 230] on div at bounding box center [726, 449] width 1354 height 683
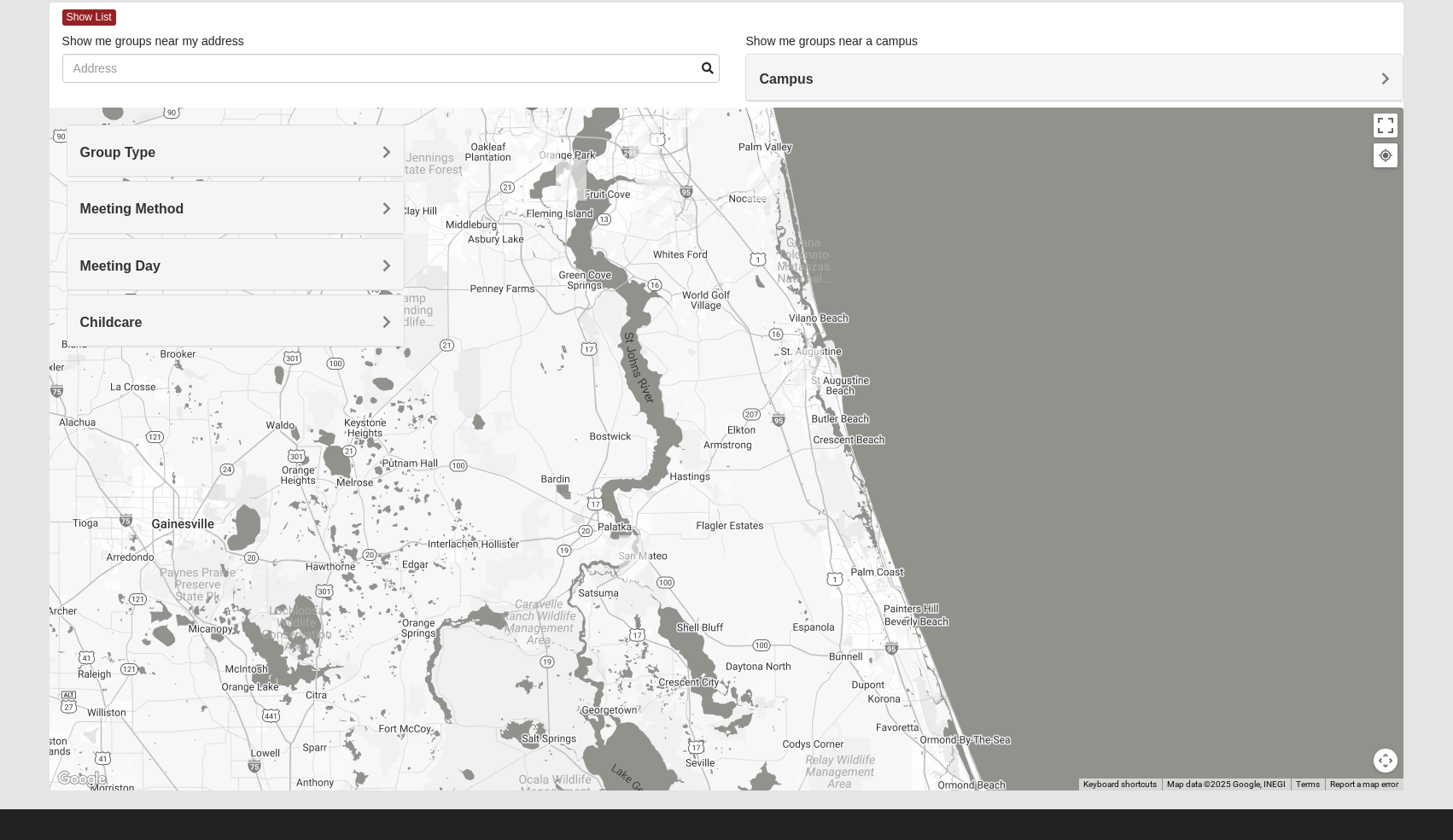
drag, startPoint x: 922, startPoint y: 230, endPoint x: 982, endPoint y: 495, distance: 271.7
click at [982, 495] on div at bounding box center [726, 449] width 1354 height 683
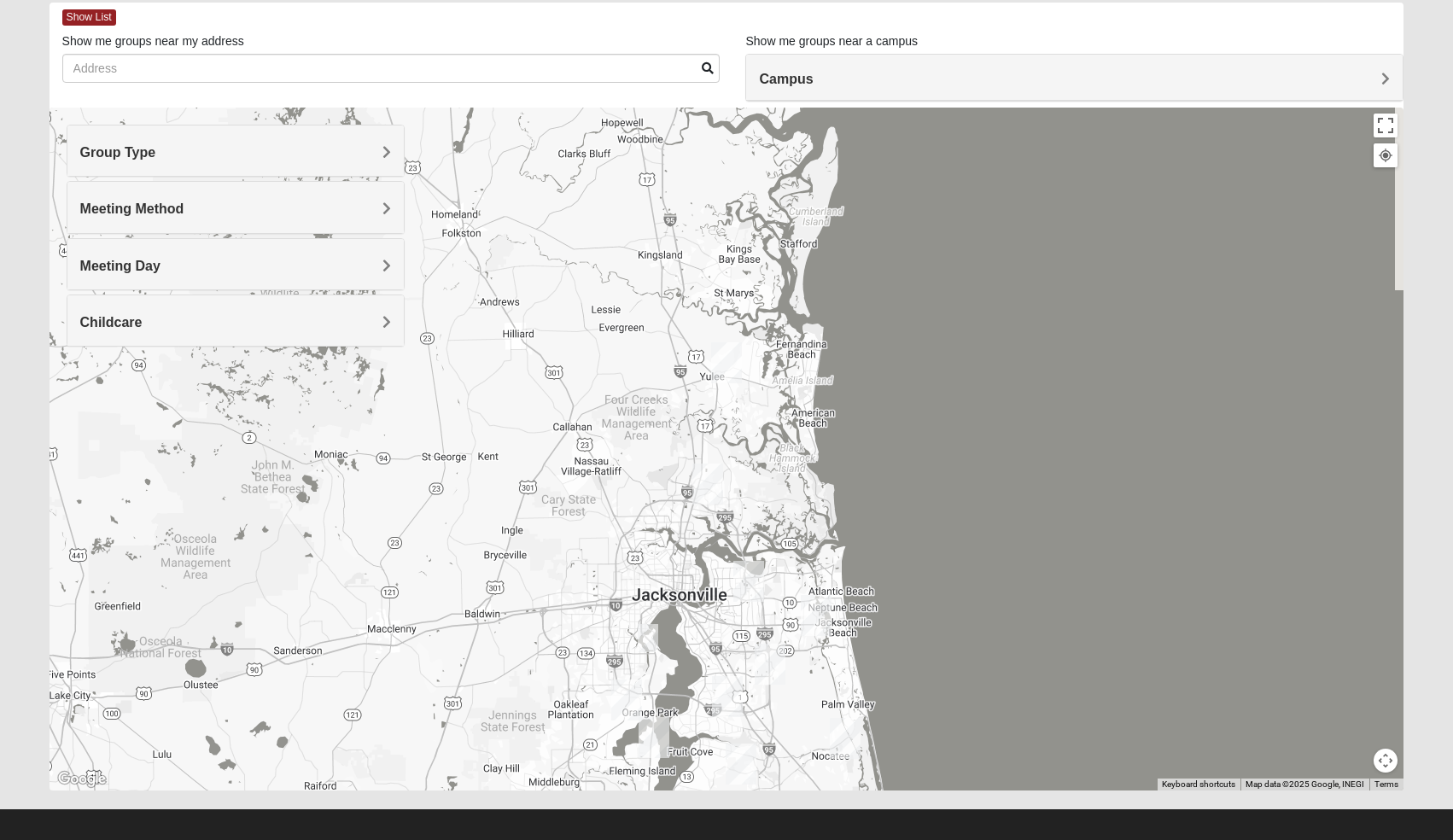
drag, startPoint x: 949, startPoint y: 356, endPoint x: 923, endPoint y: 566, distance: 211.6
click at [923, 566] on div at bounding box center [726, 449] width 1354 height 683
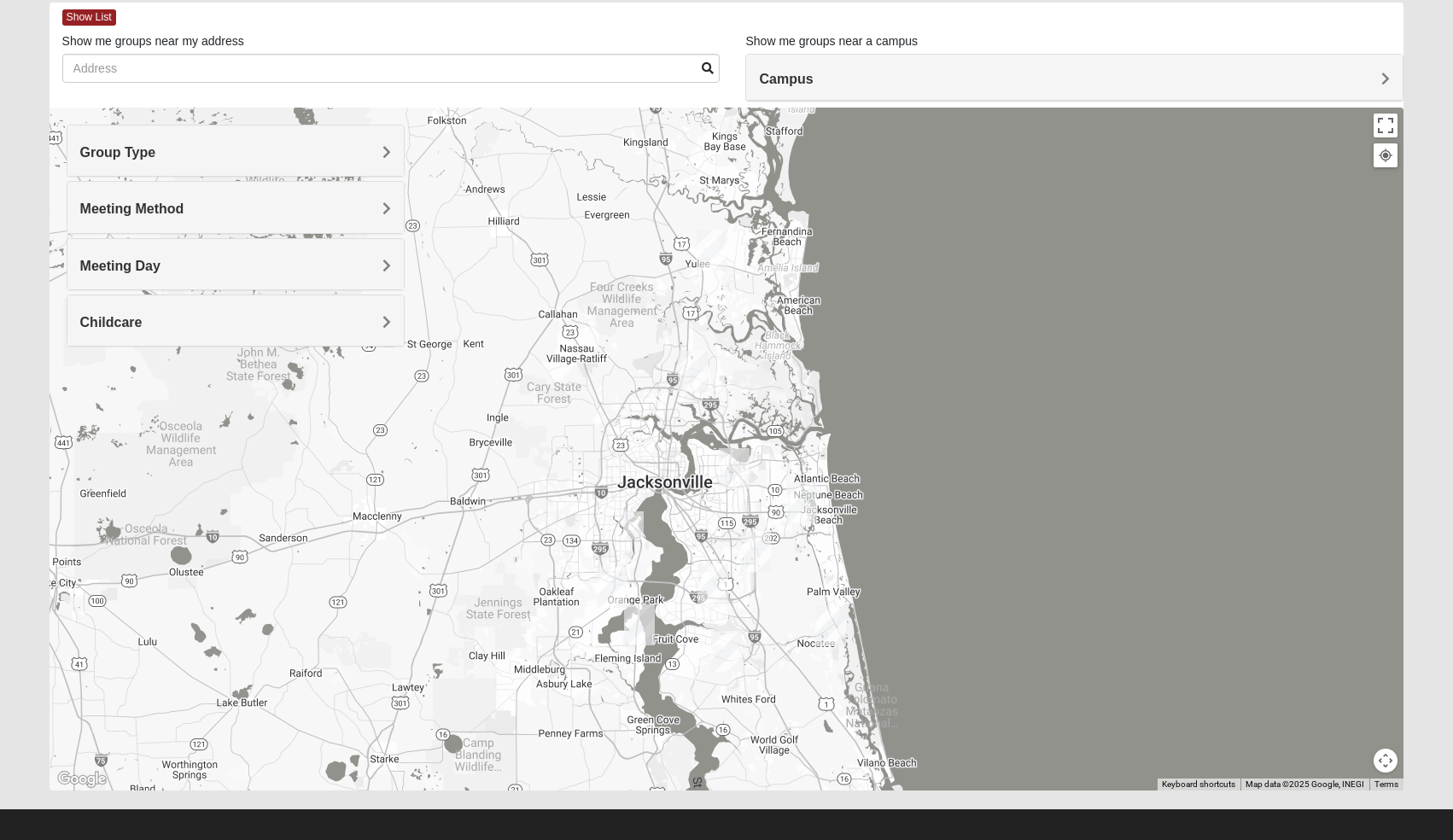
drag, startPoint x: 923, startPoint y: 566, endPoint x: 916, endPoint y: 372, distance: 194.1
click at [916, 372] on div at bounding box center [726, 449] width 1354 height 683
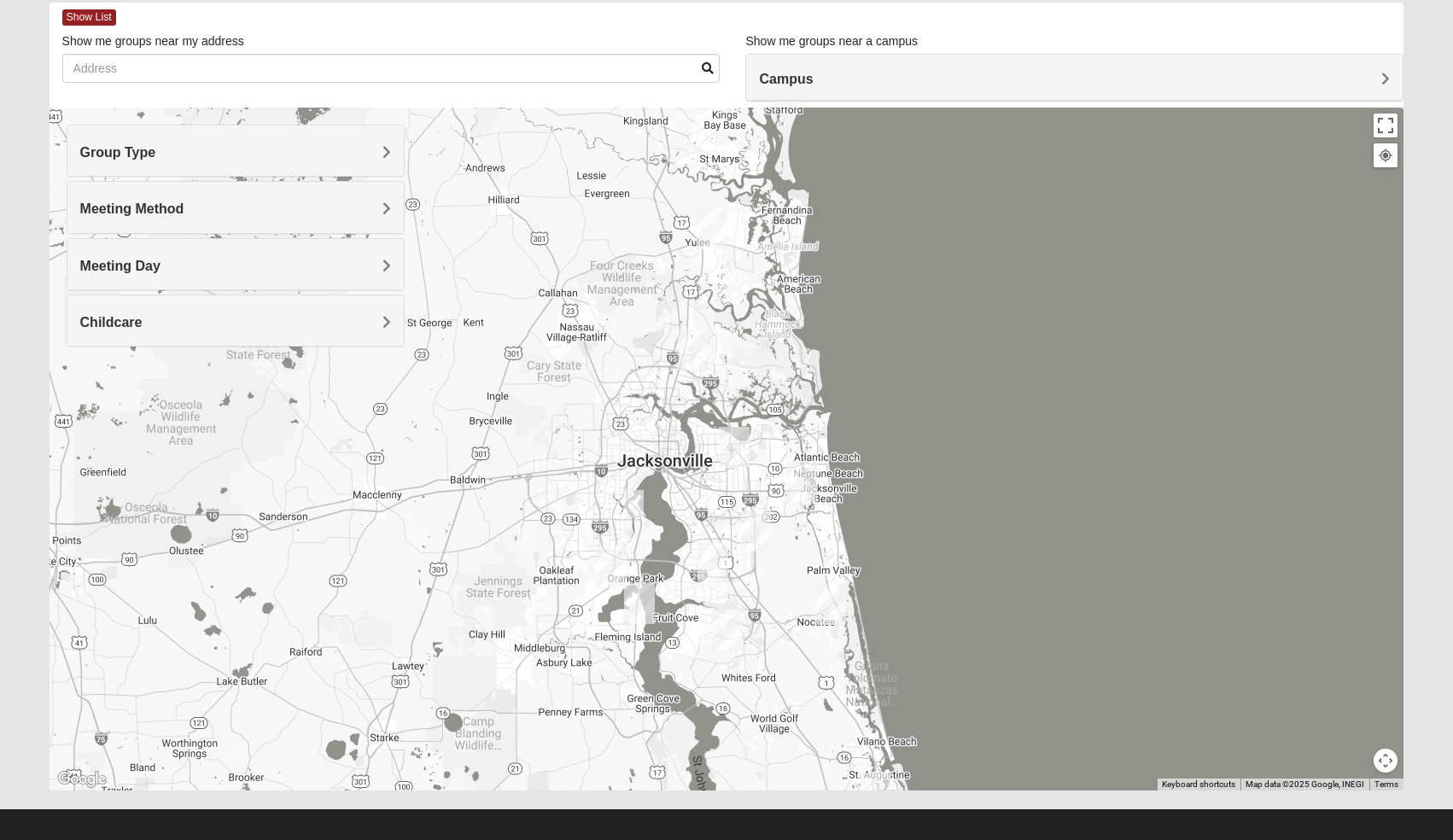
click at [630, 501] on img "Mixed Schneider 32210" at bounding box center [634, 504] width 21 height 28
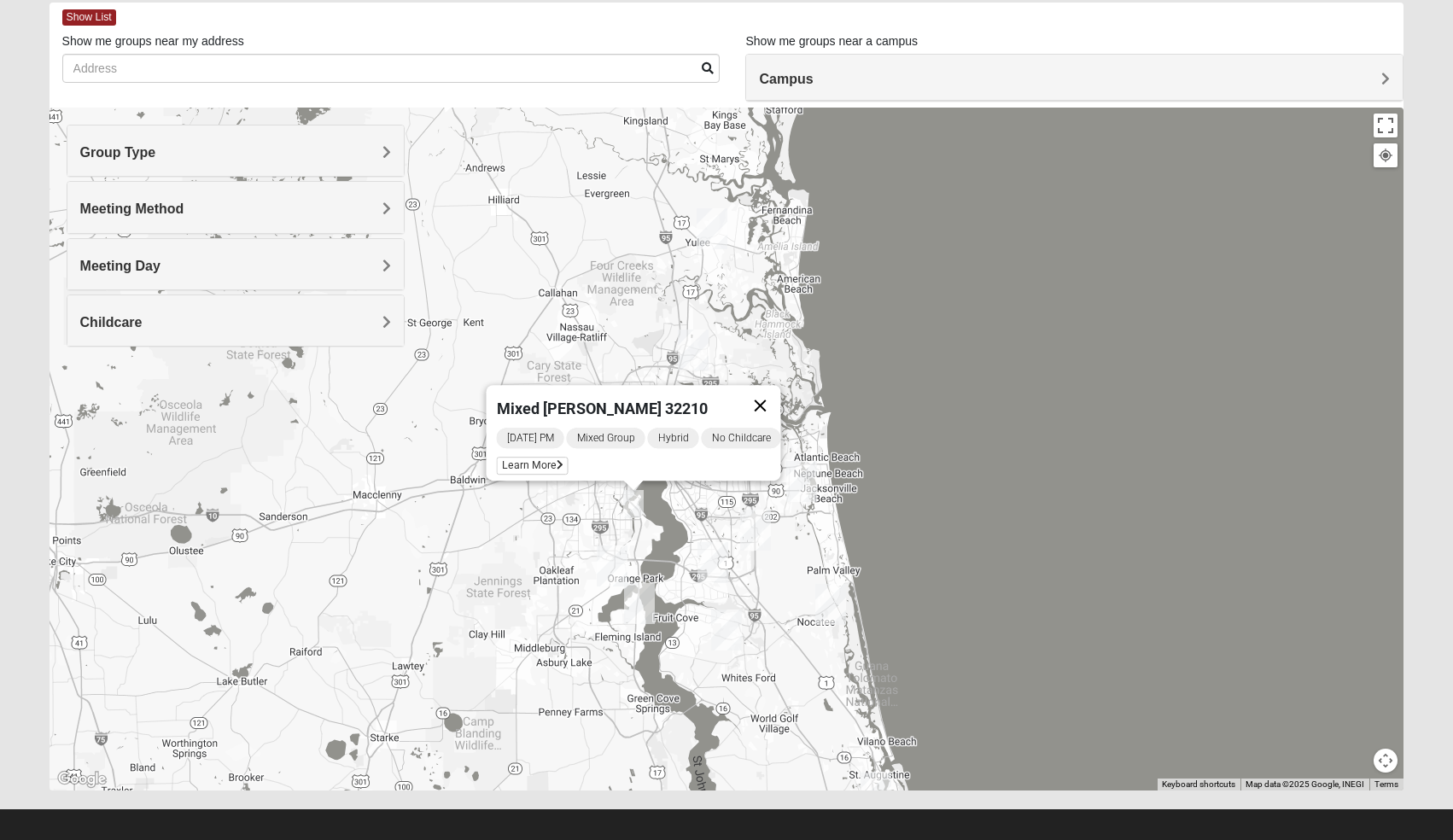
click at [773, 396] on button "Close" at bounding box center [759, 404] width 41 height 41
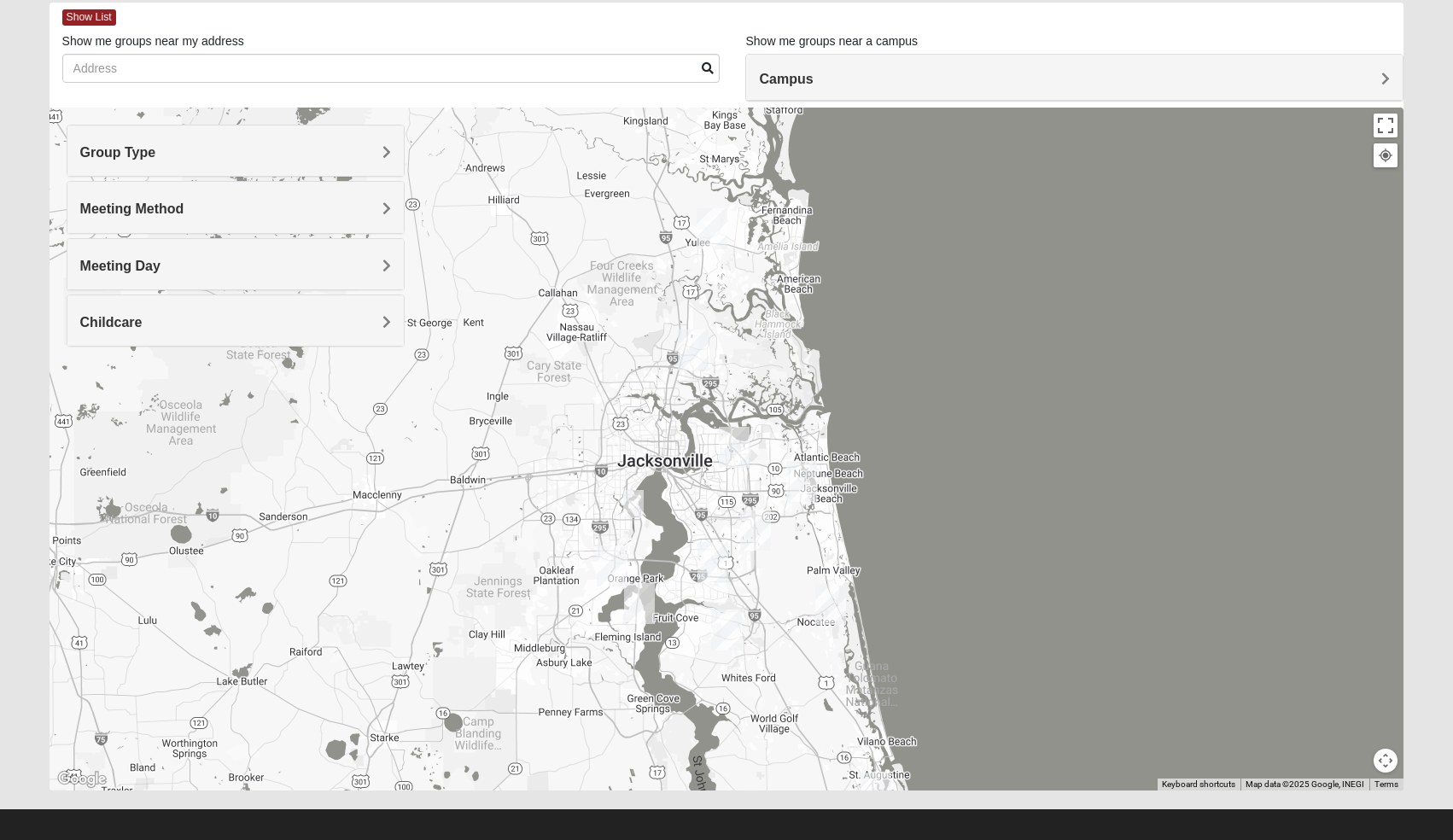
click at [836, 59] on div "Campus" at bounding box center [1074, 77] width 656 height 46
